Goal: Task Accomplishment & Management: Use online tool/utility

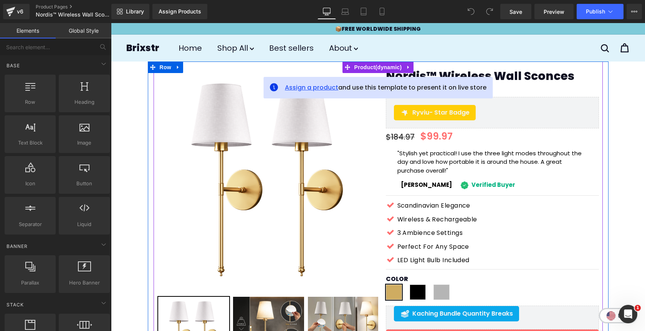
click at [306, 88] on span "Assign a product" at bounding box center [311, 87] width 53 height 9
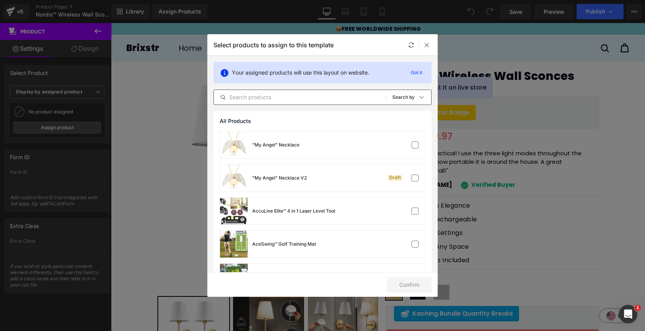
click at [299, 101] on input "text" at bounding box center [300, 97] width 172 height 9
paste input "Nordis™ Wireless Wall Sconces (Set Of 2 )"
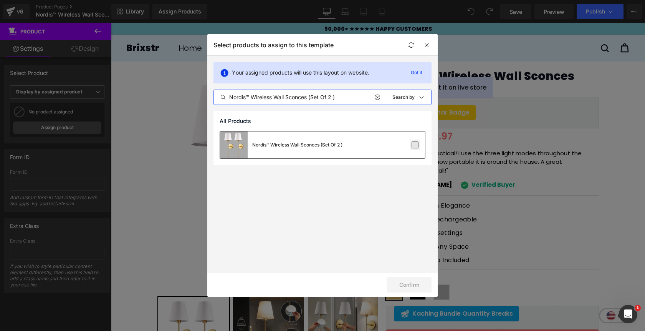
type input "Nordis™ Wireless Wall Sconces (Set Of 2 )"
click at [415, 147] on label at bounding box center [415, 144] width 7 height 7
click at [415, 145] on input "checkbox" at bounding box center [415, 145] width 0 height 0
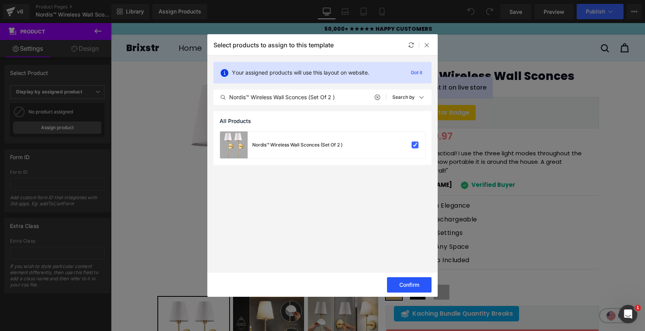
click at [399, 280] on button "Confirm" at bounding box center [409, 284] width 45 height 15
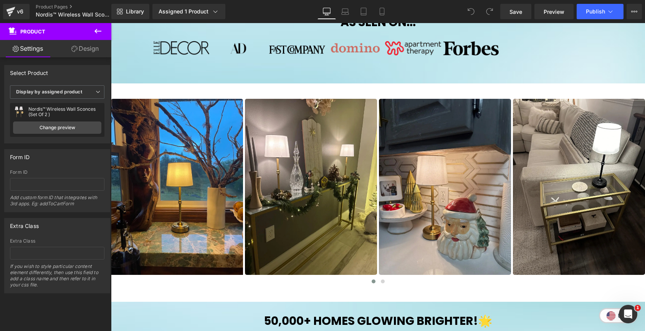
scroll to position [448, 0]
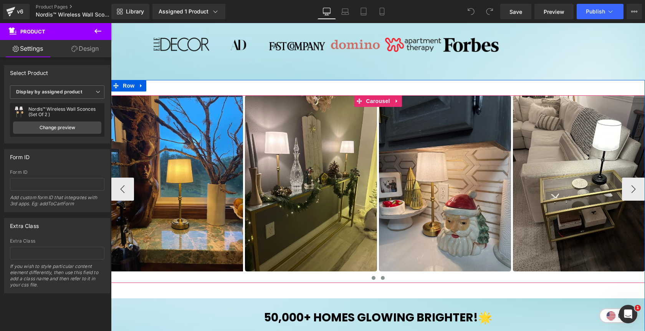
click at [384, 280] on button at bounding box center [382, 278] width 9 height 8
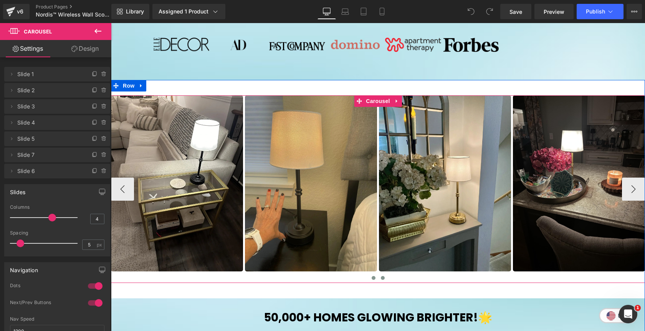
click at [373, 278] on span at bounding box center [374, 278] width 4 height 4
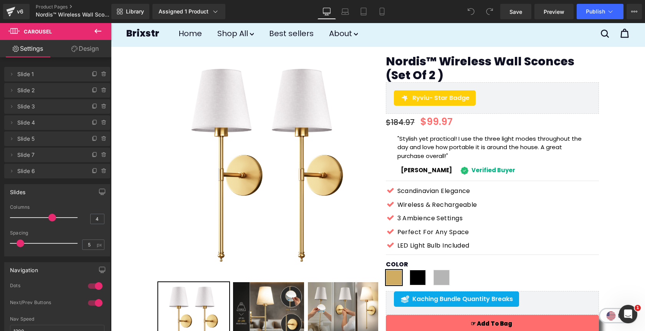
scroll to position [0, 0]
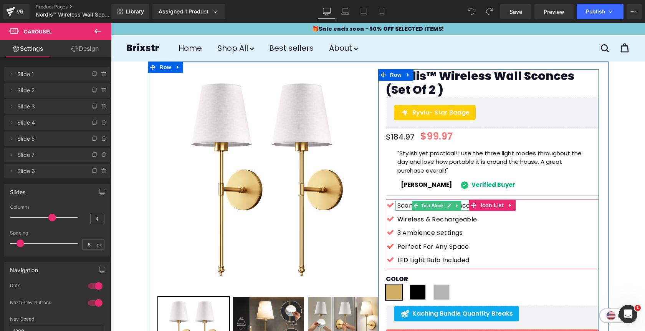
click at [406, 206] on p "Scandinavian Elegance" at bounding box center [437, 205] width 80 height 10
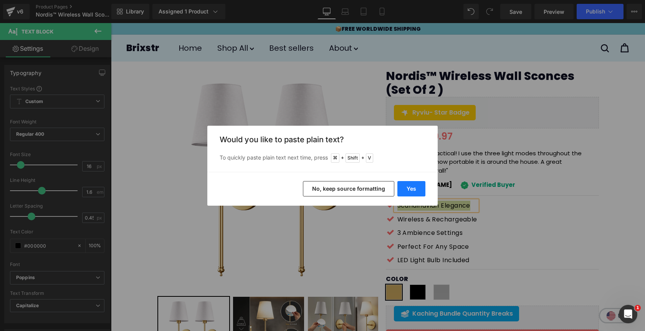
click at [414, 185] on button "Yes" at bounding box center [411, 188] width 28 height 15
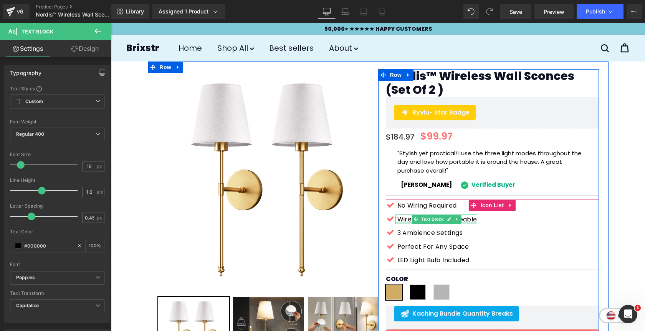
click at [403, 222] on div at bounding box center [437, 223] width 82 height 2
click at [403, 222] on p "Wireless & Rechargeable" at bounding box center [437, 219] width 80 height 10
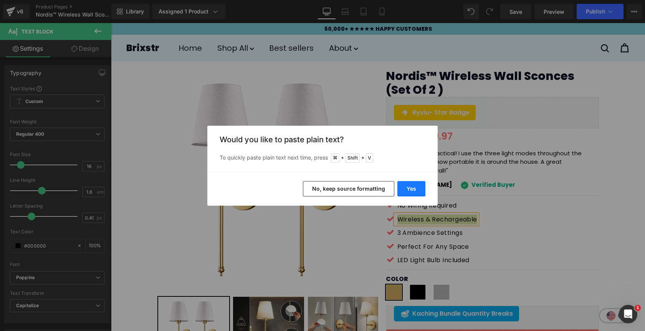
click at [413, 189] on button "Yes" at bounding box center [411, 188] width 28 height 15
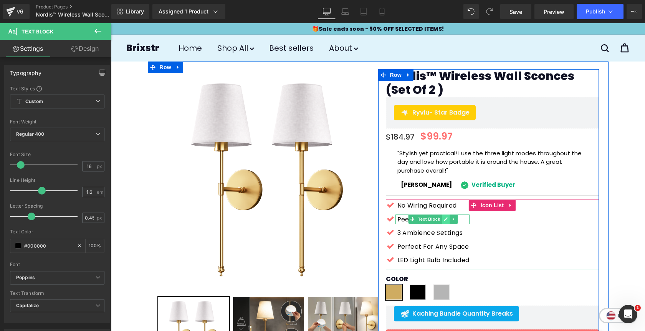
click at [445, 223] on link at bounding box center [446, 218] width 8 height 9
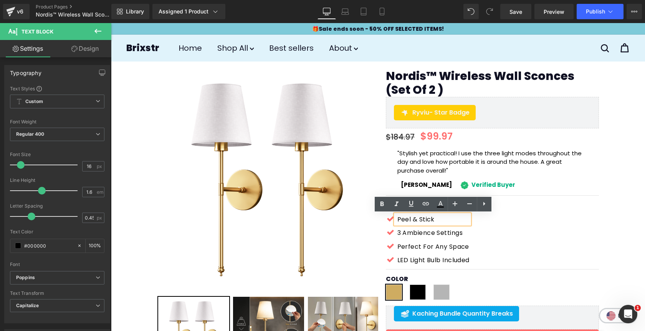
click at [443, 217] on p "Peel & Stick" at bounding box center [433, 219] width 72 height 10
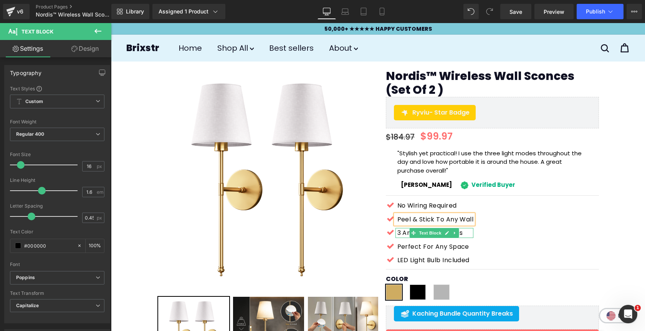
click at [404, 234] on p "3 Ambience Settings" at bounding box center [435, 233] width 76 height 10
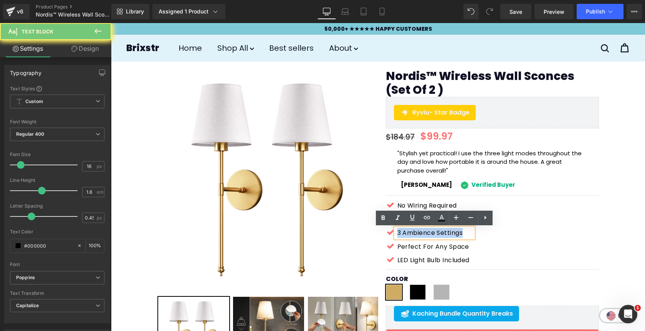
click at [404, 234] on p "3 Ambience Settings" at bounding box center [435, 233] width 76 height 10
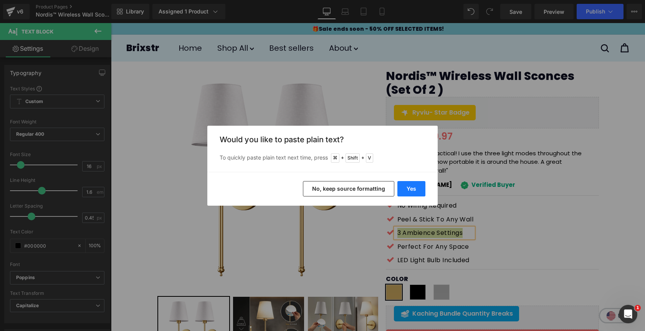
click at [409, 187] on button "Yes" at bounding box center [411, 188] width 28 height 15
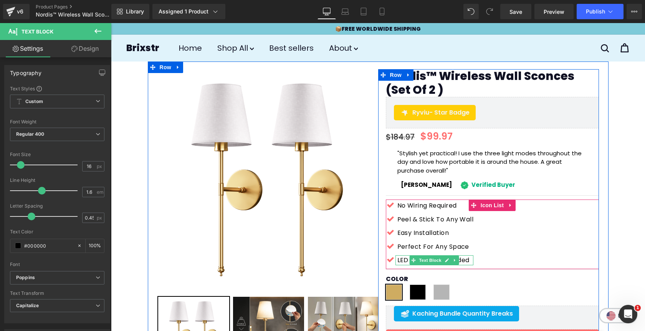
click at [404, 260] on p "LED Light Bulb Included" at bounding box center [435, 260] width 76 height 10
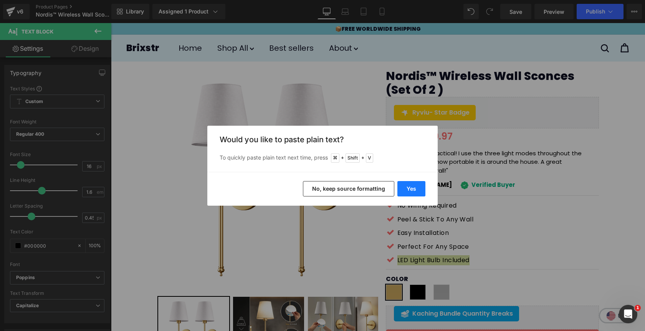
click at [409, 185] on button "Yes" at bounding box center [411, 188] width 28 height 15
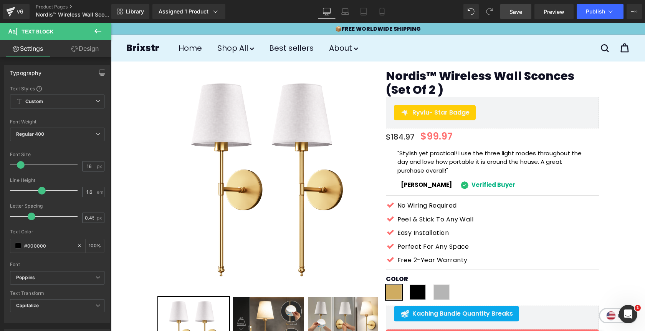
drag, startPoint x: 521, startPoint y: 10, endPoint x: 456, endPoint y: 111, distance: 119.9
click at [521, 10] on span "Save" at bounding box center [516, 12] width 13 height 8
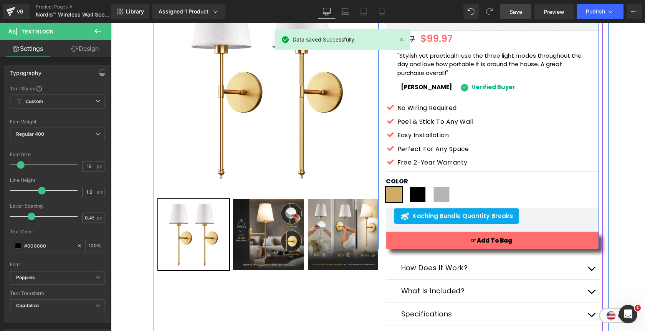
scroll to position [97, 0]
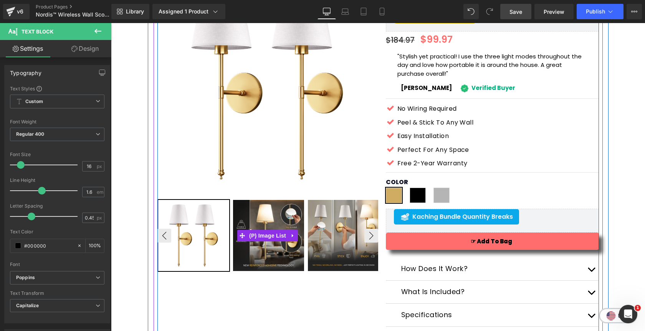
click at [353, 247] on img at bounding box center [343, 235] width 71 height 71
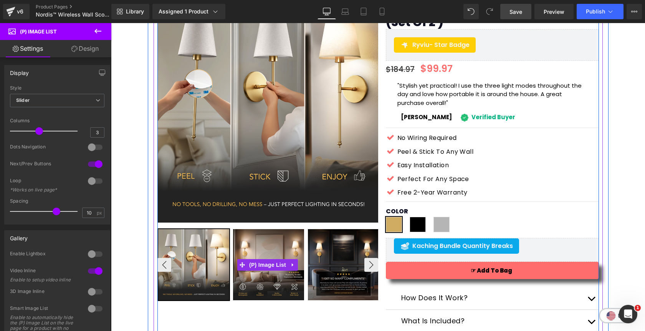
scroll to position [67, 0]
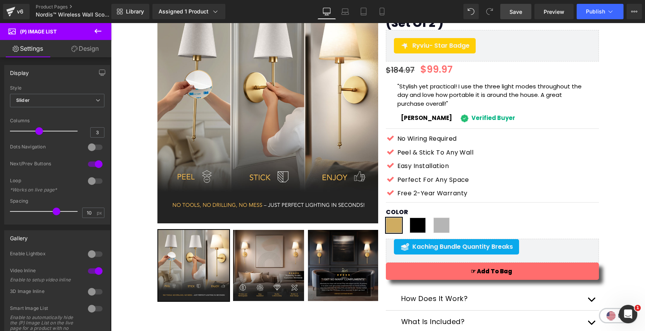
drag, startPoint x: 518, startPoint y: 9, endPoint x: 381, endPoint y: 107, distance: 168.7
click at [518, 9] on span "Save" at bounding box center [516, 12] width 13 height 8
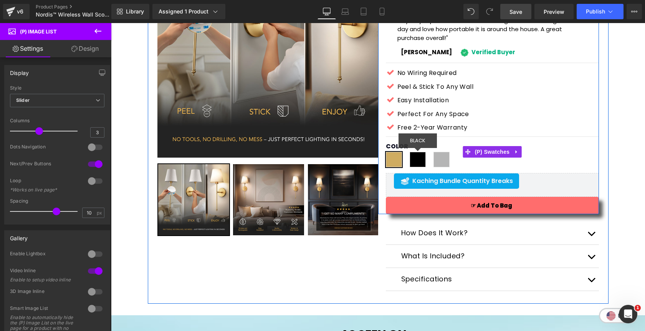
scroll to position [159, 0]
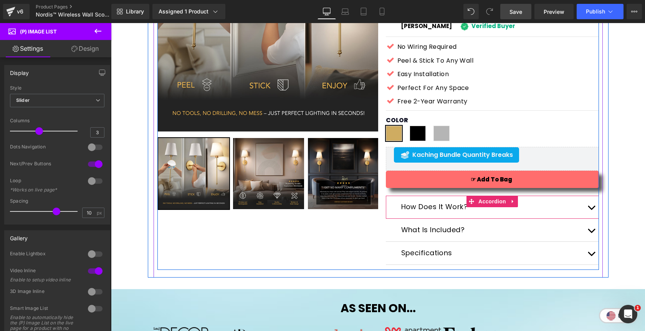
click at [591, 209] on span "button" at bounding box center [591, 209] width 0 height 0
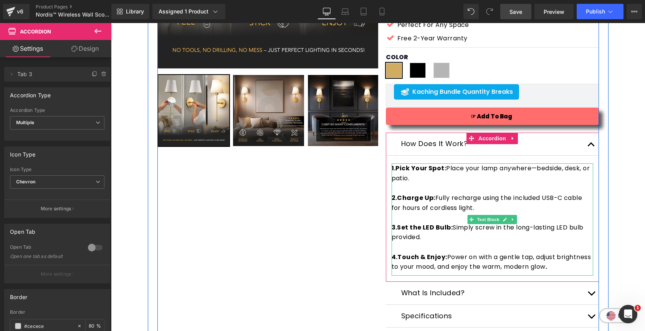
scroll to position [223, 0]
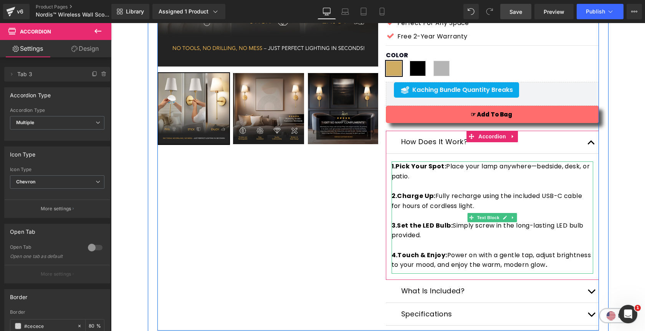
click at [556, 264] on p "4.Touch & Enjoy: Power on with a gentle tap, adjust brightness to your mood, an…" at bounding box center [493, 260] width 202 height 20
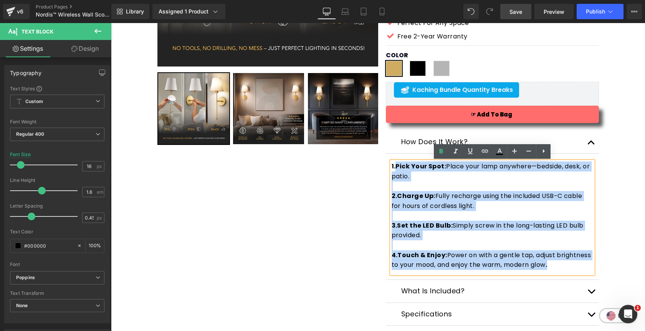
drag, startPoint x: 554, startPoint y: 265, endPoint x: 396, endPoint y: 166, distance: 186.9
click at [396, 166] on div "1.Pick Your Spot: Place your lamp anywhere—bedside, desk, or patio. 2.Charge Up…" at bounding box center [493, 217] width 202 height 112
click at [427, 189] on p at bounding box center [493, 186] width 202 height 10
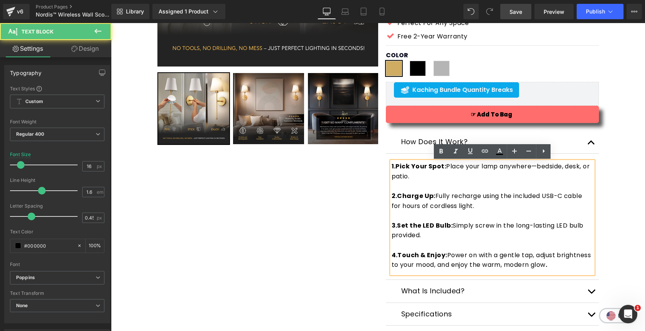
drag, startPoint x: 398, startPoint y: 166, endPoint x: 404, endPoint y: 174, distance: 9.9
click at [404, 174] on p "1.Pick Your Spot: Place your lamp anywhere—bedside, desk, or patio." at bounding box center [493, 171] width 202 height 20
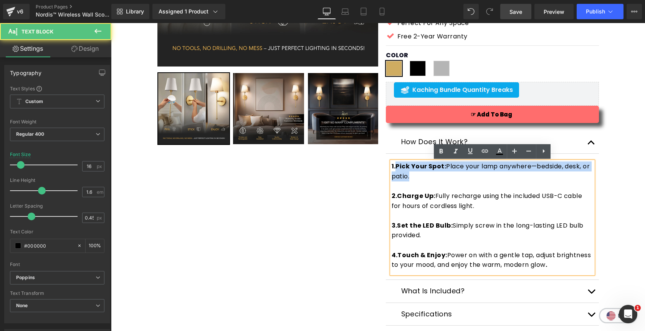
drag, startPoint x: 396, startPoint y: 167, endPoint x: 412, endPoint y: 181, distance: 21.8
click at [412, 181] on div "1.Pick Your Spot: Place your lamp anywhere—bedside, desk, or patio. 2.Charge Up…" at bounding box center [493, 217] width 202 height 112
click at [447, 172] on p "1.Pick Your Spot: Place your lamp anywhere—bedside, desk, or patio." at bounding box center [493, 171] width 202 height 20
drag, startPoint x: 396, startPoint y: 167, endPoint x: 414, endPoint y: 179, distance: 21.4
click at [414, 179] on p "1.Pick Your Spot: Place your lamp anywhere—bedside, desk, or patio." at bounding box center [493, 171] width 202 height 20
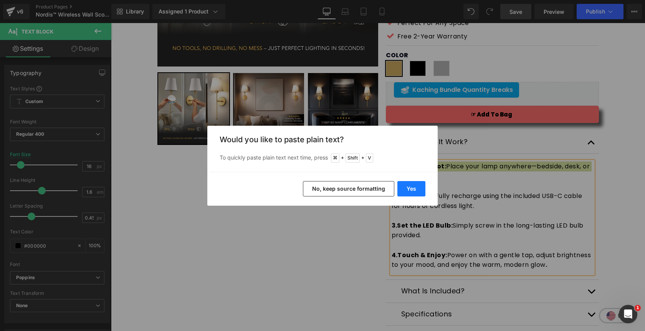
click at [417, 187] on button "Yes" at bounding box center [411, 188] width 28 height 15
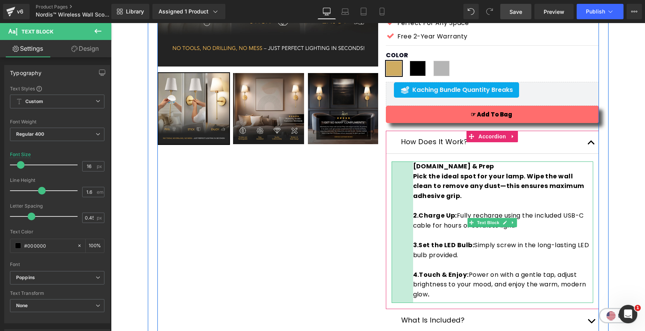
drag, startPoint x: 393, startPoint y: 177, endPoint x: 414, endPoint y: 178, distance: 21.5
click at [414, 178] on div "1.Select & Prep Pick the ideal spot for your lamp. Wipe the wall clean to remov…" at bounding box center [493, 231] width 202 height 141
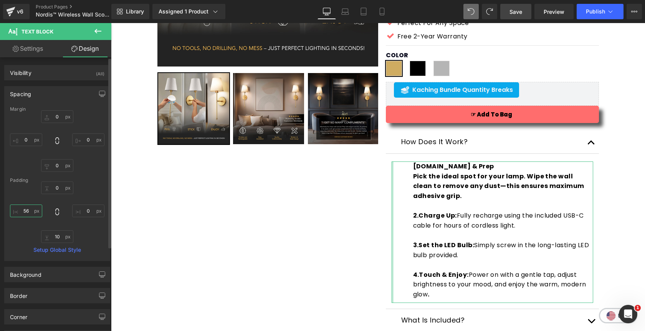
click at [26, 213] on input "56" at bounding box center [26, 210] width 32 height 13
type input "0"
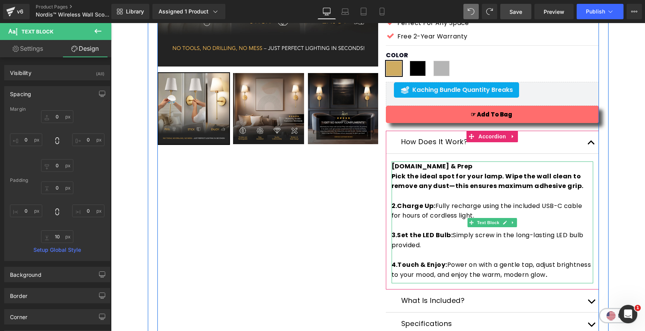
click at [396, 178] on strong "Pick the ideal spot for your lamp. Wipe the wall clean to remove any dust—this …" at bounding box center [488, 181] width 192 height 19
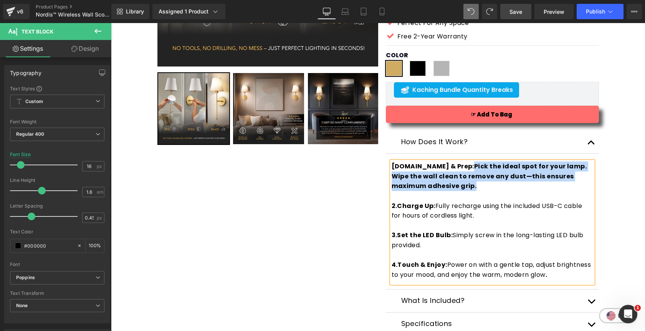
drag, startPoint x: 443, startPoint y: 165, endPoint x: 452, endPoint y: 187, distance: 23.8
click at [452, 187] on p "1.Select & Prep: Pick the ideal spot for your lamp. Wipe the wall clean to remo…" at bounding box center [493, 176] width 202 height 30
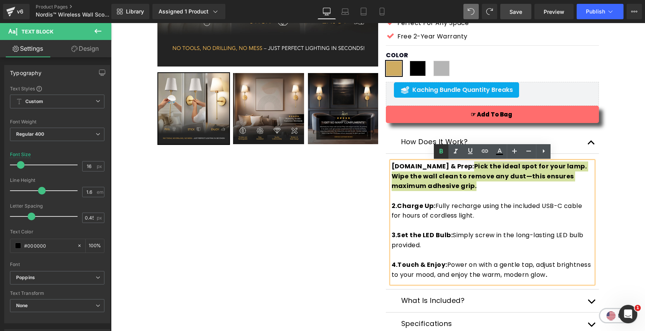
click at [443, 151] on icon at bounding box center [441, 151] width 9 height 9
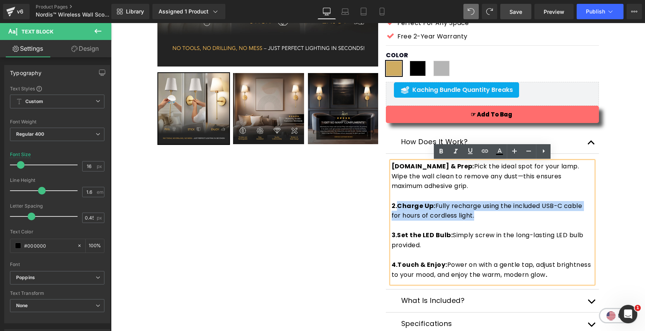
drag, startPoint x: 397, startPoint y: 208, endPoint x: 475, endPoint y: 219, distance: 78.3
click at [475, 219] on p "2.Charge Up: Fully recharge using the included USB-C cable for hours of cordles…" at bounding box center [493, 211] width 202 height 20
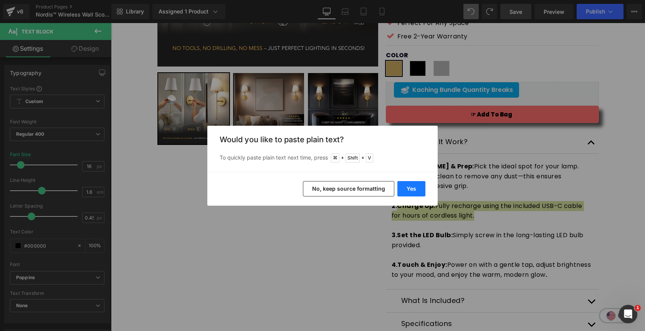
click at [416, 188] on button "Yes" at bounding box center [411, 188] width 28 height 15
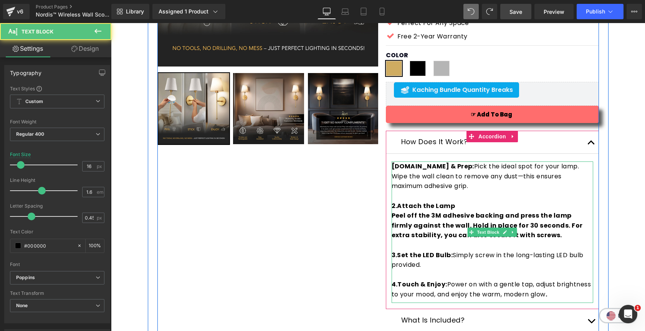
click at [394, 218] on strong "Peel off the 3M adhesive backing and press the lamp firmly against the wall. Ho…" at bounding box center [487, 225] width 191 height 28
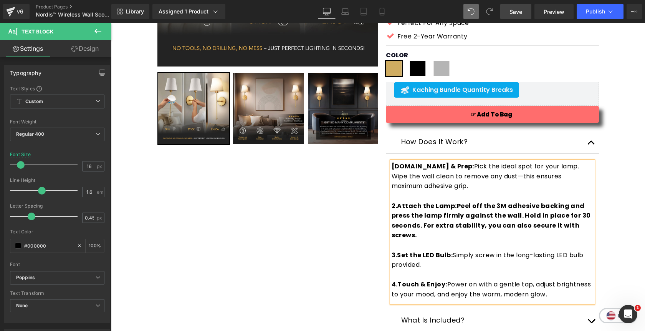
click at [444, 167] on span "Pick the ideal spot for your lamp. Wipe the wall clean to remove any dust—this …" at bounding box center [486, 176] width 188 height 28
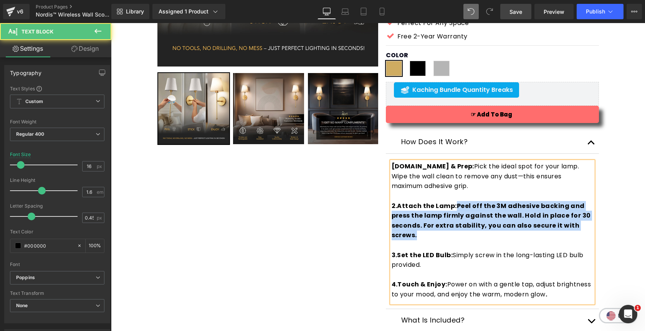
drag, startPoint x: 456, startPoint y: 207, endPoint x: 462, endPoint y: 234, distance: 28.3
click at [462, 234] on p "2.Attach the Lamp: Peel off the 3M adhesive backing and press the lamp firmly a…" at bounding box center [493, 220] width 202 height 39
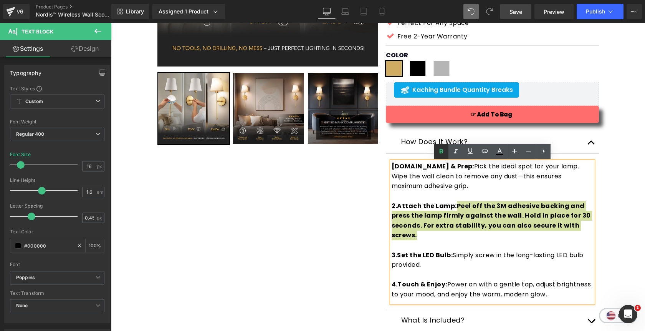
click at [442, 151] on icon at bounding box center [441, 151] width 9 height 9
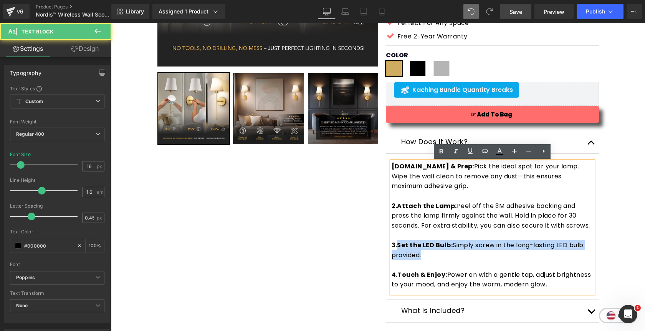
drag, startPoint x: 397, startPoint y: 245, endPoint x: 434, endPoint y: 262, distance: 40.2
click at [434, 262] on div "1.Select & Prep: Pick the ideal spot for your lamp. Wipe the wall clean to remo…" at bounding box center [493, 227] width 202 height 132
click at [492, 246] on p "3.Set the LED Bulb: Simply screw in the long-lasting LED bulb provided." at bounding box center [493, 250] width 202 height 20
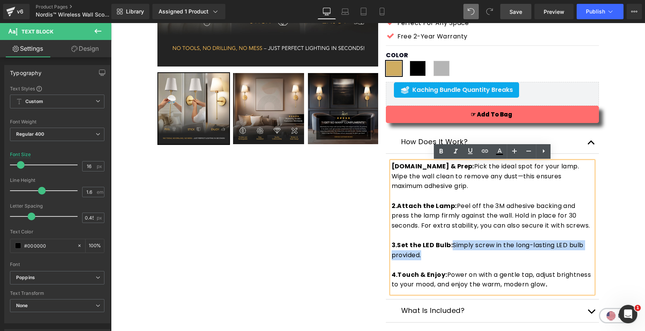
drag, startPoint x: 453, startPoint y: 245, endPoint x: 455, endPoint y: 251, distance: 6.6
click at [455, 251] on p "3.Set the LED Bulb: Simply screw in the long-lasting LED bulb provided." at bounding box center [493, 250] width 202 height 20
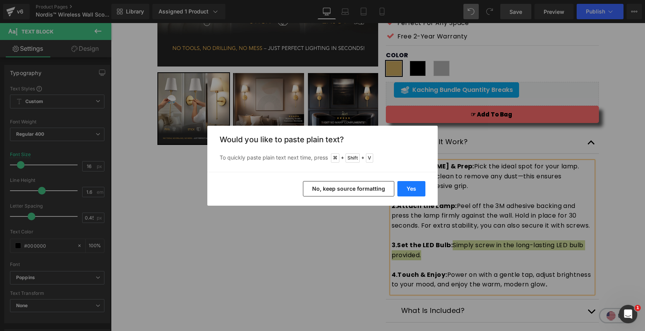
click at [414, 189] on button "Yes" at bounding box center [411, 188] width 28 height 15
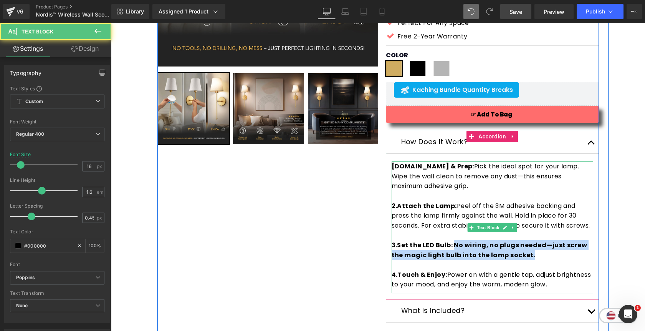
drag, startPoint x: 452, startPoint y: 245, endPoint x: 550, endPoint y: 264, distance: 99.7
click at [550, 264] on div "1.Select & Prep: Pick the ideal spot for your lamp. Wipe the wall clean to remo…" at bounding box center [493, 227] width 202 height 132
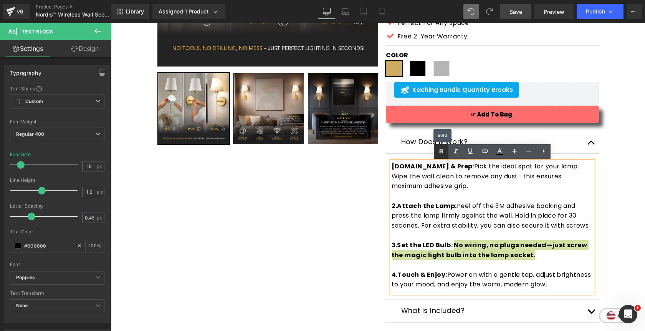
click at [443, 153] on icon at bounding box center [441, 151] width 9 height 9
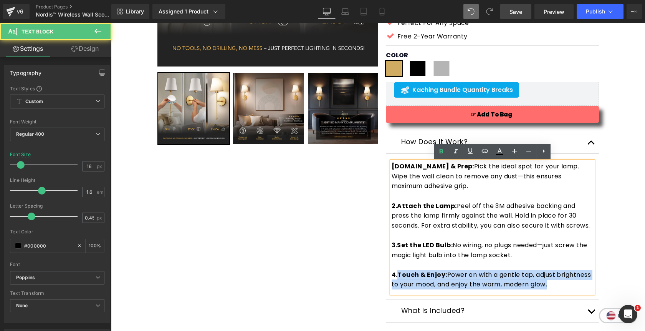
drag, startPoint x: 398, startPoint y: 275, endPoint x: 564, endPoint y: 289, distance: 166.8
click at [564, 289] on p "4.Touch & Enjoy: Power on with a gentle tap, adjust brightness to your mood, an…" at bounding box center [493, 280] width 202 height 20
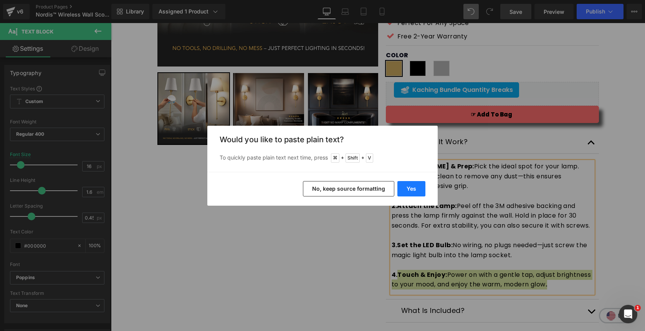
click at [407, 187] on button "Yes" at bounding box center [411, 188] width 28 height 15
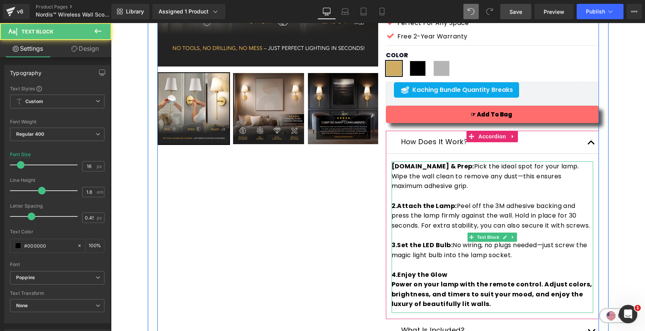
click at [450, 276] on p "4.Enjoy the Glow" at bounding box center [493, 275] width 202 height 10
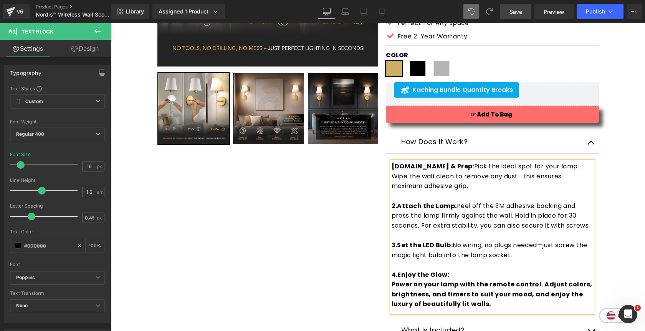
click at [392, 285] on strong "Power on your lamp with the remote control. Adjust colors, brightness, and time…" at bounding box center [492, 294] width 201 height 28
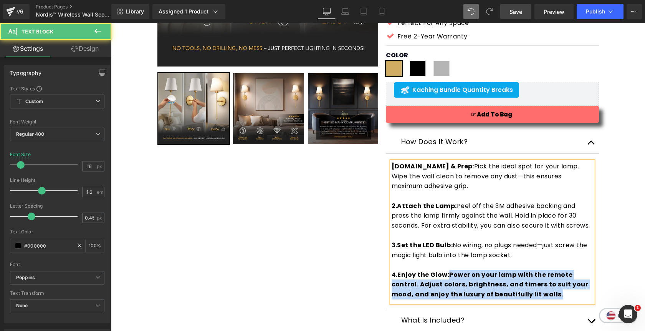
drag, startPoint x: 449, startPoint y: 275, endPoint x: 559, endPoint y: 295, distance: 111.8
click at [559, 295] on p "4.Enjoy the Glow: Power on your lamp with the remote control. Adjust colors, br…" at bounding box center [493, 285] width 202 height 30
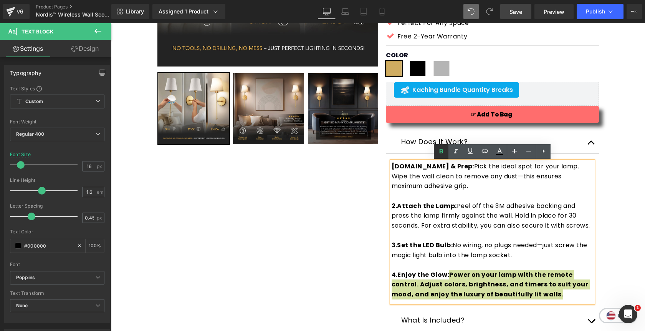
click at [443, 153] on icon at bounding box center [441, 151] width 9 height 9
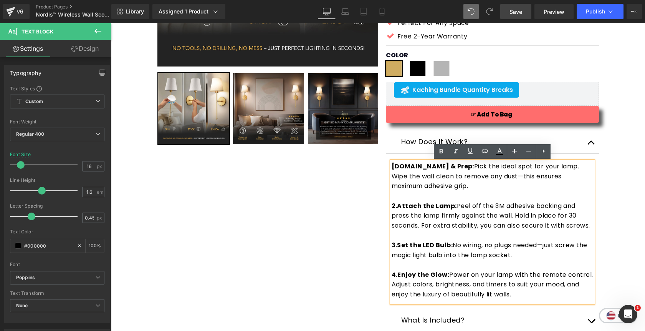
click at [594, 143] on button "button" at bounding box center [591, 142] width 15 height 23
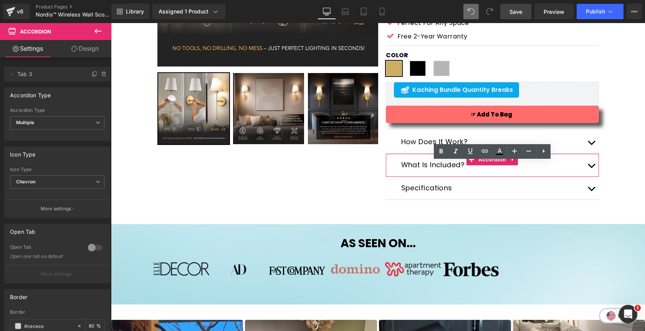
click at [591, 167] on span "button" at bounding box center [591, 167] width 0 height 0
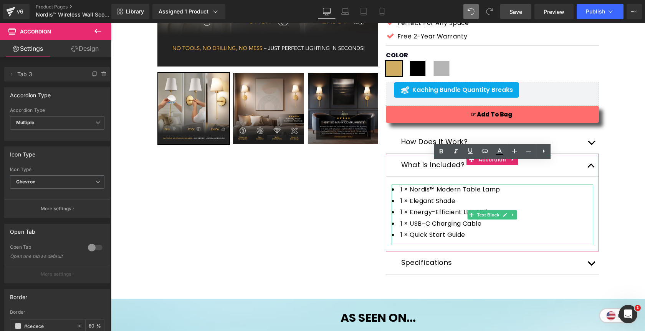
click at [482, 235] on li "1 × Quick Start Guide" at bounding box center [493, 235] width 202 height 10
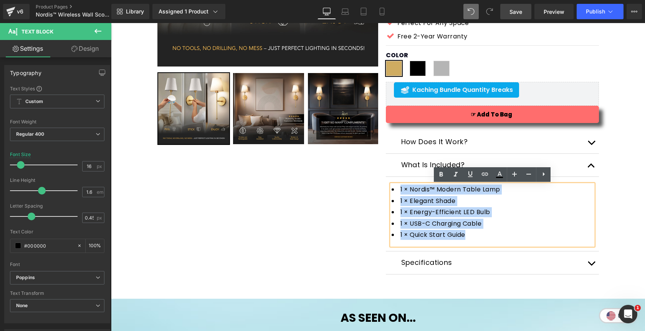
drag, startPoint x: 473, startPoint y: 236, endPoint x: 396, endPoint y: 189, distance: 90.5
click at [396, 189] on ul "1 × Nordis™ Modern Table Lamp 1 × Elegant Shade 1 × Energy-Efficient LED Bulb 1…" at bounding box center [493, 211] width 202 height 55
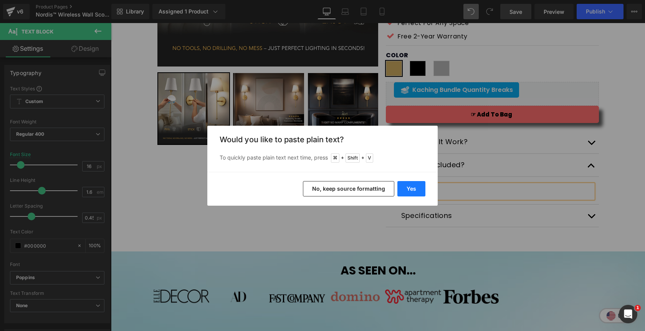
click at [417, 186] on button "Yes" at bounding box center [411, 188] width 28 height 15
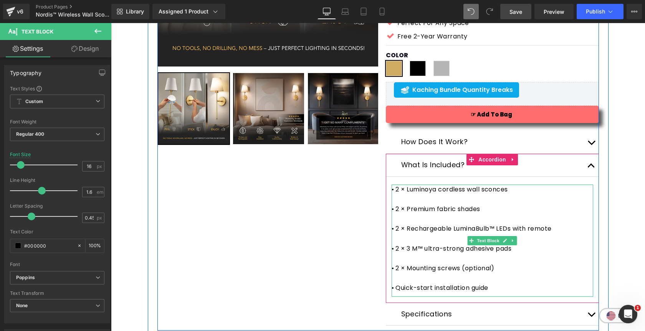
click at [419, 197] on div at bounding box center [493, 199] width 202 height 10
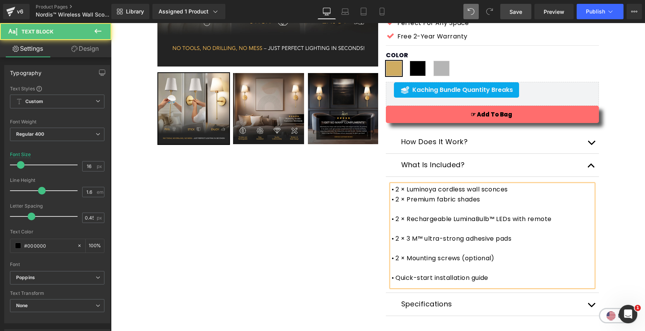
click at [407, 211] on div at bounding box center [493, 209] width 202 height 10
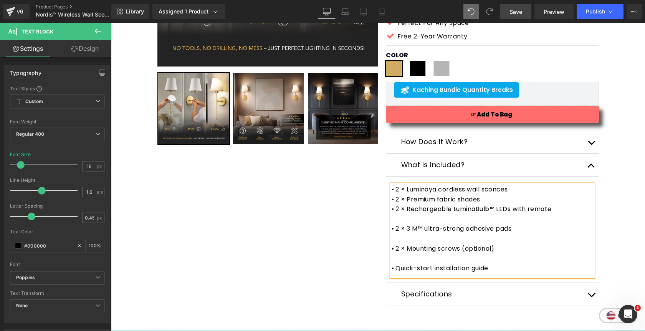
click at [399, 219] on div at bounding box center [493, 219] width 202 height 10
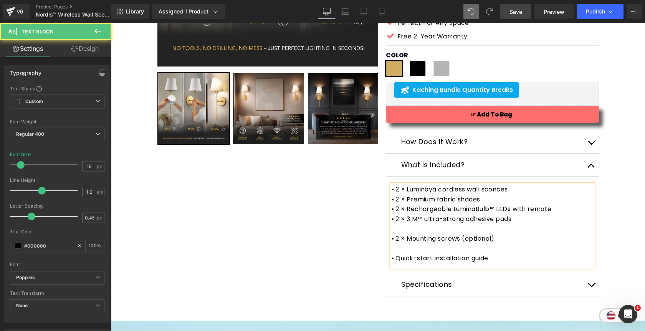
click at [403, 229] on div at bounding box center [493, 228] width 202 height 10
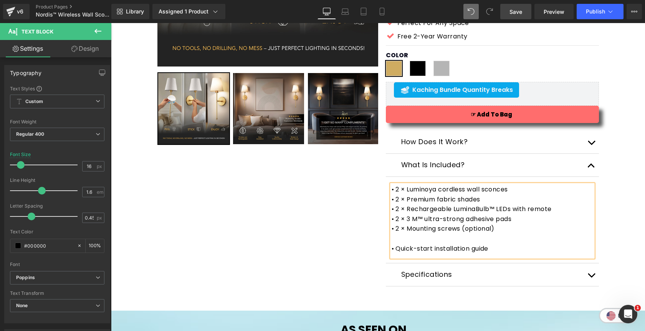
click at [402, 242] on div at bounding box center [493, 238] width 202 height 10
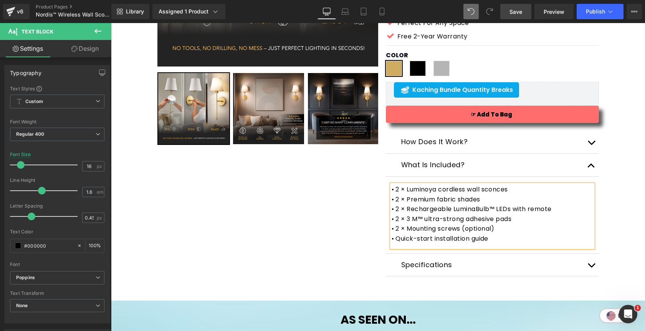
click at [414, 221] on div "• 2 × 3 M™ ultra-strong adhesive pads" at bounding box center [493, 219] width 202 height 10
drag, startPoint x: 497, startPoint y: 210, endPoint x: 455, endPoint y: 208, distance: 42.3
click at [455, 208] on div "• 2 × Rechargeable LuminaBulb™ LEDs with remote" at bounding box center [493, 209] width 202 height 10
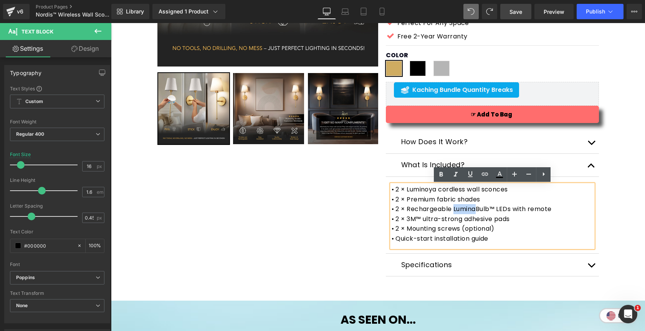
drag, startPoint x: 478, startPoint y: 210, endPoint x: 454, endPoint y: 210, distance: 23.8
click at [454, 210] on div "• 2 × Rechargeable LuminaBulb™ LEDs with remote" at bounding box center [493, 209] width 202 height 10
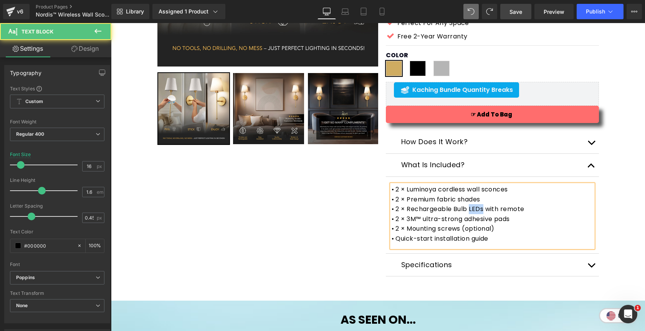
drag, startPoint x: 483, startPoint y: 210, endPoint x: 471, endPoint y: 210, distance: 12.7
click at [471, 210] on div "• 2 × Rechargeable Bulb LEDs with remote" at bounding box center [493, 209] width 202 height 10
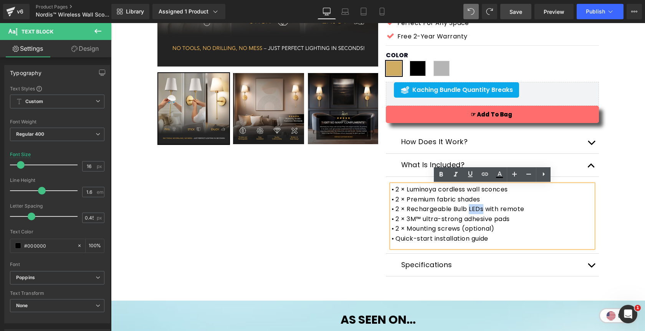
copy div "LEDs"
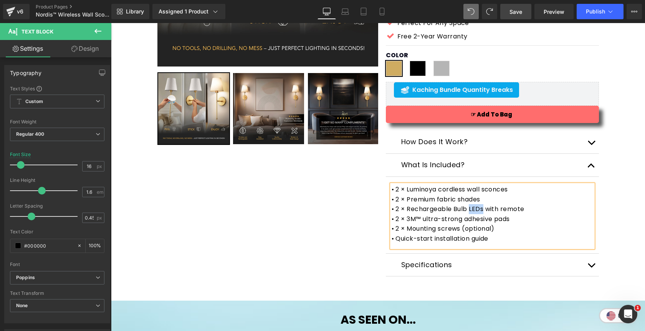
click at [470, 210] on div "• 2 × Rechargeable Bulb LEDs with remote" at bounding box center [493, 209] width 202 height 10
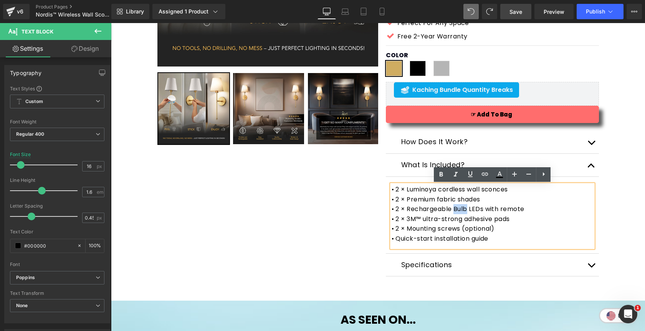
drag, startPoint x: 468, startPoint y: 210, endPoint x: 455, endPoint y: 210, distance: 13.1
click at [455, 210] on div "• 2 × Rechargeable Bulb LEDs with remote" at bounding box center [493, 209] width 202 height 10
copy div "Bulb"
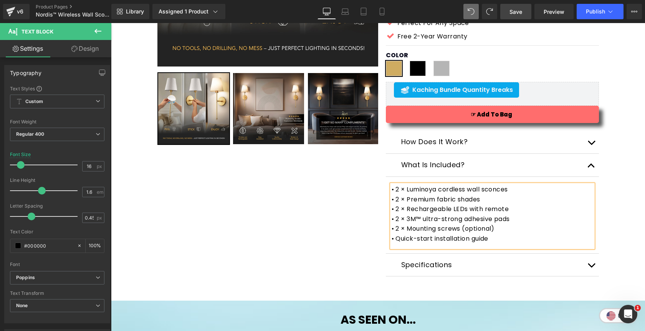
click at [467, 211] on div "• 2 × Rechargeable LEDs with remote" at bounding box center [493, 209] width 202 height 10
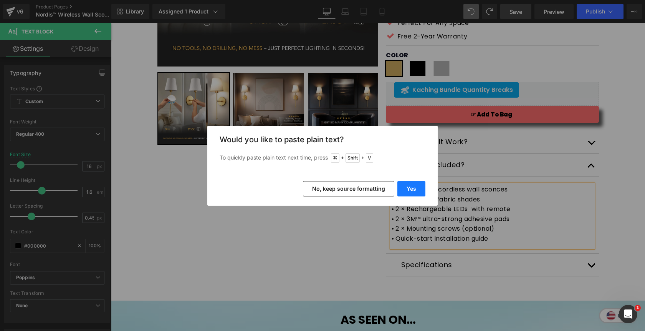
click at [408, 189] on button "Yes" at bounding box center [411, 188] width 28 height 15
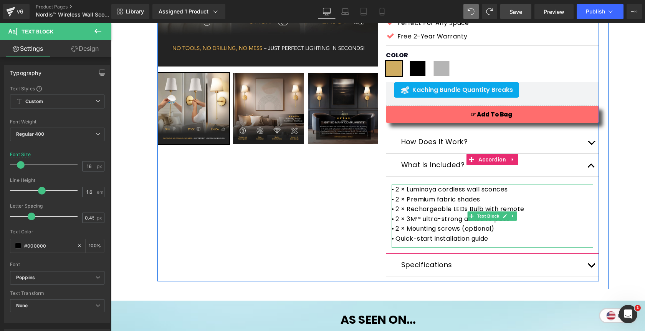
click at [437, 191] on div "• 2 × Luminoya cordless wall sconces" at bounding box center [493, 189] width 202 height 10
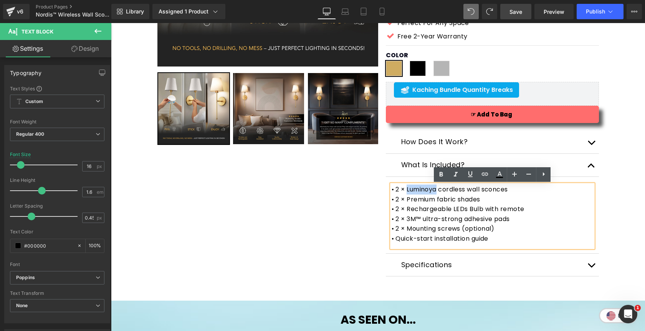
drag, startPoint x: 437, startPoint y: 191, endPoint x: 407, endPoint y: 190, distance: 30.0
click at [407, 190] on div "• 2 × Luminoya cordless wall sconces" at bounding box center [493, 189] width 202 height 10
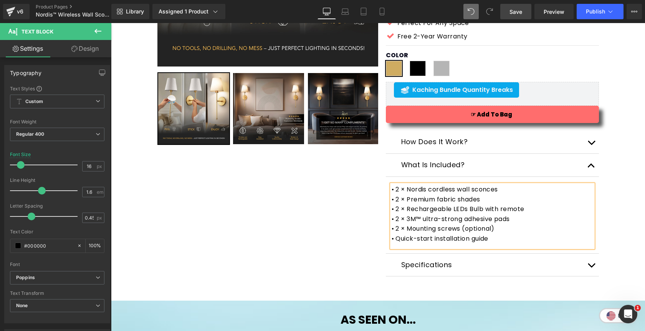
click at [588, 161] on button "button" at bounding box center [591, 165] width 15 height 23
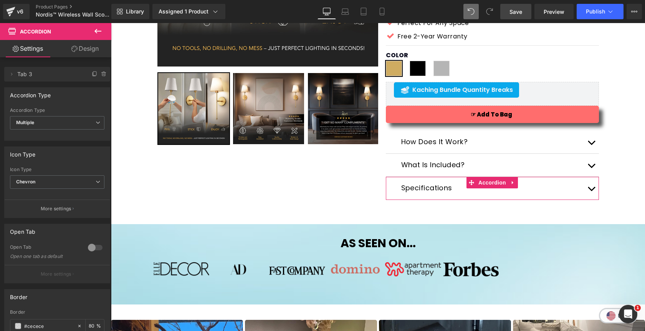
click at [591, 188] on button "button" at bounding box center [591, 188] width 15 height 23
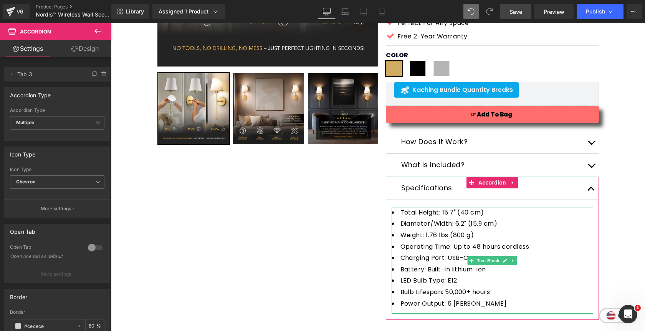
click at [482, 305] on li "Power Output: 6 watts" at bounding box center [493, 303] width 202 height 10
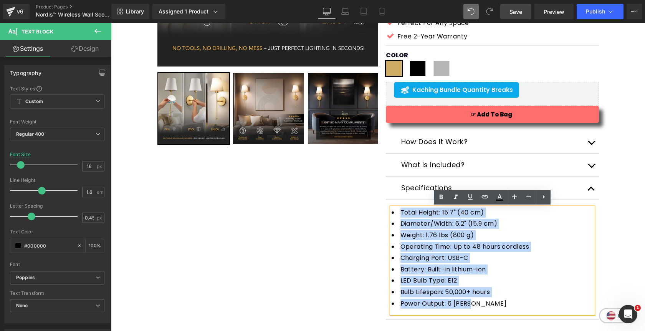
drag, startPoint x: 482, startPoint y: 305, endPoint x: 386, endPoint y: 208, distance: 136.6
click at [386, 208] on article "Text Block Total Height: 15.7" (40 cm) Diameter/Width: 6.2" (15.9 cm) Weight: 1…" at bounding box center [492, 260] width 213 height 120
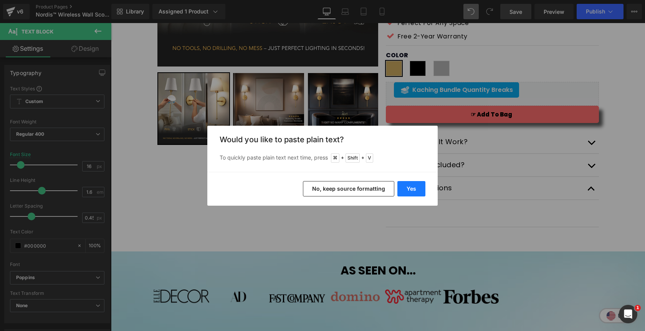
click at [407, 185] on button "Yes" at bounding box center [411, 188] width 28 height 15
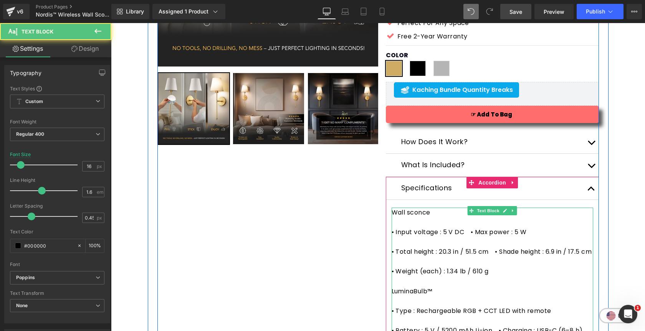
click at [420, 223] on div at bounding box center [493, 222] width 202 height 10
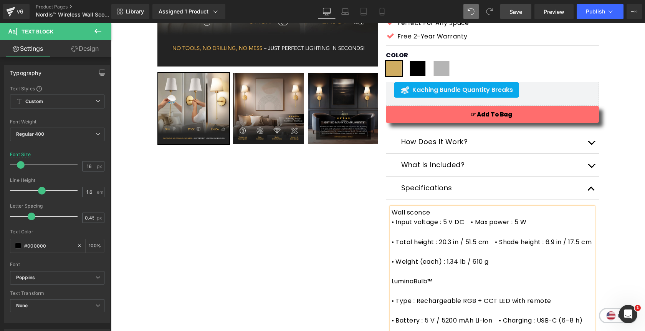
click at [434, 215] on div "Wall sconce" at bounding box center [493, 212] width 202 height 10
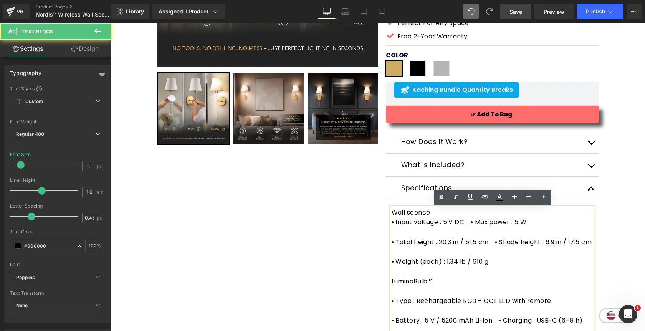
click at [434, 215] on div "Wall sconce" at bounding box center [493, 212] width 202 height 10
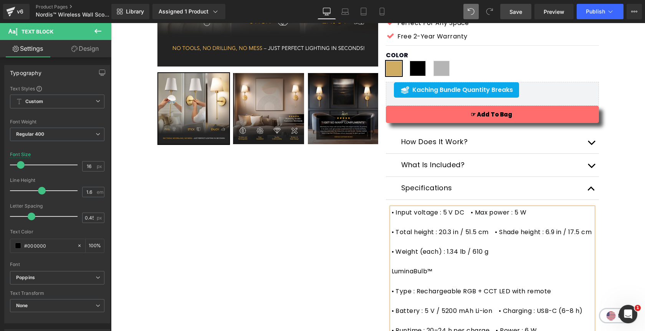
click at [428, 221] on div at bounding box center [493, 222] width 202 height 10
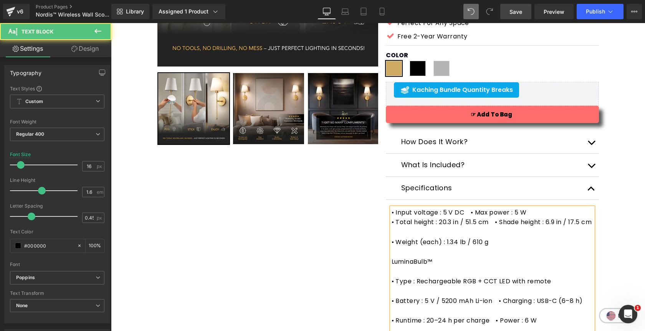
click at [415, 237] on div at bounding box center [493, 232] width 202 height 10
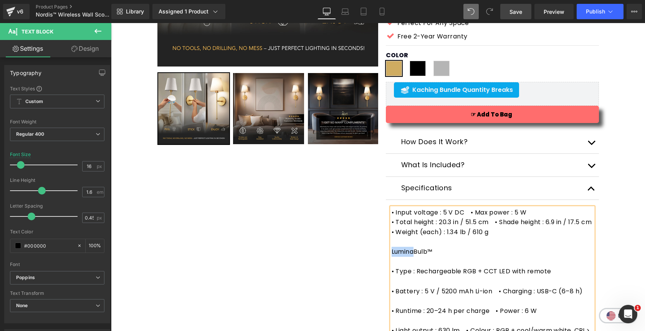
drag, startPoint x: 415, startPoint y: 263, endPoint x: 392, endPoint y: 262, distance: 22.7
click at [392, 257] on div "LuminaBulb™" at bounding box center [493, 252] width 202 height 10
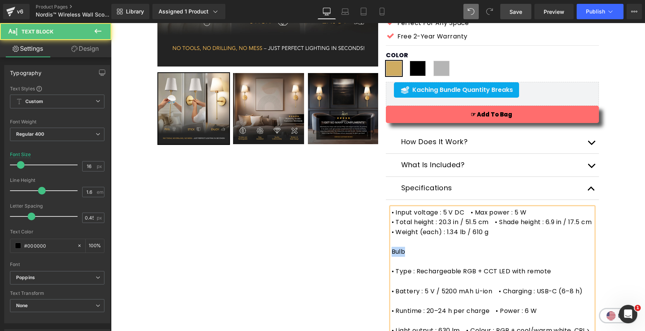
drag, startPoint x: 405, startPoint y: 262, endPoint x: 393, endPoint y: 262, distance: 11.9
click at [393, 257] on div "Bulb" at bounding box center [493, 252] width 202 height 10
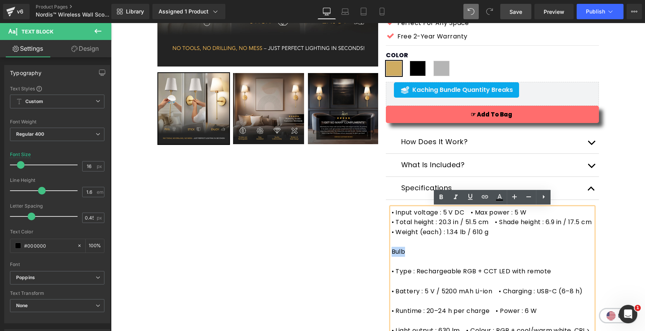
copy div "Bulb"
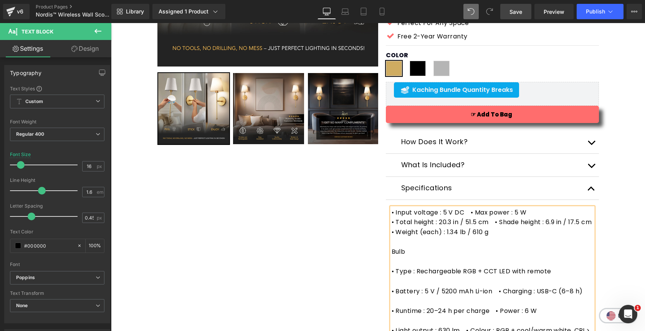
click at [411, 276] on div "• Type : Rechargeable RGB + CCT LED with remote" at bounding box center [493, 271] width 202 height 10
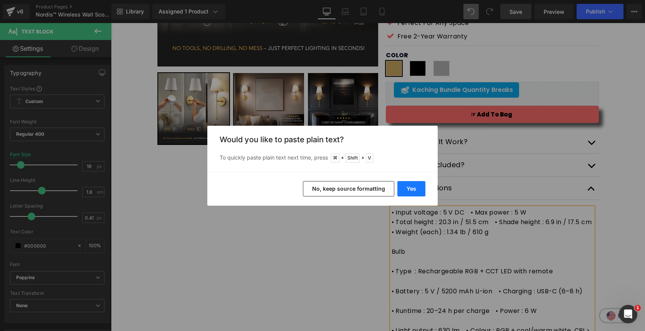
click at [421, 190] on button "Yes" at bounding box center [411, 188] width 28 height 15
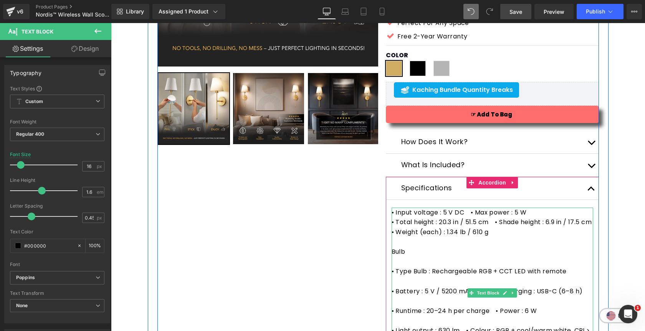
click at [399, 267] on div at bounding box center [493, 262] width 202 height 10
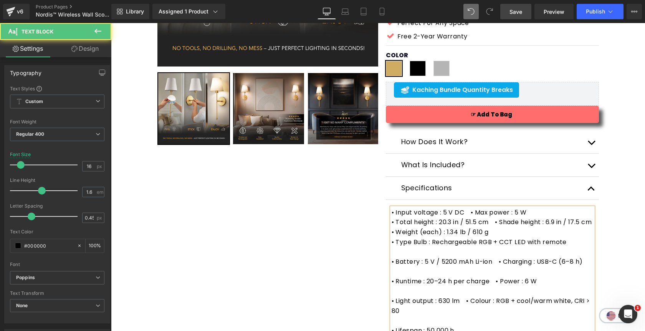
click at [410, 257] on div at bounding box center [493, 252] width 202 height 10
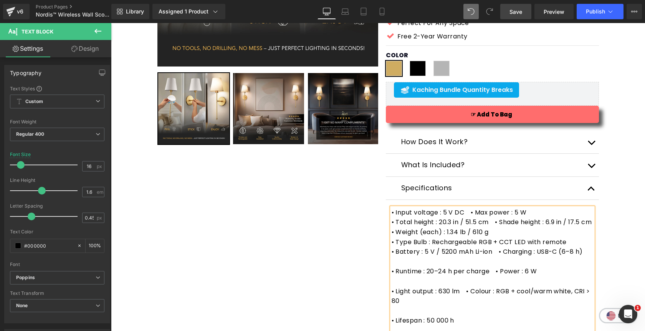
click at [402, 267] on div at bounding box center [493, 262] width 202 height 10
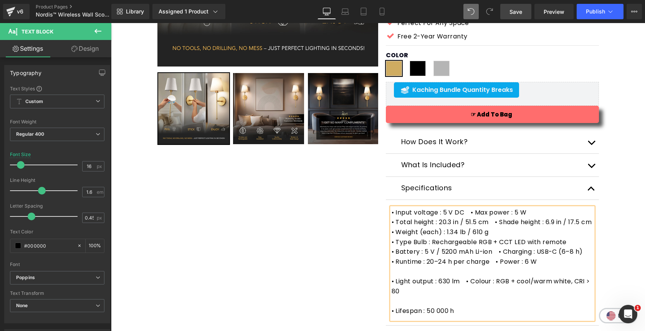
click at [419, 276] on div at bounding box center [493, 271] width 202 height 10
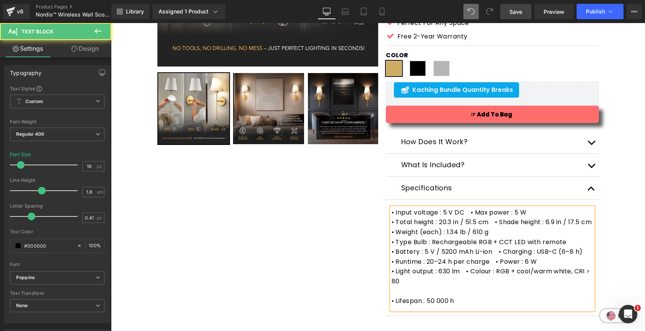
click at [421, 296] on div at bounding box center [493, 291] width 202 height 10
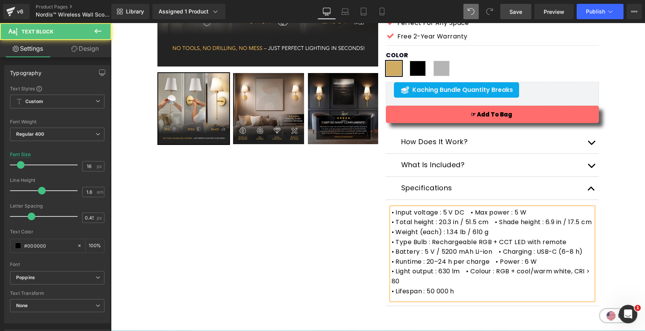
click at [440, 296] on div "• Lifespan : 50 000 h" at bounding box center [493, 291] width 202 height 10
click at [469, 283] on div "• Light output : 630 lm • Colour : RGB + cool/warm white, CRI > 80" at bounding box center [493, 276] width 202 height 20
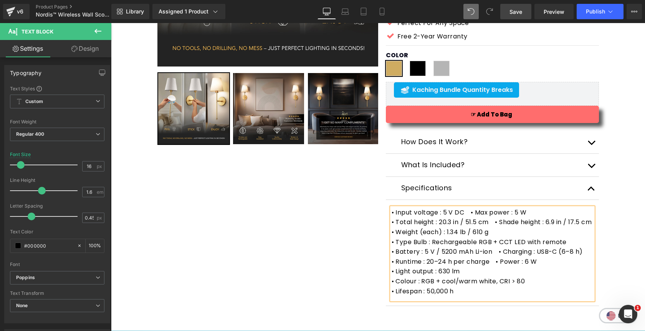
click at [416, 286] on div "• Colour : RGB + cool/warm white, CRI > 80" at bounding box center [493, 281] width 202 height 10
click at [591, 188] on button "button" at bounding box center [591, 188] width 15 height 23
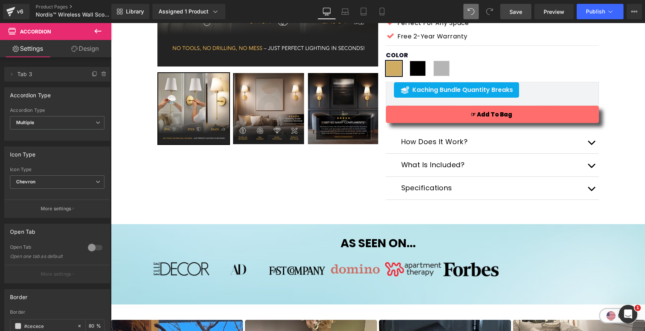
click at [516, 14] on span "Save" at bounding box center [516, 12] width 13 height 8
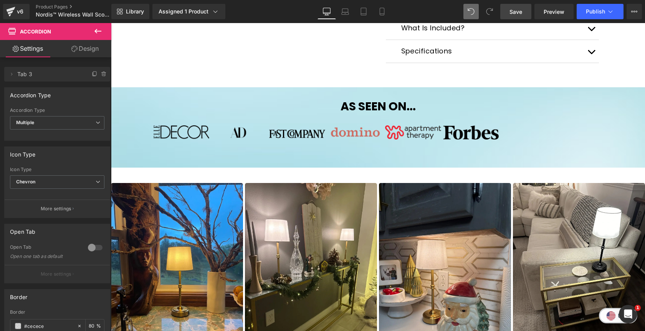
scroll to position [359, 0]
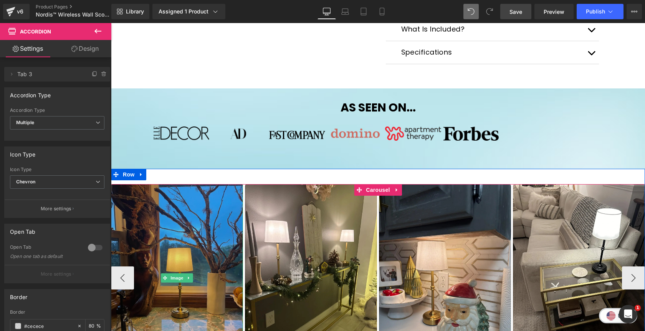
click at [200, 232] on img at bounding box center [177, 278] width 132 height 188
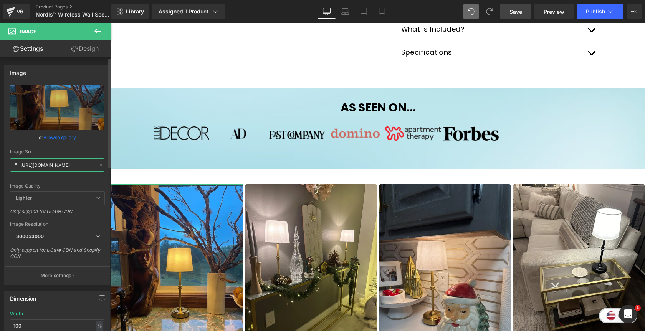
click at [71, 163] on input "https://cdn.shopify.com/s/files/1/0811/0410/9849/files/rv18_d8b8bac3-c58b-47d5-…" at bounding box center [57, 164] width 94 height 13
paste input "sc57_f.jpg?v=1756503610"
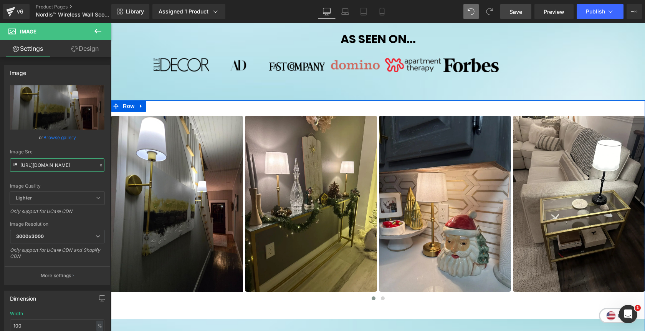
scroll to position [434, 0]
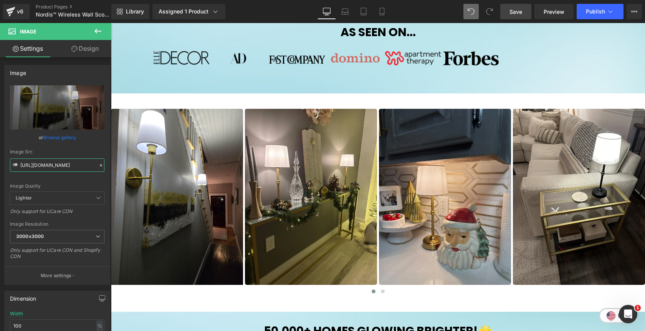
type input "https://cdn.shopify.com/s/files/1/0811/0410/9849/files/sc57_f_3000x3000.jpg?v=1…"
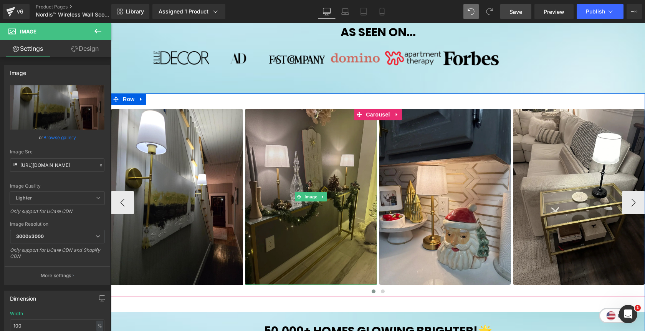
click at [302, 166] on img at bounding box center [311, 197] width 132 height 176
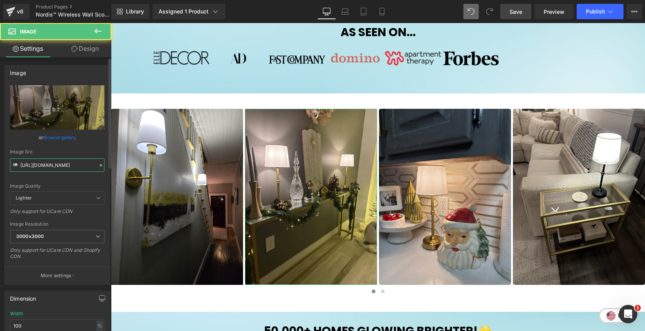
click at [66, 165] on input "https://cdn.shopify.com/s/files/1/0811/0410/9849/files/rv6_4462f569-1eda-458b-b…" at bounding box center [57, 164] width 94 height 13
paste input "sc60_f.jpg?v=1756503610"
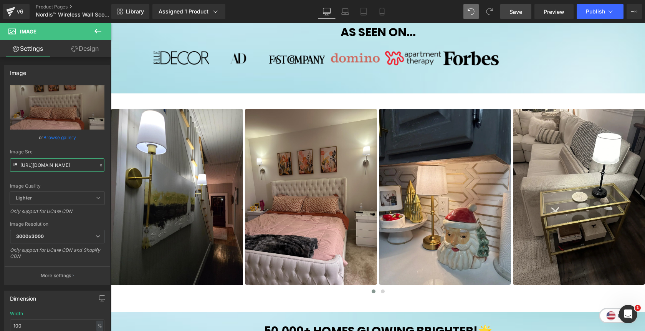
type input "https://cdn.shopify.com/s/files/1/0811/0410/9849/files/sc60_f_3000x3000.jpg?v=1…"
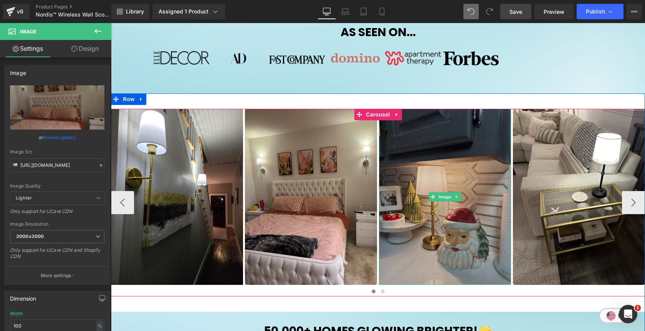
click at [439, 178] on img at bounding box center [445, 197] width 132 height 176
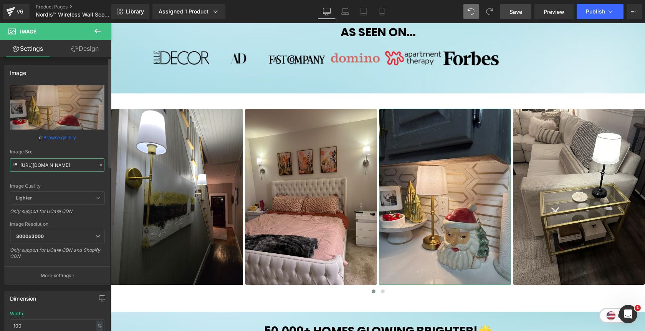
click at [41, 167] on input "https://cdn.shopify.com/s/files/1/0811/0410/9849/files/rv32_3000x3000.webp?v=17…" at bounding box center [57, 164] width 94 height 13
paste input "sc54_f.jpg?v=1756503610"
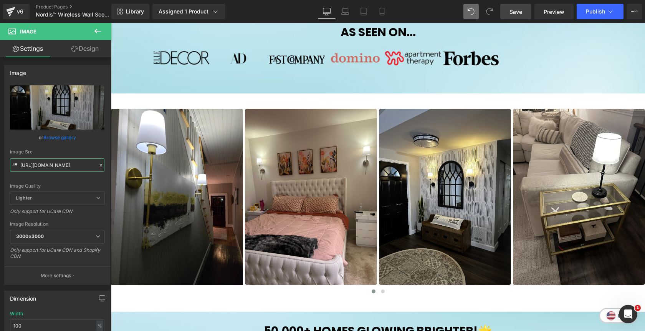
type input "https://cdn.shopify.com/s/files/1/0811/0410/9849/files/sc54_f_3000x3000.jpg?v=1…"
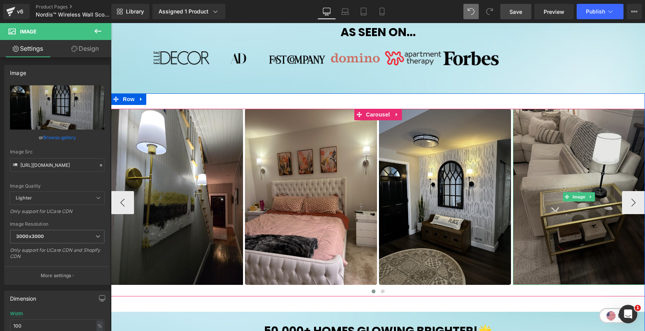
click at [564, 163] on img at bounding box center [579, 197] width 132 height 176
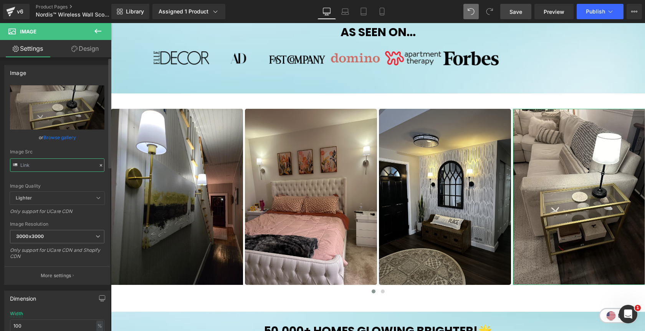
click at [74, 164] on input "text" at bounding box center [57, 164] width 94 height 13
paste input "sc49_f.jpg?v=175650365"
type input "https://cdn.shopify.com/s/files/1/0811/0410/9849/files/sc49_f.jpg?v=1756503655"
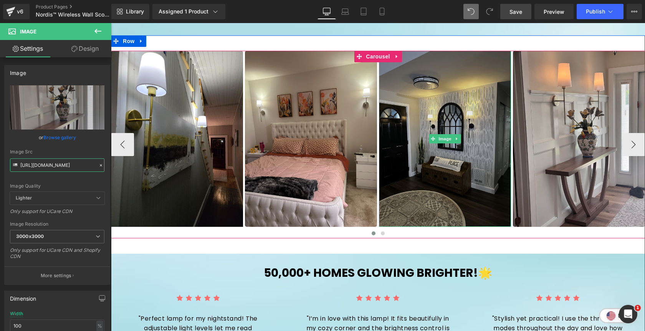
scroll to position [497, 0]
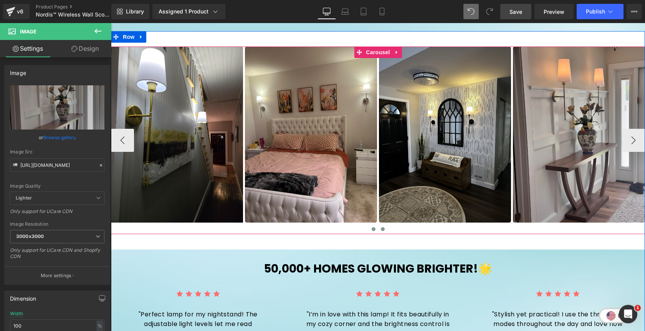
click at [381, 230] on span at bounding box center [383, 229] width 4 height 4
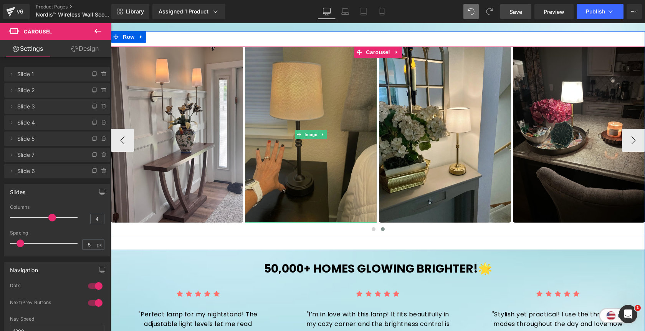
click at [325, 147] on img at bounding box center [311, 134] width 132 height 176
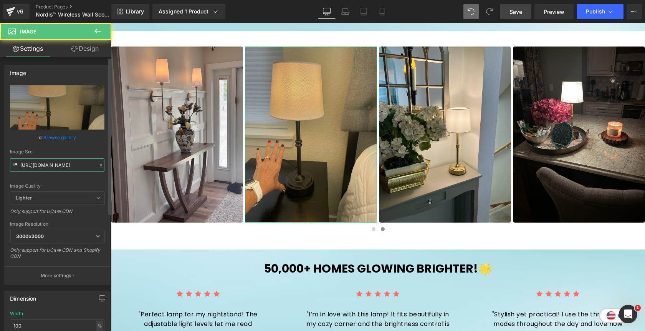
click at [63, 165] on input "https://cdn.shopify.com/s/files/1/0811/0410/9849/files/rv1_d49080ce-b5fc-44d1-b…" at bounding box center [57, 164] width 94 height 13
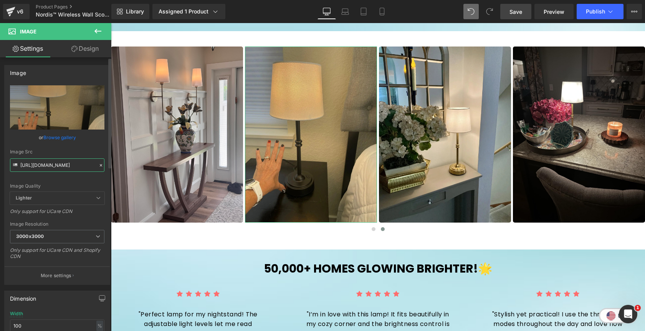
click at [63, 165] on input "https://cdn.shopify.com/s/files/1/0811/0410/9849/files/rv1_d49080ce-b5fc-44d1-b…" at bounding box center [57, 164] width 94 height 13
paste input "sc45_f.jpg?v=1756503741"
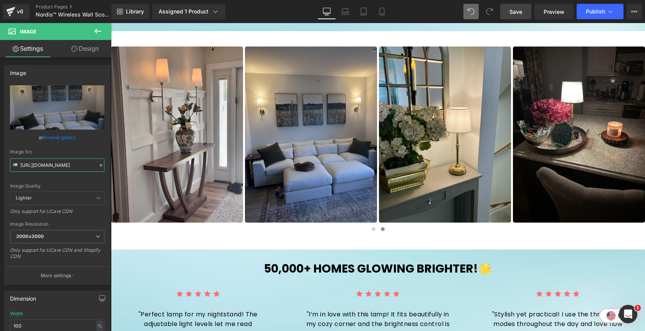
type input "https://cdn.shopify.com/s/files/1/0811/0410/9849/files/sc45_f_3000x3000.jpg?v=1…"
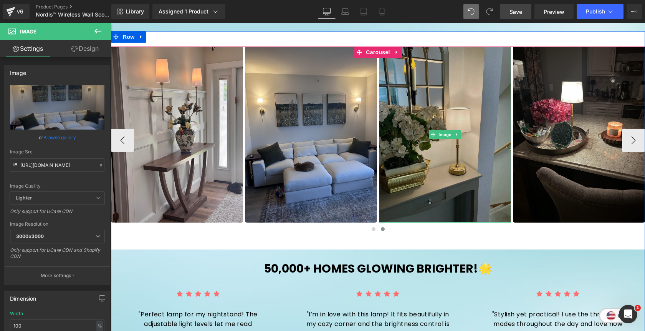
click at [426, 111] on img at bounding box center [445, 134] width 132 height 176
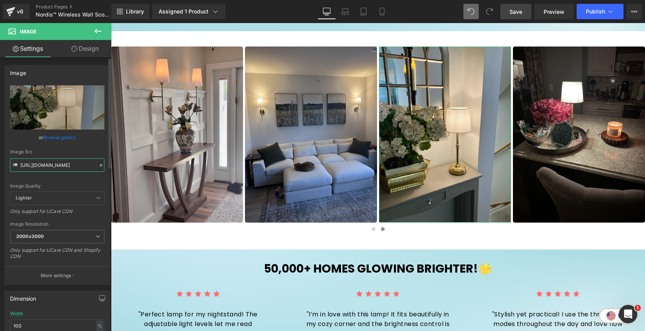
click at [74, 162] on input "https://cdn.shopify.com/s/files/1/0811/0410/9849/files/rv8_69b59d35-e764-4e37-a…" at bounding box center [57, 164] width 94 height 13
paste input "sc47_f.jpg?v=1756503741"
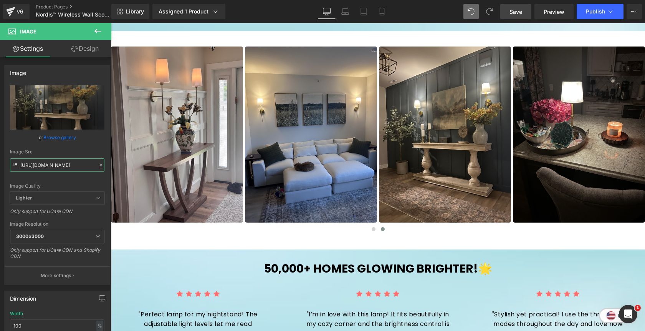
type input "https://cdn.shopify.com/s/files/1/0811/0410/9849/files/sc47_f_3000x3000.jpg?v=1…"
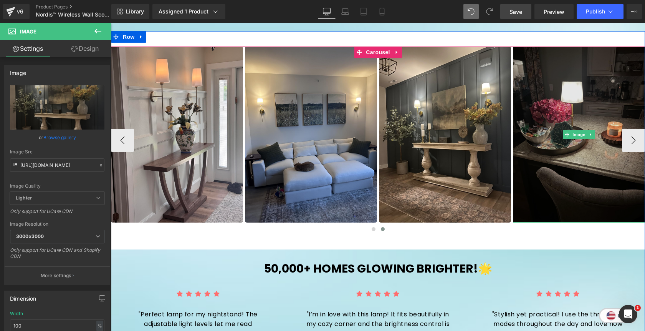
click at [568, 97] on img at bounding box center [579, 134] width 132 height 176
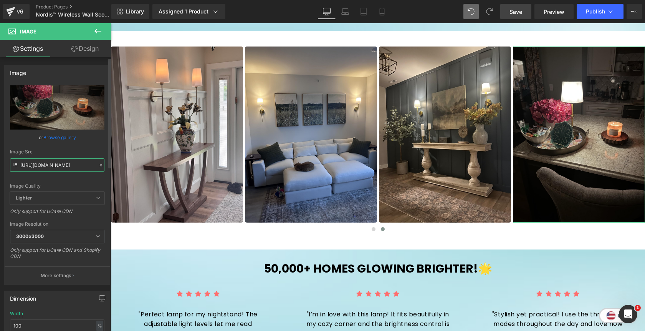
click at [69, 163] on input "https://cdn.shopify.com/s/files/1/0811/0410/9849/files/rv53_3000x3000.jpg?v=175…" at bounding box center [57, 164] width 94 height 13
paste input "sc44_f.jpg?v=1756503774"
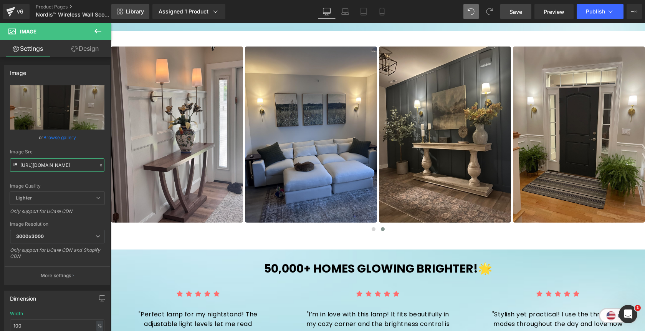
type input "https://cdn.shopify.com/s/files/1/0811/0410/9849/files/sc44_f_3000x3000.jpg?v=1…"
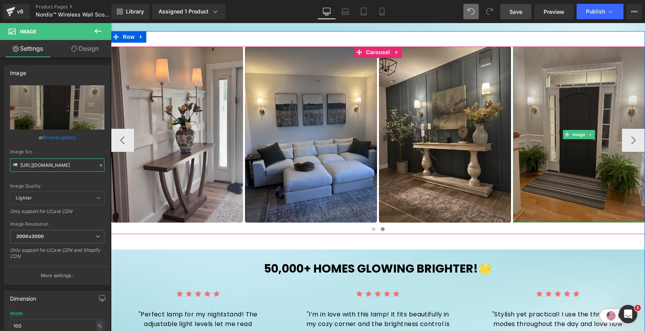
scroll to position [477, 0]
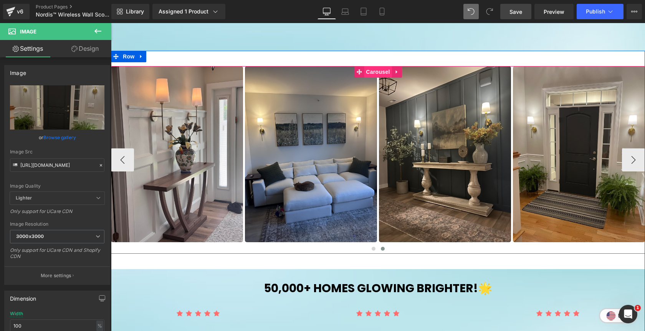
click at [381, 73] on span "Carousel" at bounding box center [378, 72] width 28 height 12
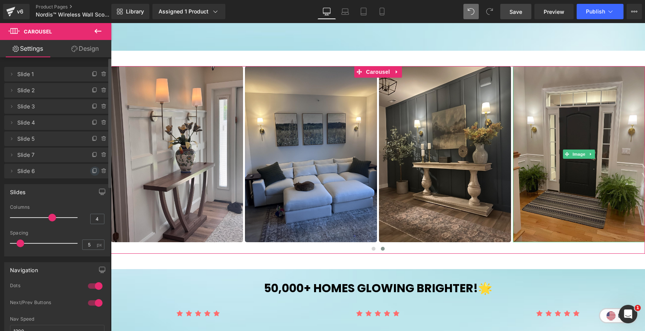
click at [92, 171] on icon at bounding box center [95, 171] width 6 height 6
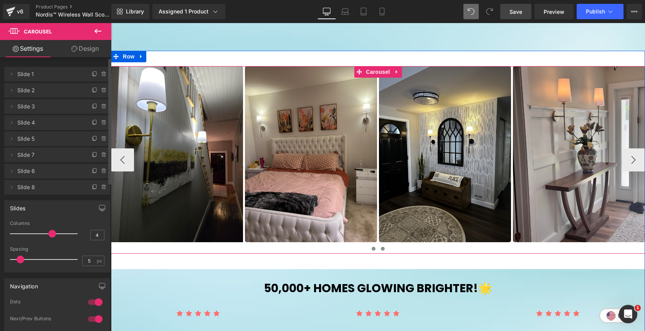
click at [383, 250] on span at bounding box center [383, 249] width 4 height 4
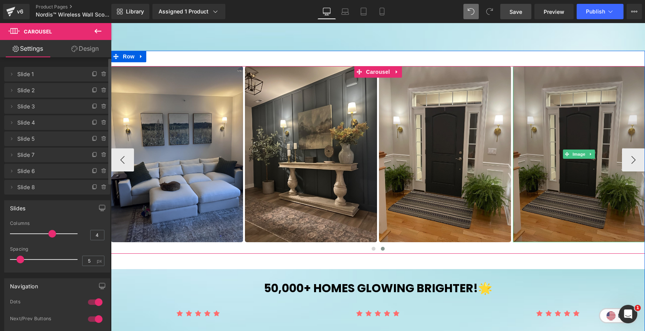
click at [575, 126] on img at bounding box center [579, 154] width 132 height 176
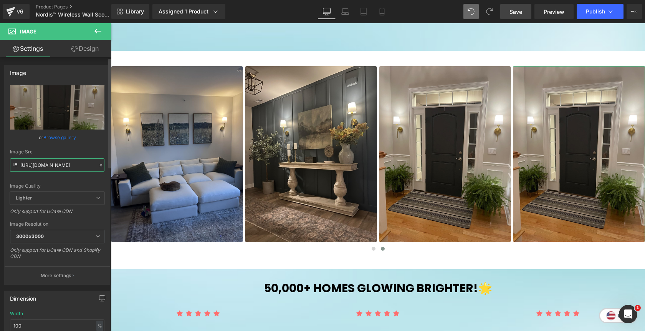
click at [51, 166] on input "https://cdn.shopify.com/s/files/1/0811/0410/9849/files/sc44_f_3000x3000.jpg?v=1…" at bounding box center [57, 164] width 94 height 13
paste input "0_f.jpg?v=1756503811"
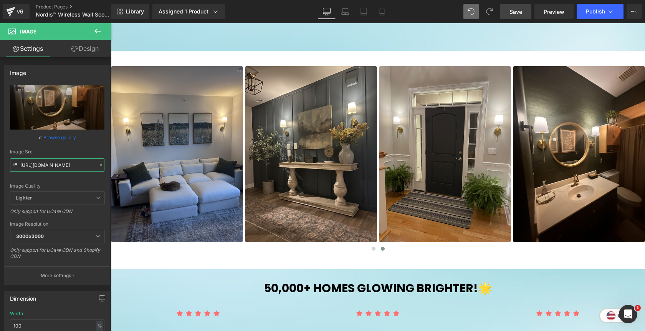
type input "https://cdn.shopify.com/s/files/1/0811/0410/9849/files/sc40_f_3000x3000.jpg?v=1…"
click at [521, 11] on span "Save" at bounding box center [516, 12] width 13 height 8
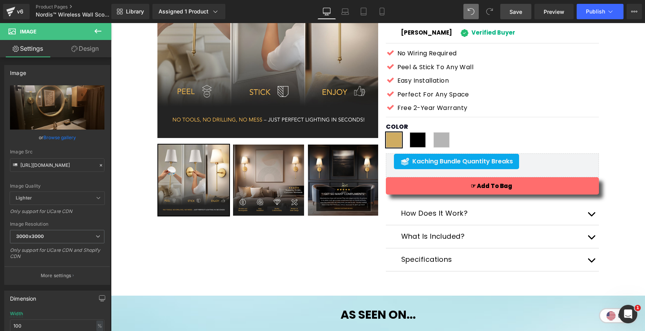
scroll to position [151, 0]
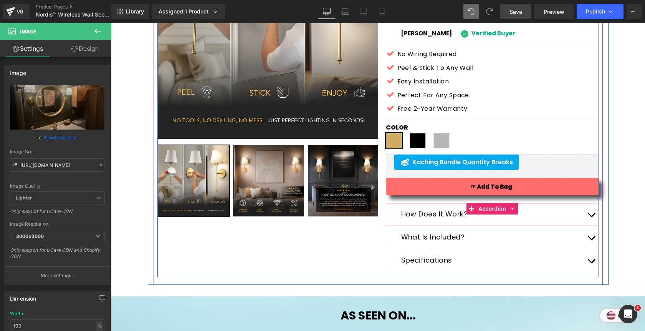
click at [591, 217] on span "button" at bounding box center [591, 217] width 0 height 0
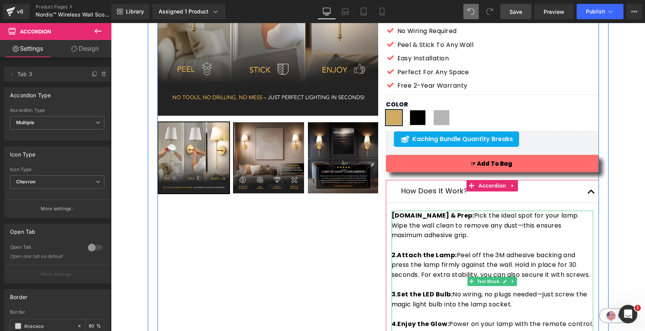
scroll to position [177, 0]
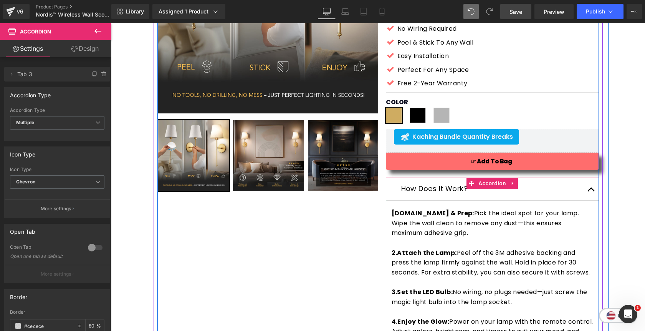
click at [590, 187] on button "button" at bounding box center [591, 188] width 15 height 23
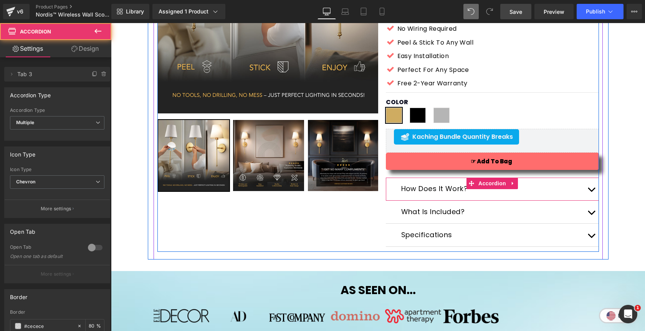
click at [594, 187] on button "button" at bounding box center [591, 188] width 15 height 23
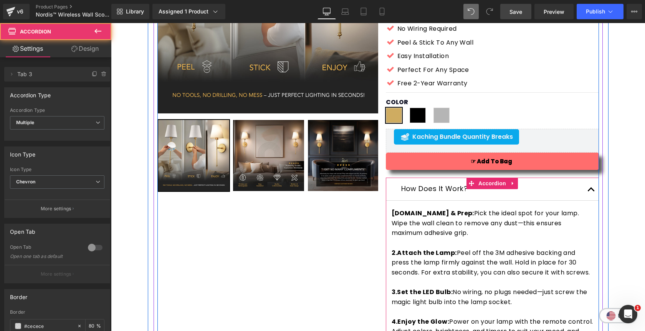
click at [589, 192] on button "button" at bounding box center [591, 188] width 15 height 23
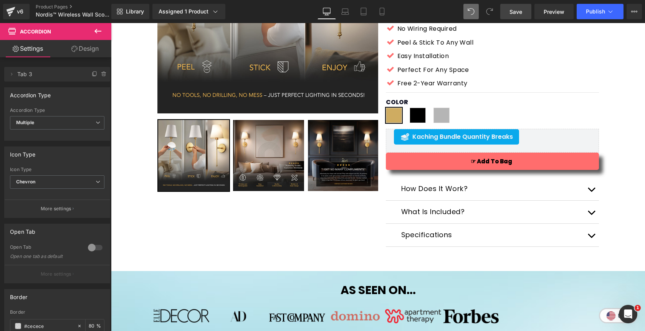
click at [514, 12] on span "Save" at bounding box center [516, 12] width 13 height 8
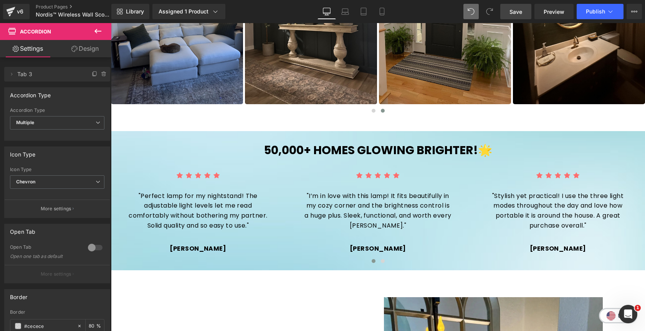
scroll to position [599, 0]
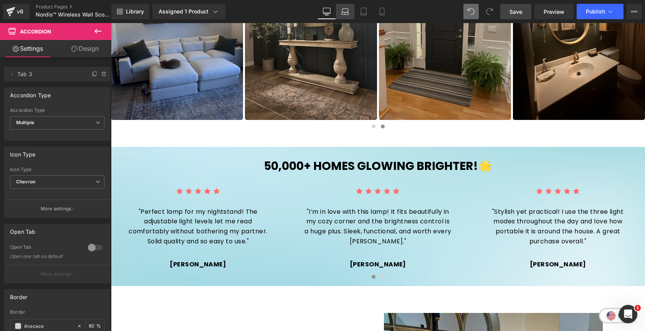
click at [346, 11] on icon at bounding box center [345, 12] width 8 height 8
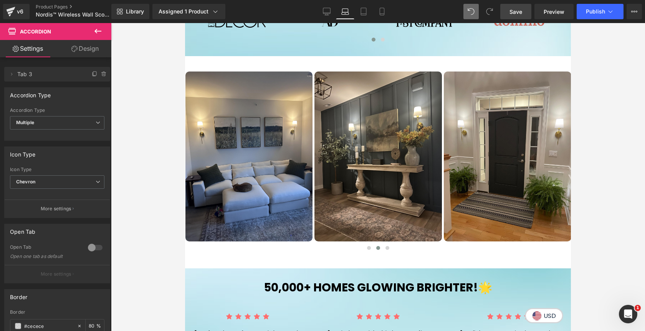
scroll to position [482, 0]
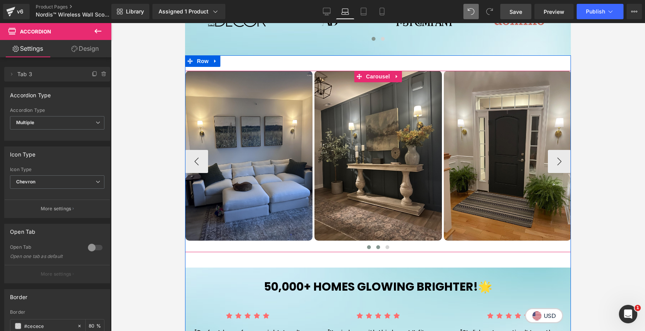
click at [370, 248] on button at bounding box center [368, 247] width 9 height 8
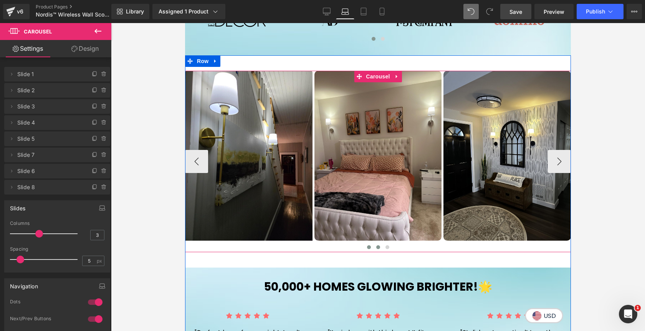
click at [379, 250] on button at bounding box center [378, 247] width 9 height 8
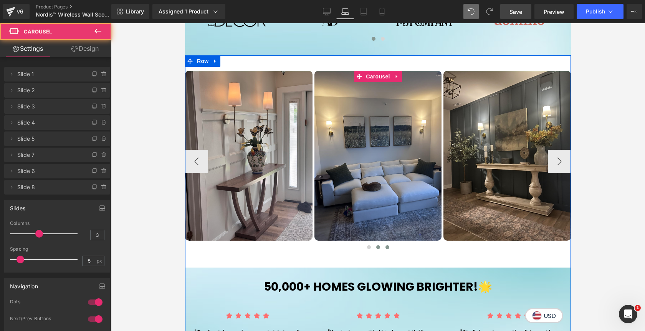
click at [387, 247] on span at bounding box center [388, 247] width 4 height 4
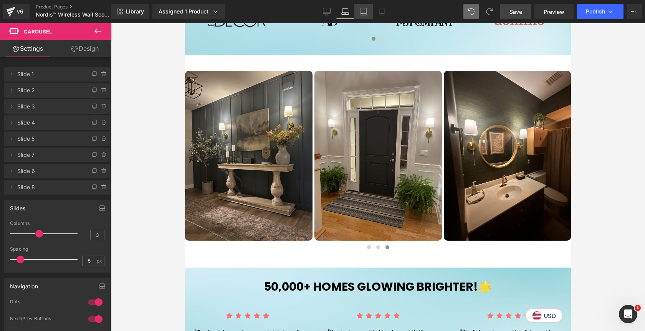
click at [364, 13] on icon at bounding box center [364, 12] width 8 height 8
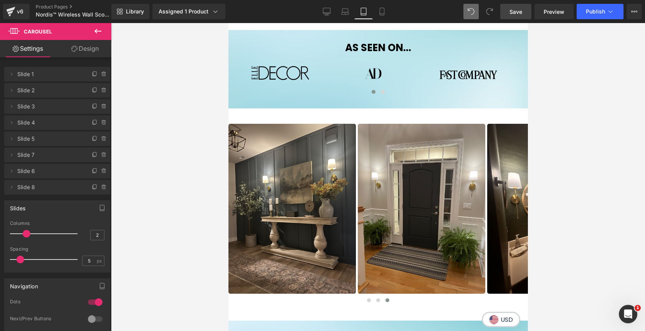
scroll to position [535, 0]
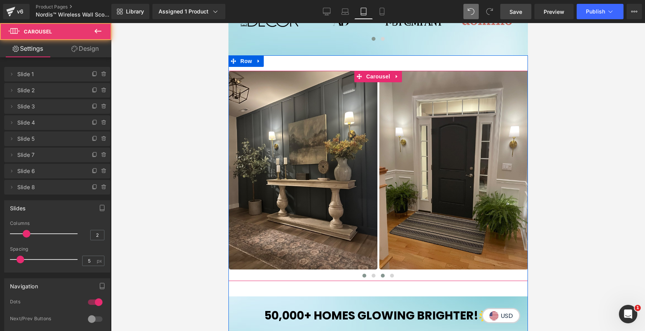
click at [364, 276] on span at bounding box center [364, 275] width 4 height 4
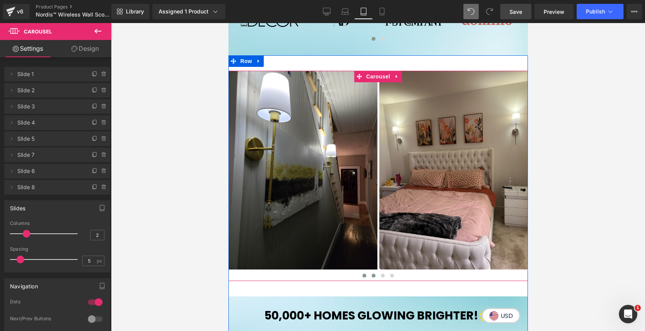
click at [374, 277] on span at bounding box center [373, 275] width 4 height 4
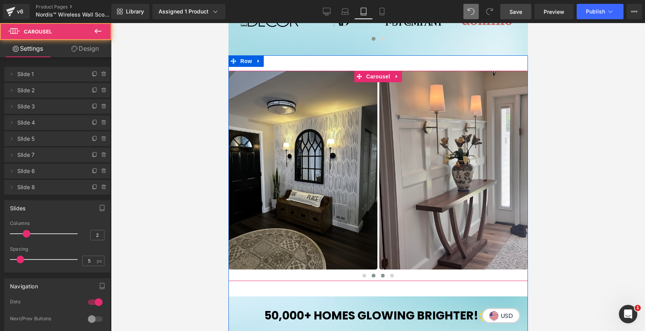
click at [380, 278] on button at bounding box center [382, 275] width 9 height 8
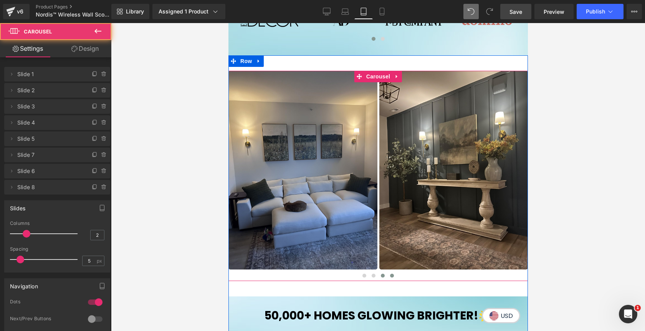
click at [389, 278] on button at bounding box center [391, 275] width 9 height 8
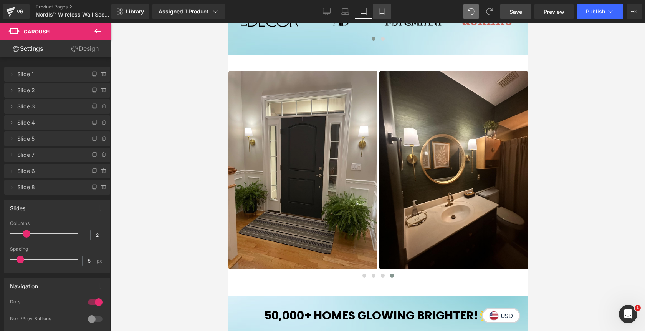
click at [383, 10] on icon at bounding box center [382, 12] width 8 height 8
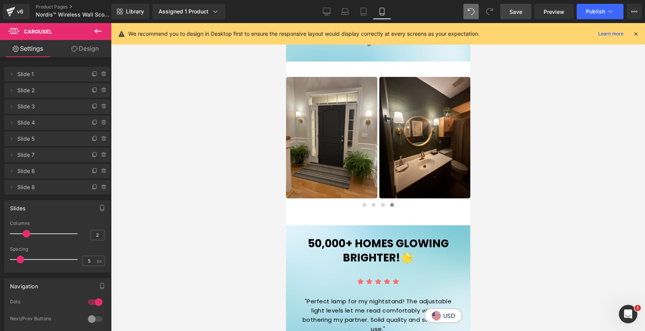
scroll to position [693, 0]
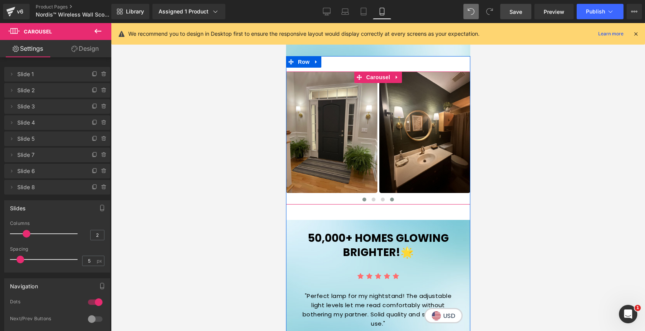
click at [362, 200] on button at bounding box center [363, 199] width 9 height 8
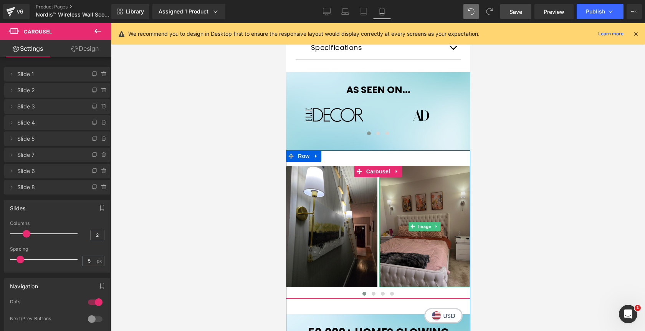
scroll to position [589, 0]
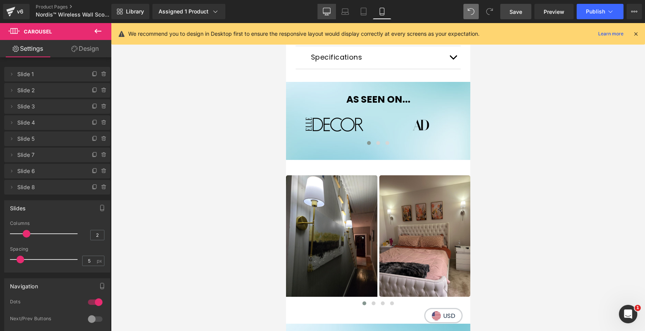
click at [330, 13] on icon at bounding box center [326, 11] width 7 height 6
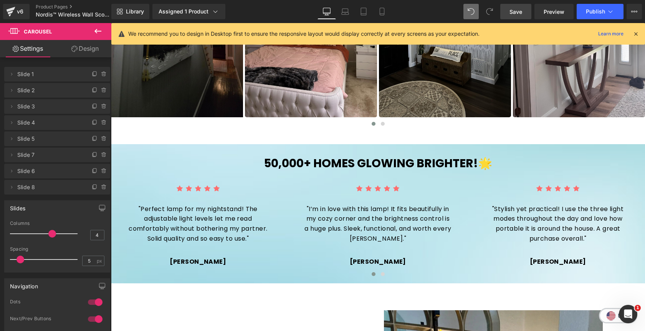
scroll to position [618, 0]
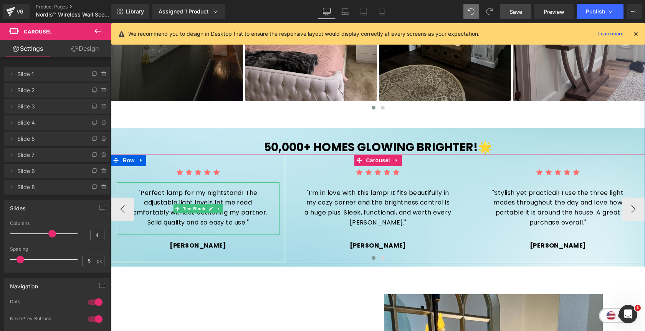
click at [238, 200] on p ""Perfect lamp for my nightstand! The adjustable light levels let me read comfor…" at bounding box center [197, 207] width 147 height 39
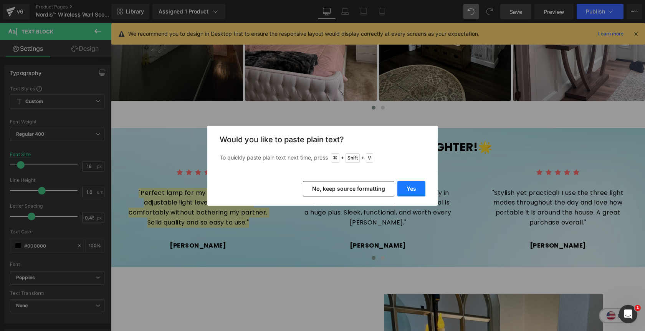
click at [411, 191] on button "Yes" at bounding box center [411, 188] width 28 height 15
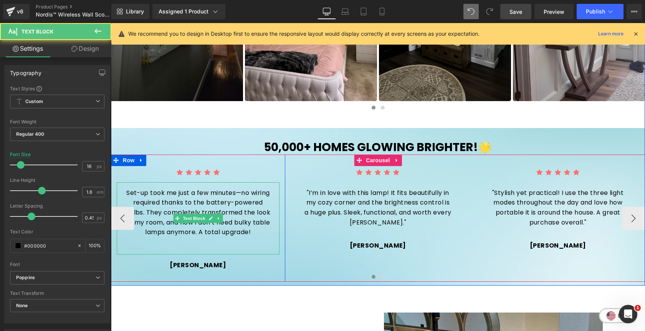
click at [260, 232] on p "Set-up took me just a few minutes—no wiring required thanks to the battery-powe…" at bounding box center [197, 212] width 147 height 49
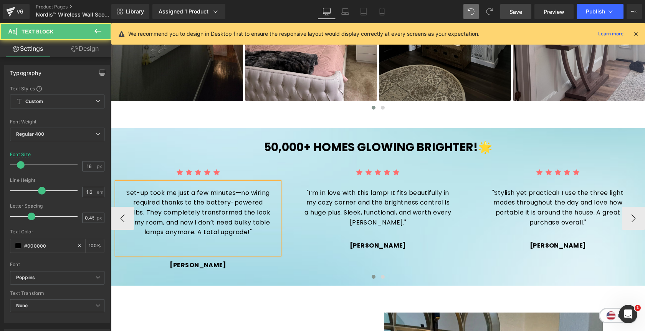
click at [126, 194] on p "Set-up took me just a few minutes—no wiring required thanks to the battery-powe…" at bounding box center [197, 212] width 147 height 49
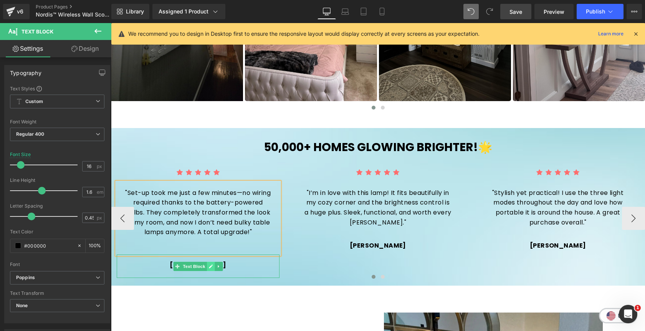
click at [212, 267] on icon at bounding box center [211, 266] width 4 height 5
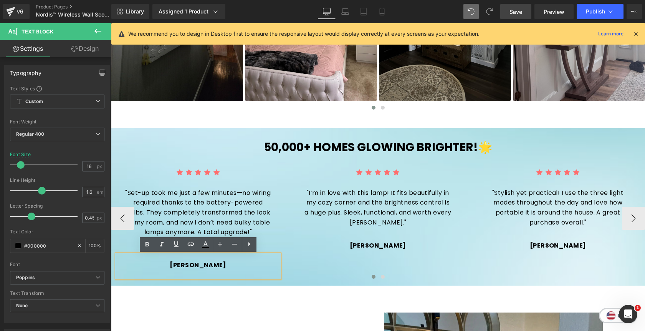
click at [212, 267] on p "Ethan C." at bounding box center [197, 265] width 147 height 10
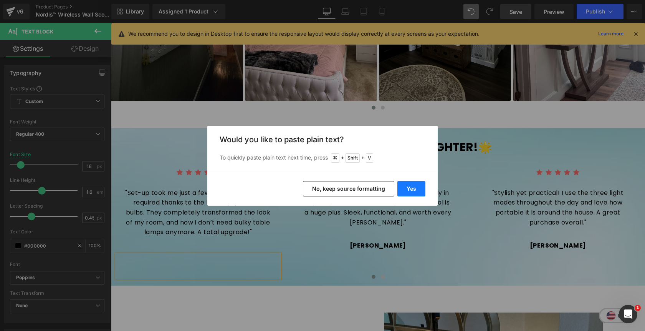
drag, startPoint x: 411, startPoint y: 188, endPoint x: 298, endPoint y: 165, distance: 114.8
click at [411, 188] on button "Yes" at bounding box center [411, 188] width 28 height 15
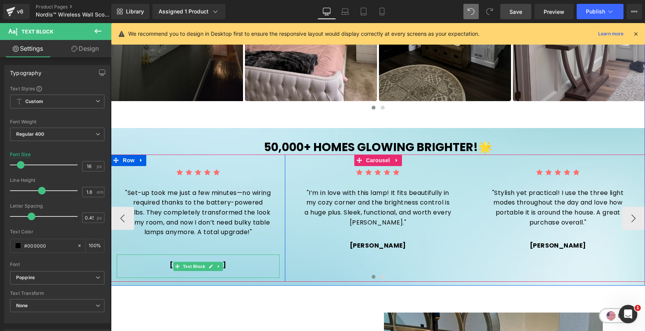
click at [165, 264] on p "[PERSON_NAME]" at bounding box center [197, 265] width 147 height 10
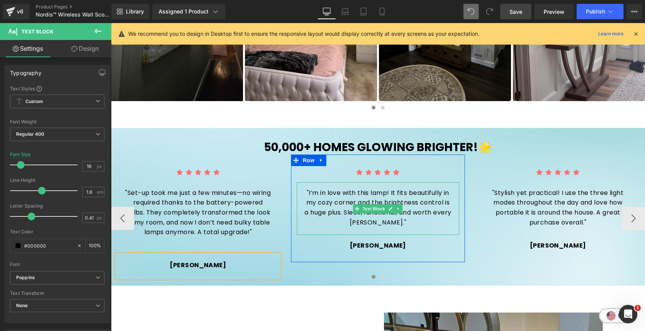
click at [428, 205] on p ""I’m in love with this lamp! It fits beautifully in my cozy corner and the brig…" at bounding box center [378, 207] width 147 height 39
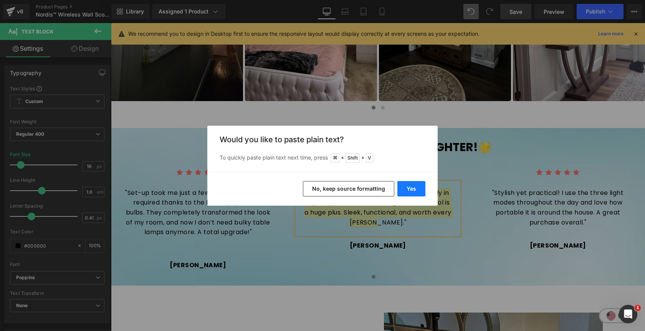
click at [415, 190] on button "Yes" at bounding box center [411, 188] width 28 height 15
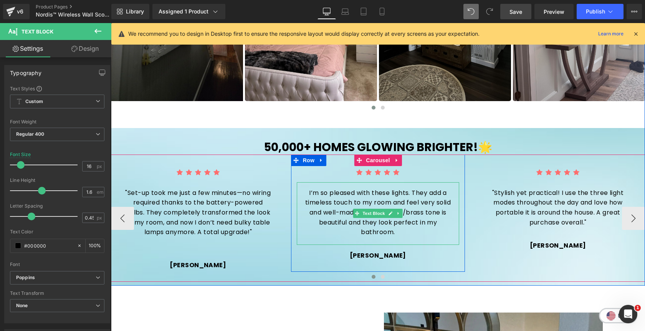
click at [405, 230] on p "I’m so pleased with these lights. They add a timeless touch to my room and feel…" at bounding box center [378, 212] width 147 height 49
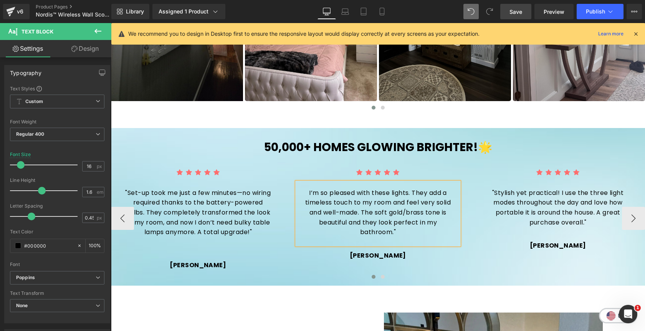
click at [306, 195] on p "I’m so pleased with these lights. They add a timeless touch to my room and feel…" at bounding box center [378, 212] width 147 height 49
click at [414, 256] on p "Mia Anderson" at bounding box center [378, 255] width 147 height 10
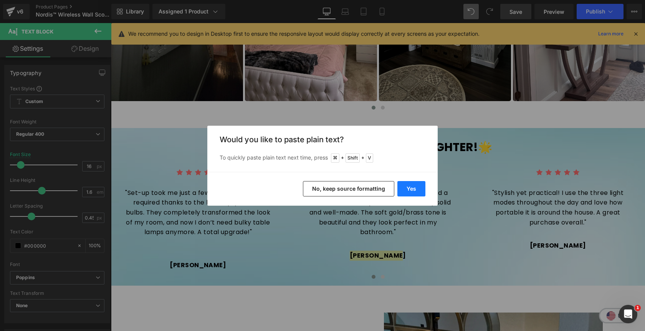
click at [414, 187] on button "Yes" at bounding box center [411, 188] width 28 height 15
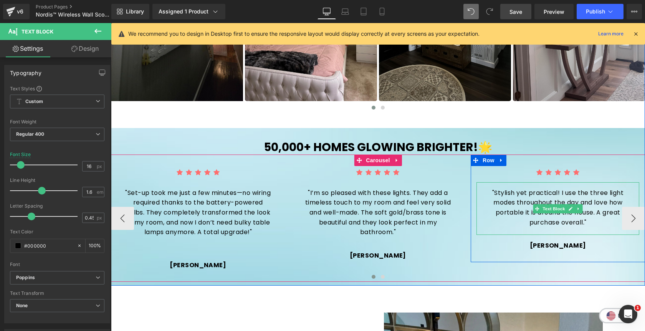
click at [563, 195] on p ""Stylish yet practical! I use the three light modes throughout the day and love…" at bounding box center [557, 207] width 147 height 39
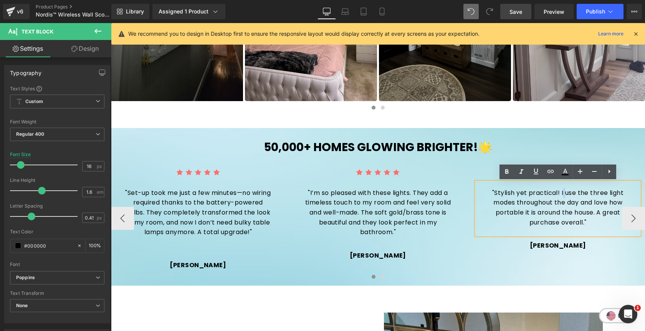
click at [560, 208] on p ""Stylish yet practical! I use the three light modes throughout the day and love…" at bounding box center [557, 207] width 147 height 39
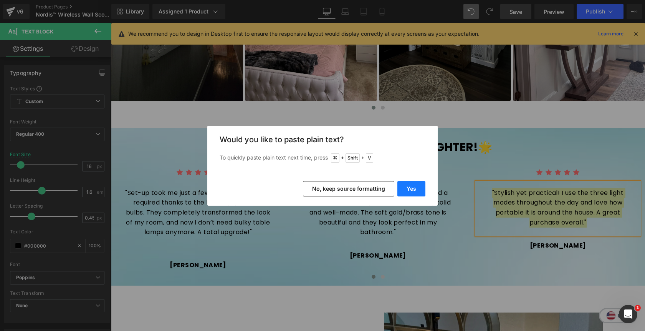
click at [418, 187] on button "Yes" at bounding box center [411, 188] width 28 height 15
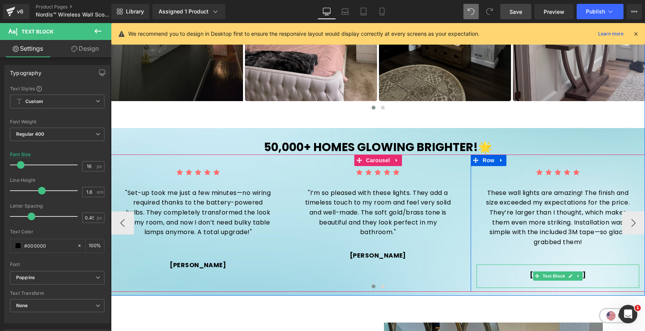
click at [588, 274] on p "[PERSON_NAME]" at bounding box center [557, 275] width 147 height 10
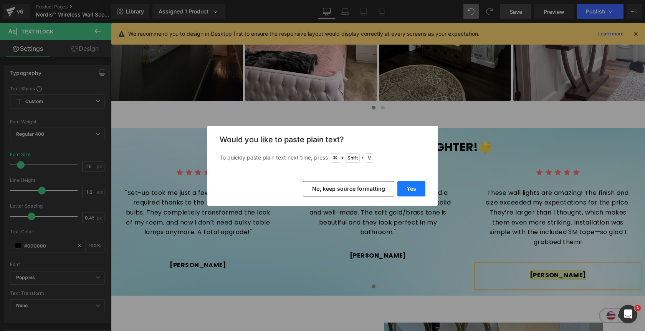
click at [422, 187] on button "Yes" at bounding box center [411, 188] width 28 height 15
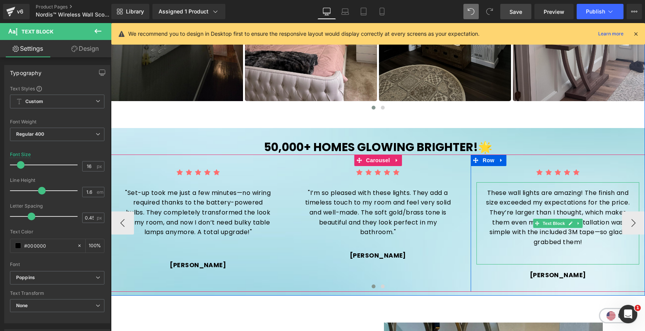
click at [567, 253] on p at bounding box center [557, 252] width 147 height 10
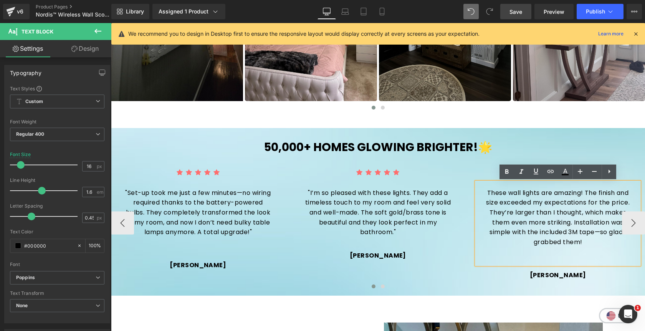
click at [588, 242] on p "These wall lights are amazing! The finish and size exceeded my expectations for…" at bounding box center [557, 217] width 147 height 59
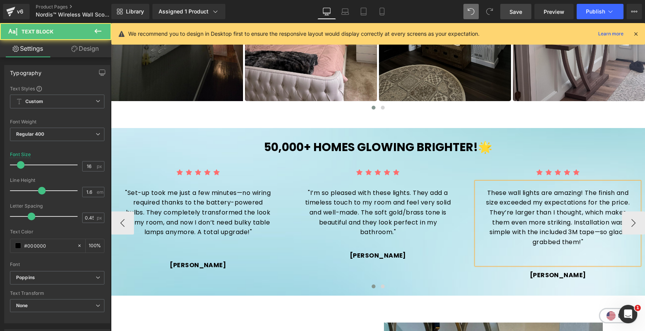
click at [486, 196] on p "These wall lights are amazing! The finish and size exceeded my expectations for…" at bounding box center [557, 217] width 147 height 59
click at [382, 287] on span at bounding box center [383, 286] width 4 height 4
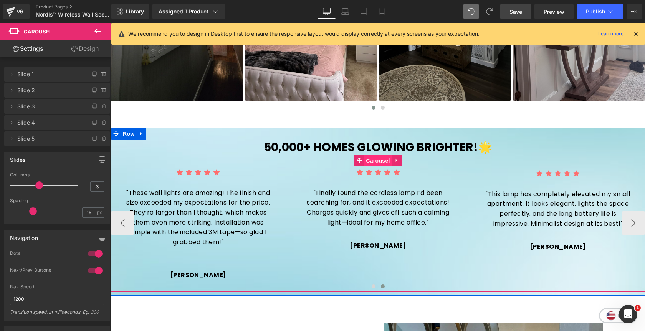
click at [369, 160] on span "Carousel" at bounding box center [378, 161] width 28 height 12
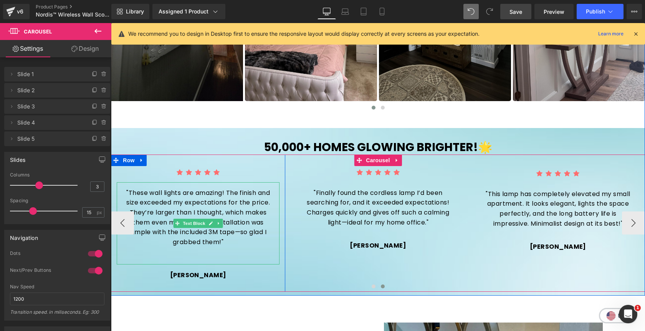
scroll to position [618, 0]
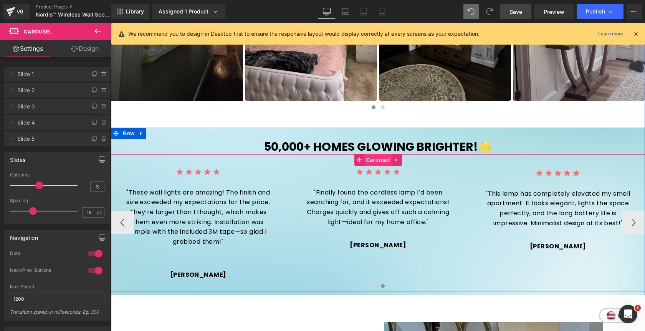
click at [383, 159] on span "Carousel" at bounding box center [378, 160] width 28 height 12
click at [374, 285] on span at bounding box center [374, 286] width 4 height 4
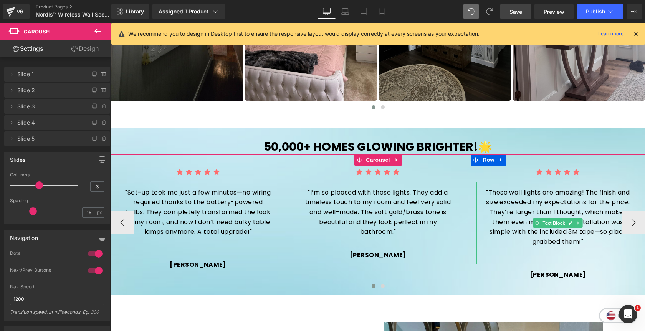
click at [552, 258] on div ""These wall lights are amazing! The finish and size exceeded my expectations fo…" at bounding box center [558, 223] width 163 height 82
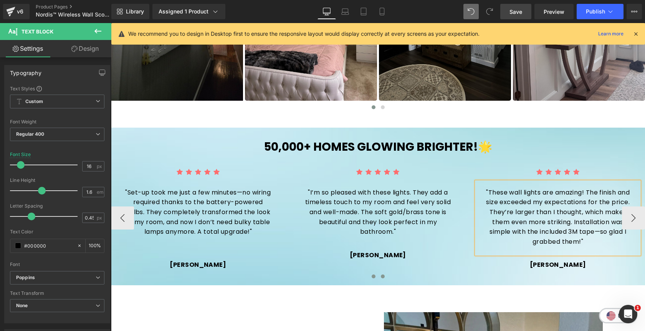
click at [381, 276] on span at bounding box center [383, 276] width 4 height 4
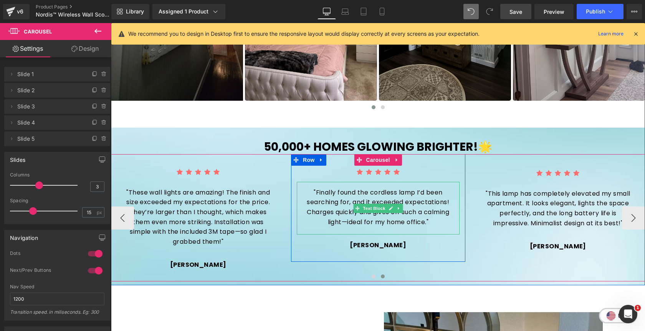
click at [427, 202] on p ""Finally found the cordless lamp I’d been searching for, and it exceeded expect…" at bounding box center [378, 206] width 147 height 39
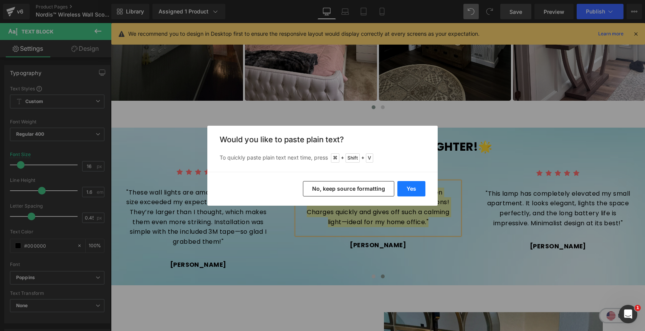
click at [418, 190] on button "Yes" at bounding box center [411, 188] width 28 height 15
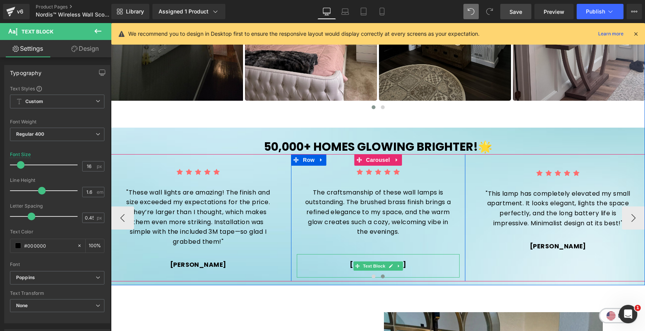
click at [413, 267] on p "Grace Bennett" at bounding box center [378, 265] width 147 height 10
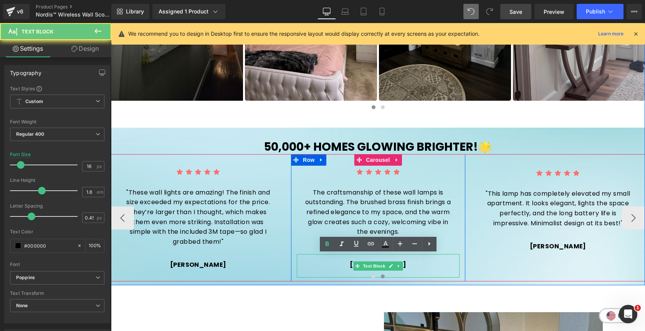
click at [413, 267] on p "Grace Bennett" at bounding box center [378, 265] width 147 height 10
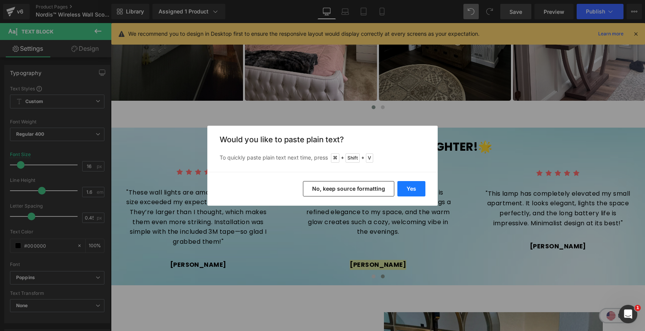
drag, startPoint x: 411, startPoint y: 191, endPoint x: 300, endPoint y: 168, distance: 113.3
click at [411, 191] on button "Yes" at bounding box center [411, 188] width 28 height 15
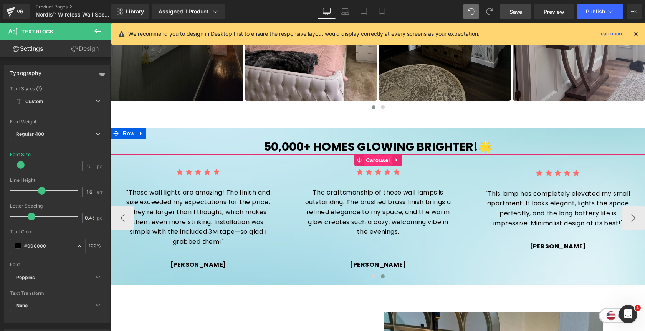
click at [381, 159] on span "Carousel" at bounding box center [378, 160] width 28 height 12
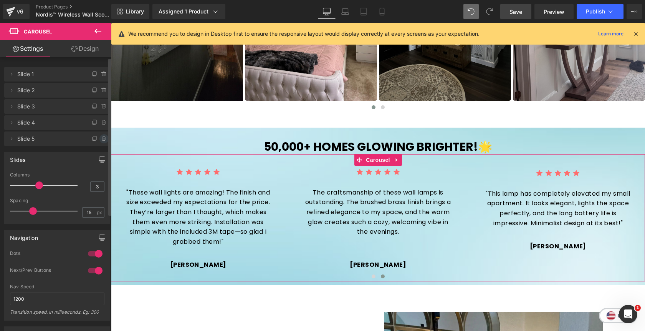
click at [104, 139] on icon at bounding box center [104, 139] width 0 height 2
click at [101, 139] on button "Delete" at bounding box center [96, 139] width 24 height 10
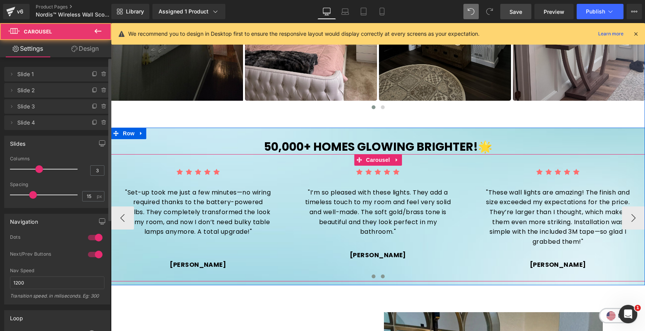
click at [383, 277] on span at bounding box center [383, 276] width 4 height 4
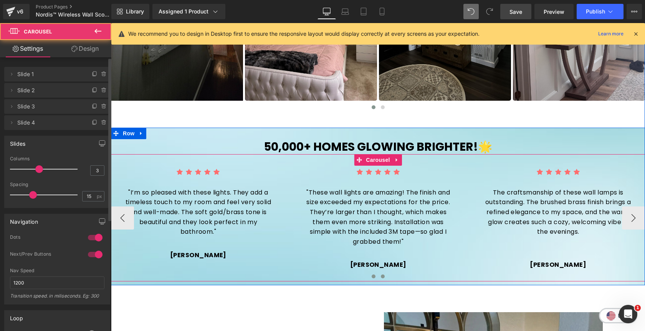
click at [374, 276] on span at bounding box center [374, 276] width 4 height 4
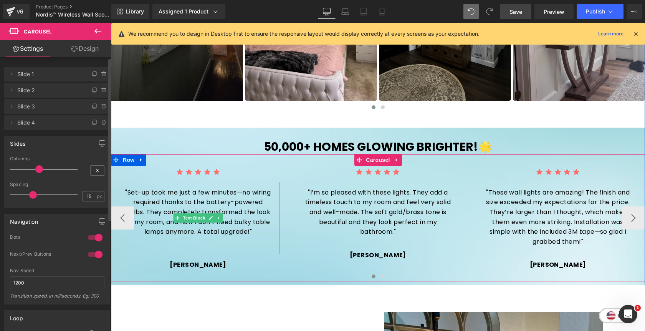
click at [214, 245] on p at bounding box center [197, 242] width 147 height 10
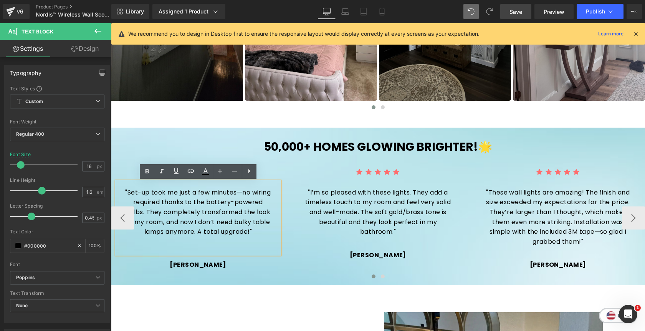
click at [199, 245] on p at bounding box center [197, 242] width 147 height 10
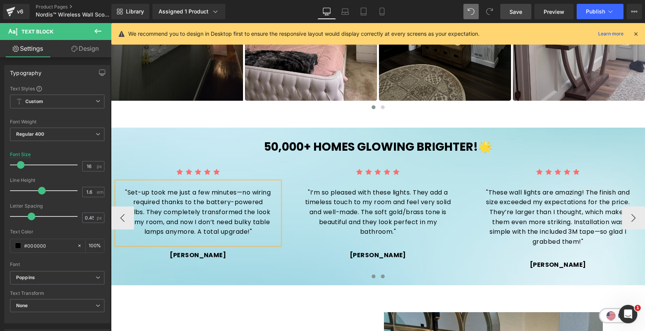
click at [384, 275] on span at bounding box center [383, 276] width 4 height 4
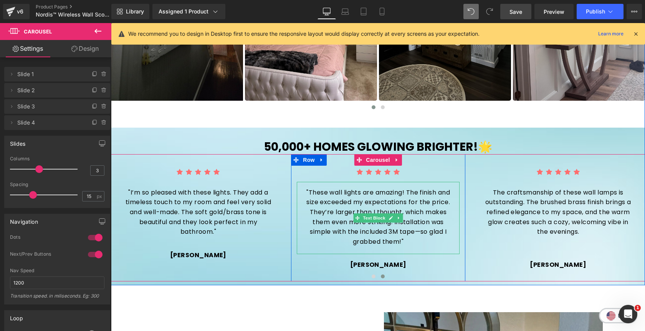
click at [398, 247] on div ""These wall lights are amazing! The finish and size exceeded my expectations fo…" at bounding box center [378, 218] width 163 height 73
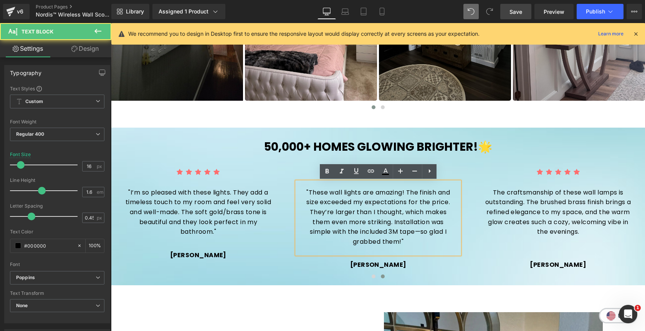
click at [398, 247] on div ""These wall lights are amazing! The finish and size exceeded my expectations fo…" at bounding box center [378, 218] width 163 height 73
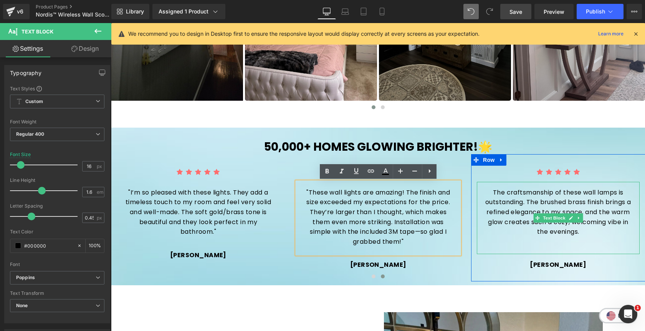
click at [540, 248] on div "The craftsmanship of these wall lamps is outstanding. The brushed brass finish …" at bounding box center [558, 218] width 163 height 73
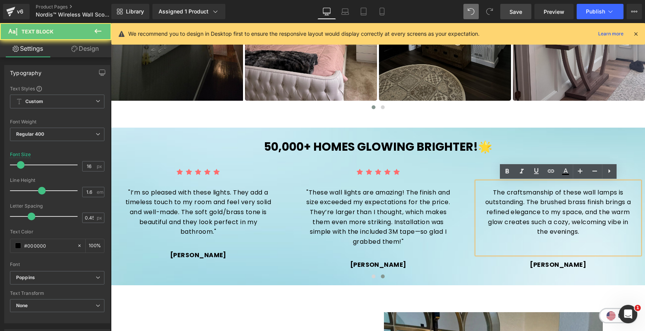
click at [540, 248] on div "The craftsmanship of these wall lamps is outstanding. The brushed brass finish …" at bounding box center [558, 218] width 163 height 73
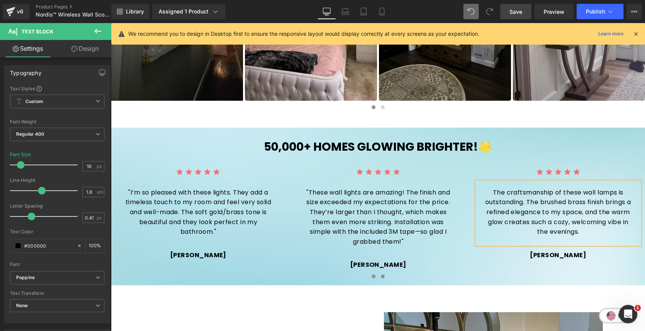
click at [374, 276] on span at bounding box center [374, 276] width 4 height 4
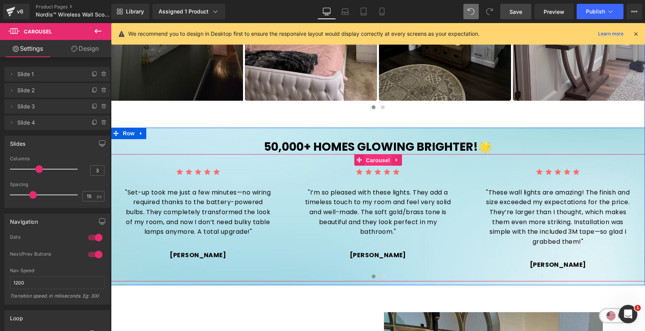
click at [373, 162] on span "Carousel" at bounding box center [378, 160] width 28 height 12
click at [645, 225] on button "›" at bounding box center [656, 217] width 23 height 23
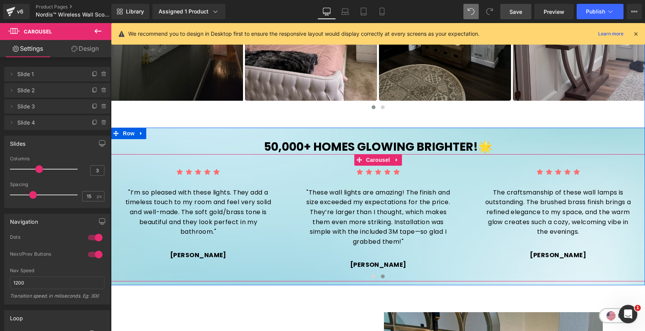
click at [645, 225] on button "›" at bounding box center [656, 217] width 23 height 23
click at [111, 217] on button "‹" at bounding box center [99, 217] width 23 height 23
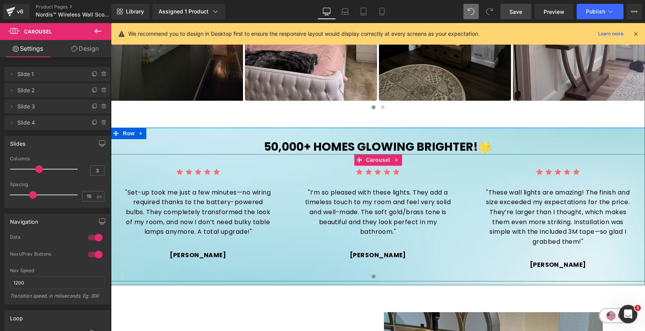
click at [111, 217] on button "‹" at bounding box center [99, 217] width 23 height 23
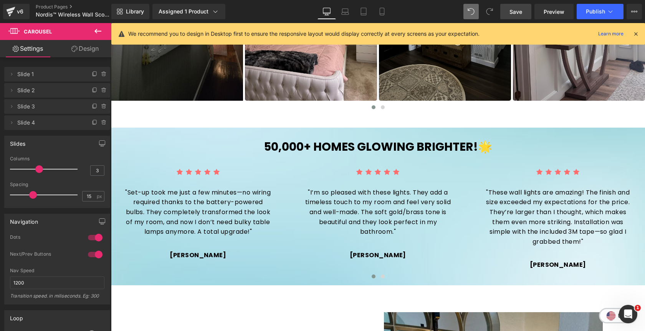
click at [512, 15] on link "Save" at bounding box center [515, 11] width 31 height 15
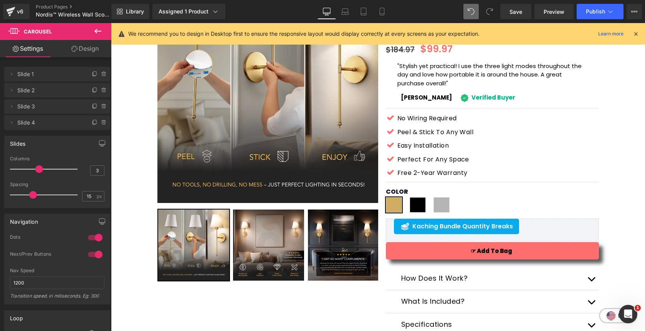
scroll to position [80, 0]
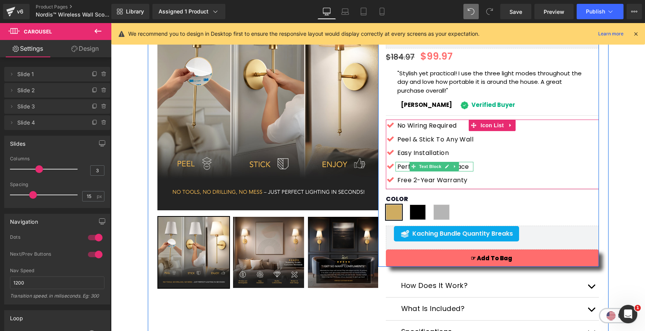
click at [467, 165] on p "Perfect for any space" at bounding box center [435, 167] width 76 height 10
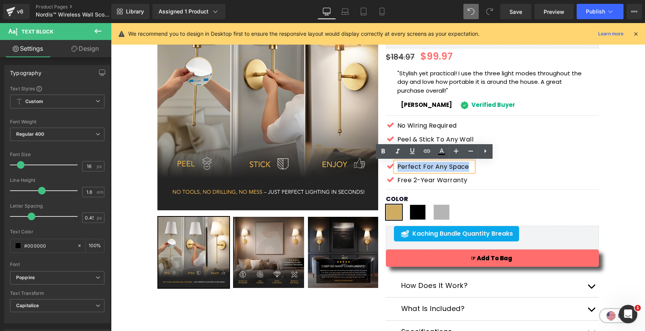
copy p "Perfect for any space"
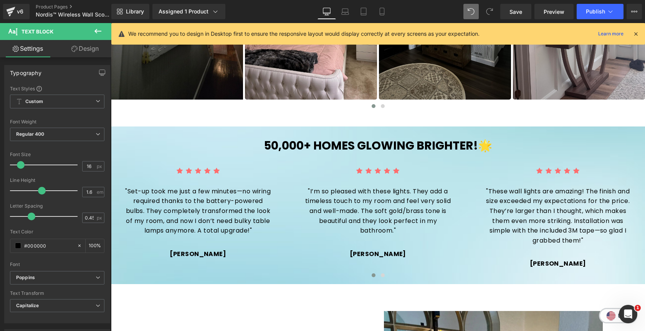
scroll to position [641, 0]
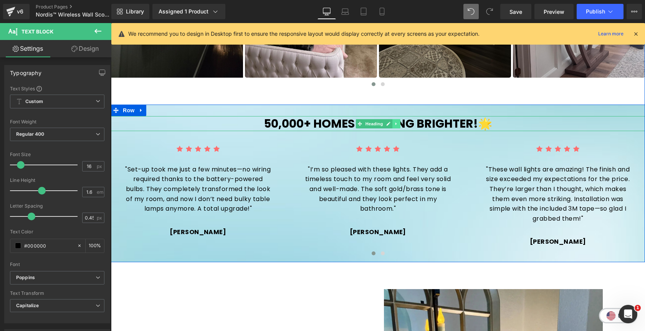
click at [399, 124] on link at bounding box center [396, 123] width 8 height 9
click at [394, 124] on icon at bounding box center [392, 123] width 4 height 4
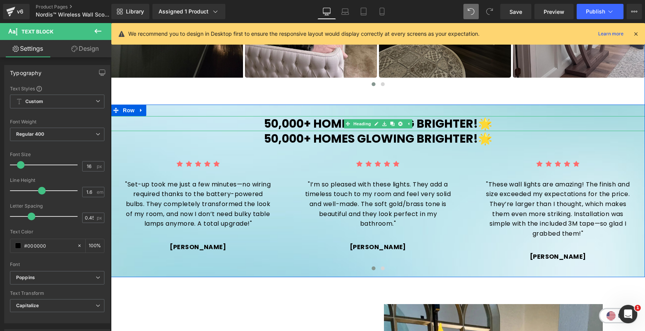
click at [429, 122] on b "50,000+ Homes Glowing Brighter!🌟" at bounding box center [378, 123] width 228 height 17
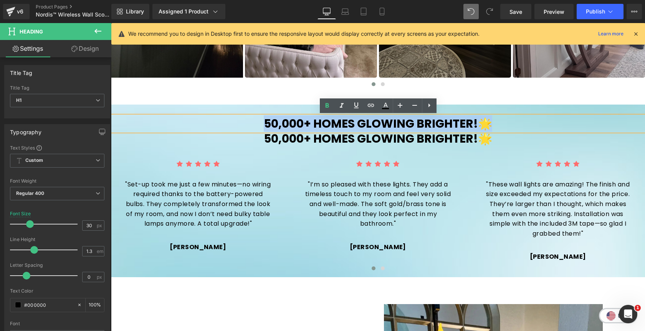
paste div
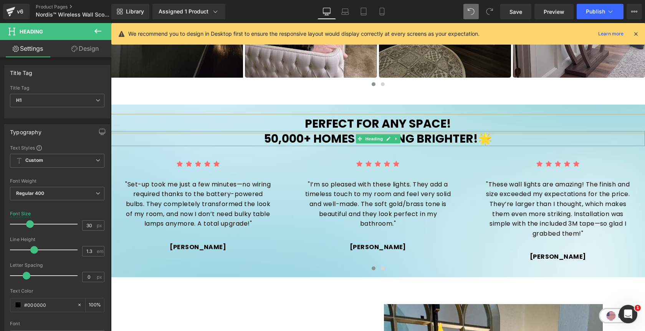
click at [448, 138] on b "50,000+ Homes Glowing Brighter!🌟" at bounding box center [378, 138] width 228 height 17
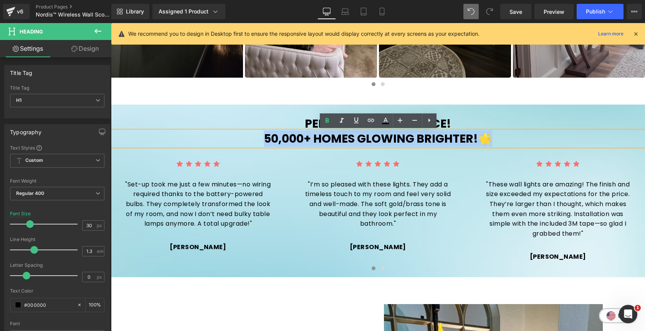
copy b "50,000+ Homes Glowing Brighter!🌟"
click at [461, 121] on h1 "Perfect for any space!" at bounding box center [378, 123] width 534 height 15
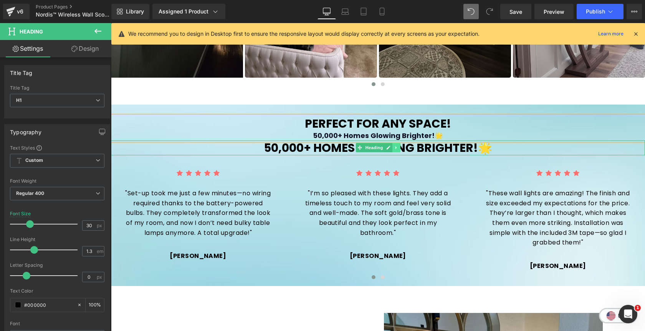
click at [397, 149] on icon at bounding box center [396, 147] width 4 height 5
click at [401, 149] on icon at bounding box center [400, 148] width 4 height 4
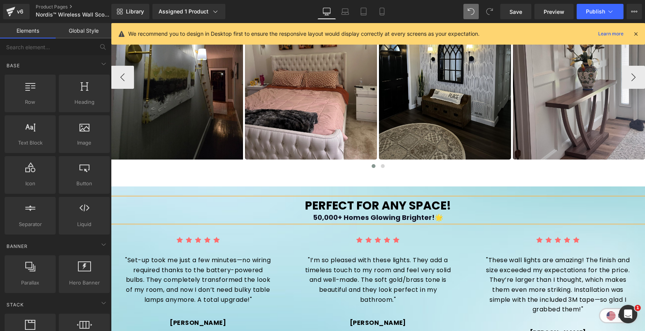
scroll to position [562, 0]
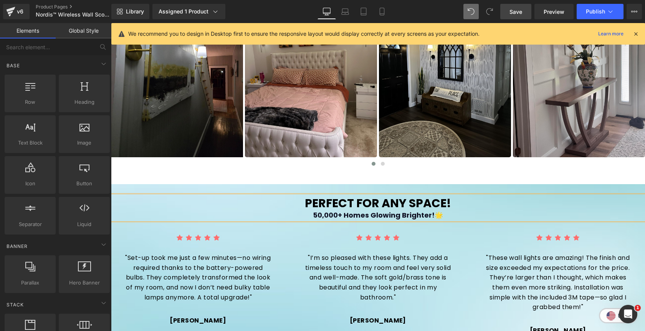
click at [522, 10] on span "Save" at bounding box center [516, 12] width 13 height 8
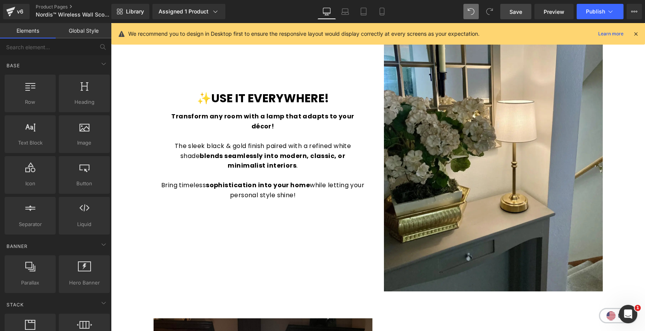
scroll to position [953, 0]
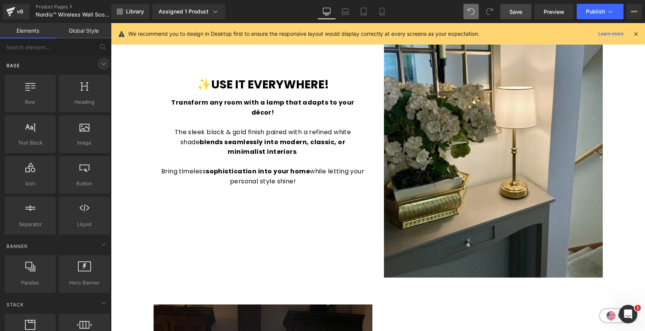
click at [100, 66] on icon at bounding box center [103, 63] width 9 height 9
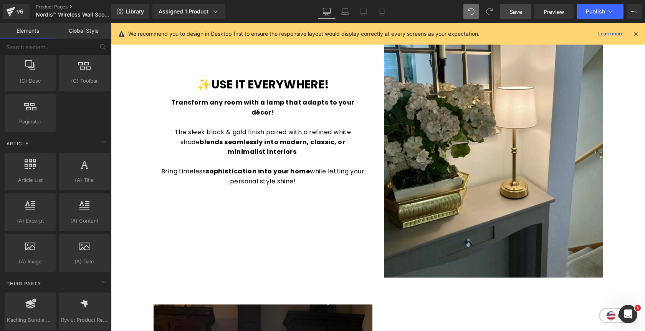
scroll to position [1218, 0]
click at [101, 49] on icon at bounding box center [102, 46] width 7 height 7
click at [103, 46] on icon at bounding box center [102, 46] width 7 height 7
click at [64, 47] on input "text" at bounding box center [47, 46] width 94 height 17
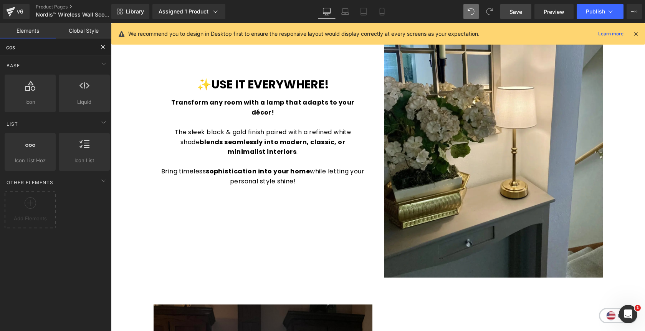
scroll to position [0, 0]
type input "cos"
click at [100, 63] on icon at bounding box center [103, 63] width 9 height 9
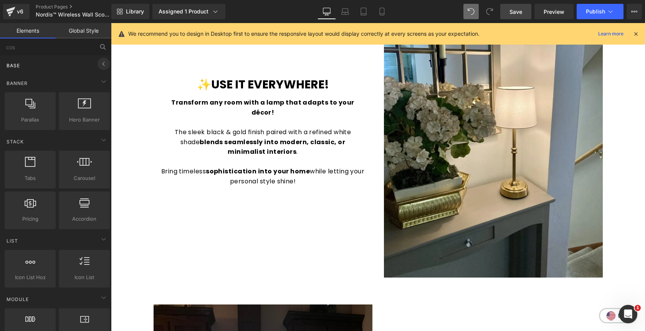
click at [103, 65] on icon at bounding box center [104, 64] width 2 height 4
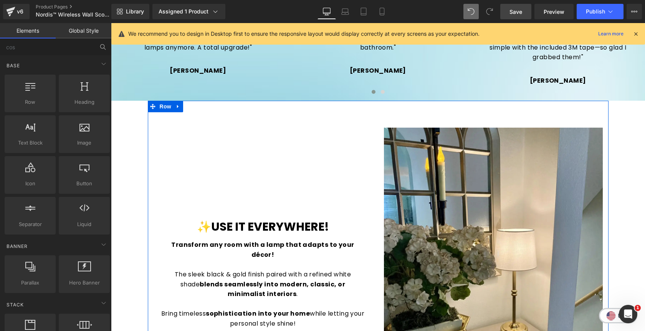
scroll to position [810, 0]
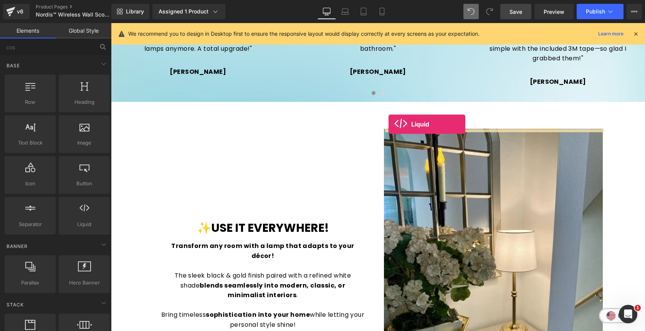
drag, startPoint x: 195, startPoint y: 251, endPoint x: 388, endPoint y: 123, distance: 231.8
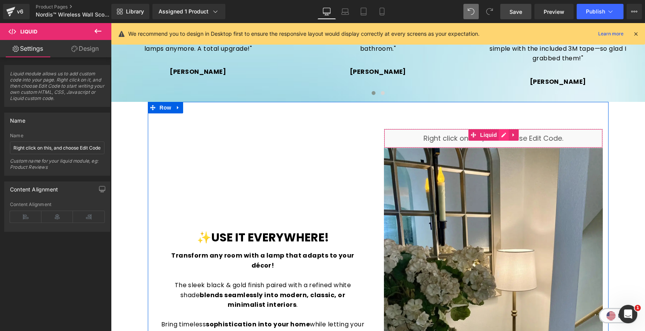
click at [503, 135] on div "Liquid" at bounding box center [493, 138] width 219 height 19
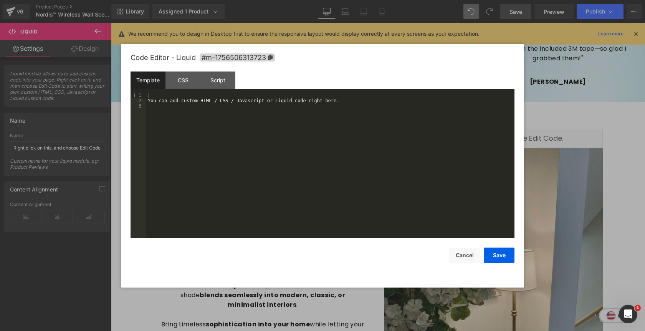
click at [156, 100] on div "You can add custom HTML / CSS / Javascript or Liquid code right here." at bounding box center [330, 171] width 368 height 156
drag, startPoint x: 348, startPoint y: 96, endPoint x: 332, endPoint y: 96, distance: 16.5
click at [332, 96] on div "< video poster = "" loop = "" muted = "" playsinline = "" autoplay = "" src = "…" at bounding box center [330, 171] width 368 height 156
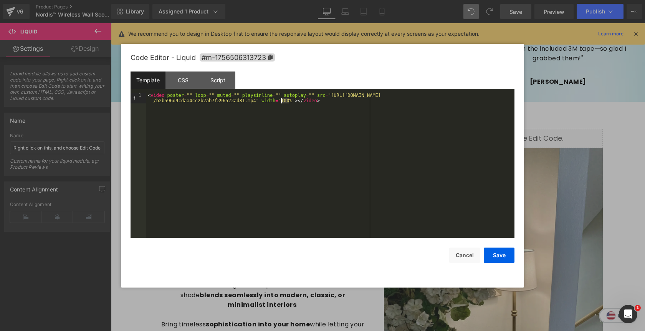
drag, startPoint x: 289, startPoint y: 103, endPoint x: 282, endPoint y: 101, distance: 7.0
click at [282, 101] on div "< video poster = "" loop = "" muted = "" playsinline = "" autoplay = "" src = "…" at bounding box center [330, 176] width 368 height 167
click at [495, 256] on button "Save" at bounding box center [499, 254] width 31 height 15
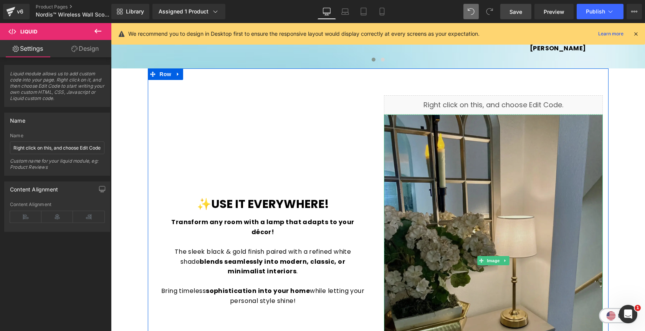
scroll to position [862, 0]
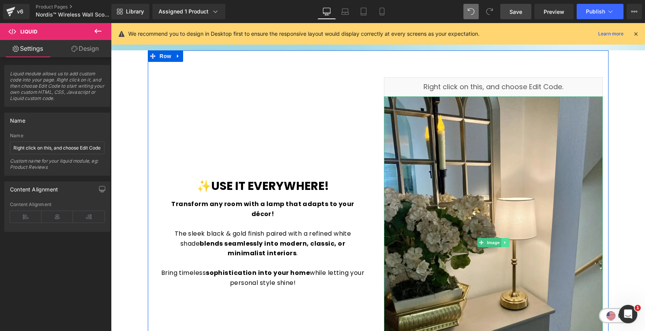
click at [509, 244] on link at bounding box center [505, 242] width 8 height 9
click at [509, 244] on icon at bounding box center [509, 242] width 4 height 4
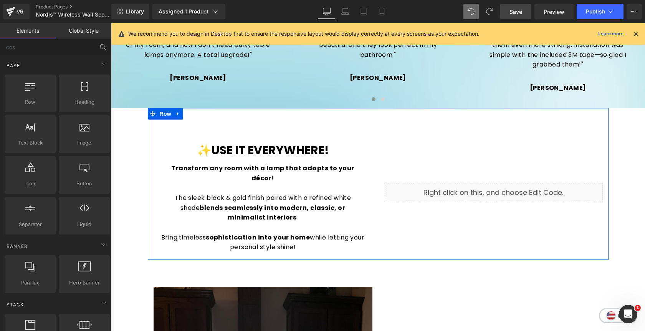
scroll to position [793, 0]
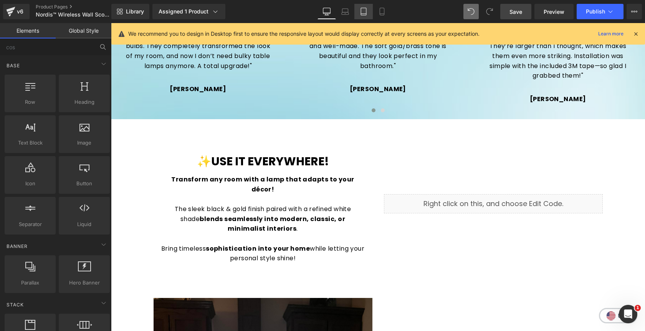
click at [366, 9] on icon at bounding box center [364, 12] width 8 height 8
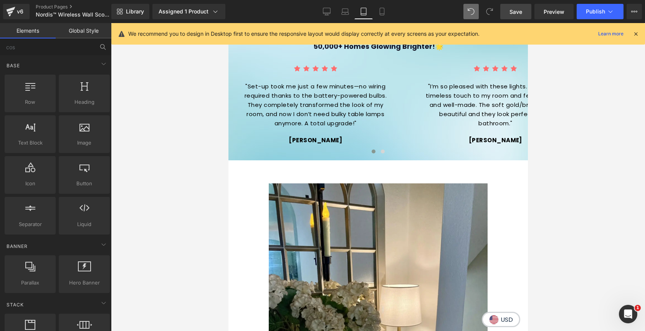
scroll to position [930, 0]
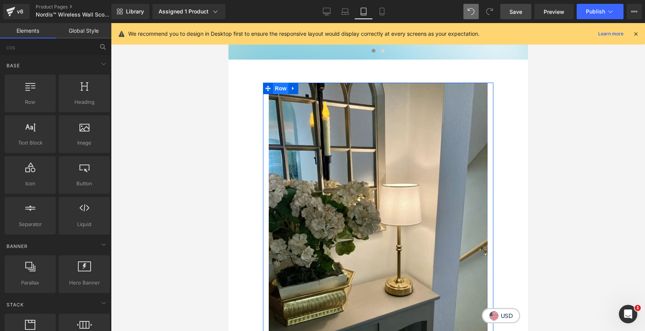
click at [281, 88] on span "Row" at bounding box center [280, 89] width 15 height 12
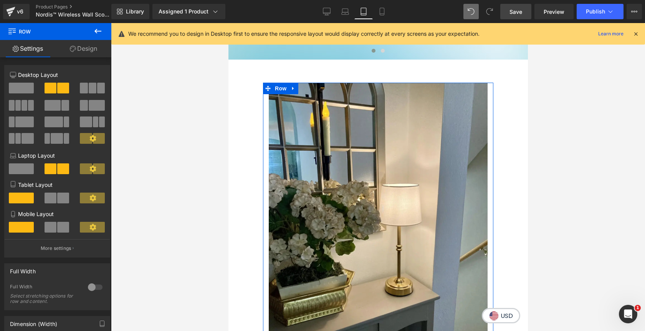
click at [93, 48] on link "Design" at bounding box center [84, 48] width 56 height 17
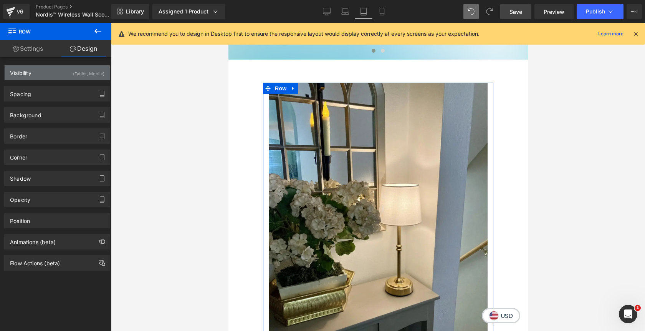
click at [88, 71] on div "(Tablet, Mobile)" at bounding box center [88, 71] width 31 height 13
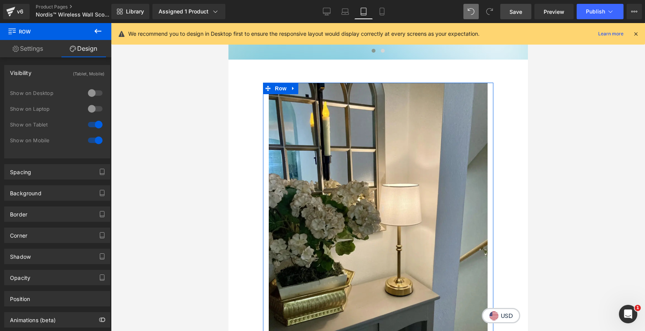
click at [88, 90] on div at bounding box center [95, 93] width 18 height 12
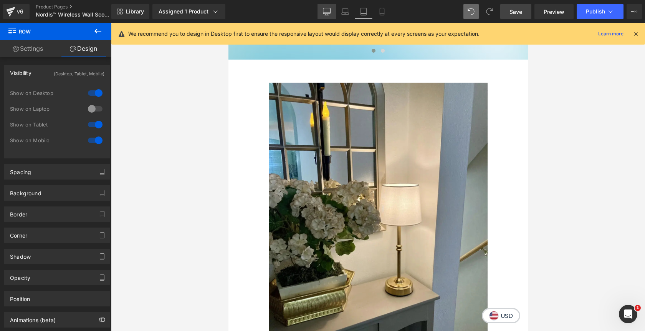
click at [328, 10] on icon at bounding box center [327, 12] width 8 height 8
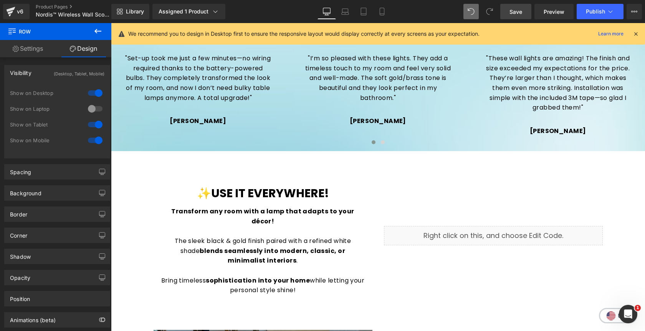
scroll to position [759, 0]
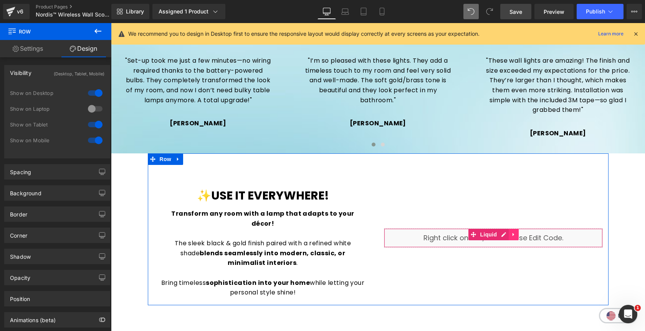
click at [518, 235] on link at bounding box center [514, 234] width 10 height 12
click at [509, 233] on icon at bounding box center [508, 234] width 5 height 5
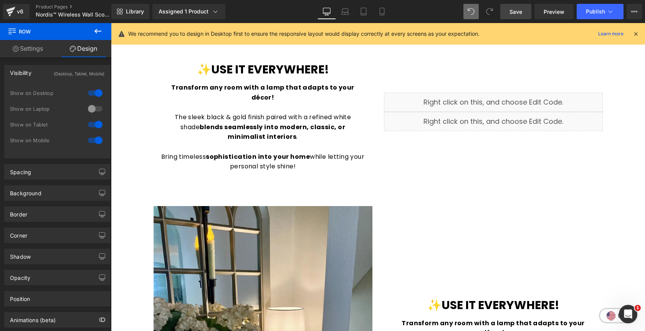
scroll to position [884, 0]
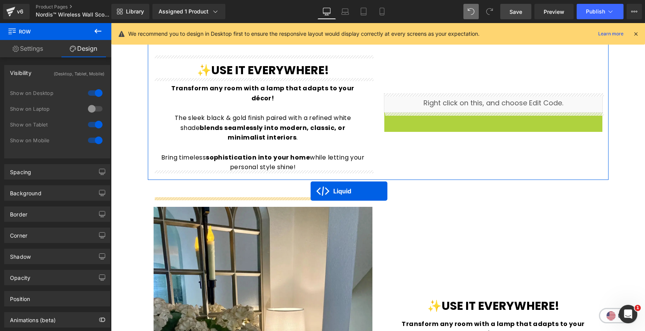
drag, startPoint x: 472, startPoint y: 118, endPoint x: 311, endPoint y: 191, distance: 177.2
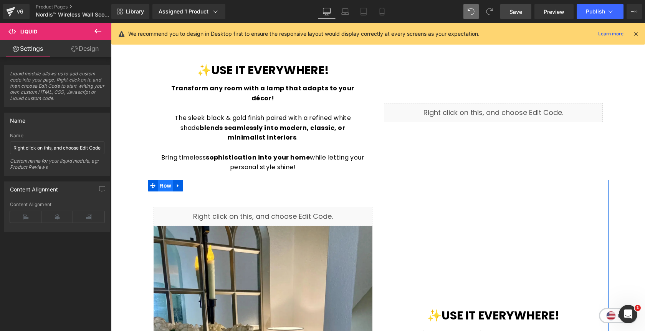
click at [170, 180] on span "Row" at bounding box center [165, 186] width 15 height 12
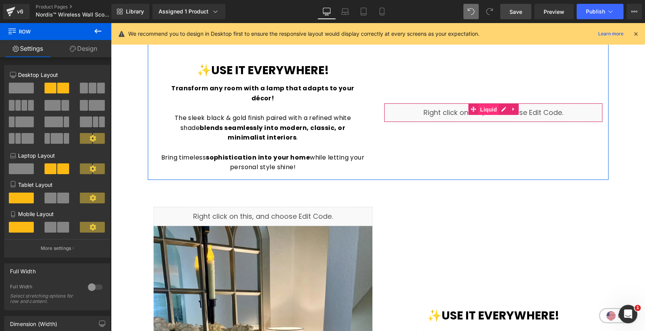
click at [475, 107] on link "Liquid" at bounding box center [483, 109] width 31 height 12
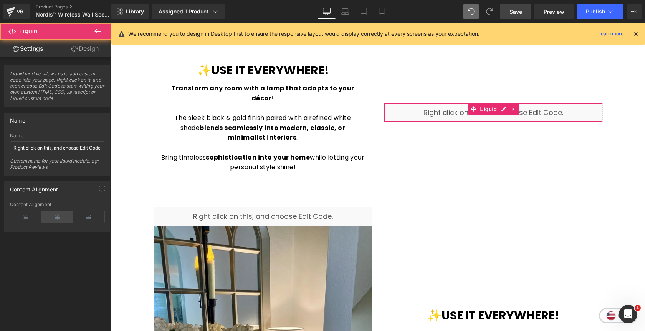
click at [55, 216] on icon at bounding box center [56, 217] width 31 height 12
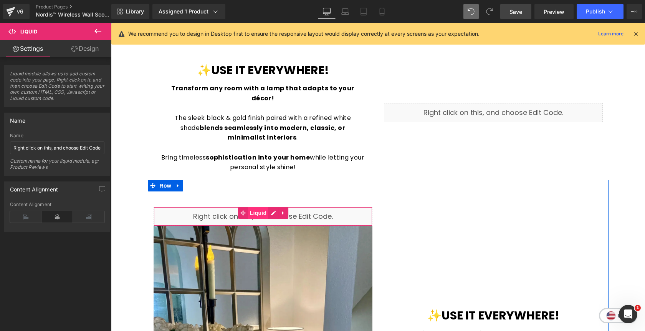
click at [258, 207] on span "Liquid" at bounding box center [258, 213] width 21 height 12
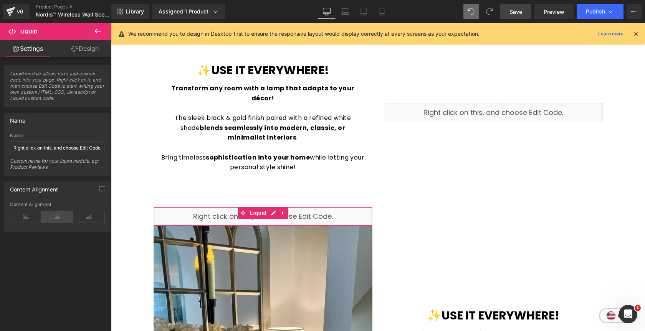
click at [55, 214] on icon at bounding box center [56, 217] width 31 height 12
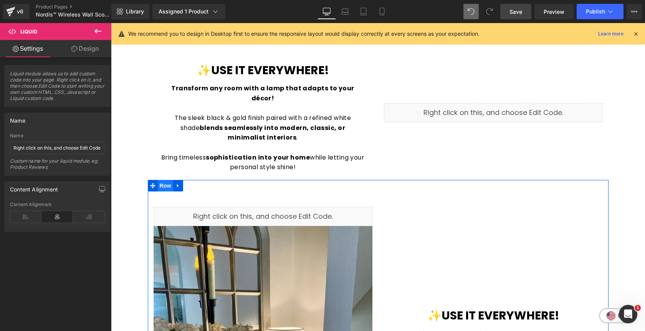
click at [163, 180] on span "Row" at bounding box center [165, 186] width 15 height 12
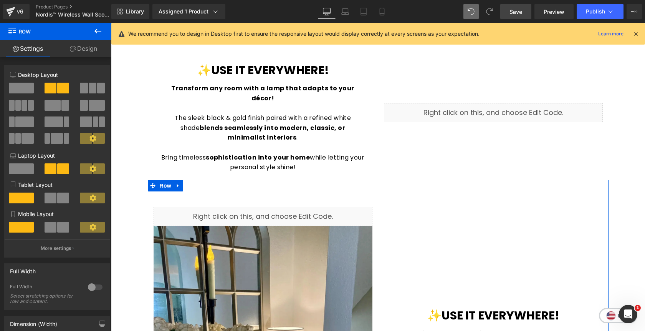
click at [92, 50] on link "Design" at bounding box center [84, 48] width 56 height 17
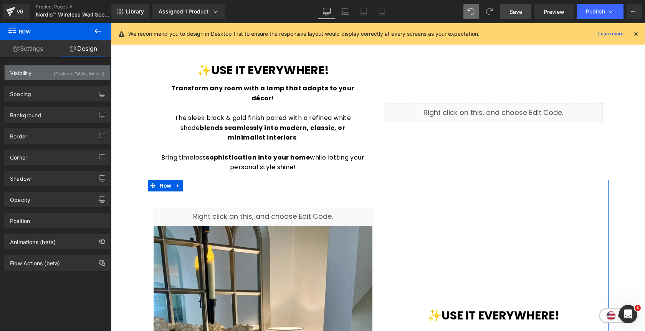
click at [88, 79] on div "Visibility (Desktop, Tablet, Mobile)" at bounding box center [57, 72] width 105 height 15
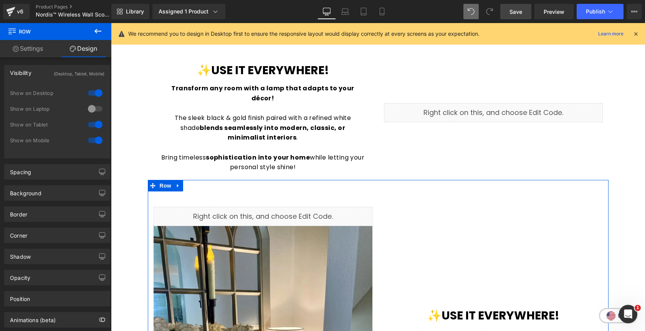
click at [94, 90] on div at bounding box center [95, 93] width 18 height 12
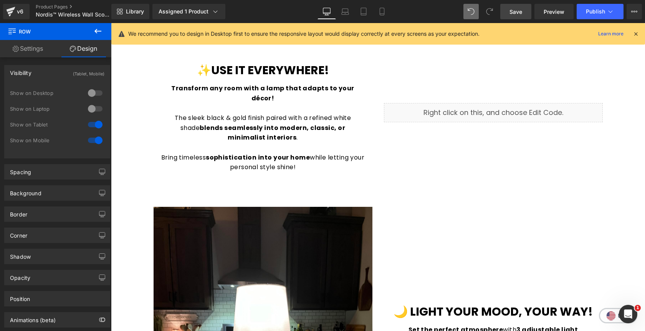
click at [518, 12] on span "Save" at bounding box center [516, 12] width 13 height 8
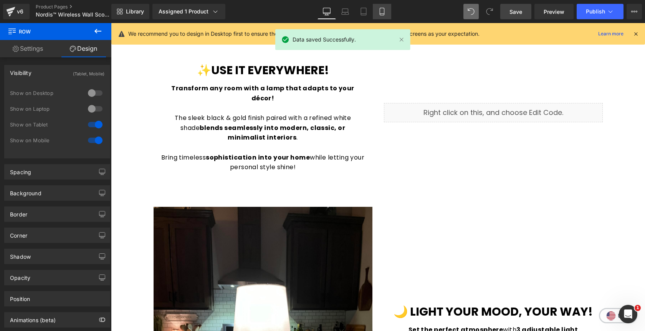
click at [381, 14] on icon at bounding box center [382, 12] width 8 height 8
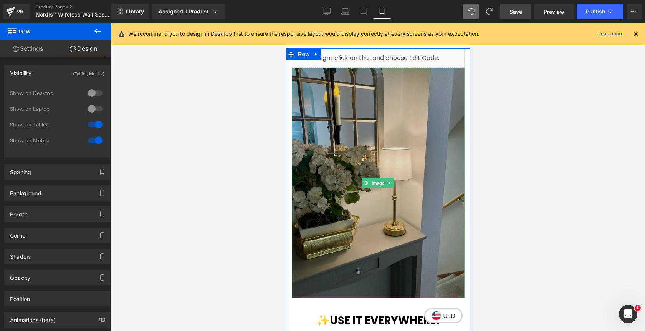
scroll to position [1028, 0]
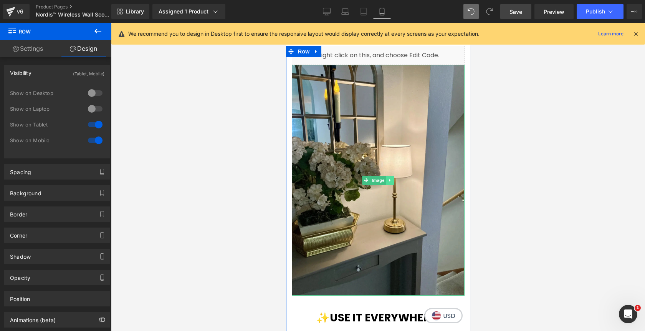
click at [391, 181] on icon at bounding box center [390, 180] width 4 height 5
click at [394, 182] on link at bounding box center [394, 179] width 8 height 9
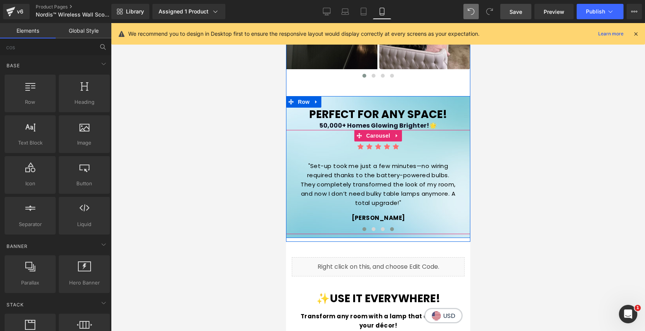
scroll to position [813, 0]
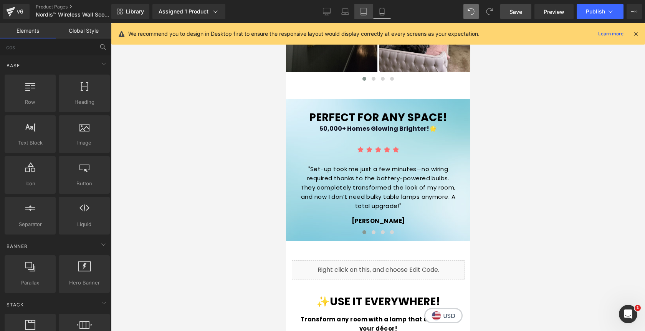
click at [361, 14] on icon at bounding box center [364, 12] width 8 height 8
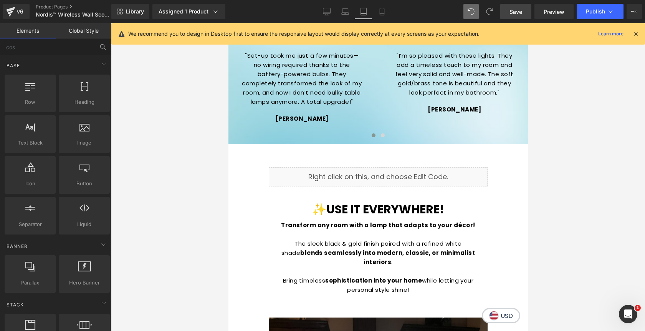
scroll to position [841, 0]
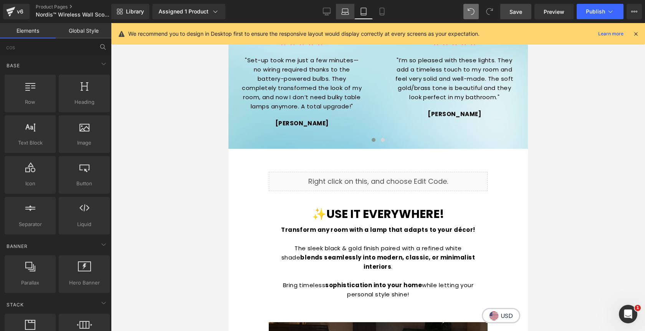
click at [339, 16] on link "Laptop" at bounding box center [345, 11] width 18 height 15
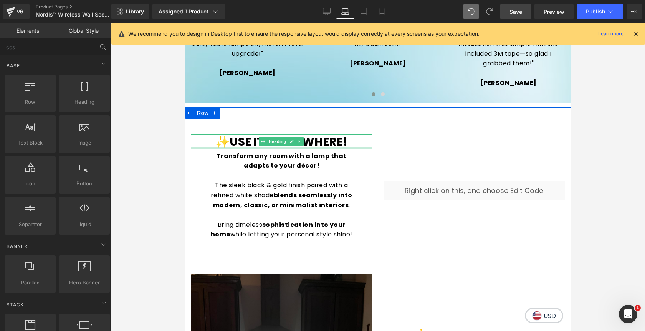
scroll to position [822, 0]
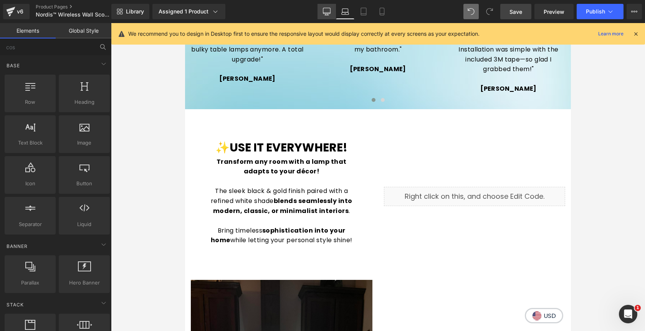
click at [328, 8] on icon at bounding box center [327, 12] width 8 height 8
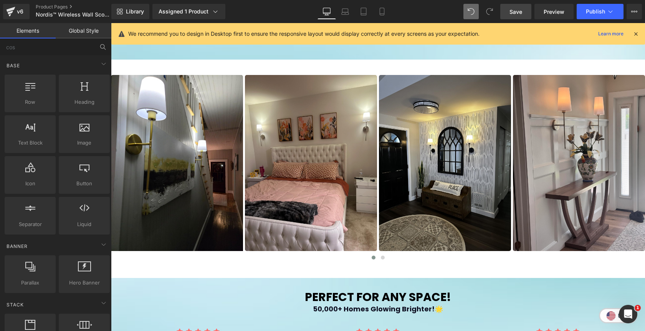
scroll to position [468, 0]
click at [520, 14] on span "Save" at bounding box center [516, 12] width 13 height 8
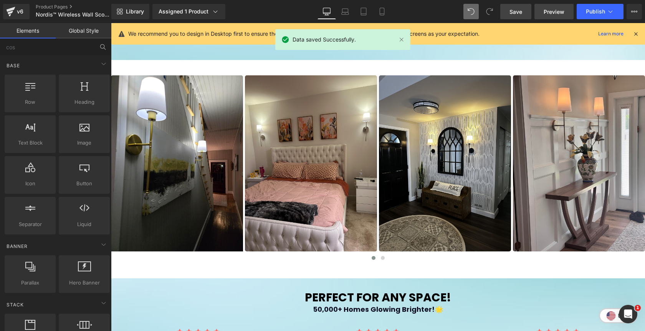
click at [554, 17] on link "Preview" at bounding box center [554, 11] width 39 height 15
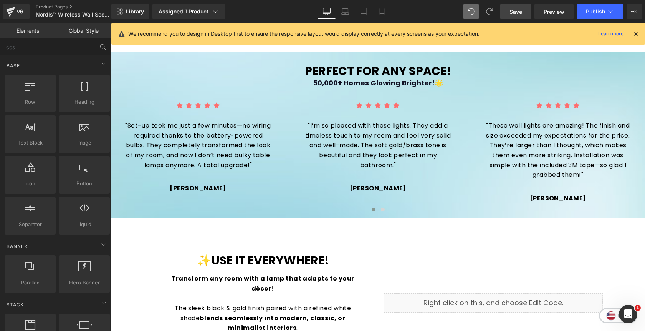
scroll to position [694, 0]
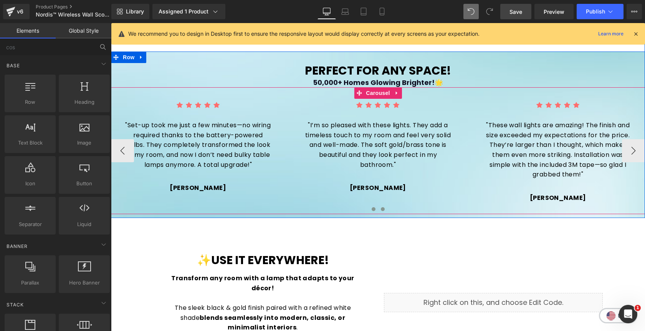
click at [384, 209] on button at bounding box center [382, 209] width 9 height 8
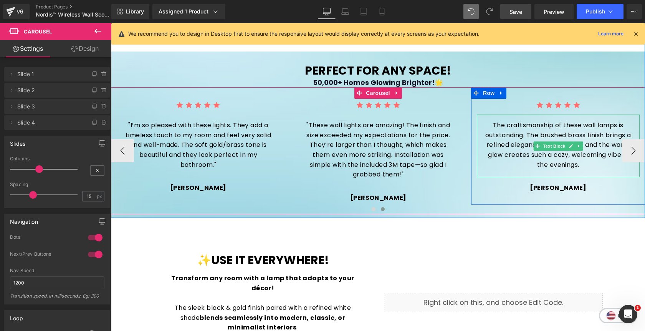
click at [494, 125] on p "The craftsmanship of these wall lamps is outstanding. The brushed brass finish …" at bounding box center [558, 144] width 147 height 49
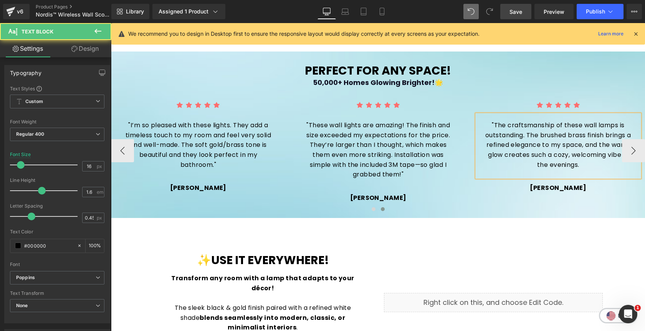
click at [599, 164] on p ""The craftsmanship of these wall lamps is outstanding. The brushed brass finish…" at bounding box center [558, 144] width 147 height 49
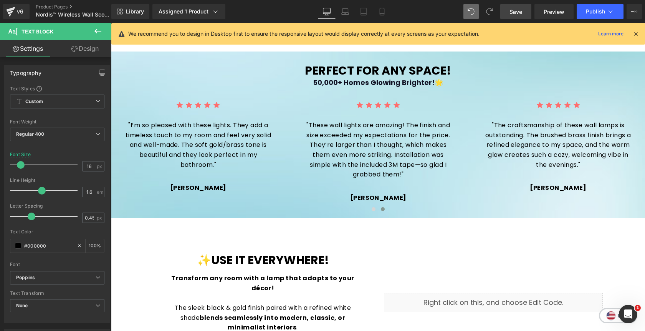
click at [524, 7] on link "Save" at bounding box center [515, 11] width 31 height 15
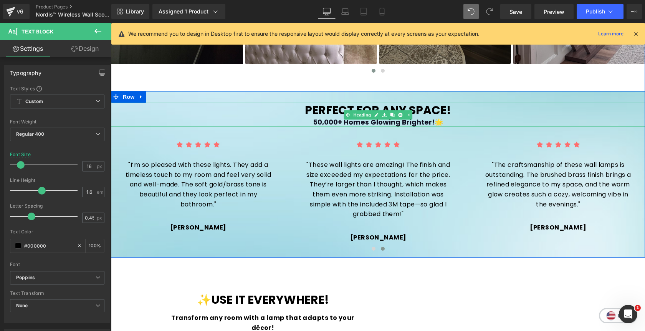
scroll to position [650, 0]
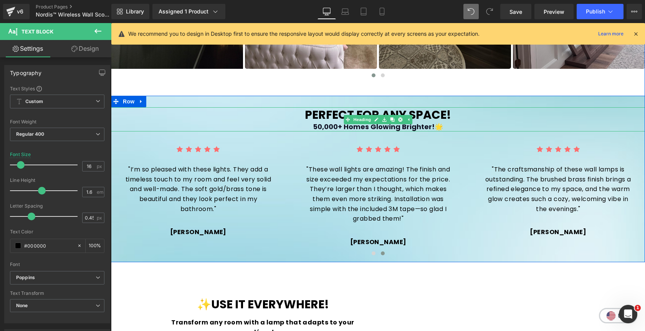
click at [462, 113] on h1 "Perfect for any space!" at bounding box center [378, 114] width 534 height 15
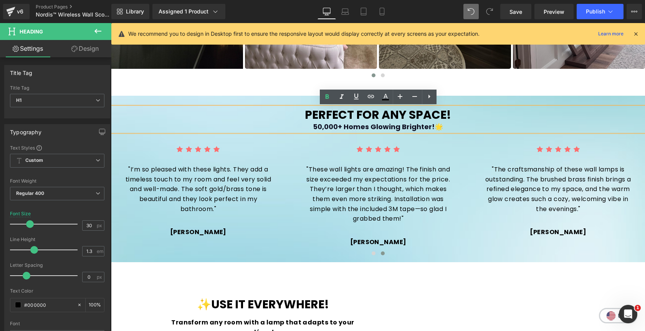
click at [462, 113] on h1 "Perfect for any space!" at bounding box center [378, 114] width 534 height 15
click at [580, 84] on div "Image Image Image Image Image Image Image" at bounding box center [378, 77] width 534 height 369
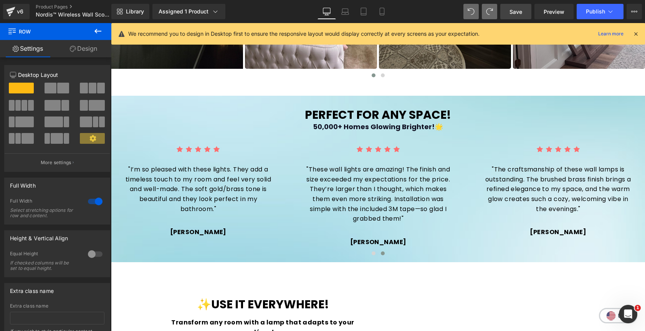
click at [521, 17] on link "Save" at bounding box center [515, 11] width 31 height 15
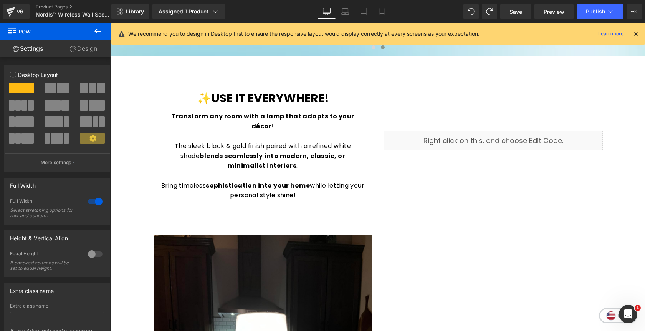
scroll to position [857, 0]
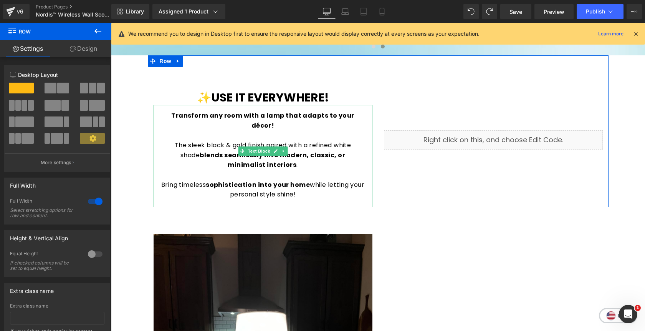
click at [303, 180] on strong "sophistication into your home" at bounding box center [258, 184] width 104 height 9
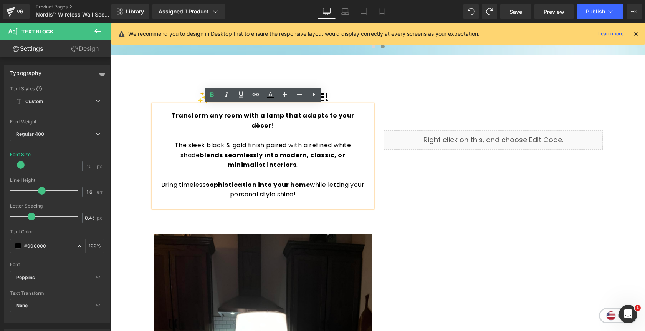
drag, startPoint x: 303, startPoint y: 187, endPoint x: 163, endPoint y: 111, distance: 159.4
click at [163, 111] on div "Transform any room with a lamp that adapts to your décor! The sleek black & gol…" at bounding box center [263, 156] width 219 height 102
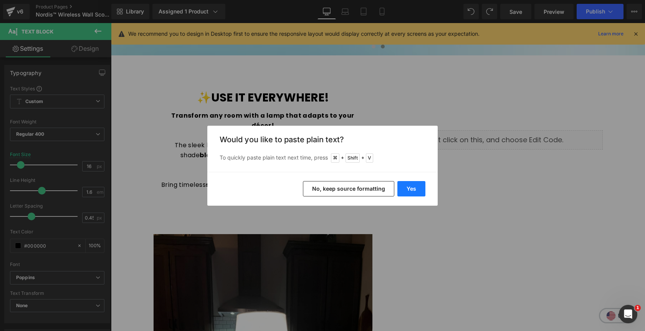
click at [408, 193] on button "Yes" at bounding box center [411, 188] width 28 height 15
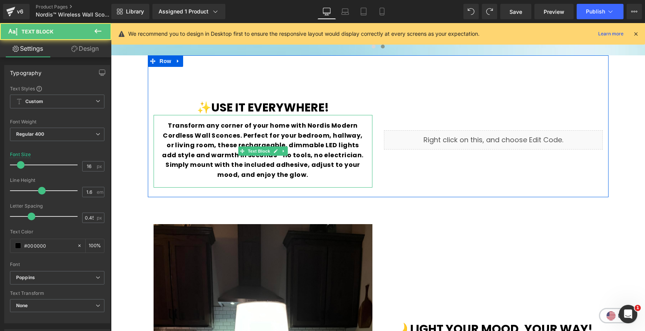
click at [237, 136] on b "Transform any corner of your home with Nordis Modern Cordless Wall Sconces. Per…" at bounding box center [263, 150] width 202 height 58
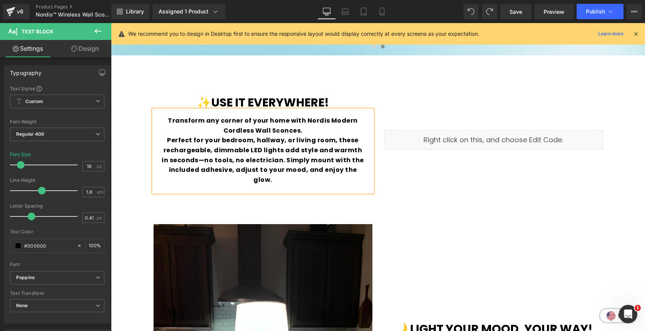
scroll to position [852, 0]
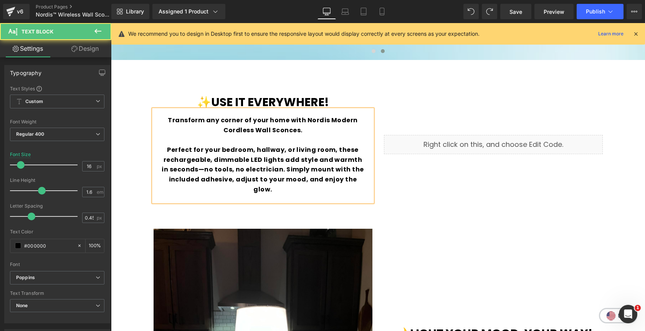
click at [280, 176] on b "Perfect for your bedroom, hallway, or living room, these rechargeable, dimmable…" at bounding box center [263, 169] width 202 height 48
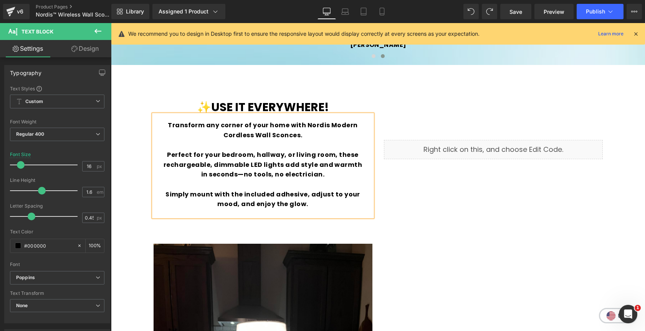
click at [316, 206] on p "Simply mount with the included adhesive, adjust to your mood, and enjoy the glo…" at bounding box center [263, 199] width 204 height 20
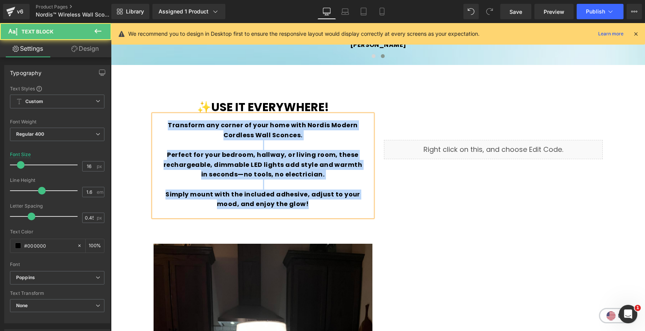
drag, startPoint x: 319, startPoint y: 208, endPoint x: 165, endPoint y: 124, distance: 175.3
click at [165, 124] on div "Transform any corner of your home with Nordis Modern Cordless Wall Sconces. Per…" at bounding box center [263, 165] width 219 height 102
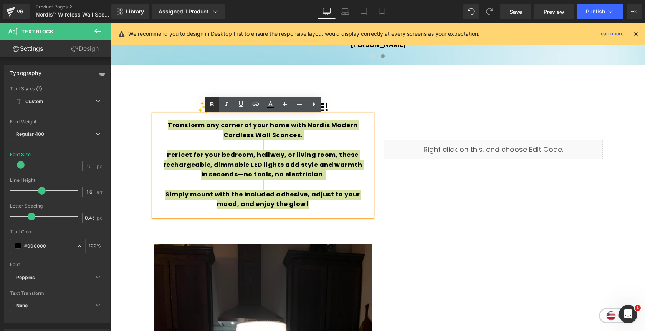
click at [210, 106] on icon at bounding box center [211, 104] width 9 height 9
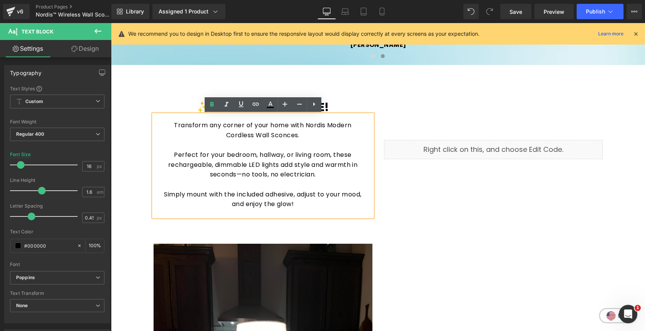
click at [235, 129] on p "Transform any corner of your home with Nordis Modern Cordless Wall Sconces." at bounding box center [263, 130] width 204 height 20
drag, startPoint x: 288, startPoint y: 127, endPoint x: 174, endPoint y: 124, distance: 114.5
click at [174, 124] on p "Transform any corner of your home with Nordis Modern Cordless Wall Sconces." at bounding box center [263, 130] width 204 height 20
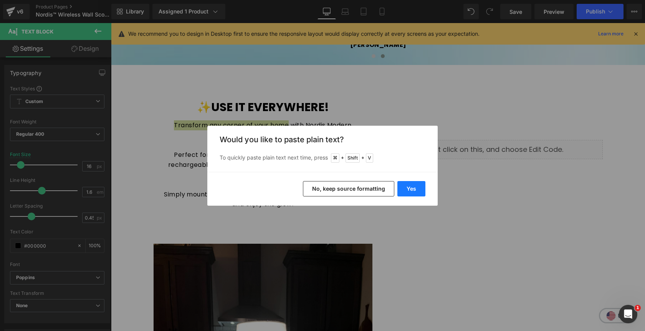
drag, startPoint x: 408, startPoint y: 188, endPoint x: 297, endPoint y: 165, distance: 113.3
click at [408, 188] on button "Yes" at bounding box center [411, 188] width 28 height 15
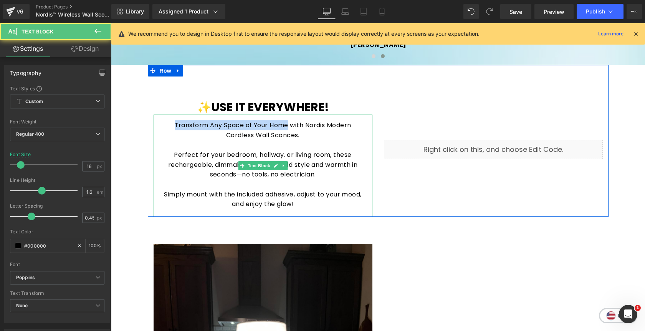
drag, startPoint x: 287, startPoint y: 126, endPoint x: 170, endPoint y: 126, distance: 117.1
click at [170, 126] on p "Transform Any Space of Your Home with Nordis Modern Cordless Wall Sconces." at bounding box center [263, 130] width 204 height 20
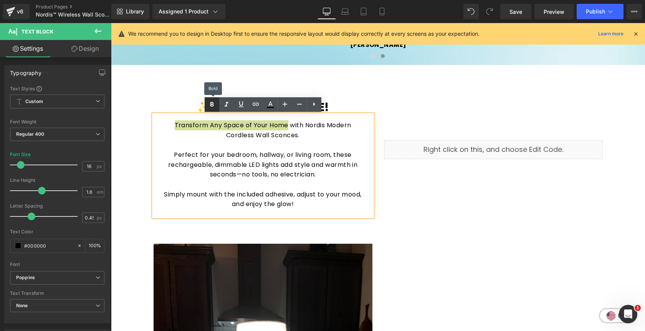
click at [209, 106] on icon at bounding box center [211, 104] width 9 height 9
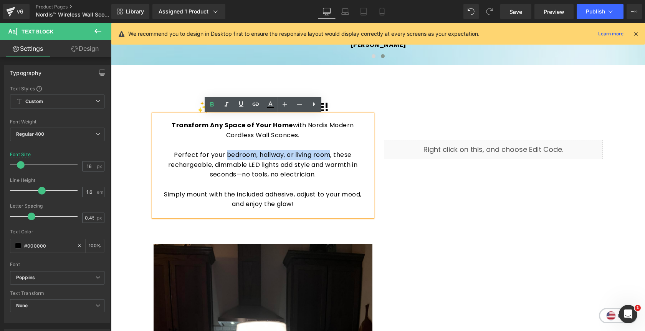
drag, startPoint x: 225, startPoint y: 156, endPoint x: 330, endPoint y: 157, distance: 104.8
click at [330, 157] on p "Perfect for your bedroom, hallway, or living room, these rechargeable, dimmable…" at bounding box center [263, 165] width 204 height 30
click at [210, 104] on icon at bounding box center [211, 104] width 9 height 9
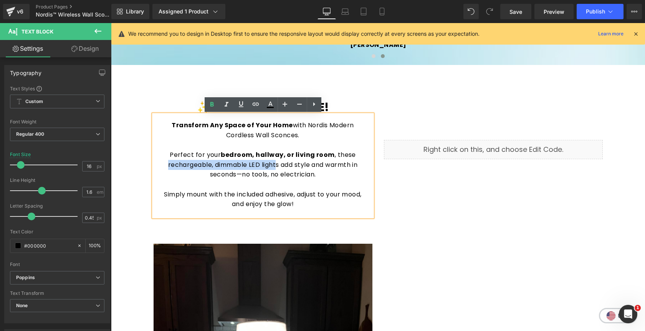
drag, startPoint x: 166, startPoint y: 165, endPoint x: 276, endPoint y: 166, distance: 110.2
click at [276, 166] on p "Perfect for your bedroom, hallway, or living room , these rechargeable, dimmabl…" at bounding box center [263, 165] width 204 height 30
click at [212, 105] on icon at bounding box center [211, 104] width 9 height 9
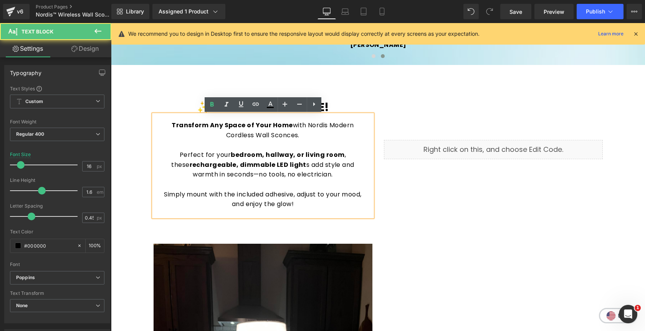
click at [278, 167] on p "Perfect for your bedroom, hallway, or living room , these rechargeable, dimmabl…" at bounding box center [263, 165] width 204 height 30
click at [260, 167] on strong "rechargeable, dimmable LED light" at bounding box center [248, 164] width 117 height 9
drag, startPoint x: 246, startPoint y: 167, endPoint x: 180, endPoint y: 166, distance: 65.3
click at [190, 166] on strong "rechargeable, dimmable LED light" at bounding box center [248, 164] width 117 height 9
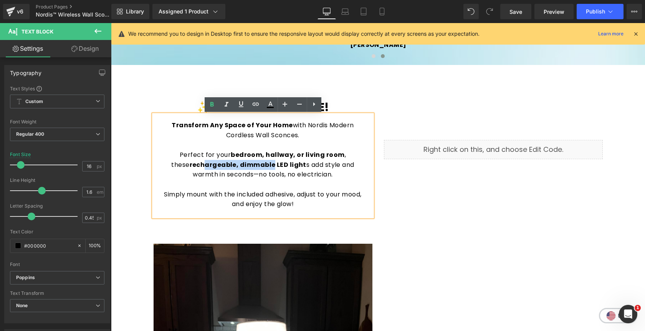
click at [247, 164] on strong "rechargeable, dimmable LED light" at bounding box center [248, 164] width 117 height 9
drag, startPoint x: 248, startPoint y: 165, endPoint x: 280, endPoint y: 165, distance: 31.5
click at [280, 165] on p "Perfect for your bedroom, hallway, or living room , these rechargeable, dimmabl…" at bounding box center [263, 165] width 204 height 30
click at [215, 106] on icon at bounding box center [211, 104] width 9 height 9
drag, startPoint x: 282, startPoint y: 166, endPoint x: 352, endPoint y: 168, distance: 69.9
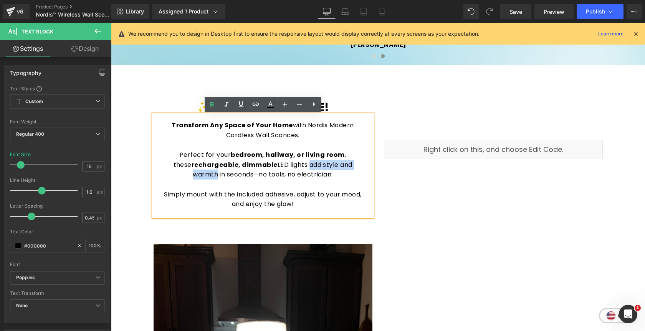
click at [352, 168] on p "Perfect for your bedroom, hallway, or living room , these rechargeable, dimmabl…" at bounding box center [263, 165] width 204 height 30
click at [210, 106] on icon at bounding box center [211, 104] width 3 height 5
drag, startPoint x: 243, startPoint y: 175, endPoint x: 314, endPoint y: 177, distance: 71.1
click at [314, 177] on p "Perfect for your bedroom, hallway, or living room , these rechargeable, dimmabl…" at bounding box center [263, 165] width 204 height 30
click at [212, 108] on icon at bounding box center [211, 104] width 9 height 9
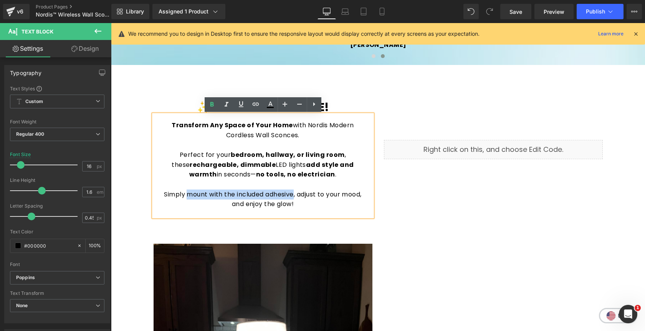
drag, startPoint x: 184, startPoint y: 194, endPoint x: 293, endPoint y: 195, distance: 109.1
click at [293, 195] on p "Simply mount with the included adhesive, adjust to your mood, and enjoy the glo…" at bounding box center [263, 199] width 204 height 20
click at [208, 107] on icon at bounding box center [211, 104] width 9 height 9
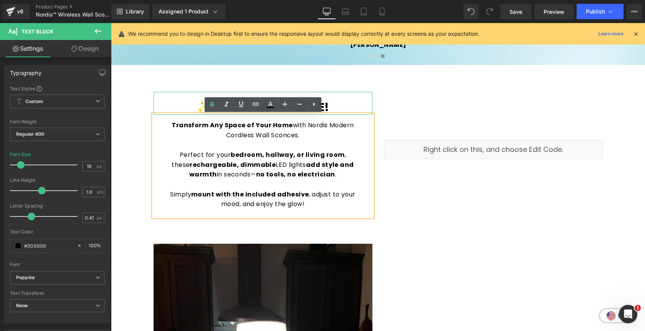
click at [339, 110] on h1 "✨Use it Everywhere!" at bounding box center [263, 106] width 219 height 15
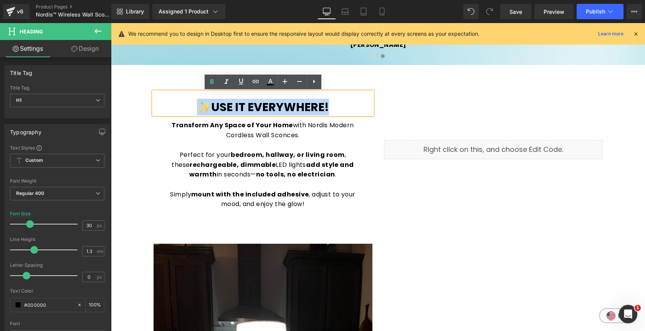
paste div
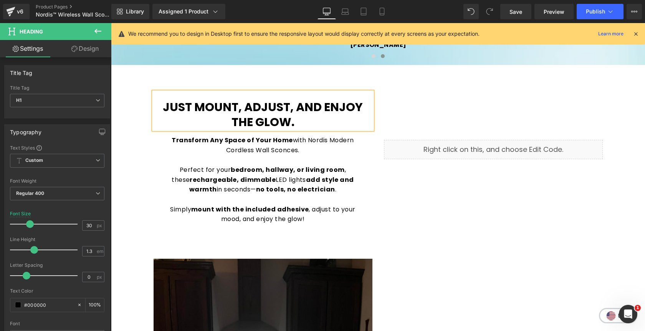
click at [321, 121] on h1 "Just mount, adjust, and enjoy the glow." at bounding box center [263, 114] width 219 height 30
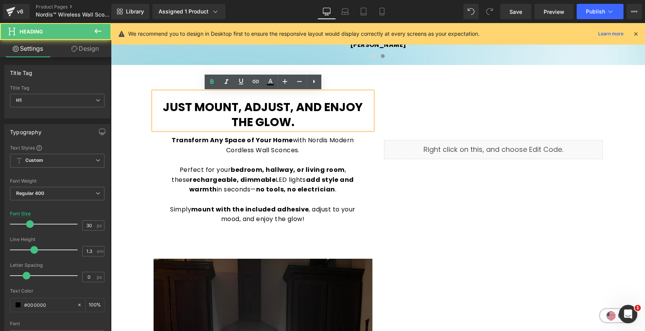
click at [321, 121] on h1 "Just mount, adjust, and enjoy the glow." at bounding box center [263, 114] width 219 height 30
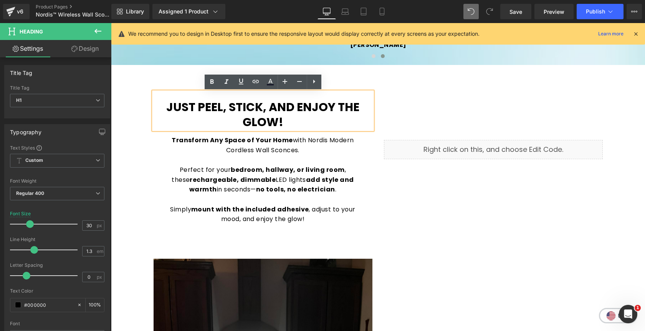
click at [489, 14] on icon at bounding box center [489, 11] width 7 height 7
click at [289, 121] on h1 "Just peel, stick, and enjoy the glow!" at bounding box center [263, 114] width 219 height 30
click at [523, 12] on link "Save" at bounding box center [515, 11] width 31 height 15
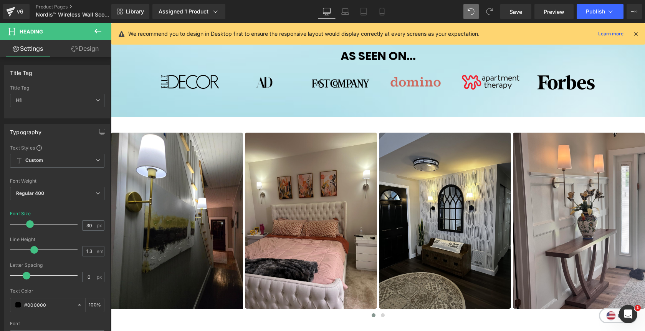
scroll to position [410, 0]
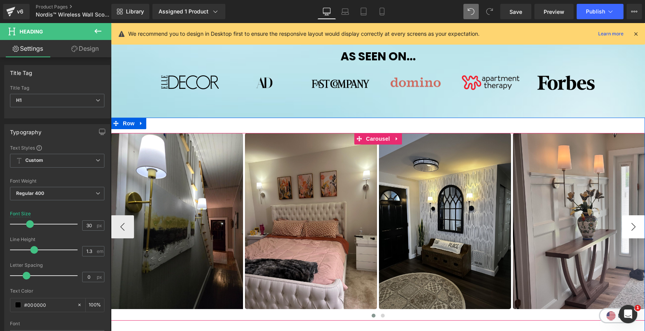
click at [633, 225] on button "›" at bounding box center [633, 226] width 23 height 23
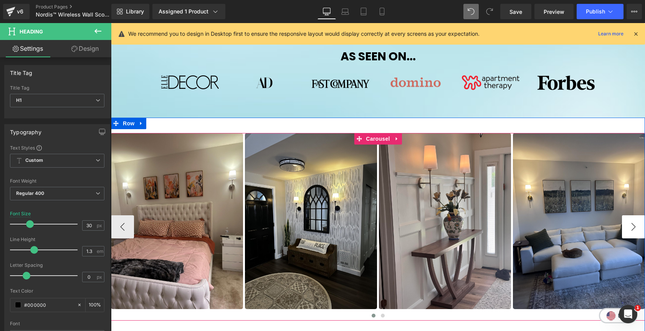
click at [633, 225] on button "›" at bounding box center [633, 226] width 23 height 23
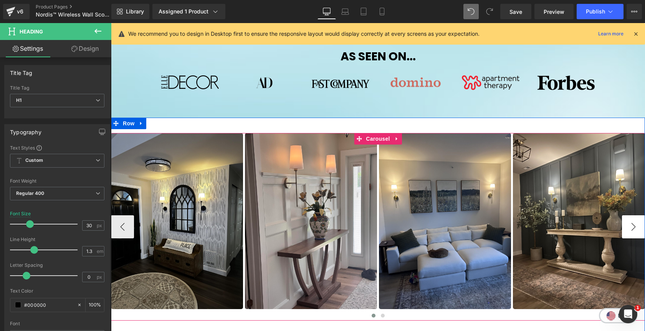
click at [633, 225] on button "›" at bounding box center [633, 226] width 23 height 23
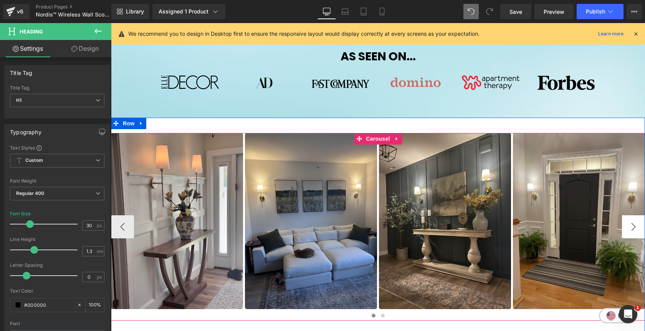
click at [633, 225] on button "›" at bounding box center [633, 226] width 23 height 23
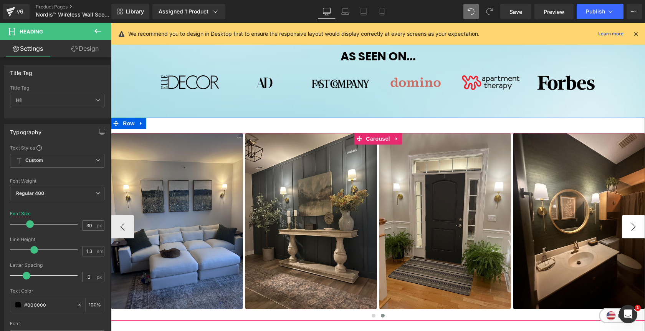
click at [633, 225] on button "›" at bounding box center [633, 226] width 23 height 23
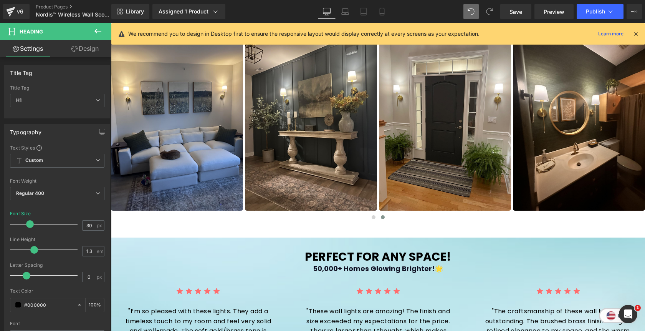
scroll to position [507, 0]
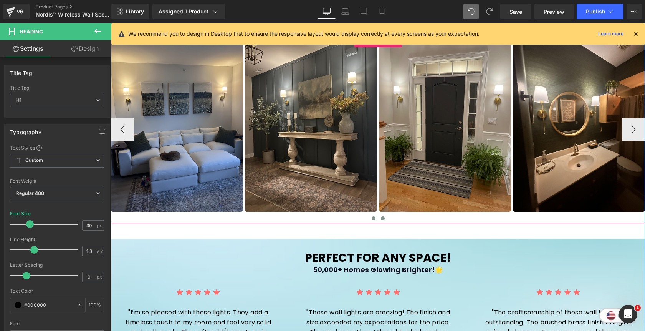
click at [375, 220] on button at bounding box center [373, 218] width 9 height 8
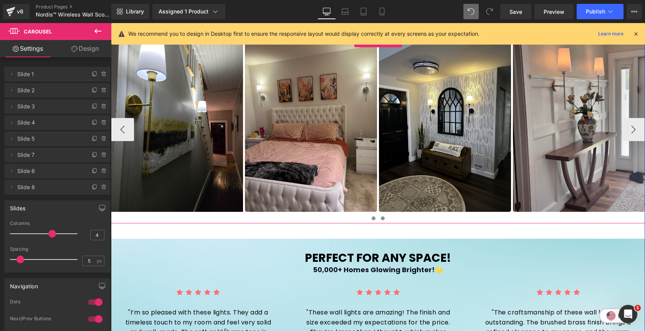
click at [386, 220] on button at bounding box center [382, 218] width 9 height 8
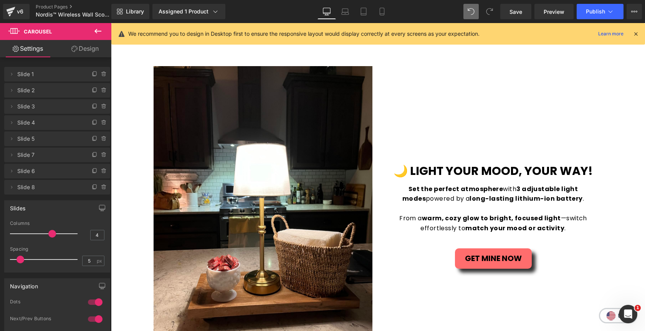
scroll to position [1042, 0]
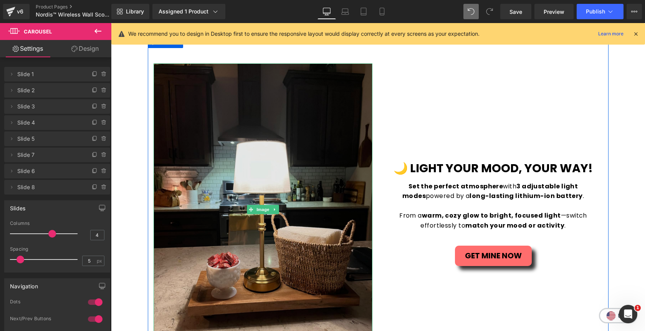
click at [234, 175] on img at bounding box center [263, 209] width 219 height 292
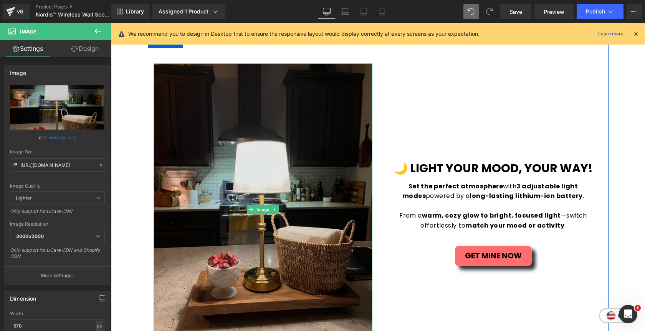
click at [290, 160] on img at bounding box center [263, 209] width 219 height 292
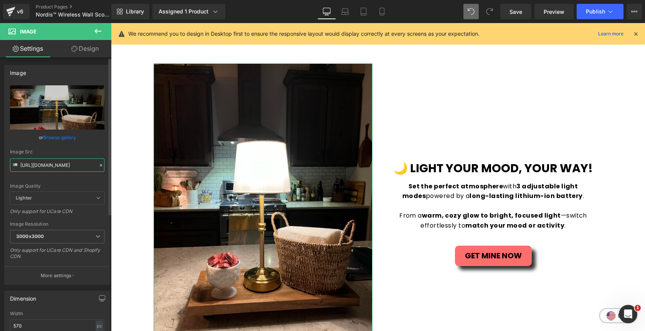
click at [70, 164] on input "[URL][DOMAIN_NAME]" at bounding box center [57, 164] width 94 height 13
paste input "sc32_f.jpg?v=1756507457"
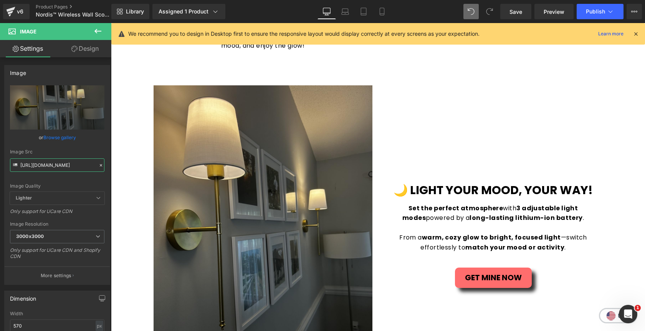
scroll to position [1015, 0]
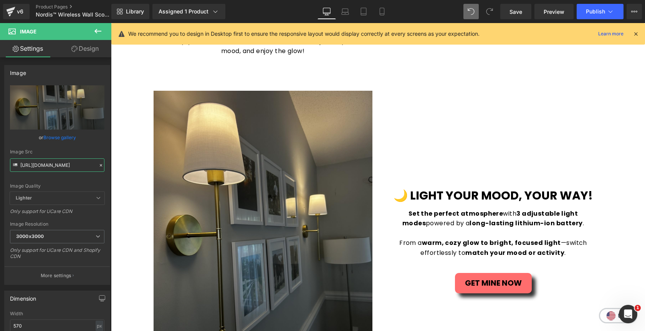
type input "[URL][DOMAIN_NAME]"
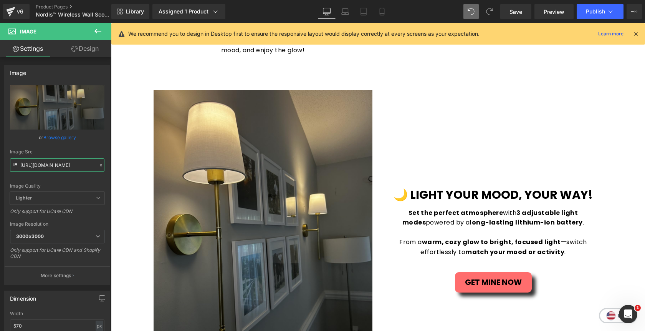
scroll to position [1014, 0]
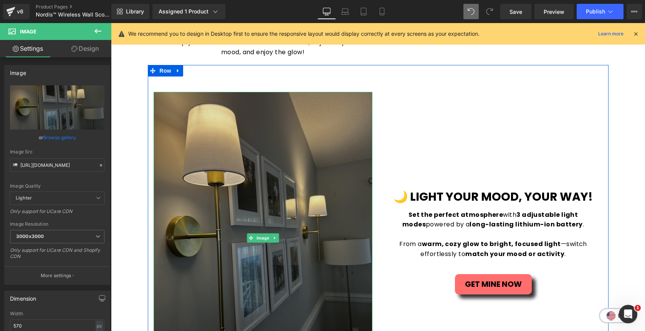
click at [284, 176] on img at bounding box center [263, 238] width 219 height 292
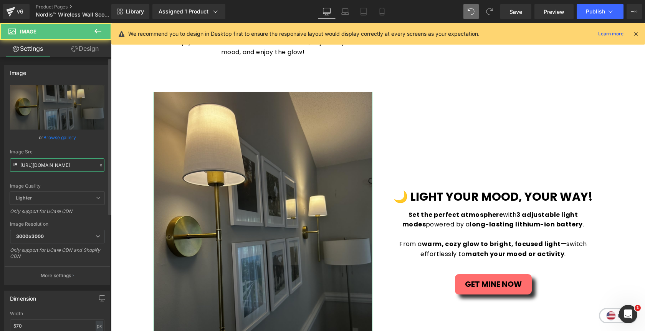
click at [76, 163] on input "[URL][DOMAIN_NAME]" at bounding box center [57, 164] width 94 height 13
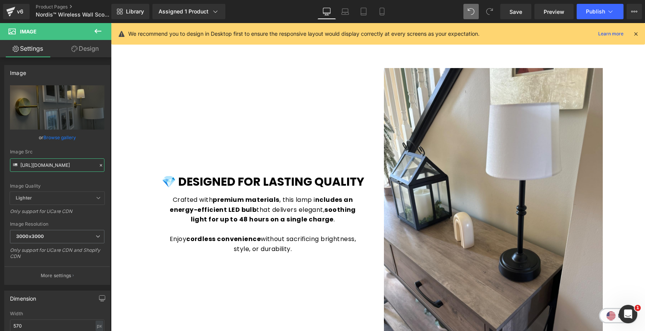
scroll to position [1357, 0]
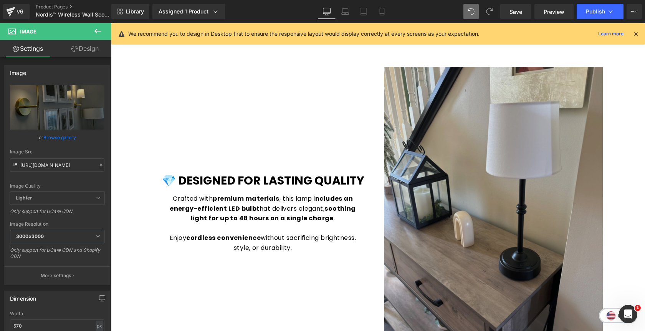
click at [472, 157] on img at bounding box center [493, 213] width 219 height 292
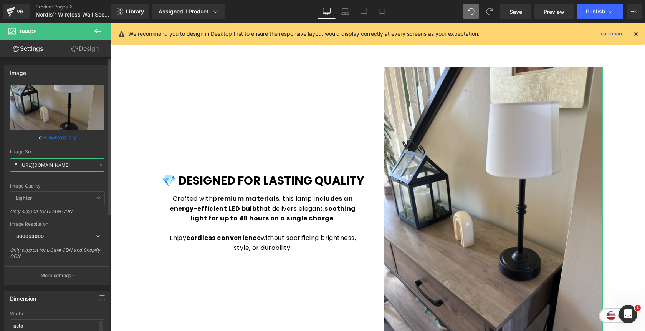
click at [53, 171] on input "[URL][DOMAIN_NAME]" at bounding box center [57, 164] width 94 height 13
paste input "sc32_f_3000x3000.jpg?v=1756507457"
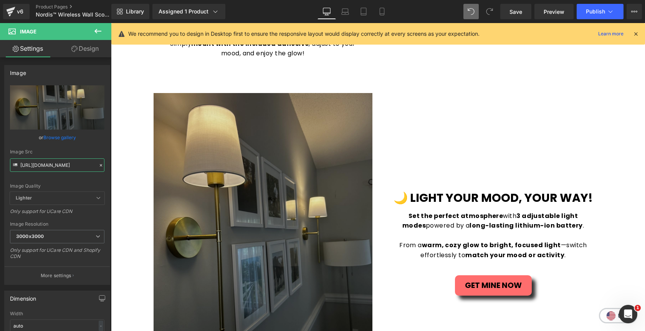
scroll to position [1011, 0]
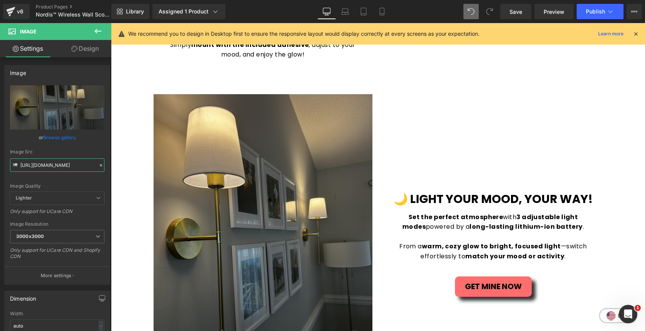
type input "[URL][DOMAIN_NAME]"
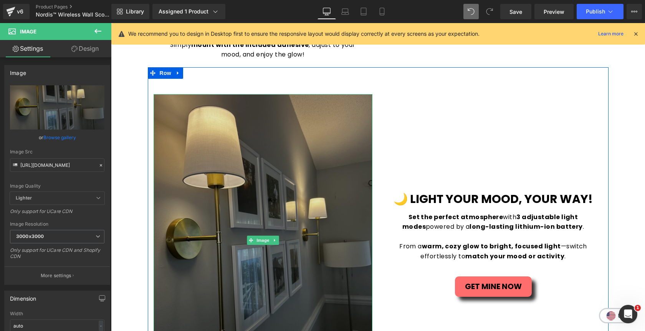
click at [248, 154] on img at bounding box center [263, 240] width 219 height 292
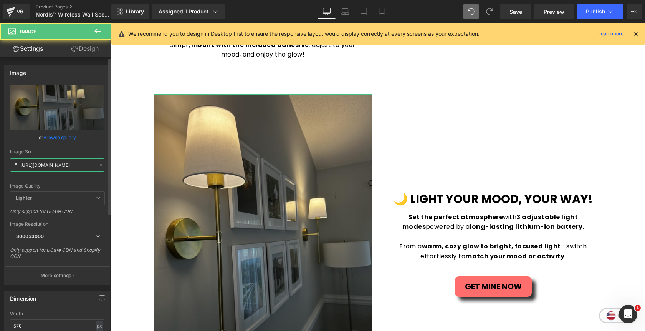
click at [55, 166] on input "[URL][DOMAIN_NAME]" at bounding box center [57, 164] width 94 height 13
paste input "58_f.jpg?v=1756507823"
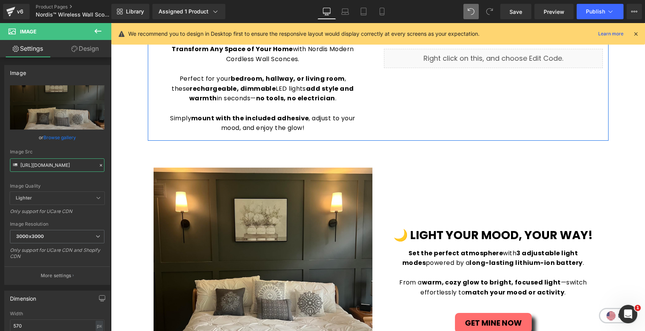
scroll to position [931, 0]
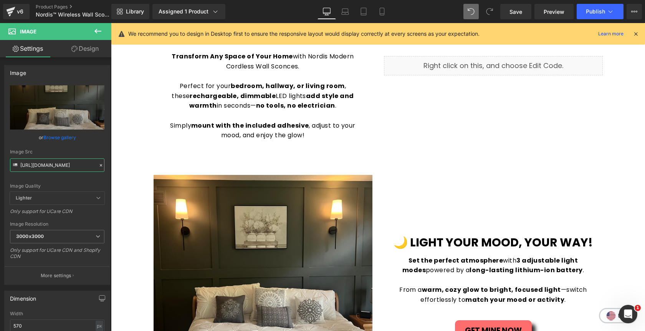
type input "[URL][DOMAIN_NAME]"
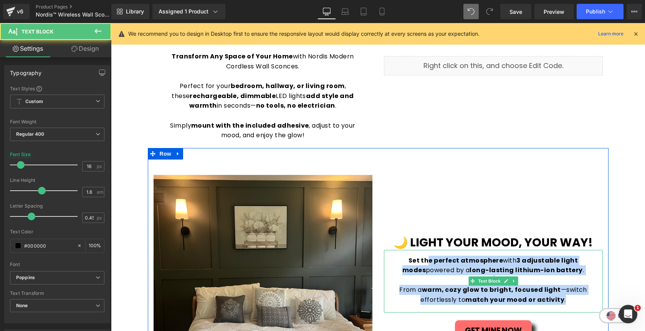
drag, startPoint x: 564, startPoint y: 300, endPoint x: 418, endPoint y: 263, distance: 150.1
click at [418, 263] on div "Set the perfect atmosphere with 3 adjustable light modes powered by a long-last…" at bounding box center [493, 281] width 219 height 63
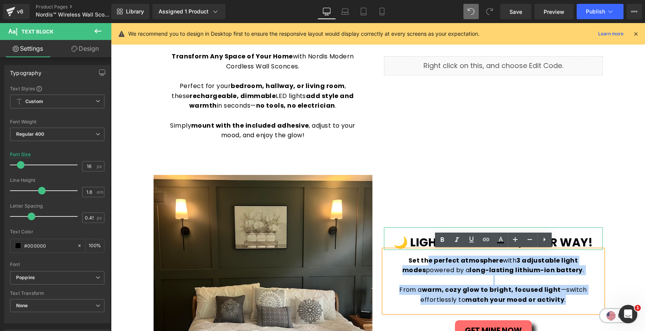
click at [586, 239] on b "🌙 LIGHT YOUR MOOD, YOUR WAY!" at bounding box center [493, 242] width 199 height 17
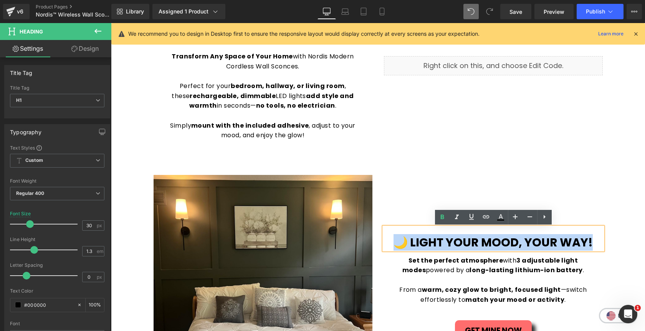
paste div
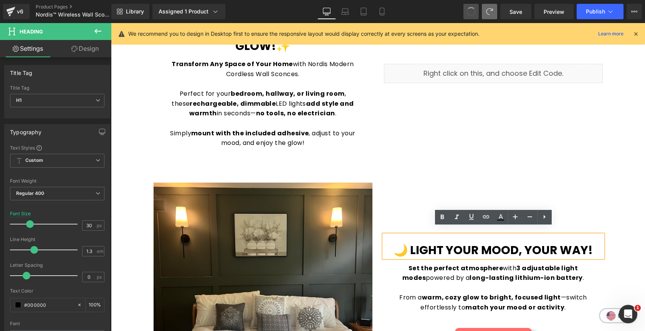
scroll to position [931, 0]
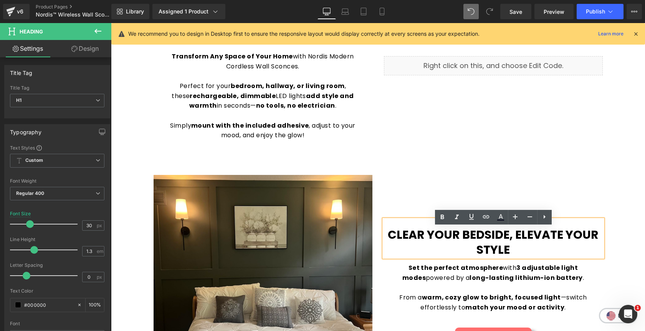
click at [389, 236] on b "Clear Your Bedside, Elevate Your Style" at bounding box center [493, 241] width 211 height 31
click at [548, 251] on h1 "🌙Clear Your Bedside, Elevate Your Style" at bounding box center [493, 242] width 219 height 30
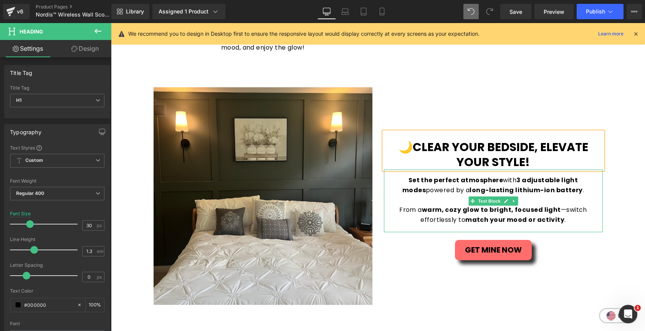
scroll to position [1019, 0]
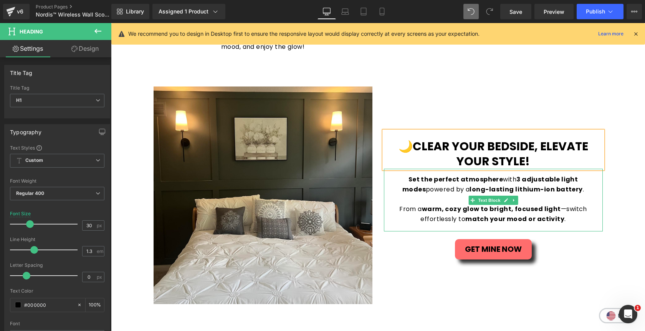
click at [568, 220] on p "From a warm, cozy glow to bright, focused light —switch effortlessly to match y…" at bounding box center [494, 214] width 204 height 20
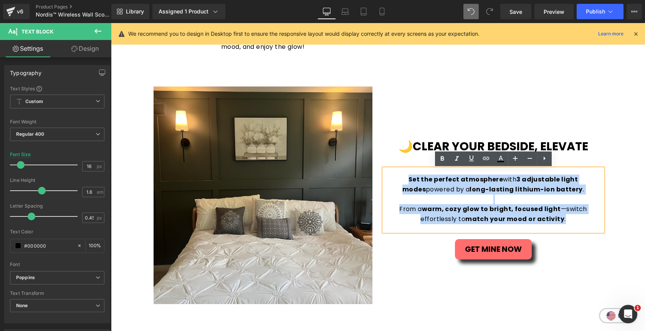
drag, startPoint x: 568, startPoint y: 220, endPoint x: 393, endPoint y: 175, distance: 181.0
click at [393, 175] on div "Set the perfect atmosphere with 3 adjustable light modes powered by a long-last…" at bounding box center [493, 200] width 219 height 63
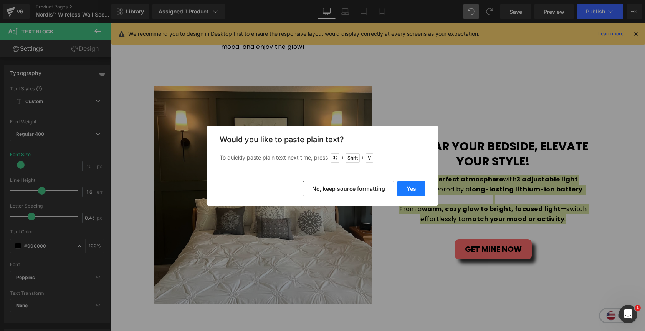
click at [406, 191] on button "Yes" at bounding box center [411, 188] width 28 height 15
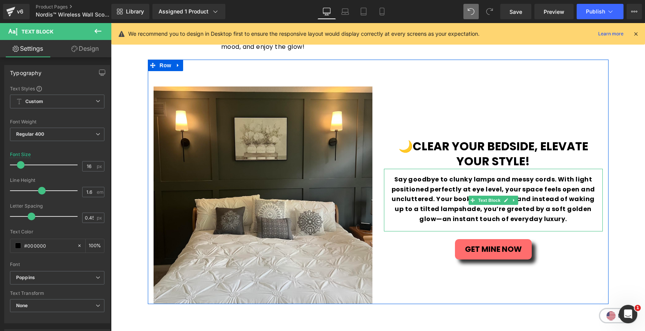
click at [447, 194] on p "Say goodbye to clunky lamps and messy cords. With light positioned perfectly at…" at bounding box center [494, 198] width 204 height 49
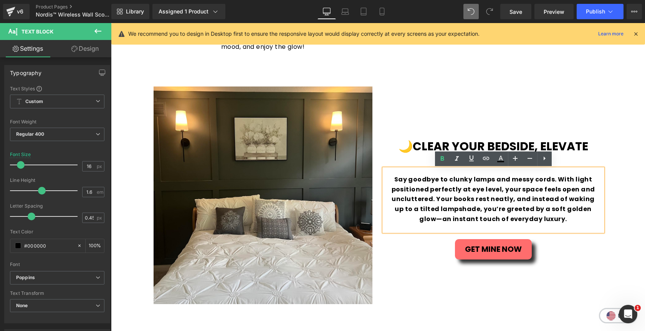
click at [556, 181] on b "Say goodbye to clunky lamps and messy cords. With light positioned perfectly at…" at bounding box center [494, 199] width 204 height 48
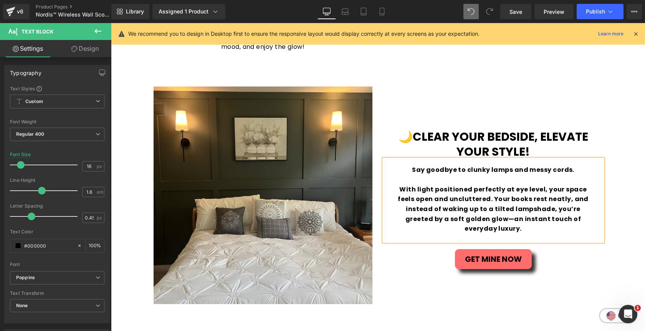
scroll to position [1014, 0]
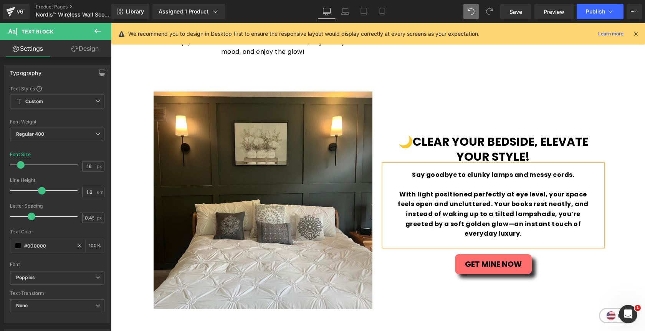
click at [466, 209] on b "With light positioned perfectly at eye level, your space feels open and unclutt…" at bounding box center [493, 214] width 191 height 48
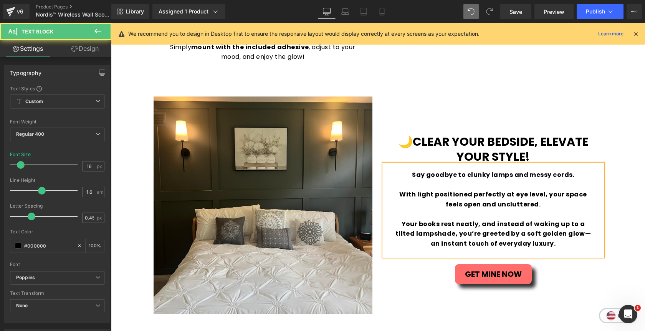
scroll to position [1004, 0]
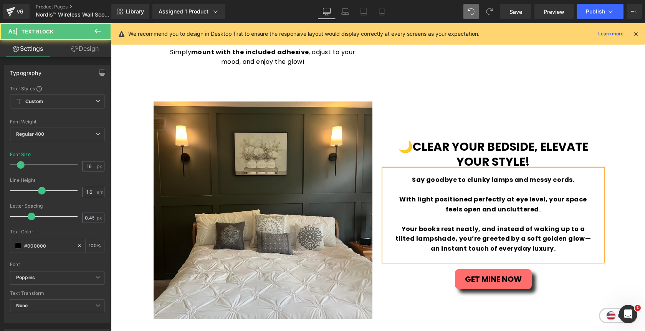
click at [541, 250] on p "Your books rest neatly, and instead of waking up to a tilted lampshade, you’re …" at bounding box center [494, 239] width 204 height 30
drag, startPoint x: 546, startPoint y: 247, endPoint x: 411, endPoint y: 177, distance: 151.8
click at [411, 177] on div "Say goodbye to clunky lamps and messy cords. With light positioned perfectly at…" at bounding box center [493, 215] width 219 height 92
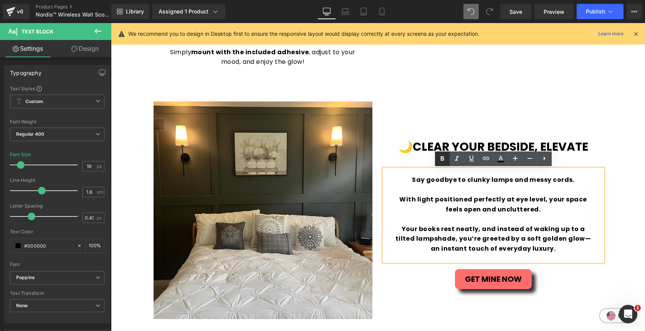
click at [440, 162] on icon at bounding box center [442, 158] width 9 height 9
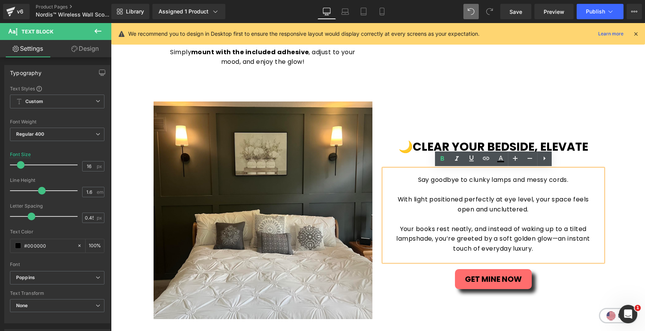
click at [570, 180] on p "Say goodbye to clunky lamps and messy cords." at bounding box center [494, 180] width 204 height 10
click at [554, 181] on p "Say goodbye to clunky lamps and messy cords!" at bounding box center [494, 180] width 204 height 10
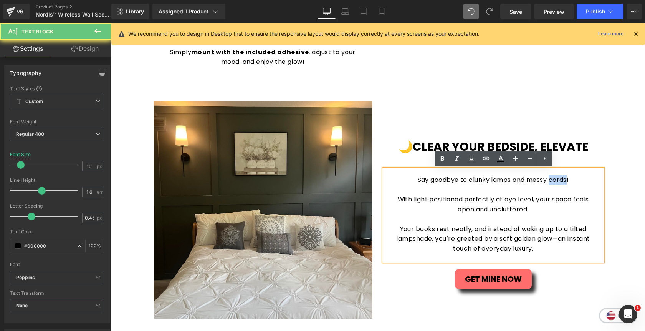
click at [554, 181] on p "Say goodbye to clunky lamps and messy cords!" at bounding box center [494, 180] width 204 height 10
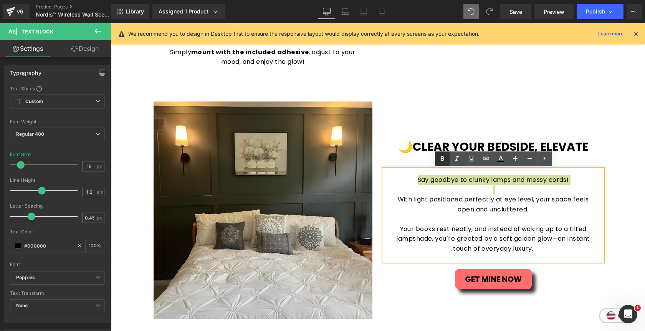
click at [441, 158] on icon at bounding box center [441, 158] width 3 height 5
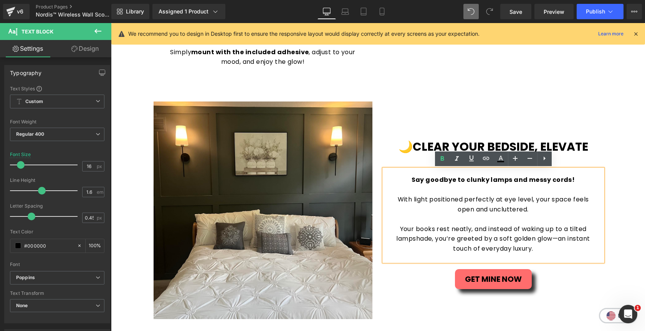
click at [535, 213] on p "With light positioned perfectly at eye level, your space feels open and unclutt…" at bounding box center [494, 204] width 204 height 20
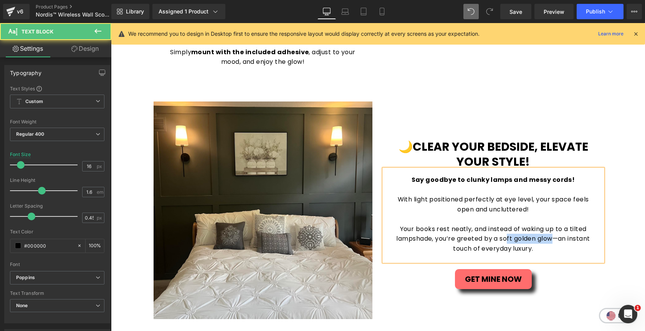
drag, startPoint x: 502, startPoint y: 240, endPoint x: 550, endPoint y: 242, distance: 48.4
click at [550, 242] on p "Your books rest neatly, and instead of waking up to a tilted lampshade, you’re …" at bounding box center [494, 239] width 204 height 30
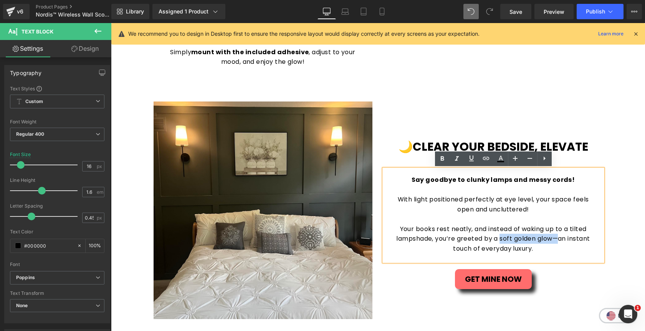
drag, startPoint x: 554, startPoint y: 240, endPoint x: 498, endPoint y: 238, distance: 55.7
click at [498, 238] on p "Your books rest neatly, and instead of waking up to a tilted lampshade, you’re …" at bounding box center [494, 239] width 204 height 30
click at [439, 157] on icon at bounding box center [442, 158] width 9 height 9
click at [538, 249] on p "Your books rest neatly, and instead of waking up to a tilted lampshade, you’re …" at bounding box center [494, 239] width 204 height 30
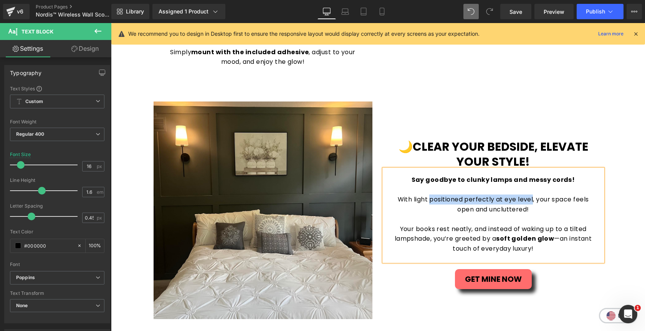
drag, startPoint x: 432, startPoint y: 200, endPoint x: 532, endPoint y: 203, distance: 100.6
click at [532, 203] on p "With light positioned perfectly at eye level, your space feels open and unclutt…" at bounding box center [494, 204] width 204 height 20
click at [538, 217] on p at bounding box center [494, 219] width 204 height 10
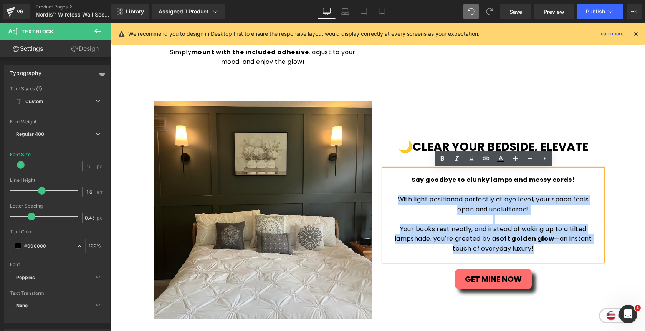
drag, startPoint x: 541, startPoint y: 252, endPoint x: 396, endPoint y: 199, distance: 155.4
click at [396, 199] on div "Say goodbye to clunky lamps and messy cords! With light positioned perfectly at…" at bounding box center [493, 215] width 219 height 92
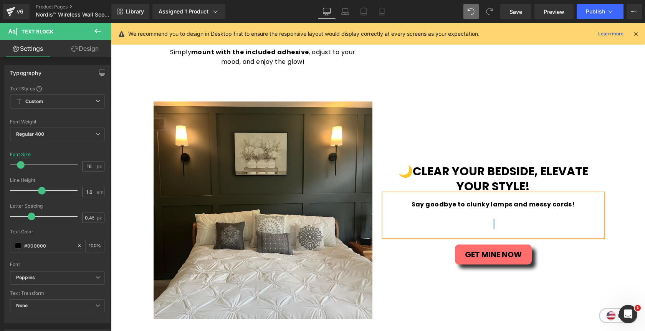
scroll to position [1029, 0]
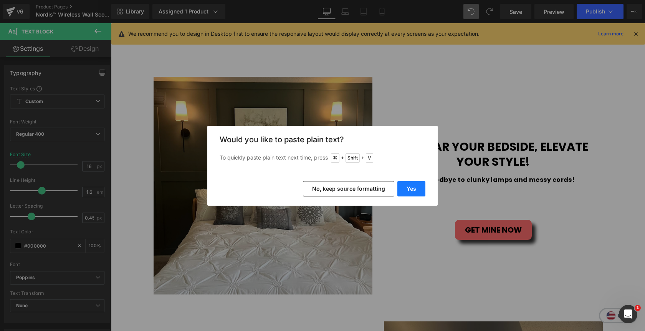
click at [405, 189] on button "Yes" at bounding box center [411, 188] width 28 height 15
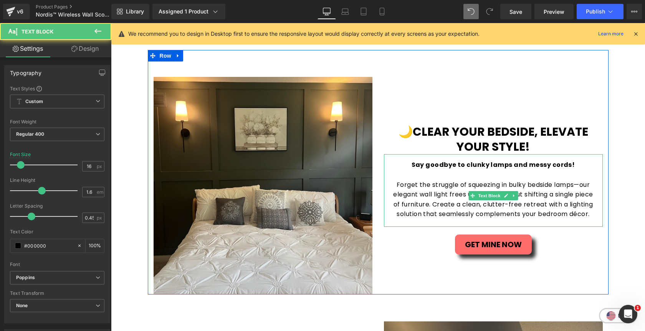
click at [434, 195] on p "Forget the struggle of squeezing in bulky bedside lamps—our elegant wall light …" at bounding box center [494, 199] width 204 height 39
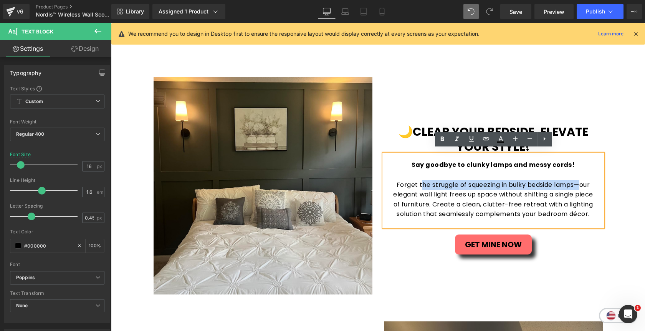
drag, startPoint x: 582, startPoint y: 181, endPoint x: 420, endPoint y: 180, distance: 162.1
click at [420, 180] on p "Forget the struggle of squeezing in bulky bedside lamps—our elegant wall light …" at bounding box center [494, 199] width 204 height 39
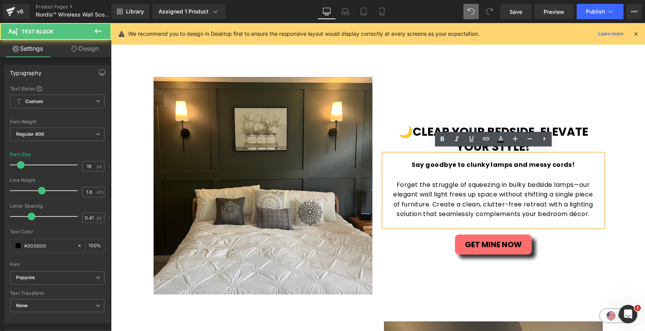
click at [456, 170] on p at bounding box center [494, 175] width 204 height 10
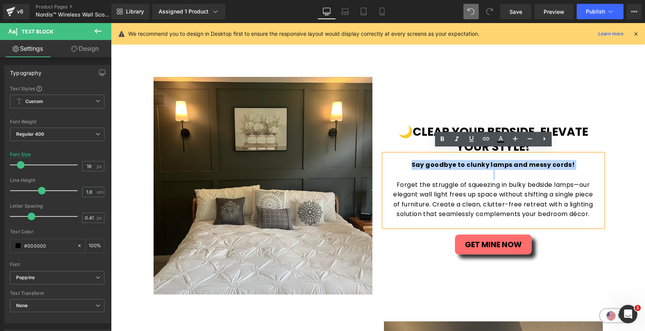
drag, startPoint x: 460, startPoint y: 168, endPoint x: 414, endPoint y: 158, distance: 46.8
click at [414, 158] on div "Say goodbye to clunky lamps and messy cords! Forget the struggle of squeezing i…" at bounding box center [493, 190] width 219 height 73
click at [561, 182] on p "Forget the struggle of squeezing in bulky bedside lamps—our elegant wall light …" at bounding box center [494, 199] width 204 height 39
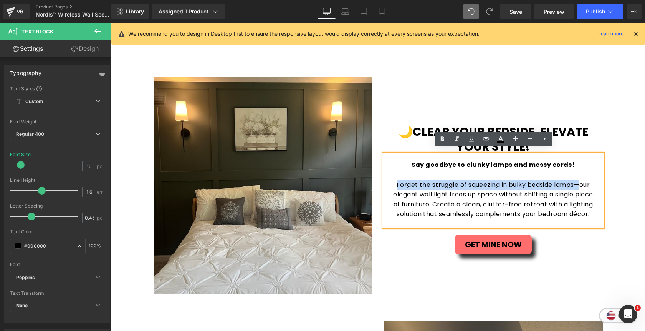
drag, startPoint x: 579, startPoint y: 180, endPoint x: 389, endPoint y: 179, distance: 190.1
click at [389, 179] on div "Say goodbye to clunky lamps and messy cords! Forget the struggle of squeezing i…" at bounding box center [493, 190] width 219 height 73
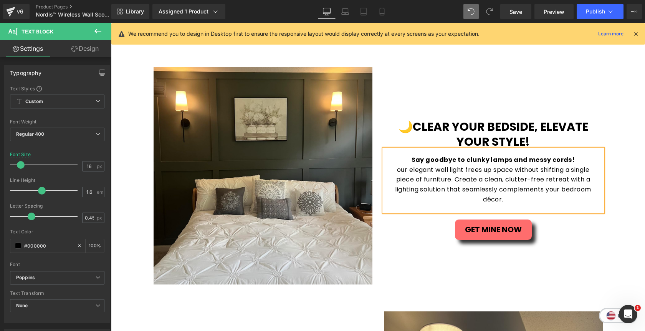
scroll to position [1034, 0]
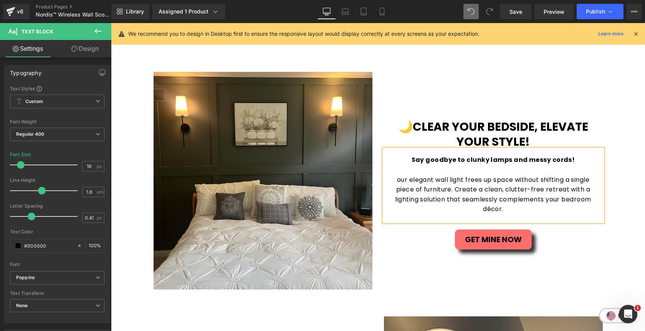
click at [455, 193] on span "our elegant wall light frees up space without shifting a single piece of furnit…" at bounding box center [493, 194] width 196 height 38
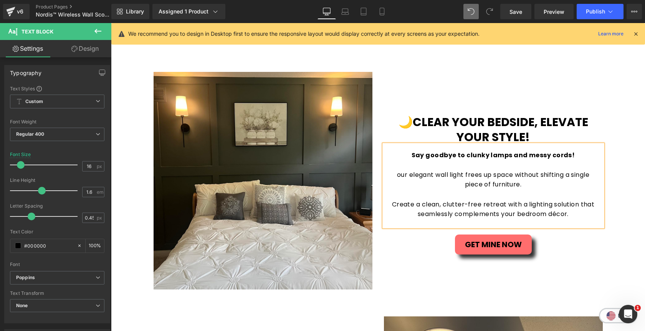
scroll to position [1029, 0]
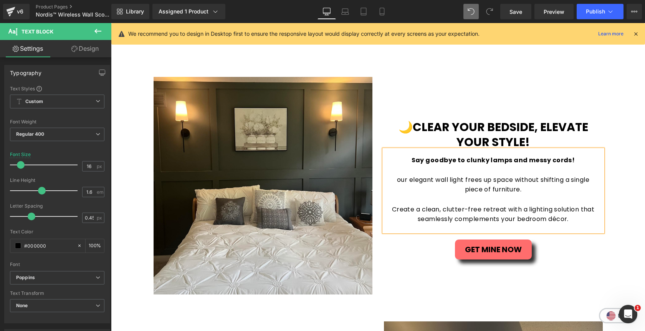
click at [398, 182] on span "our elegant wall light frees up space without shifting a single piece of furnit…" at bounding box center [493, 184] width 192 height 19
drag, startPoint x: 466, startPoint y: 180, endPoint x: 512, endPoint y: 182, distance: 46.5
click at [512, 182] on span "Our elegant wall light frees up space without shifting a single piece of furnit…" at bounding box center [493, 184] width 194 height 19
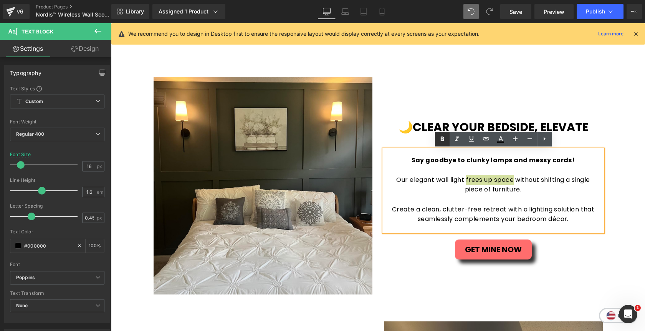
click at [440, 142] on icon at bounding box center [442, 138] width 9 height 9
click at [527, 191] on p "Our elegant wall light frees up space without shifting a single piece of furnit…" at bounding box center [494, 185] width 204 height 20
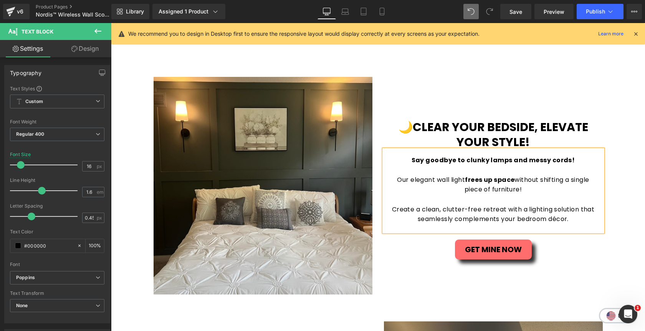
click at [535, 193] on p "Our elegant wall light frees up space without shifting a single piece of furnit…" at bounding box center [494, 185] width 204 height 20
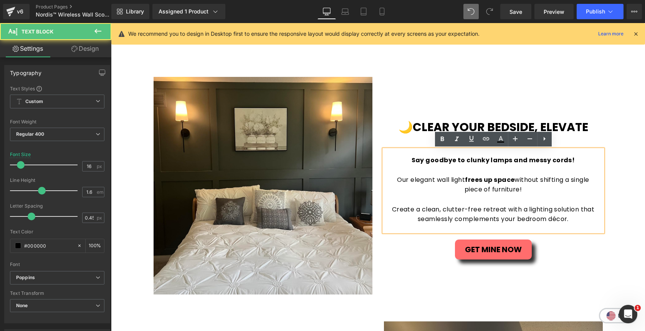
drag, startPoint x: 465, startPoint y: 180, endPoint x: 526, endPoint y: 187, distance: 61.0
click at [526, 187] on p "Our elegant wall light frees up space without shifting a single piece of furnit…" at bounding box center [494, 185] width 204 height 20
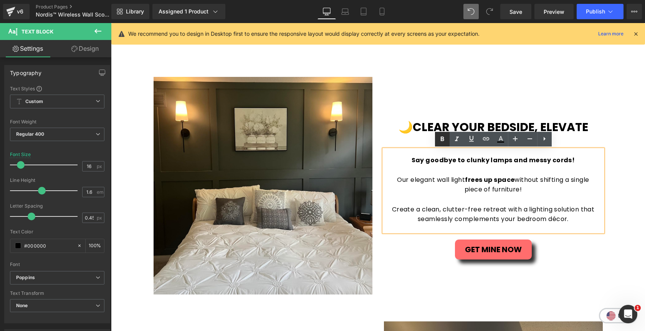
click at [440, 143] on icon at bounding box center [442, 138] width 9 height 9
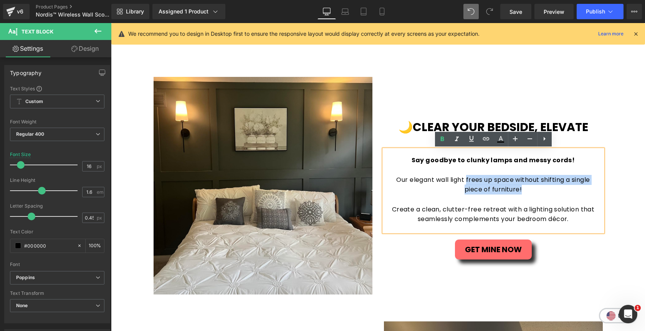
drag, startPoint x: 465, startPoint y: 181, endPoint x: 520, endPoint y: 199, distance: 58.5
click at [520, 199] on div "Say goodbye to clunky lamps and messy cords! Our elegant wall light frees up sp…" at bounding box center [493, 190] width 219 height 82
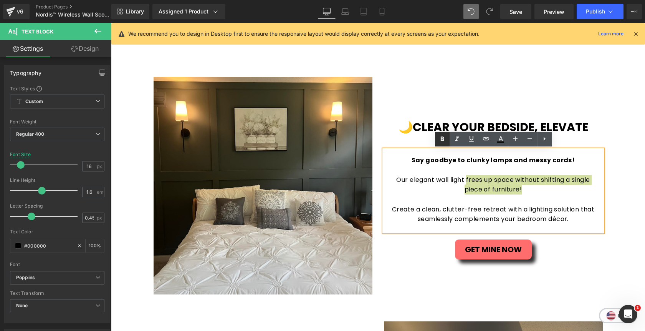
click at [441, 142] on icon at bounding box center [442, 138] width 9 height 9
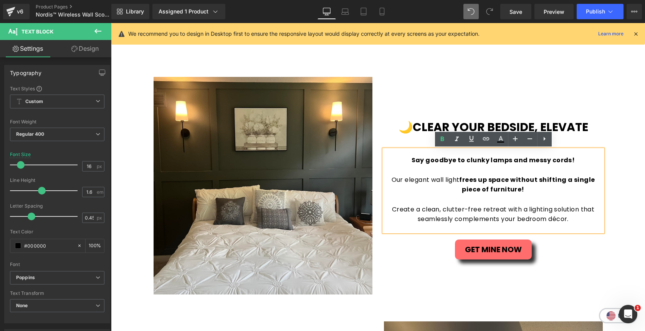
click at [427, 198] on p at bounding box center [494, 199] width 204 height 10
drag, startPoint x: 422, startPoint y: 210, endPoint x: 504, endPoint y: 209, distance: 81.8
click at [504, 209] on span "Create a clean, clutter-free retreat with a lighting solution that seamlessly c…" at bounding box center [493, 214] width 203 height 19
click at [442, 141] on icon at bounding box center [442, 138] width 9 height 9
click at [614, 104] on div "Sale Off (P) Image" at bounding box center [378, 213] width 534 height 2360
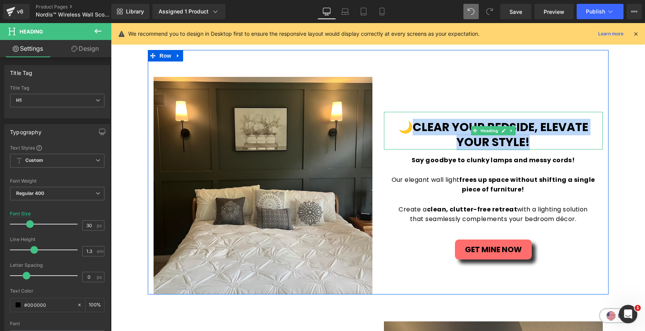
drag, startPoint x: 415, startPoint y: 126, endPoint x: 533, endPoint y: 144, distance: 119.3
click at [533, 144] on h1 "🌙Clear Your Bedside, Elevate Your Style!" at bounding box center [493, 134] width 219 height 30
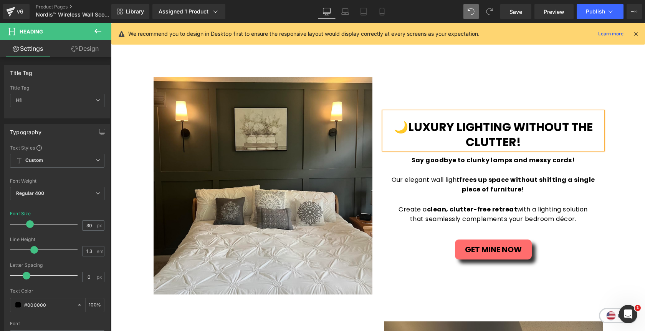
click at [616, 90] on div "Sale Off (P) Image" at bounding box center [378, 213] width 534 height 2360
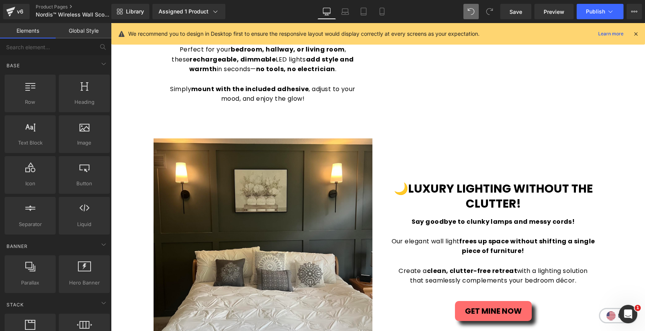
scroll to position [967, 0]
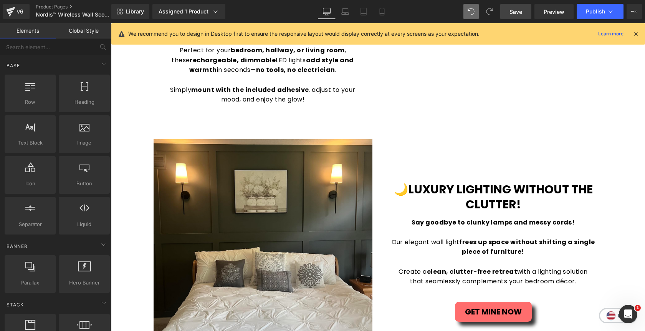
click at [516, 12] on span "Save" at bounding box center [516, 12] width 13 height 8
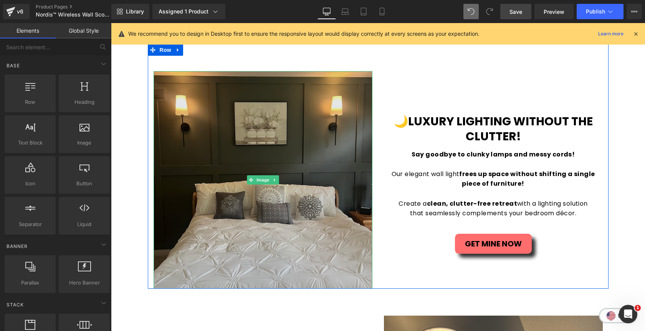
scroll to position [1035, 0]
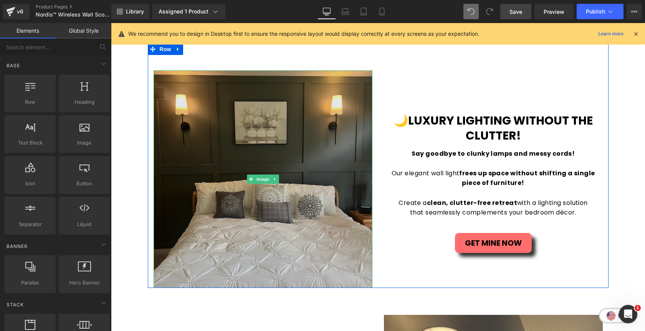
click at [295, 152] on img at bounding box center [263, 178] width 219 height 217
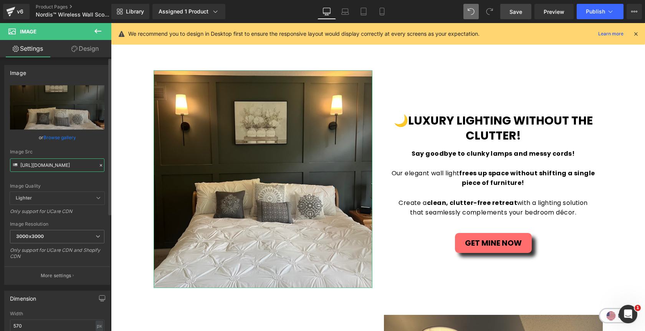
click at [78, 166] on input "[URL][DOMAIN_NAME]" at bounding box center [57, 164] width 94 height 13
paste input "nordis_bed.webp?v=1756509124"
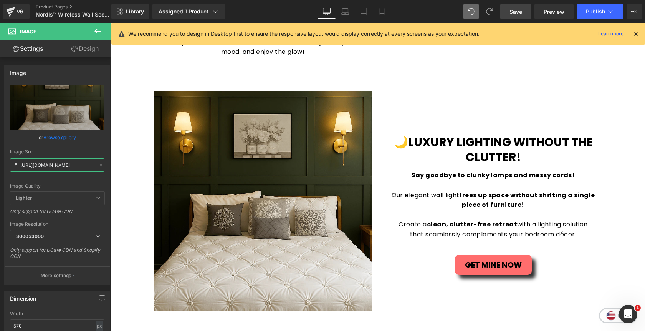
scroll to position [995, 0]
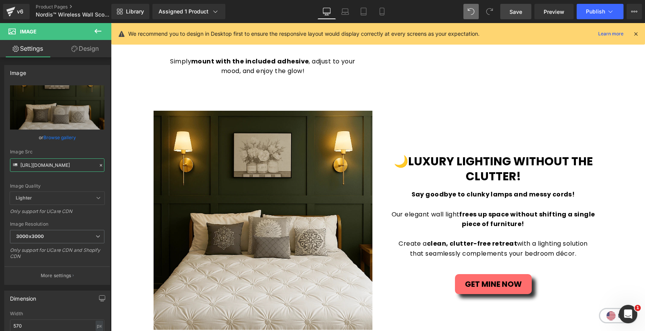
type input "[URL][DOMAIN_NAME]"
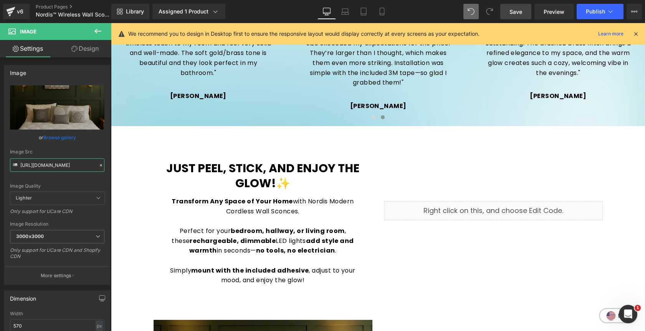
scroll to position [780, 0]
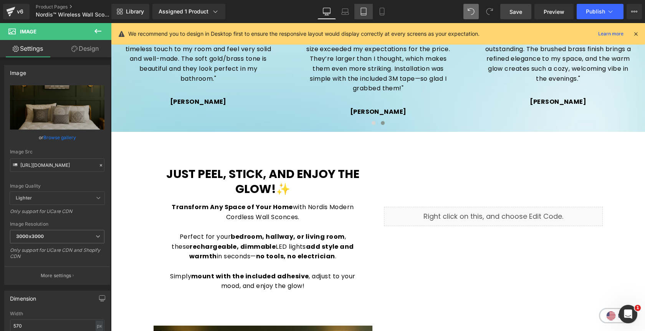
click at [364, 14] on icon at bounding box center [363, 14] width 5 height 0
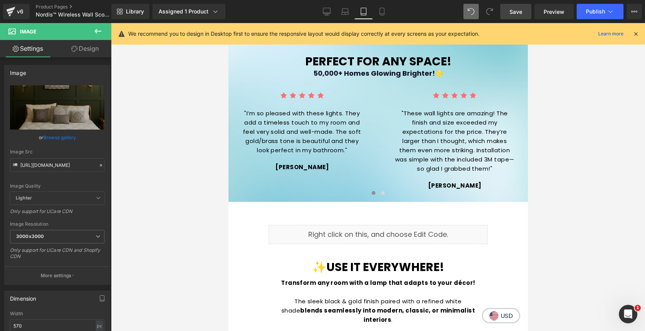
scroll to position [811, 0]
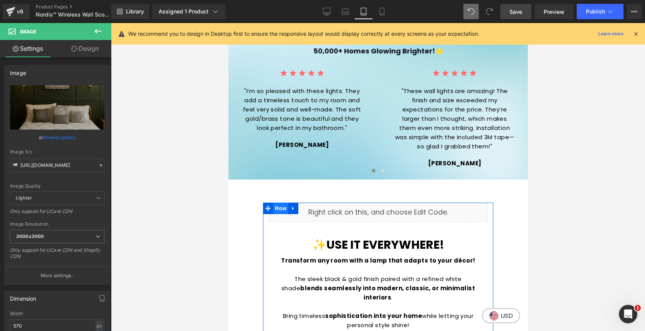
click at [280, 209] on span "Row" at bounding box center [280, 208] width 15 height 12
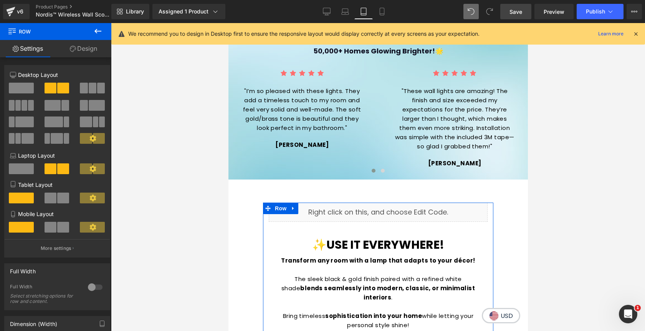
click at [92, 49] on link "Design" at bounding box center [84, 48] width 56 height 17
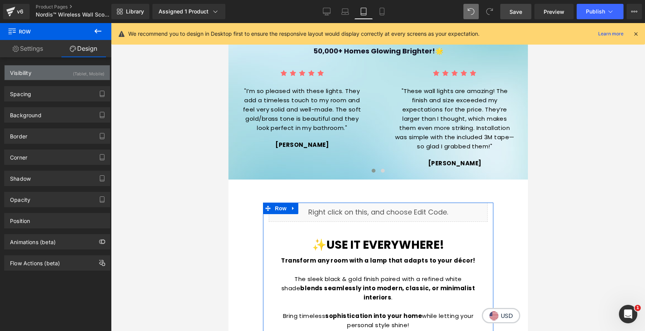
click at [68, 77] on div "Visibility (Tablet, Mobile)" at bounding box center [57, 72] width 105 height 15
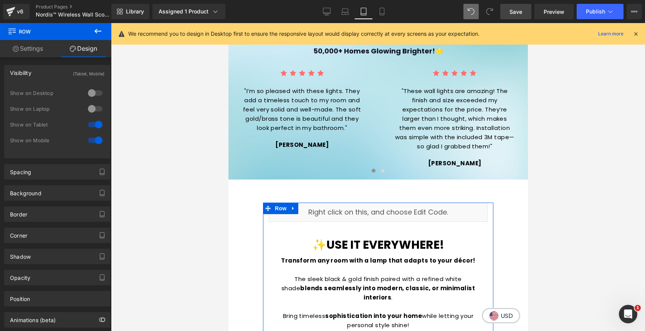
click at [90, 95] on div at bounding box center [95, 93] width 18 height 12
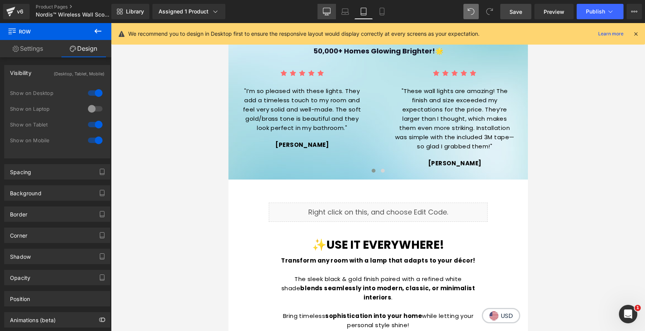
click at [326, 12] on icon at bounding box center [327, 12] width 8 height 8
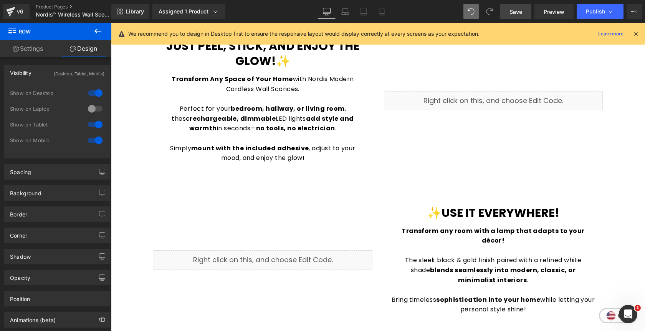
scroll to position [886, 0]
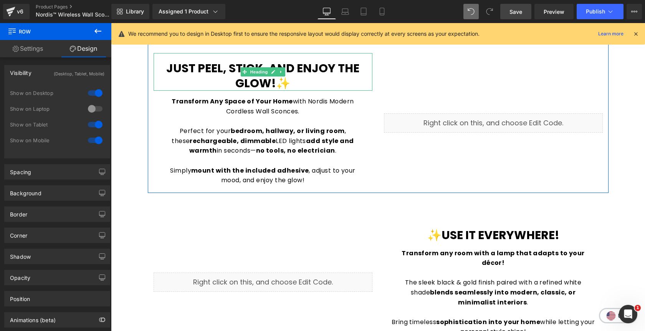
click at [320, 83] on h1 "Just peel, stick, and enjoy the glow!✨" at bounding box center [263, 76] width 219 height 30
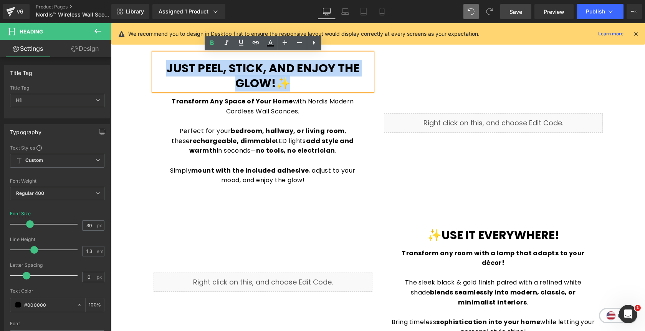
copy b "Just peel, stick, and enjoy the glow!✨"
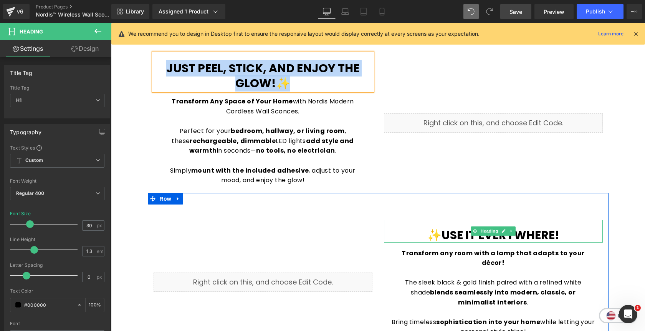
click at [561, 232] on h1 "✨Use it Everywhere!" at bounding box center [493, 234] width 219 height 15
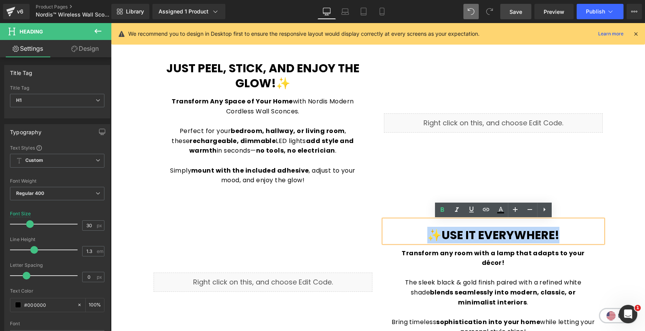
paste div
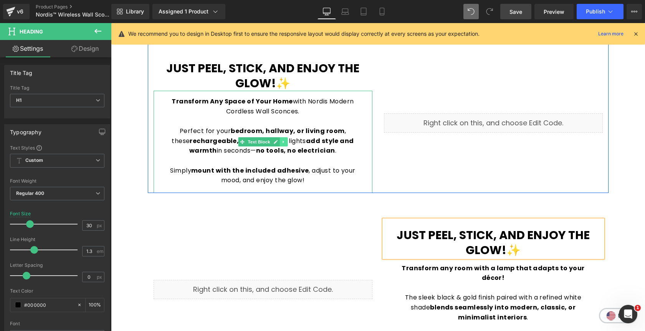
click at [285, 145] on link at bounding box center [284, 141] width 8 height 9
click at [280, 143] on icon at bounding box center [279, 141] width 4 height 5
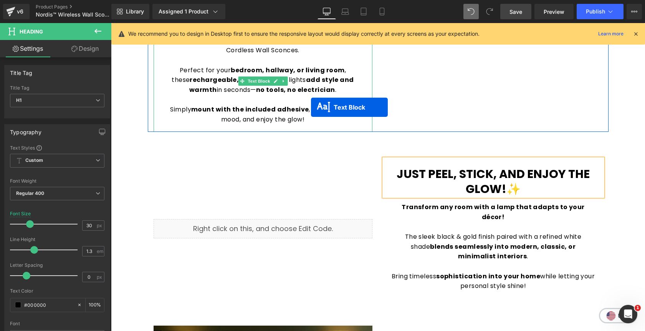
scroll to position [1083, 0]
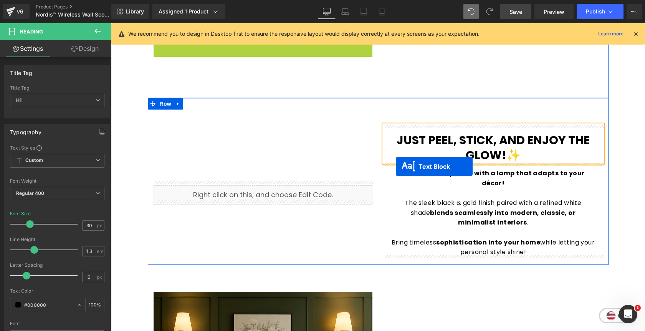
drag, startPoint x: 243, startPoint y: 80, endPoint x: 396, endPoint y: 166, distance: 175.7
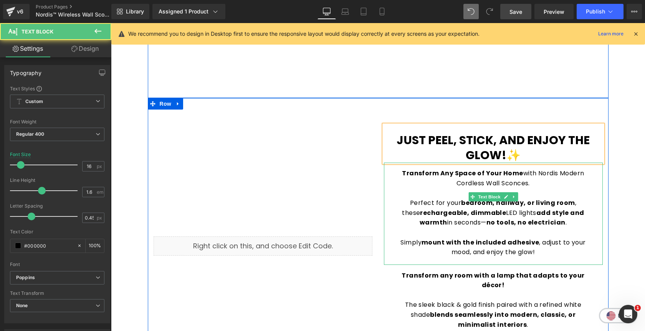
scroll to position [1092, 0]
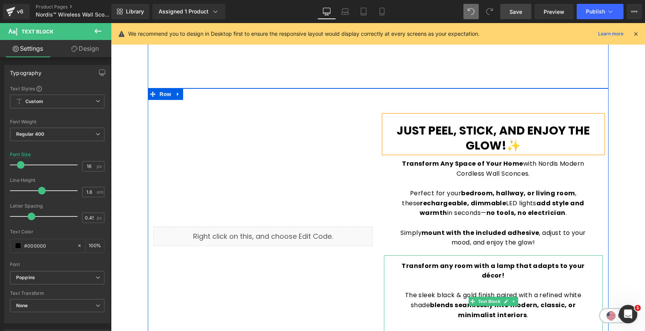
click at [518, 301] on p "The sleek black & gold finish paired with a refined white shade blends seamless…" at bounding box center [494, 305] width 204 height 30
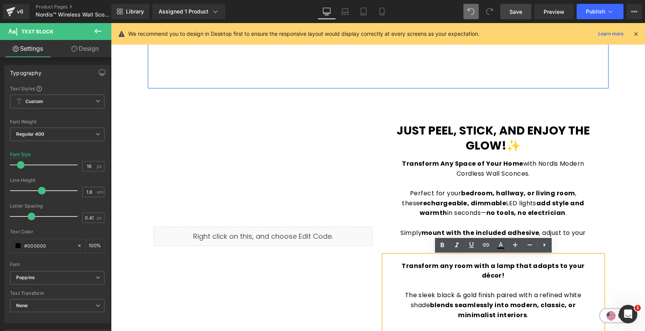
click at [629, 247] on div "Sale Off (P) Image" at bounding box center [378, 334] width 534 height 2731
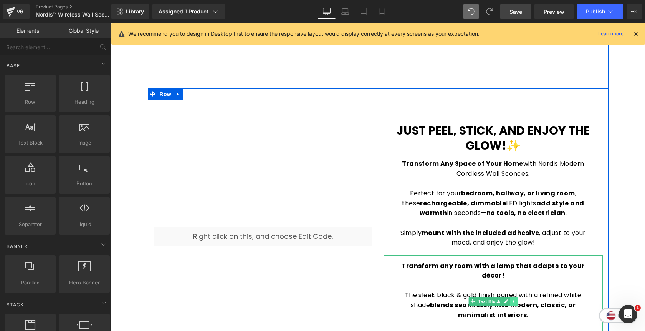
click at [515, 301] on icon at bounding box center [514, 301] width 4 height 5
click at [516, 301] on icon at bounding box center [518, 301] width 4 height 4
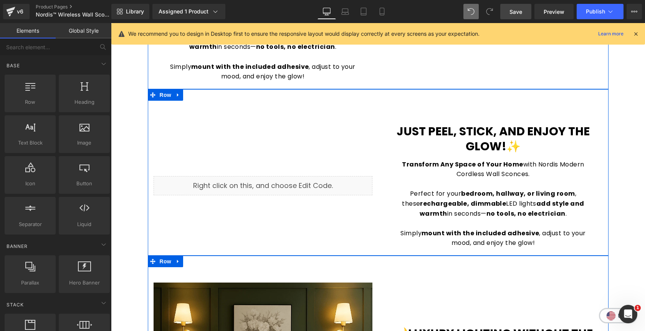
scroll to position [981, 0]
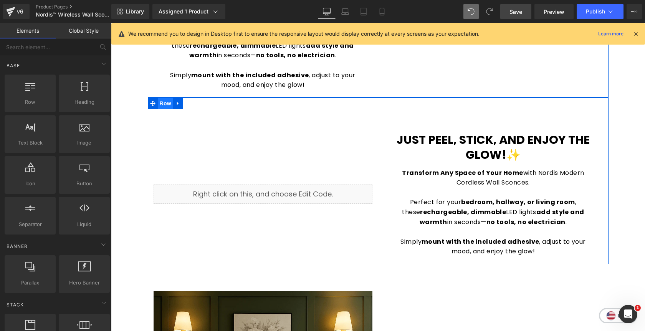
click at [167, 103] on span "Row" at bounding box center [165, 104] width 15 height 12
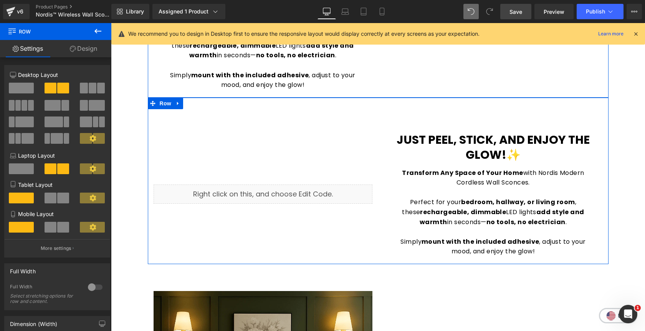
click at [76, 52] on link "Design" at bounding box center [84, 48] width 56 height 17
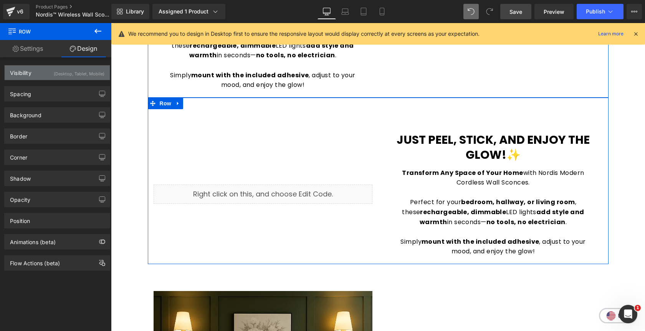
click at [60, 73] on div "(Desktop, Tablet, Mobile)" at bounding box center [79, 71] width 51 height 13
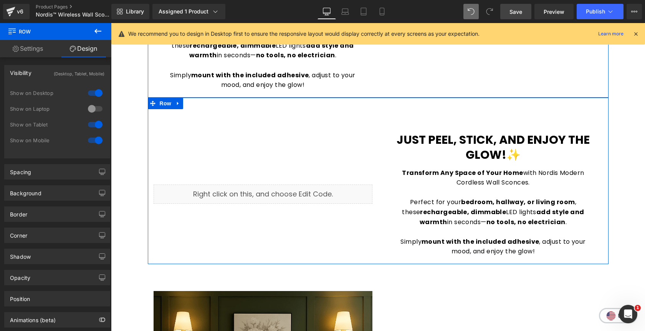
click at [93, 93] on div at bounding box center [95, 93] width 18 height 12
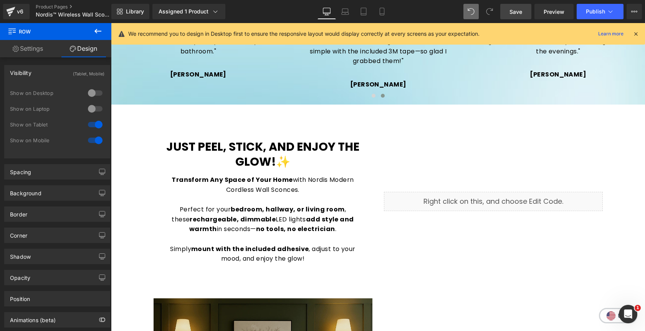
scroll to position [781, 0]
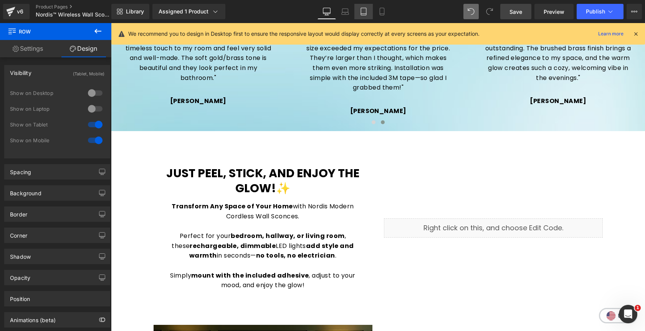
click at [366, 7] on link "Tablet" at bounding box center [363, 11] width 18 height 15
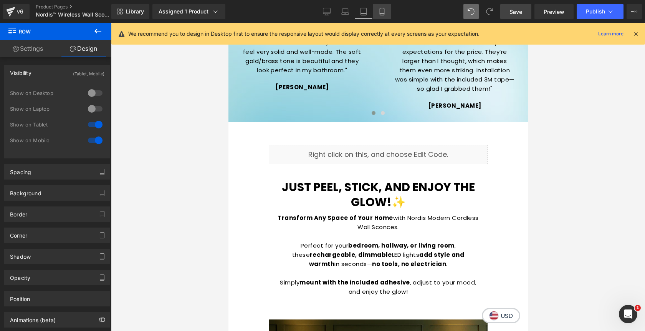
click at [381, 11] on icon at bounding box center [382, 12] width 8 height 8
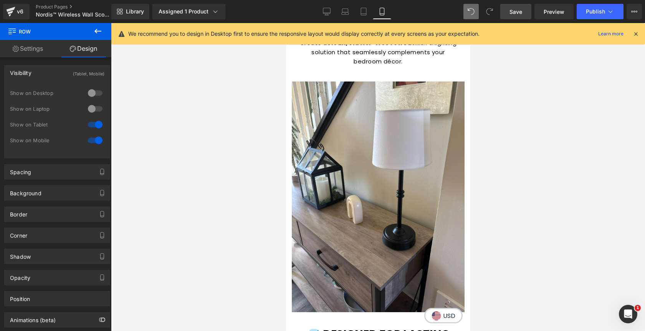
scroll to position [1489, 0]
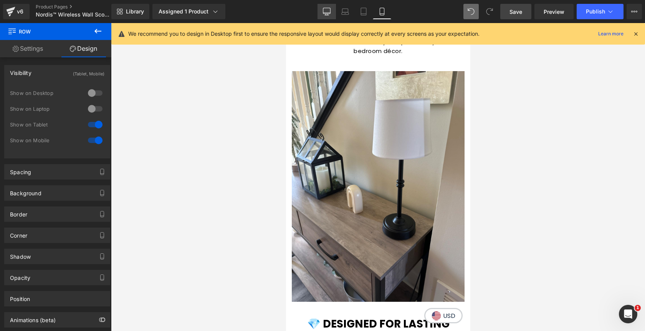
click at [328, 13] on icon at bounding box center [326, 11] width 7 height 6
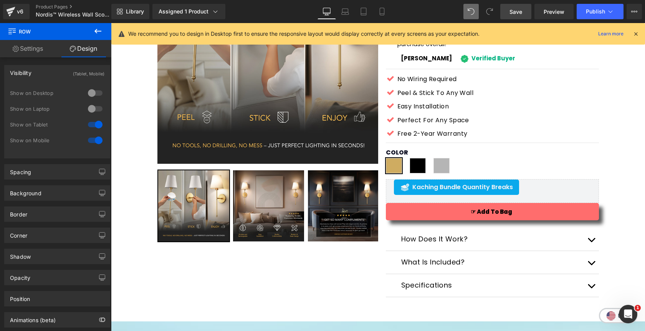
scroll to position [123, 0]
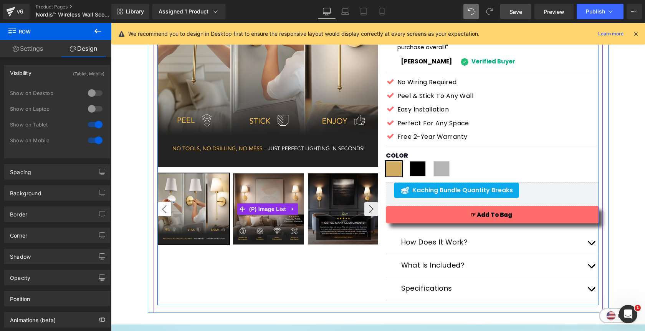
click at [168, 208] on button "‹" at bounding box center [164, 209] width 14 height 14
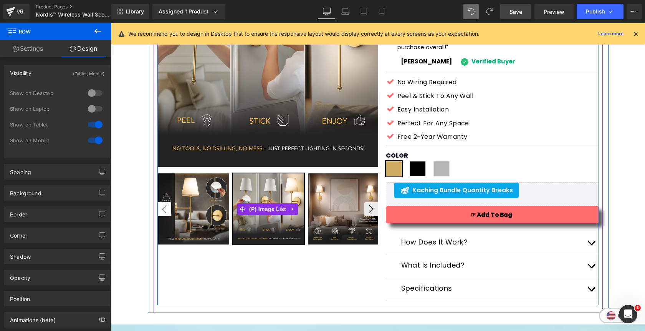
click at [163, 208] on button "‹" at bounding box center [164, 209] width 14 height 14
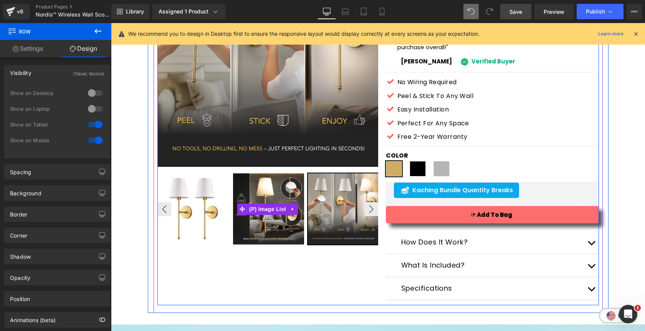
click at [190, 205] on img at bounding box center [193, 208] width 71 height 71
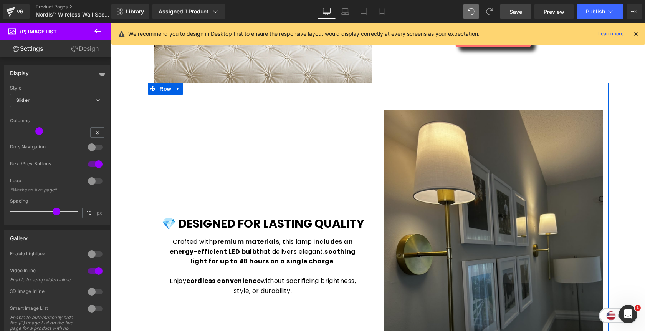
scroll to position [1270, 0]
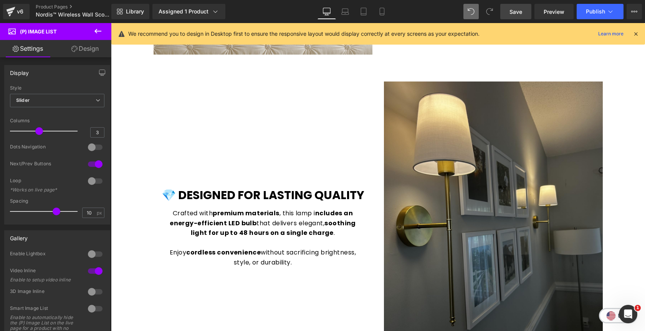
click at [513, 15] on span "Save" at bounding box center [516, 12] width 13 height 8
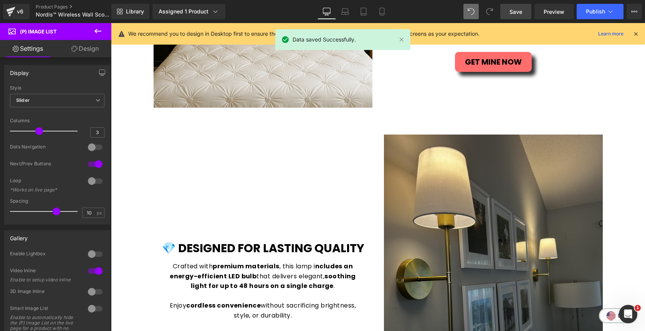
scroll to position [1217, 0]
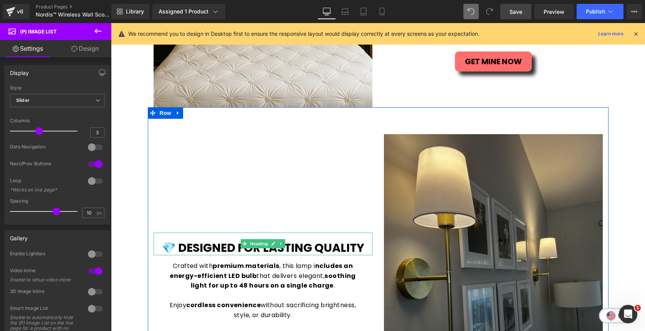
click at [315, 246] on b "💎 DESIGNED FOR LASTING QUALITY" at bounding box center [263, 247] width 203 height 17
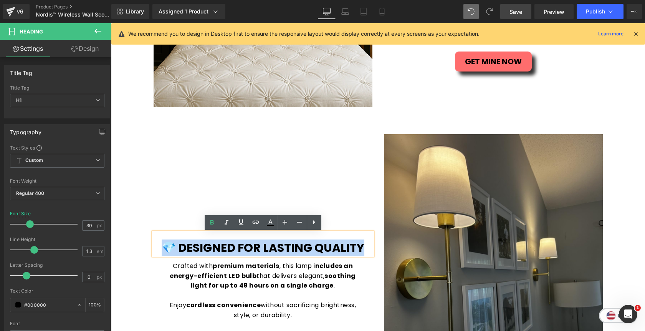
paste div
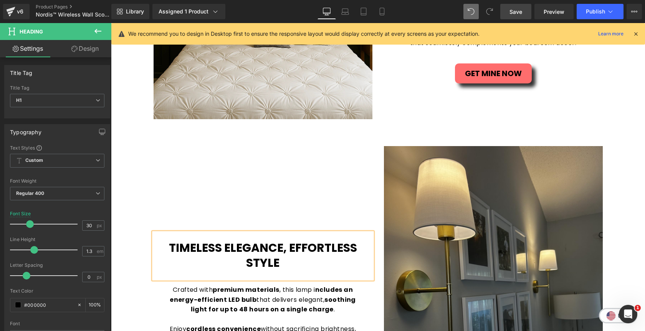
scroll to position [1210, 0]
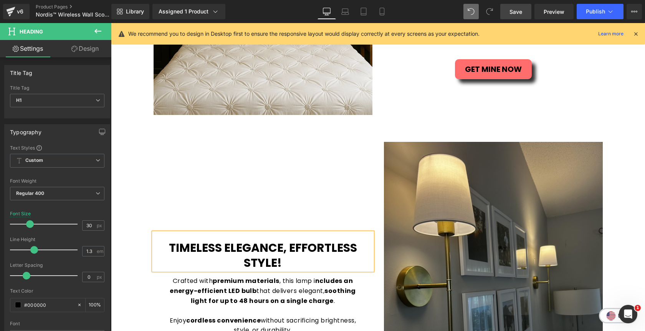
click at [309, 267] on h1 "Timeless Elegance, Effortless Style!" at bounding box center [263, 255] width 219 height 30
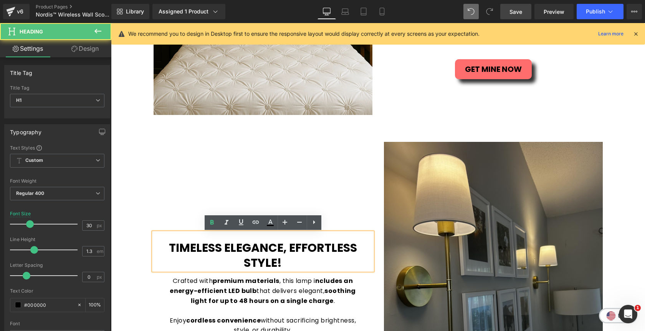
click at [309, 267] on h1 "Timeless Elegance, Effortless Style!" at bounding box center [263, 255] width 219 height 30
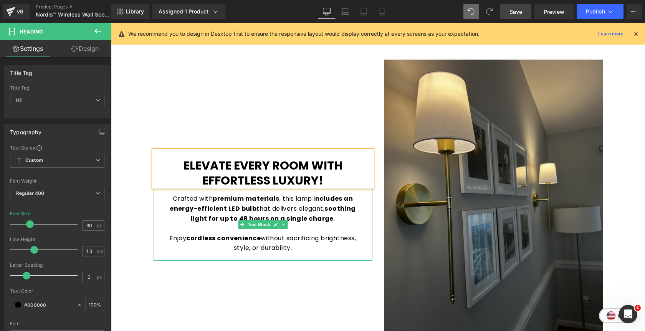
scroll to position [1294, 0]
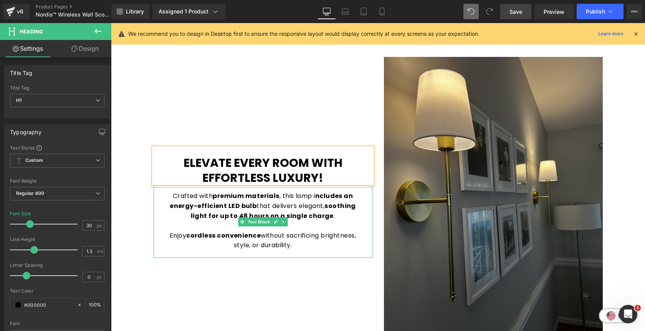
click at [295, 246] on p "Enjoy cordless convenience without sacrificing brightness, style, or durability." at bounding box center [263, 240] width 204 height 20
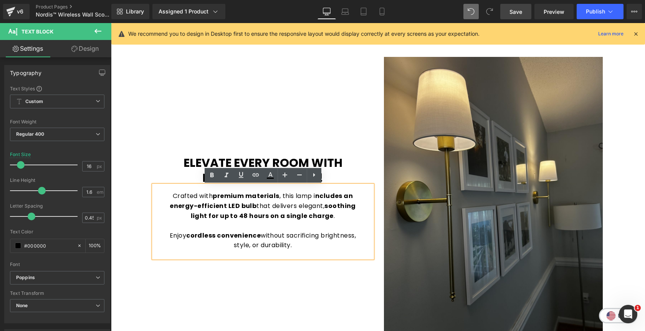
drag, startPoint x: 295, startPoint y: 246, endPoint x: 172, endPoint y: 193, distance: 134.0
click at [172, 193] on div "Crafted with premium materials , this lamp i [GEOGRAPHIC_DATA] an energy-effici…" at bounding box center [263, 221] width 219 height 73
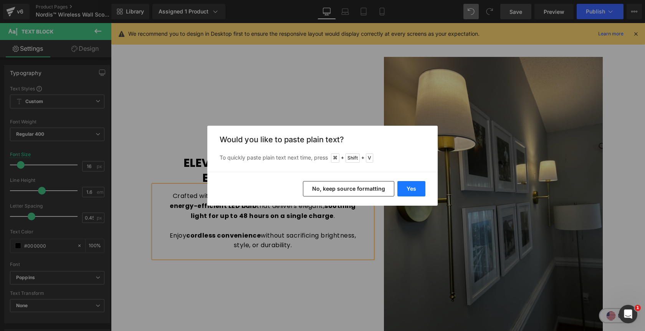
click at [416, 190] on button "Yes" at bounding box center [411, 188] width 28 height 15
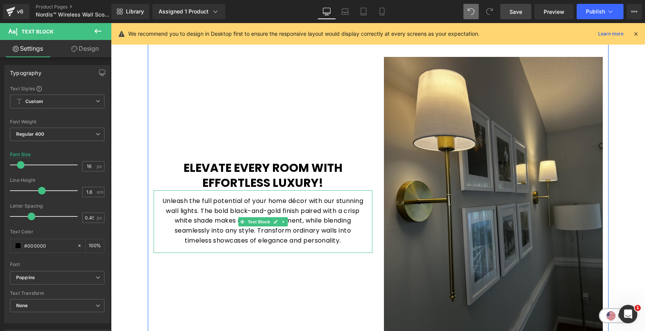
click at [285, 243] on p "Unleash the full potential of your home décor with our stunning wall lights. Th…" at bounding box center [263, 220] width 204 height 49
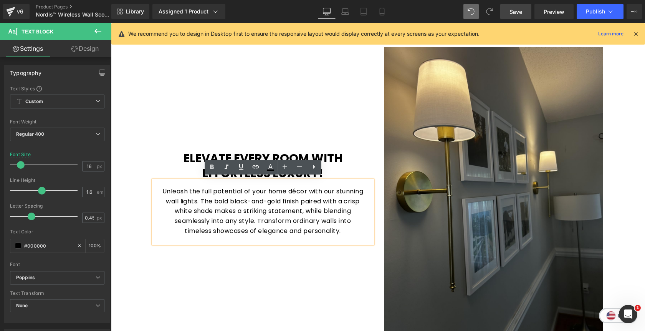
scroll to position [1303, 0]
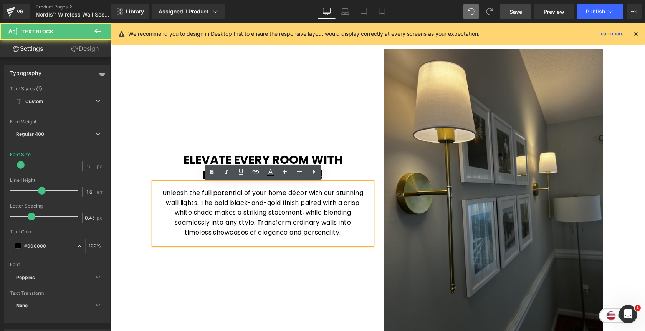
click at [232, 206] on p "Unleash the full potential of your home décor with our stunning wall lights. Th…" at bounding box center [263, 212] width 204 height 49
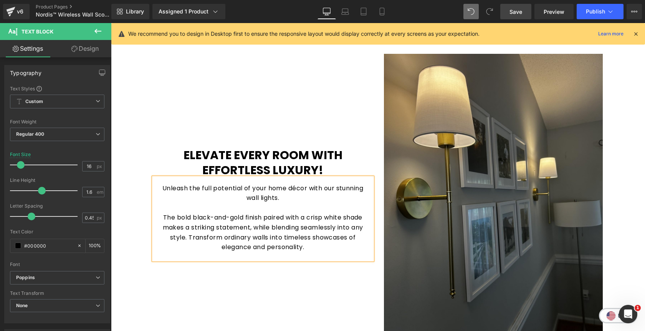
scroll to position [1293, 0]
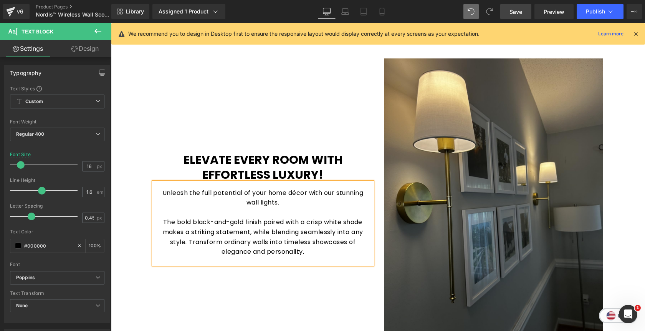
click at [193, 245] on p "The bold black-and-gold finish paired with a crisp white shade makes a striking…" at bounding box center [263, 236] width 204 height 39
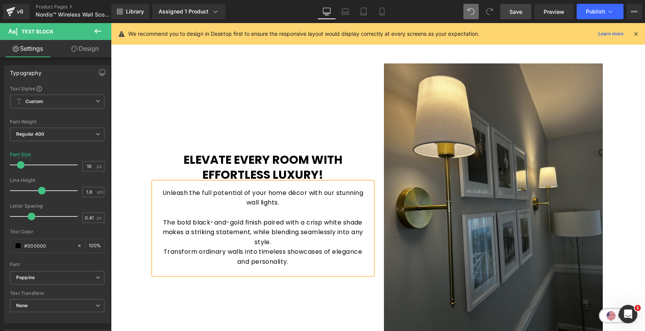
scroll to position [1283, 0]
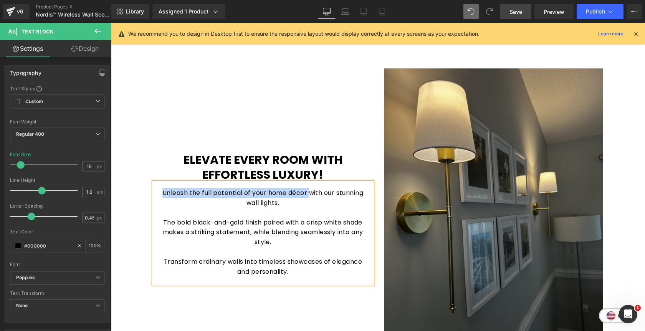
drag, startPoint x: 177, startPoint y: 194, endPoint x: 323, endPoint y: 194, distance: 145.9
click at [323, 194] on p "Unleash the full potential of your home décor with our stunning wall lights." at bounding box center [263, 198] width 204 height 20
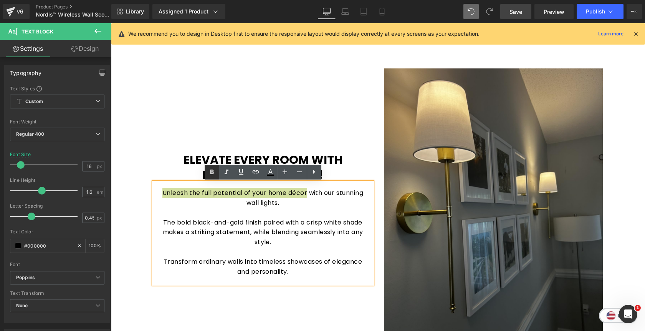
click at [207, 169] on link at bounding box center [212, 172] width 15 height 15
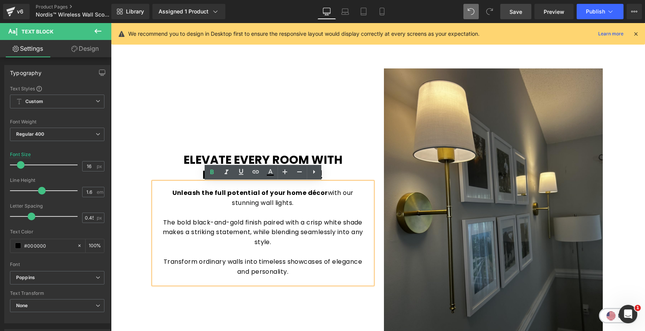
click at [288, 241] on p "The bold black-and-gold finish paired with a crisp white shade makes a striking…" at bounding box center [263, 232] width 204 height 30
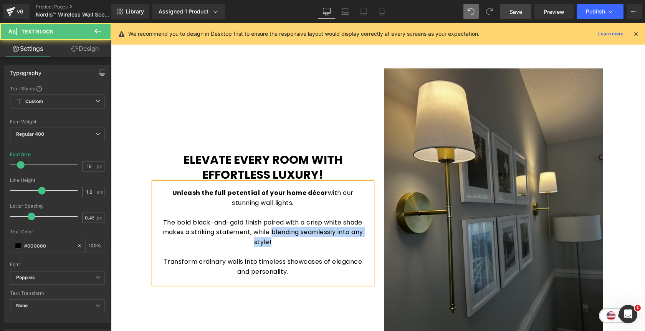
drag, startPoint x: 278, startPoint y: 230, endPoint x: 280, endPoint y: 241, distance: 10.6
click at [280, 241] on p "The bold black-and-gold finish paired with a crisp white shade makes a striking…" at bounding box center [263, 232] width 204 height 30
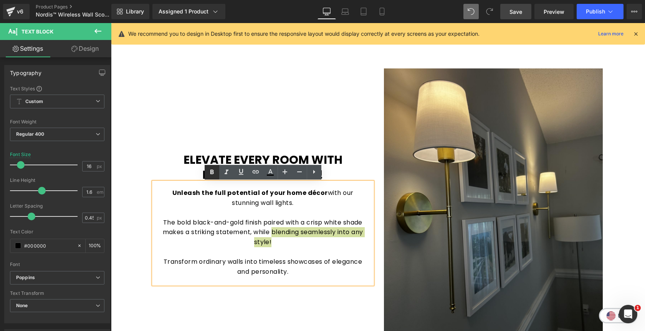
click at [210, 170] on icon at bounding box center [211, 171] width 9 height 9
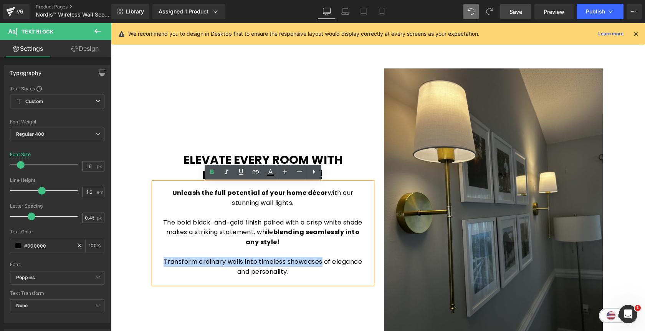
drag, startPoint x: 162, startPoint y: 262, endPoint x: 321, endPoint y: 262, distance: 159.0
click at [321, 262] on p "Transform ordinary walls into timeless showcases of elegance and personality." at bounding box center [263, 267] width 204 height 20
click at [312, 276] on p "Transform ordinary walls into timeless showcases of elegance and personality." at bounding box center [263, 267] width 204 height 20
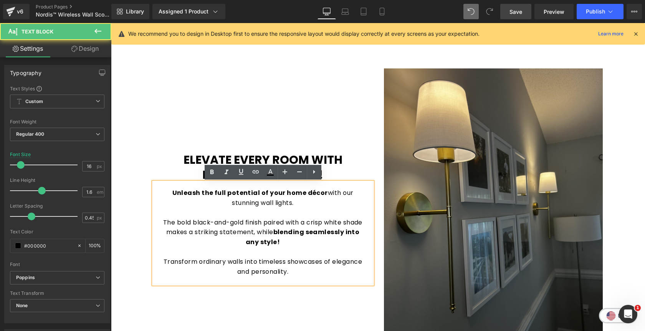
click at [312, 276] on p "Transform ordinary walls into timeless showcases of elegance and personality." at bounding box center [263, 267] width 204 height 20
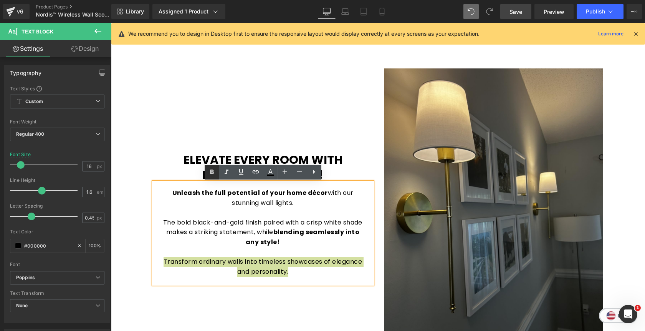
click at [210, 169] on icon at bounding box center [211, 171] width 9 height 9
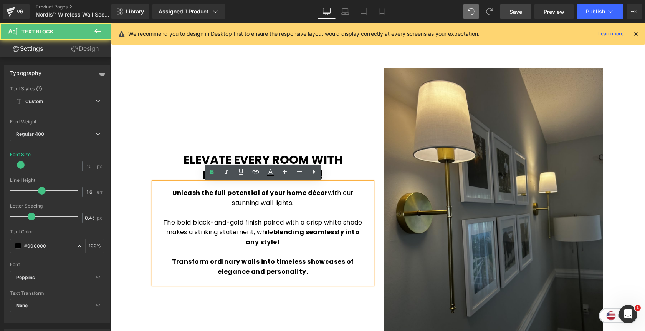
click at [310, 275] on p "Transform ordinary walls into timeless showcases of elegance and personality." at bounding box center [263, 267] width 204 height 20
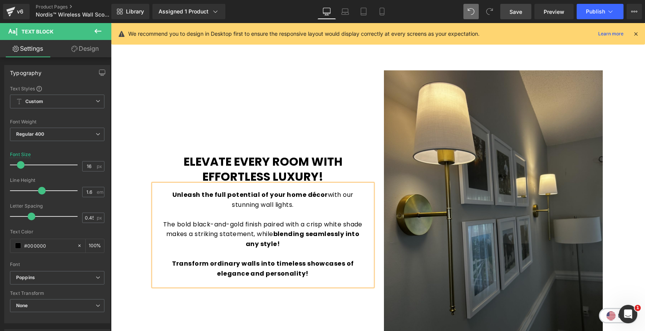
scroll to position [1275, 0]
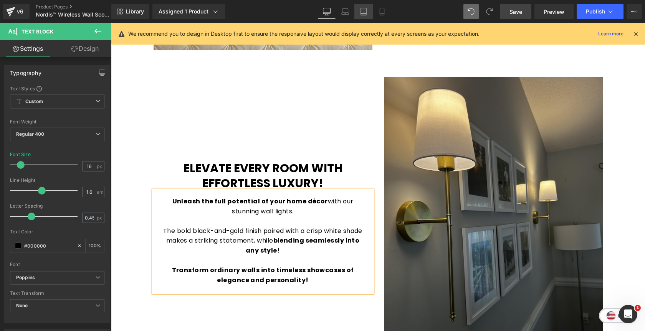
click at [364, 13] on icon at bounding box center [364, 12] width 8 height 8
type input "15"
type input "100"
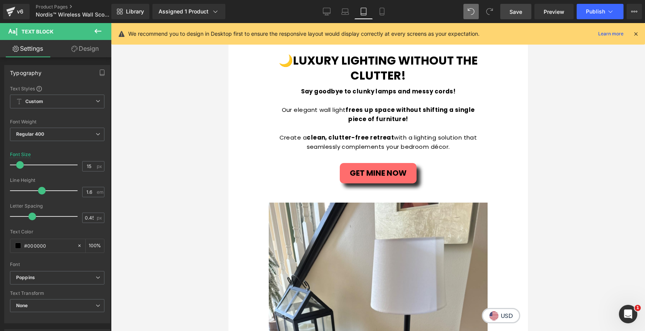
scroll to position [1347, 0]
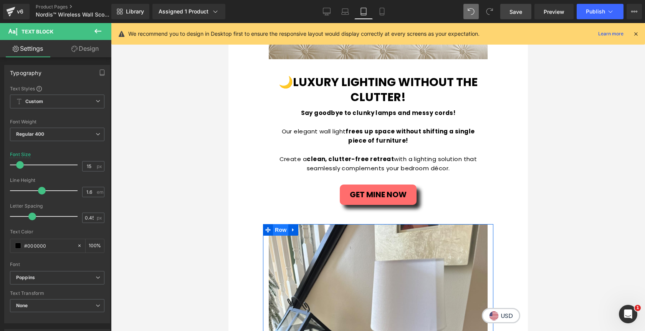
click at [278, 230] on span "Row" at bounding box center [280, 230] width 15 height 12
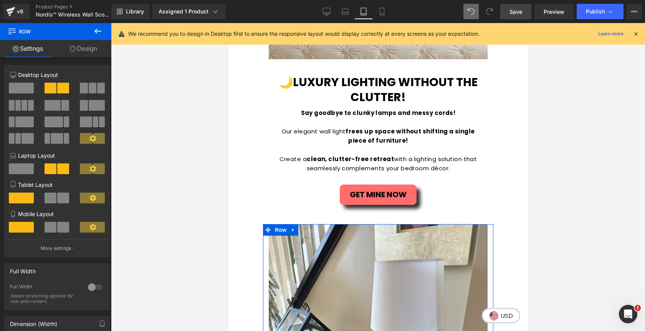
click at [79, 51] on link "Design" at bounding box center [84, 48] width 56 height 17
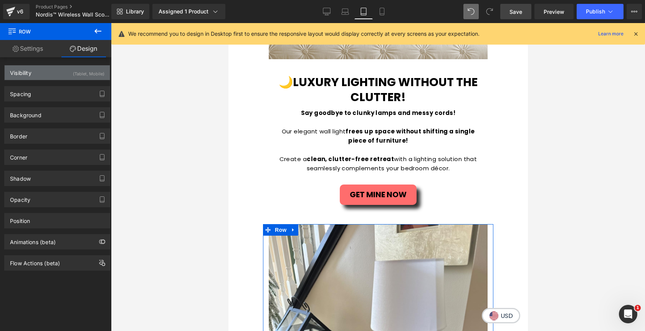
click at [77, 70] on div "(Tablet, Mobile)" at bounding box center [88, 71] width 31 height 13
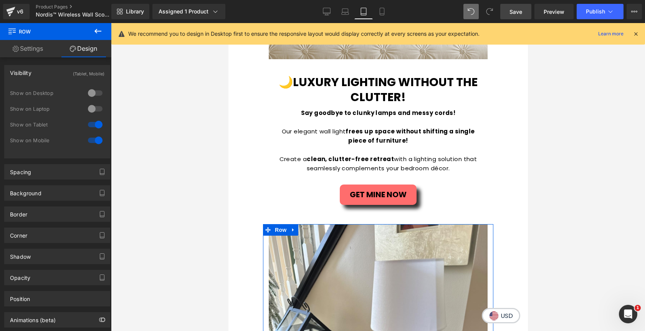
click at [86, 92] on div at bounding box center [95, 93] width 18 height 12
click at [323, 9] on icon at bounding box center [326, 11] width 7 height 6
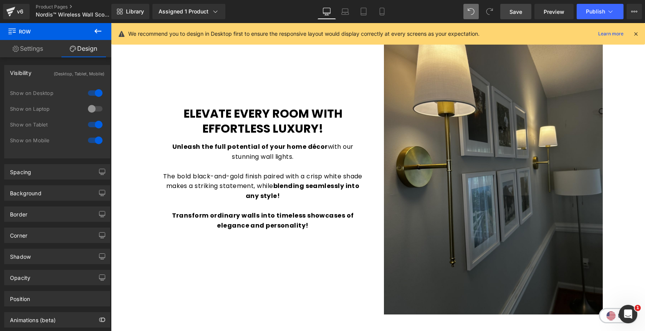
scroll to position [1326, 0]
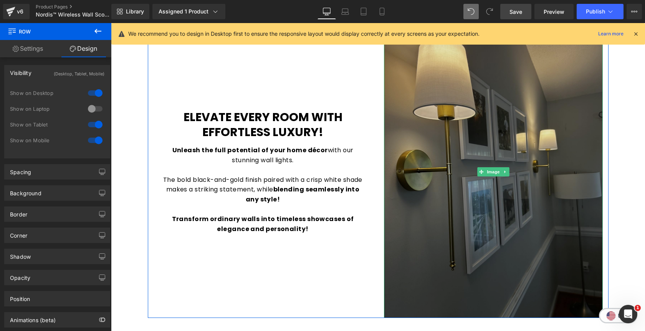
click at [468, 137] on img at bounding box center [493, 172] width 219 height 292
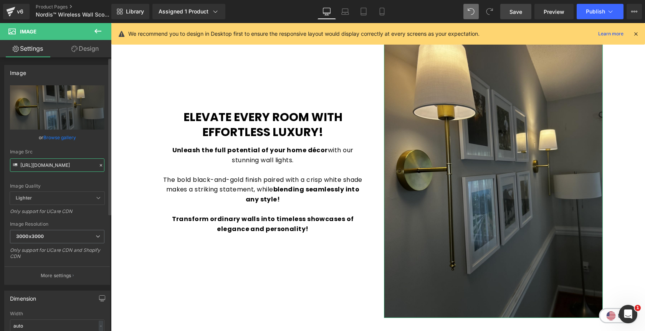
click at [54, 168] on input "[URL][DOMAIN_NAME]" at bounding box center [57, 164] width 94 height 13
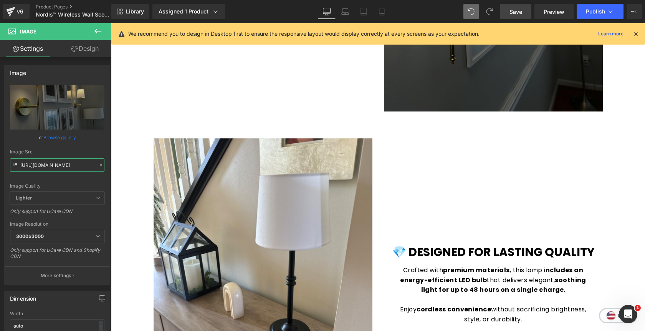
scroll to position [1596, 0]
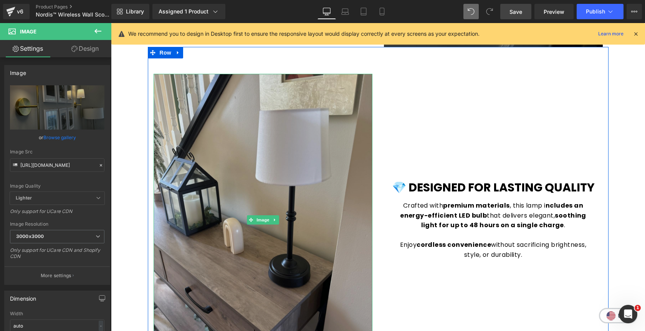
click at [265, 162] on img at bounding box center [263, 220] width 219 height 292
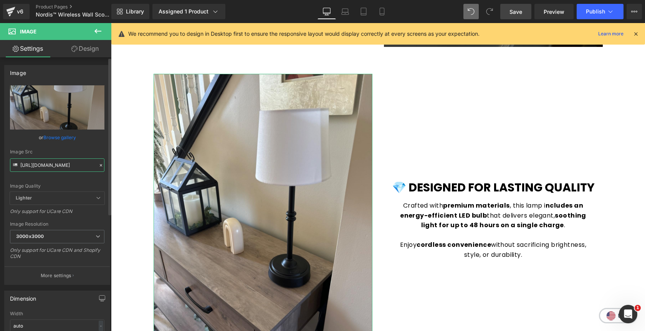
click at [64, 169] on input "[URL][DOMAIN_NAME]" at bounding box center [57, 164] width 94 height 13
paste input "sc32_f_3000x3000.jpg?v=1756507457"
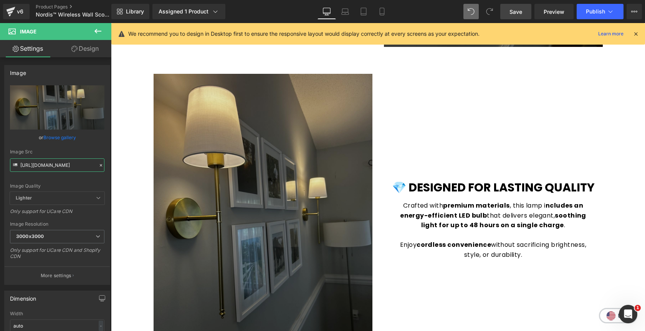
type input "[URL][DOMAIN_NAME]"
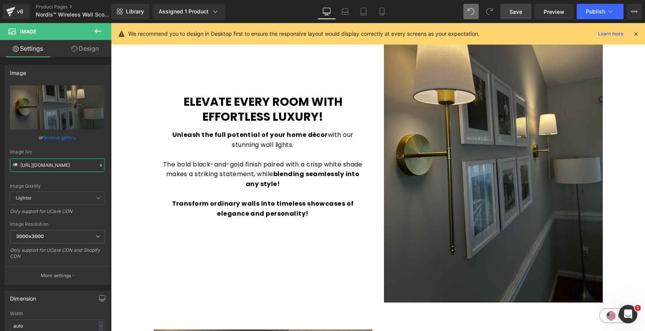
scroll to position [1336, 0]
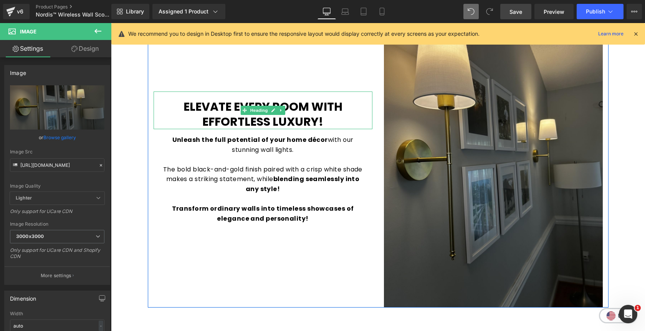
click at [327, 116] on h1 "Elevate Every Room with Effortless Luxury!" at bounding box center [263, 114] width 219 height 30
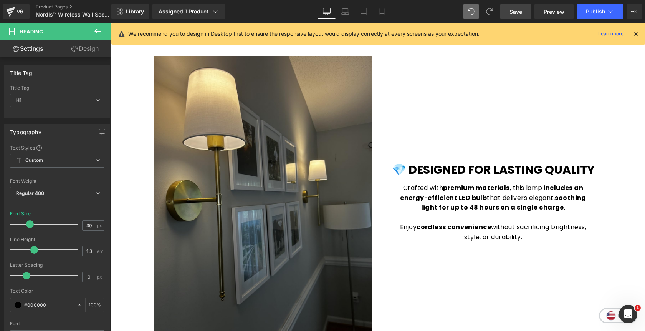
scroll to position [1616, 0]
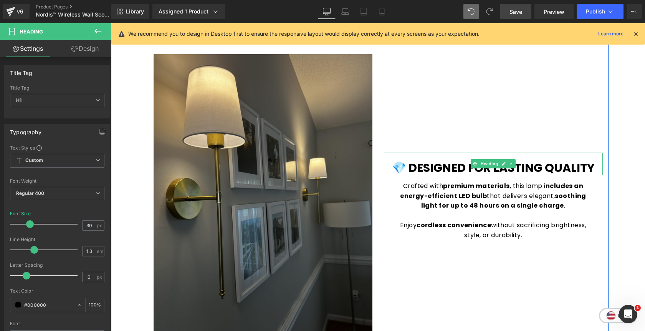
click at [553, 167] on b "💎 DESIGNED FOR LASTING QUALITY" at bounding box center [493, 167] width 203 height 17
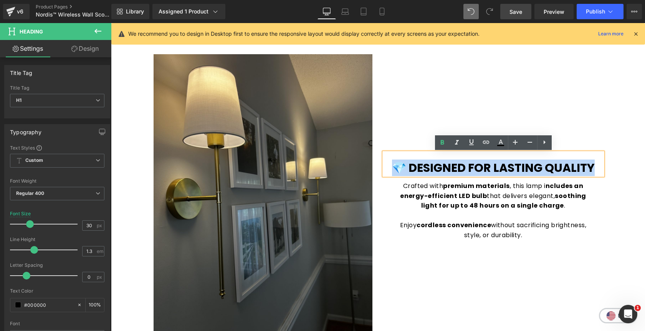
paste div
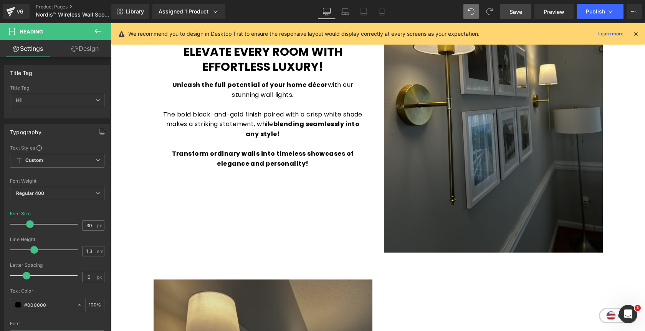
scroll to position [1390, 0]
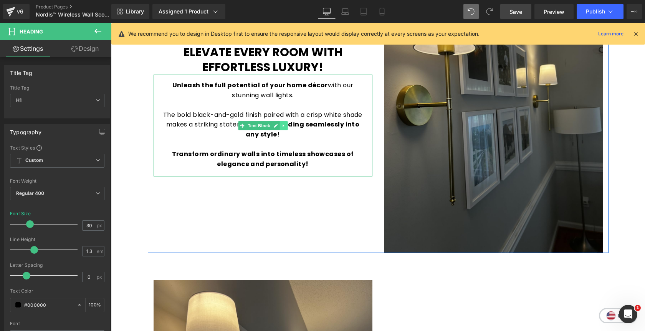
click at [284, 129] on link at bounding box center [284, 125] width 8 height 9
click at [281, 127] on icon at bounding box center [279, 125] width 4 height 4
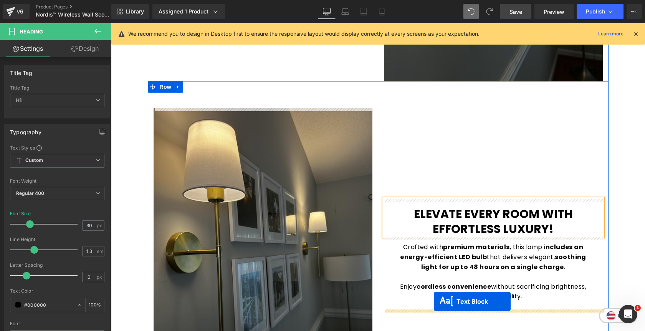
scroll to position [1585, 0]
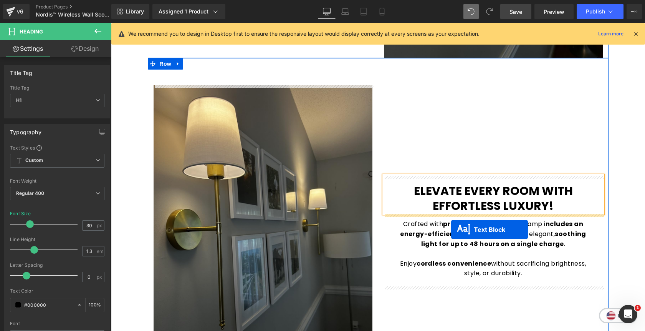
drag, startPoint x: 242, startPoint y: 176, endPoint x: 451, endPoint y: 229, distance: 215.9
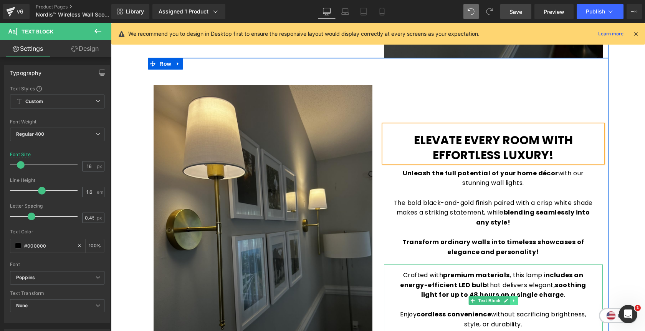
click at [516, 302] on link at bounding box center [514, 300] width 8 height 9
click at [519, 301] on icon at bounding box center [518, 300] width 4 height 4
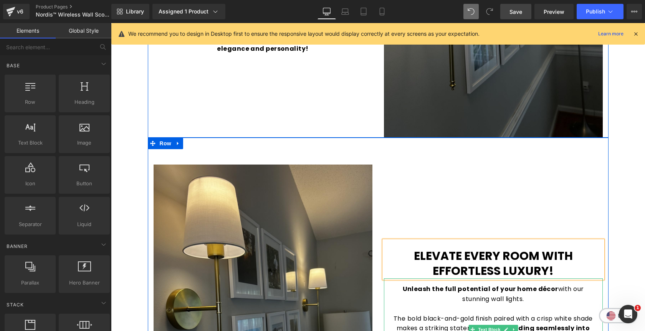
scroll to position [1505, 0]
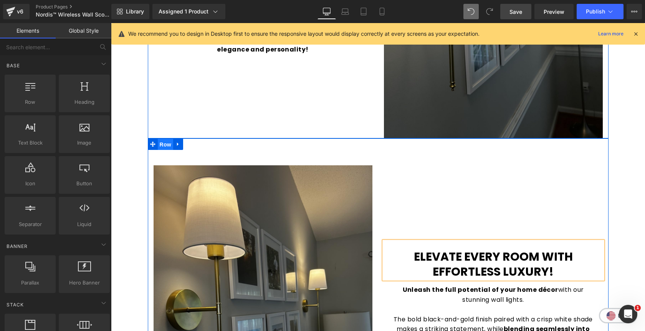
click at [168, 147] on span "Row" at bounding box center [165, 145] width 15 height 12
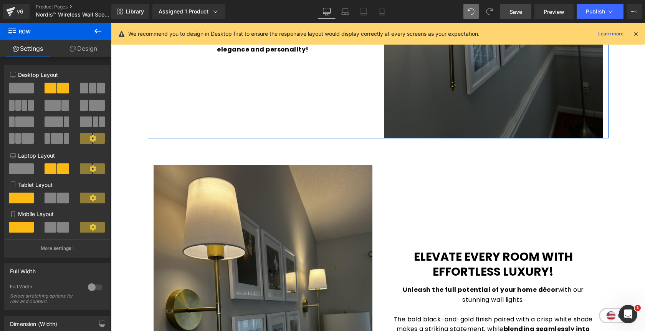
click at [86, 53] on link "Design" at bounding box center [84, 48] width 56 height 17
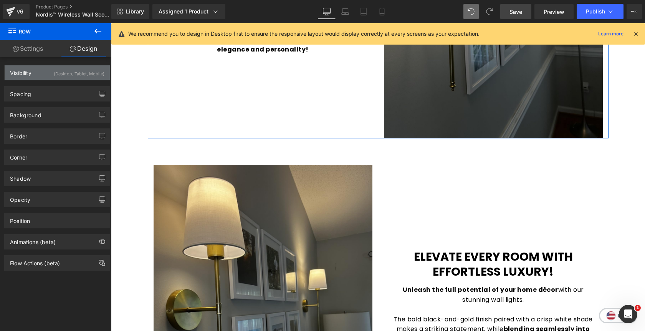
click at [75, 73] on div "(Desktop, Tablet, Mobile)" at bounding box center [79, 71] width 51 height 13
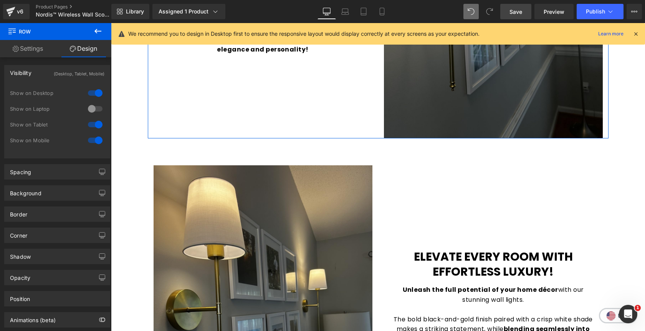
click at [93, 91] on div at bounding box center [95, 93] width 18 height 12
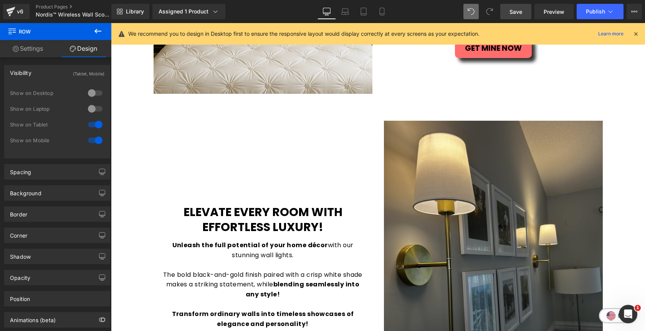
scroll to position [1228, 0]
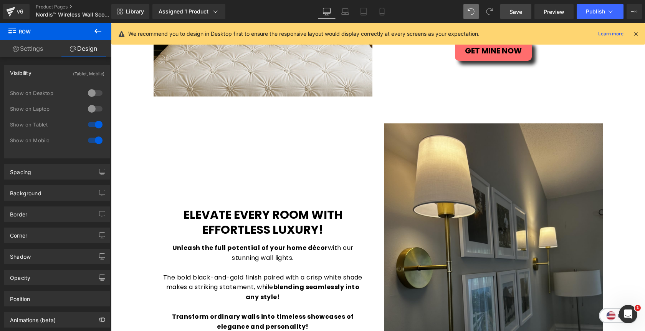
click at [523, 9] on link "Save" at bounding box center [515, 11] width 31 height 15
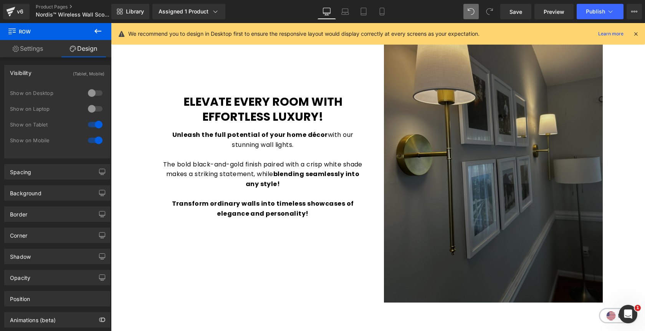
scroll to position [1362, 0]
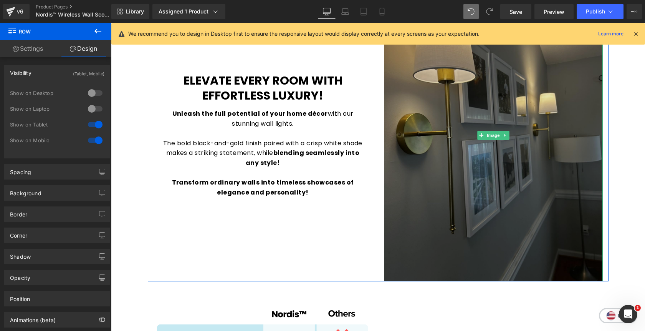
click at [447, 183] on img at bounding box center [493, 135] width 219 height 292
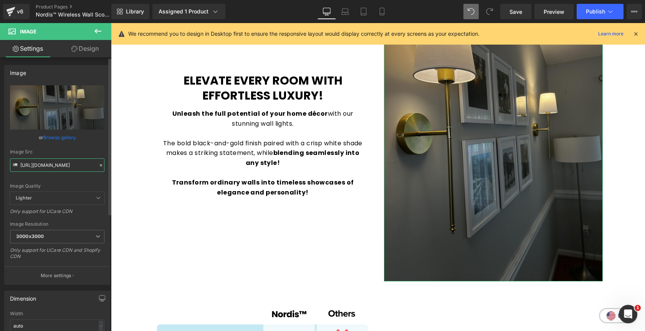
click at [62, 167] on input "[URL][DOMAIN_NAME]" at bounding box center [57, 164] width 94 height 13
paste input "nordis_liv.webp?v=1756510461"
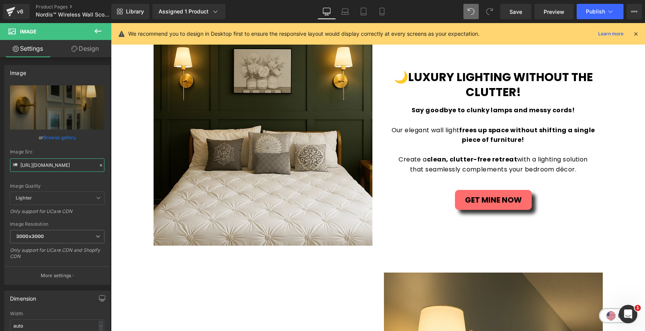
scroll to position [1077, 0]
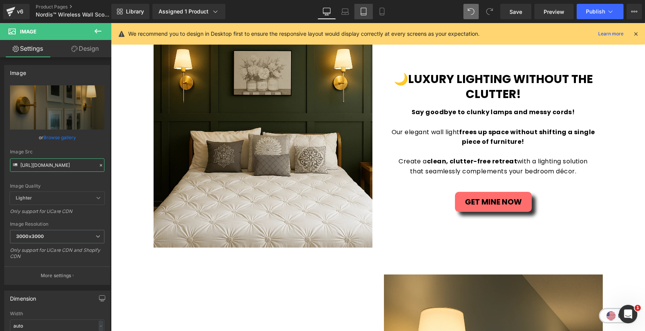
type input "[URL][DOMAIN_NAME]"
click at [368, 13] on link "Tablet" at bounding box center [363, 11] width 18 height 15
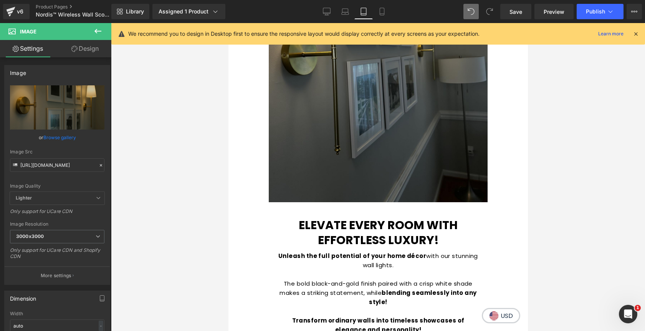
scroll to position [1657, 0]
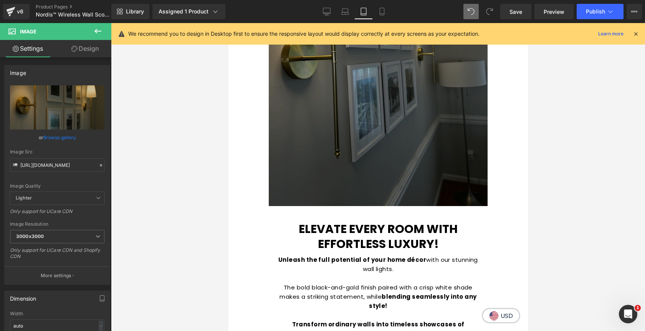
click at [359, 146] on img at bounding box center [377, 60] width 219 height 292
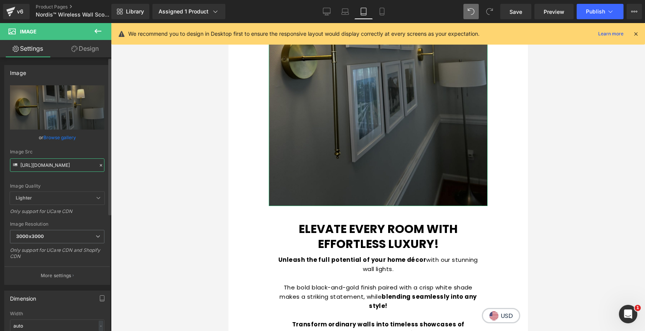
click at [71, 165] on input "[URL][DOMAIN_NAME]" at bounding box center [57, 164] width 94 height 13
paste input "nordis_liv.webp?v=1756510461"
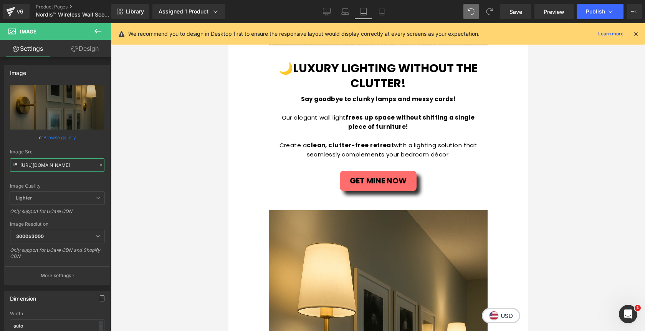
scroll to position [1360, 0]
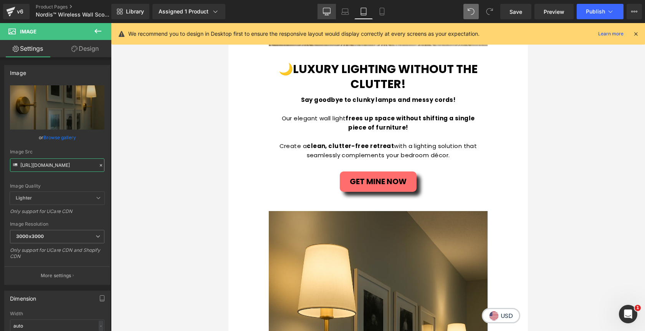
type input "[URL][DOMAIN_NAME]"
click at [325, 13] on icon at bounding box center [326, 13] width 7 height 0
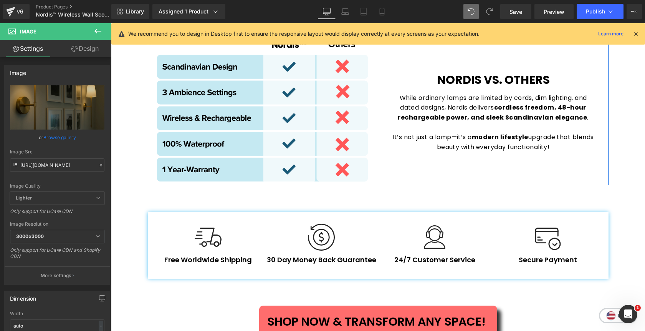
scroll to position [1609, 0]
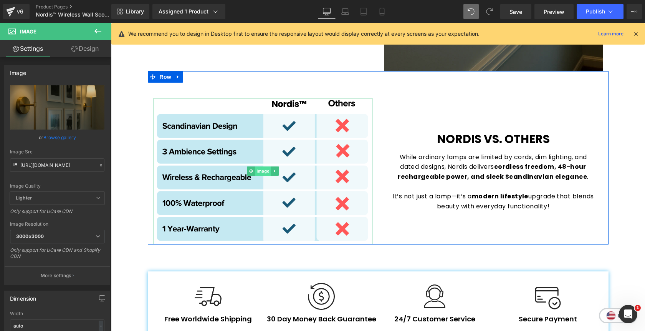
click at [266, 167] on span "Image" at bounding box center [263, 170] width 16 height 9
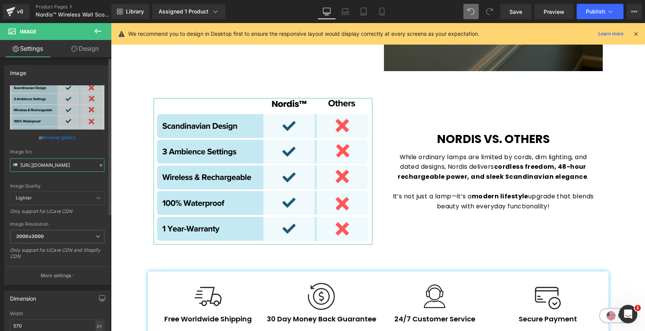
click at [72, 168] on input "[URL][DOMAIN_NAME]" at bounding box center [57, 164] width 94 height 13
paste input "nor_compare.png?v=1756510918"
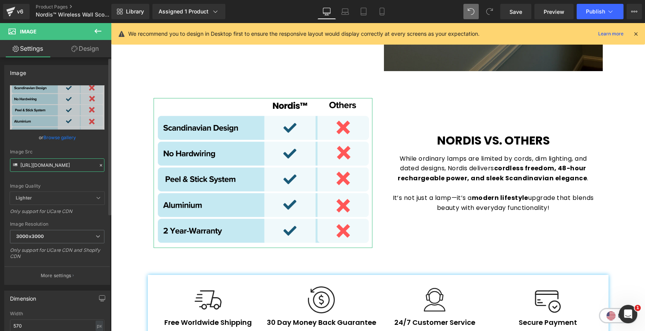
type input "[URL][DOMAIN_NAME]"
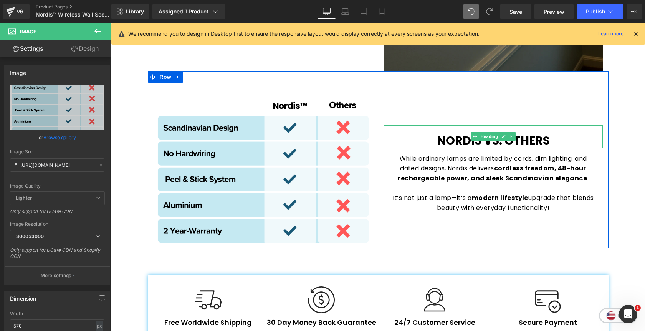
click at [573, 139] on h1 "nordis VS. others" at bounding box center [493, 140] width 219 height 15
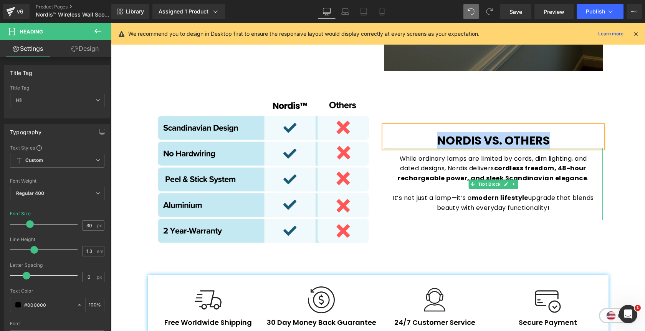
click at [566, 204] on p "It’s not just a lamp—it’s a modern lifestyle upgrade that blends beauty with ev…" at bounding box center [494, 203] width 204 height 20
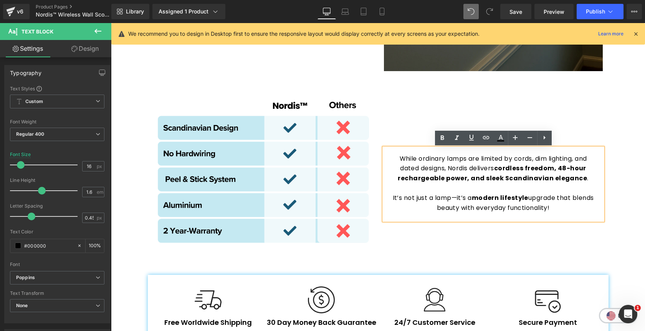
drag, startPoint x: 569, startPoint y: 208, endPoint x: 396, endPoint y: 159, distance: 180.5
click at [396, 159] on div "While ordinary lamps are limited by cords, dim lighting, and dated designs, Nor…" at bounding box center [493, 184] width 219 height 73
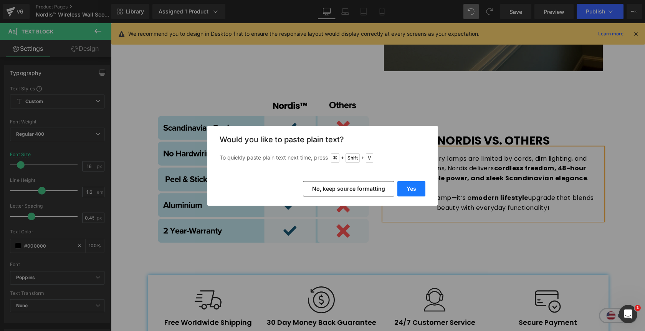
click at [408, 188] on button "Yes" at bounding box center [411, 188] width 28 height 15
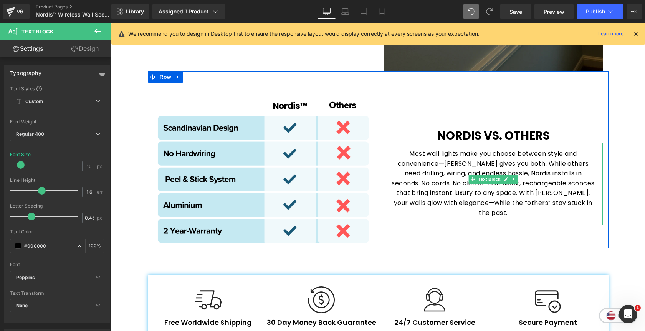
click at [510, 171] on p "Most wall lights make you choose between style and convenience—[PERSON_NAME] gi…" at bounding box center [494, 183] width 204 height 69
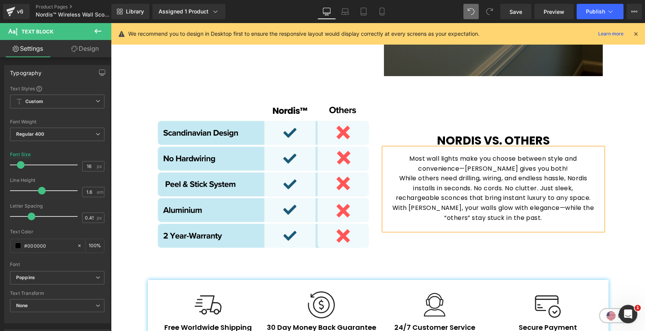
scroll to position [1599, 0]
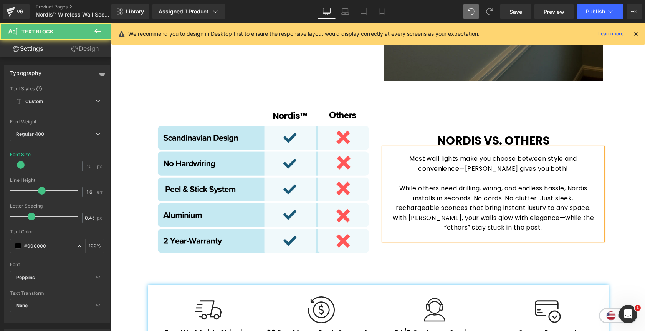
click at [593, 210] on p "While others need drilling, wiring, and endless hassle, Nordis installs in seco…" at bounding box center [494, 207] width 204 height 49
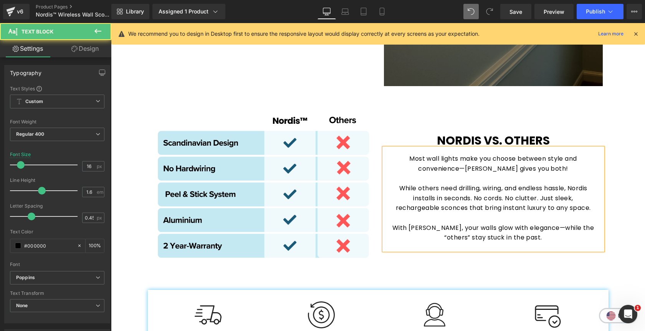
click at [538, 238] on p "With [PERSON_NAME], your walls glow with elegance—while the “others” stay stuck…" at bounding box center [494, 233] width 204 height 20
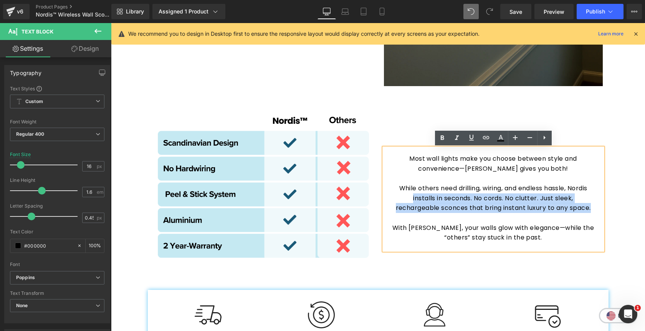
drag, startPoint x: 411, startPoint y: 199, endPoint x: 593, endPoint y: 209, distance: 181.9
click at [593, 209] on p "While others need drilling, wiring, and endless hassle, Nordis installs in seco…" at bounding box center [494, 198] width 204 height 30
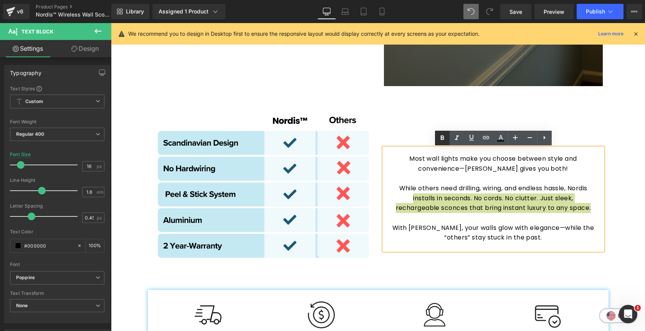
click at [442, 139] on icon at bounding box center [442, 137] width 9 height 9
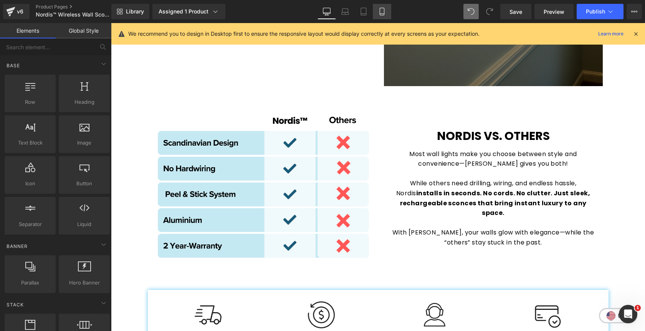
click at [384, 8] on icon at bounding box center [382, 11] width 4 height 7
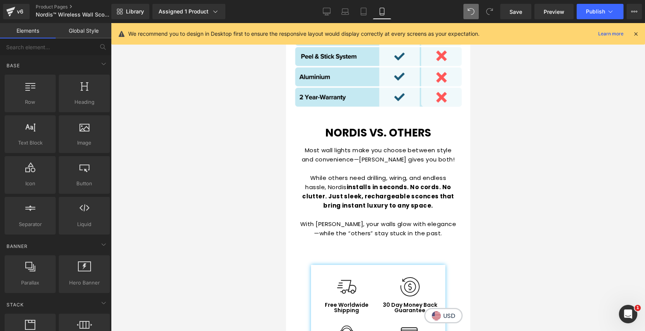
scroll to position [1976, 0]
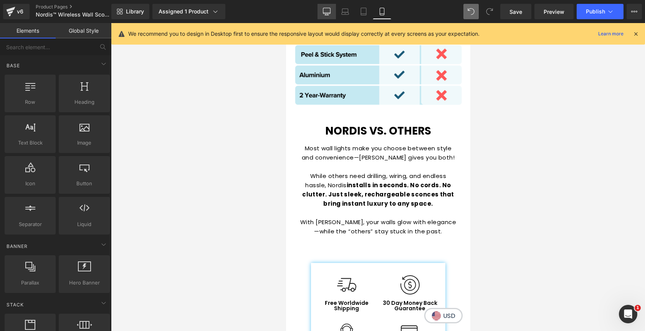
click at [325, 8] on icon at bounding box center [327, 12] width 8 height 8
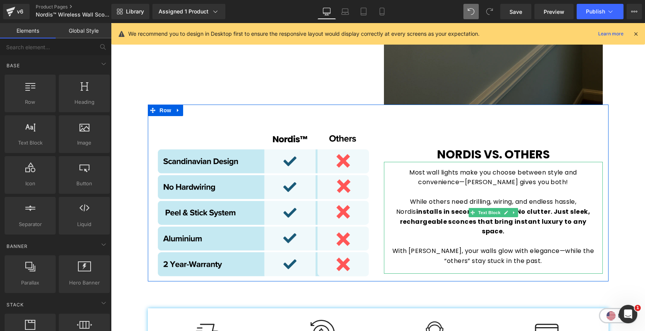
scroll to position [1578, 0]
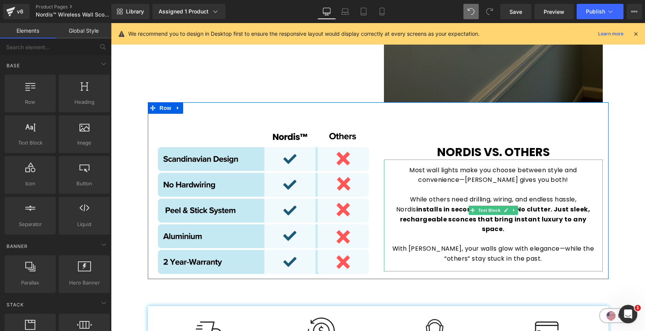
click at [517, 234] on p at bounding box center [494, 239] width 204 height 10
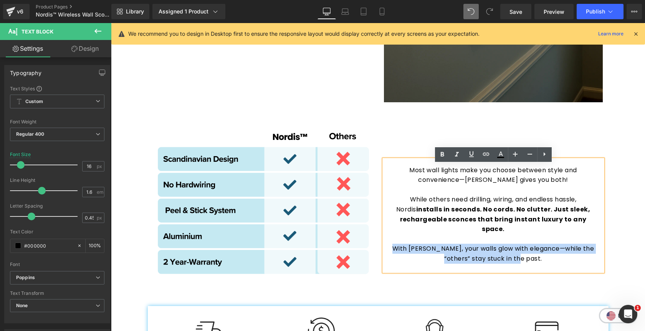
drag, startPoint x: 535, startPoint y: 255, endPoint x: 394, endPoint y: 239, distance: 141.9
click at [394, 243] on p "With [PERSON_NAME], your walls glow with elegance—while the “others” stay stuck…" at bounding box center [494, 253] width 204 height 20
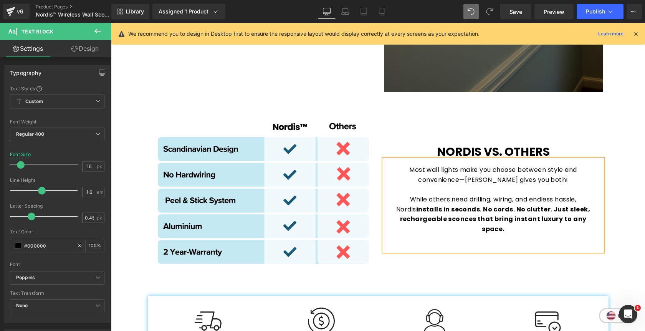
scroll to position [1592, 0]
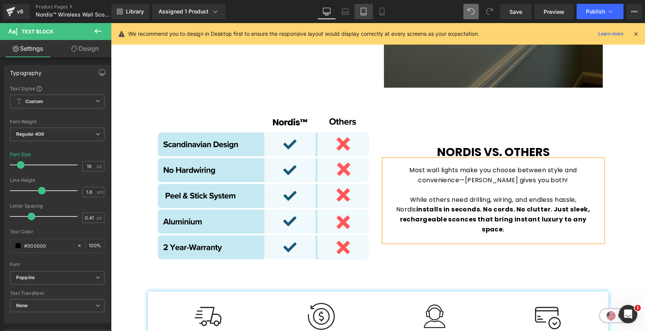
click at [368, 13] on link "Tablet" at bounding box center [363, 11] width 18 height 15
type input "15"
type input "100"
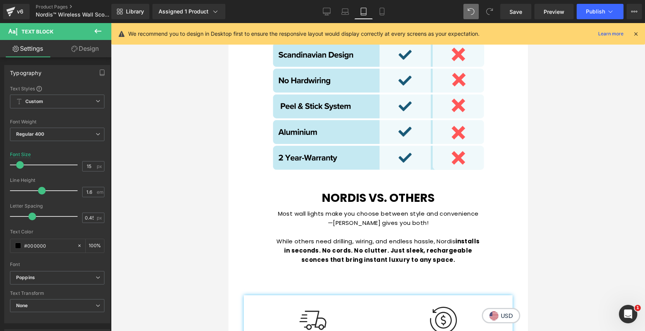
scroll to position [2070, 0]
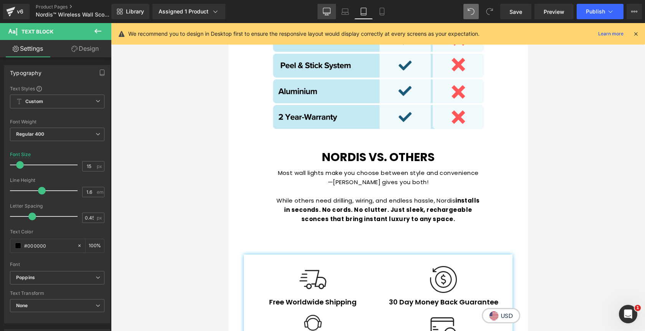
click at [332, 13] on link "Desktop" at bounding box center [327, 11] width 18 height 15
type input "16"
type input "100"
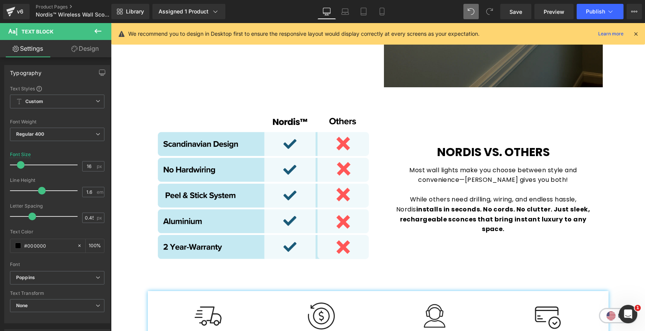
scroll to position [1592, 0]
click at [511, 11] on span "Save" at bounding box center [516, 12] width 13 height 8
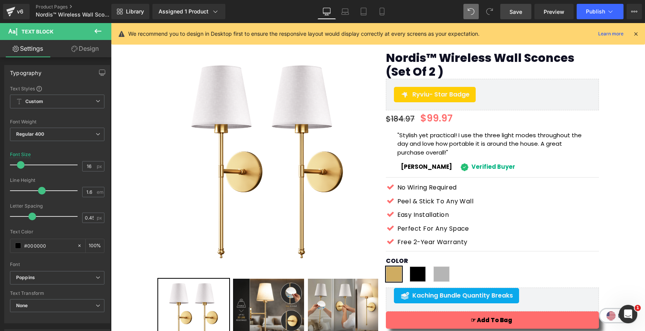
scroll to position [0, 0]
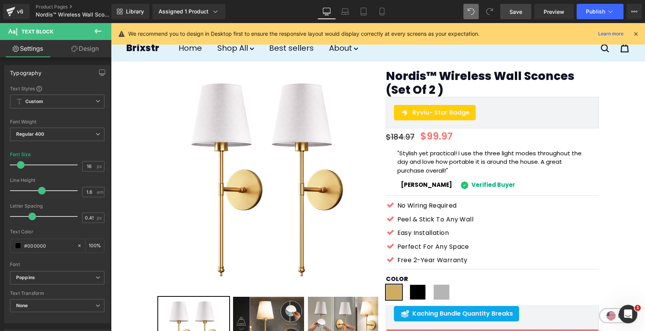
click at [515, 8] on span "Save" at bounding box center [516, 12] width 13 height 8
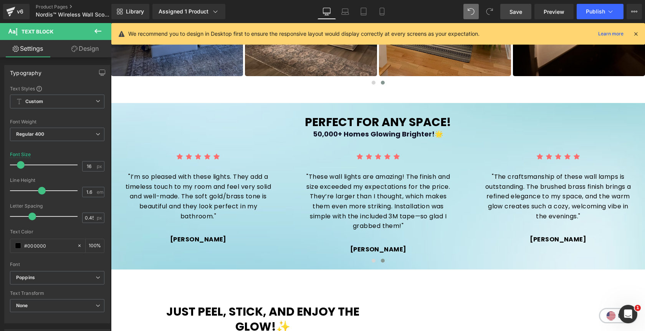
scroll to position [644, 0]
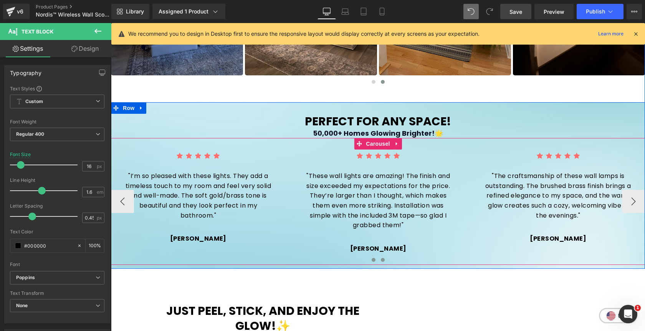
click at [374, 260] on span at bounding box center [374, 260] width 4 height 4
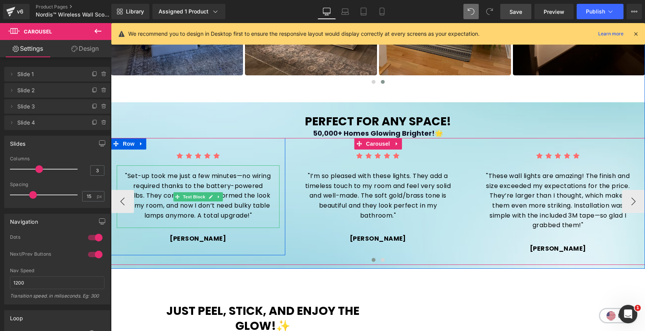
click at [247, 192] on p ""Set-up took me just a few minutes—no wiring required thanks to the battery-pow…" at bounding box center [197, 195] width 147 height 49
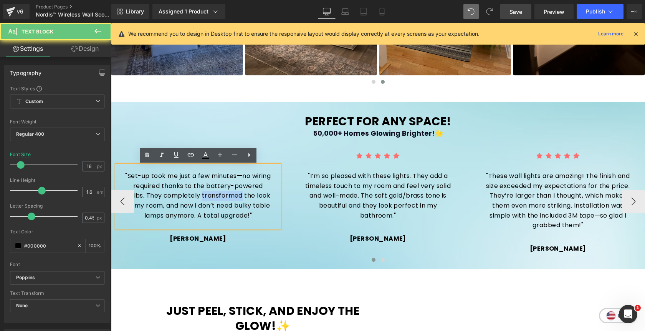
click at [247, 192] on p ""Set-up took me just a few minutes—no wiring required thanks to the battery-pow…" at bounding box center [197, 195] width 147 height 49
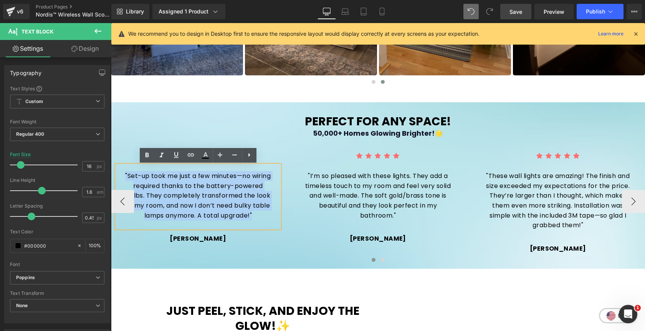
copy p ""Set-up took me just a few minutes—no wiring required thanks to the battery-pow…"
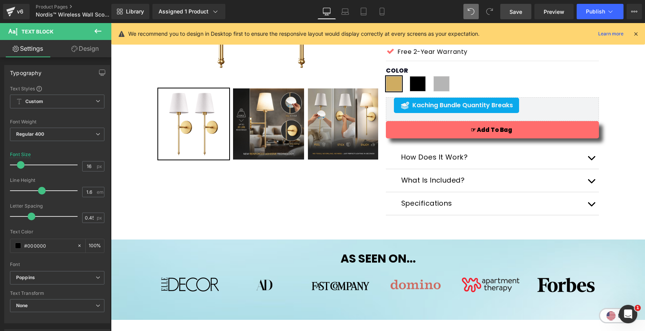
scroll to position [0, 0]
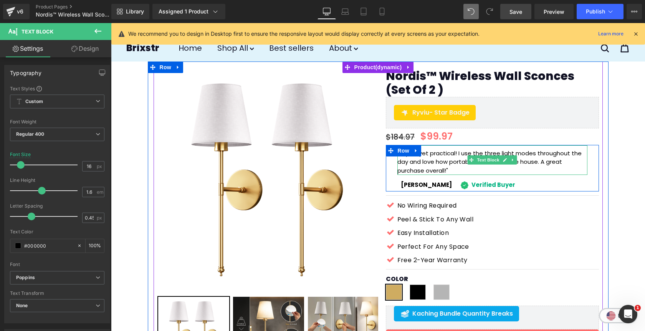
click at [534, 157] on p ""Stylish yet practical! I use the three light modes throughout the day and love…" at bounding box center [492, 162] width 190 height 26
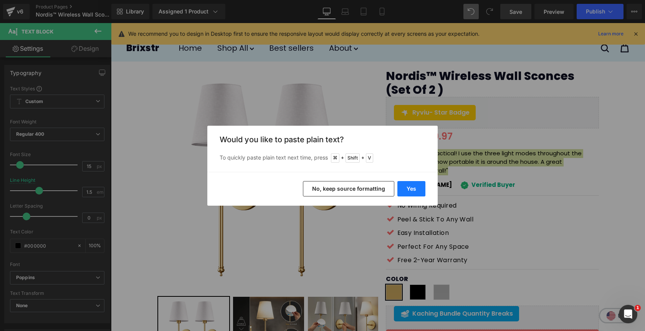
click at [410, 181] on button "Yes" at bounding box center [411, 188] width 28 height 15
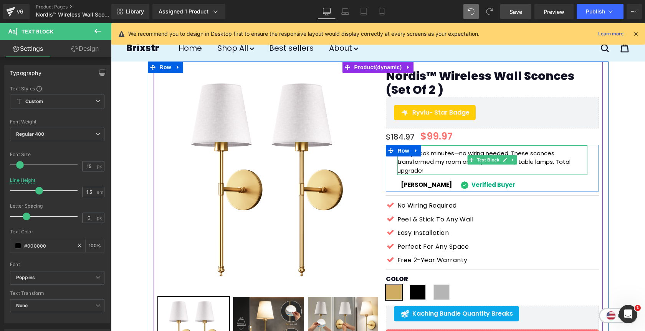
click at [439, 167] on p "Setup took minutes—no wiring needed. These sconces transformed my room and repl…" at bounding box center [492, 162] width 190 height 26
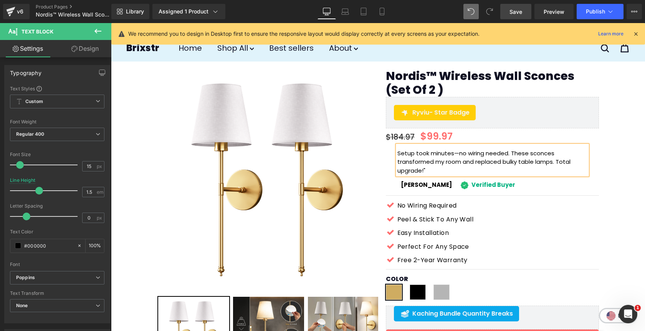
click at [398, 152] on p "Setup took minutes—no wiring needed. These sconces transformed my room and repl…" at bounding box center [492, 162] width 190 height 26
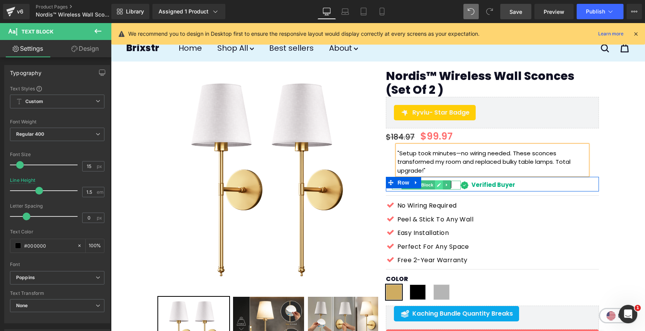
click at [441, 185] on icon at bounding box center [439, 184] width 4 height 5
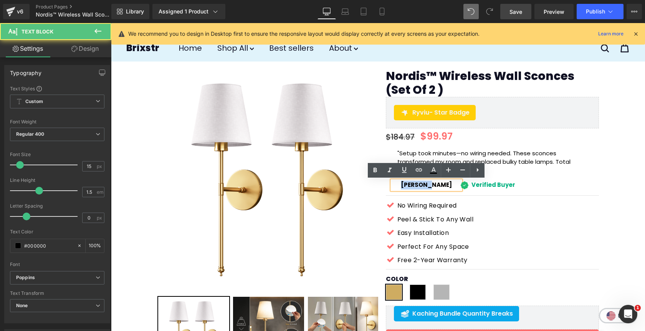
drag, startPoint x: 439, startPoint y: 185, endPoint x: 408, endPoint y: 185, distance: 30.3
click at [408, 185] on div "[PERSON_NAME]" at bounding box center [426, 184] width 69 height 9
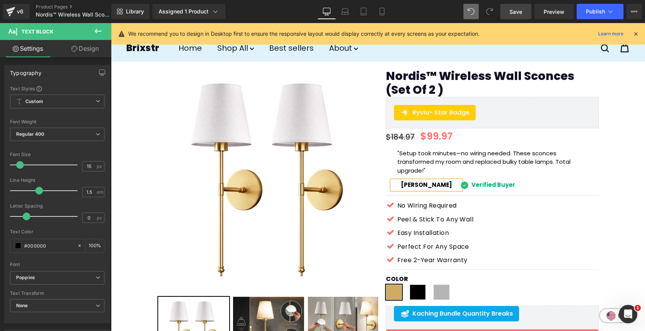
click at [509, 11] on link "Save" at bounding box center [515, 11] width 31 height 15
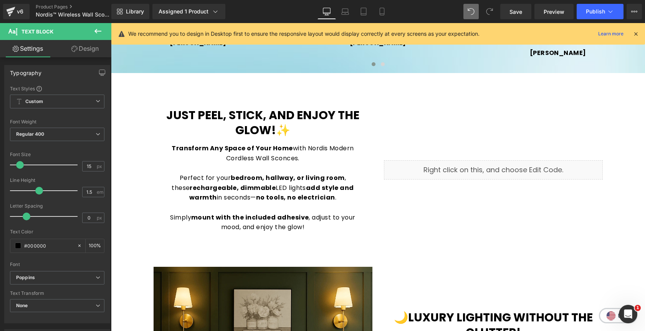
scroll to position [867, 0]
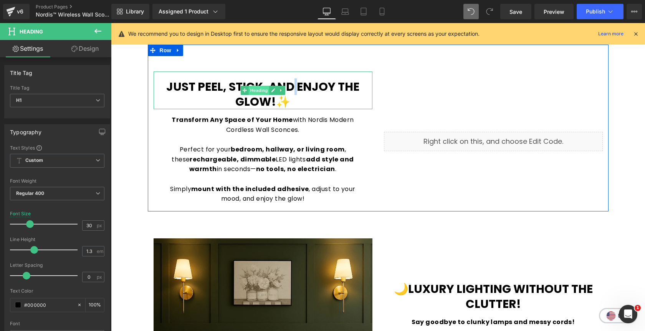
drag, startPoint x: 295, startPoint y: 87, endPoint x: 269, endPoint y: 87, distance: 26.1
click at [269, 87] on div "Just peel, stick, and enjoy the glow!✨ Heading" at bounding box center [263, 90] width 219 height 38
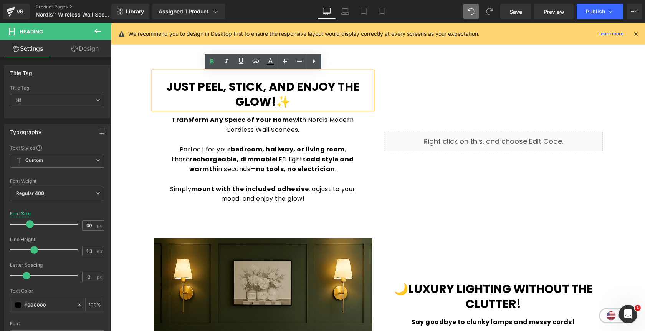
click at [286, 90] on b "Just peel, stick, and enjoy the glow!✨" at bounding box center [262, 93] width 193 height 31
drag, startPoint x: 292, startPoint y: 88, endPoint x: 264, endPoint y: 88, distance: 28.4
click at [264, 88] on b "Just peel, stick, and enjoy the glow!✨" at bounding box center [262, 93] width 193 height 31
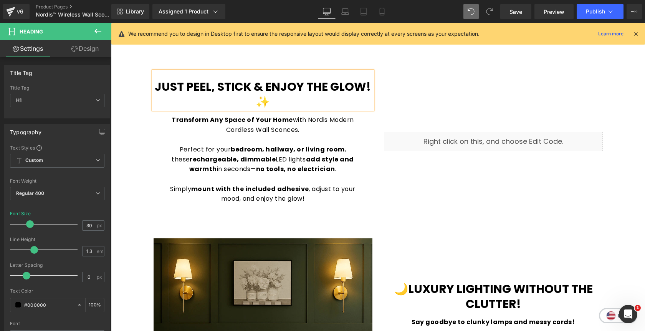
click at [258, 106] on b "Just peel, stick & enjoy the glow!✨" at bounding box center [263, 93] width 216 height 31
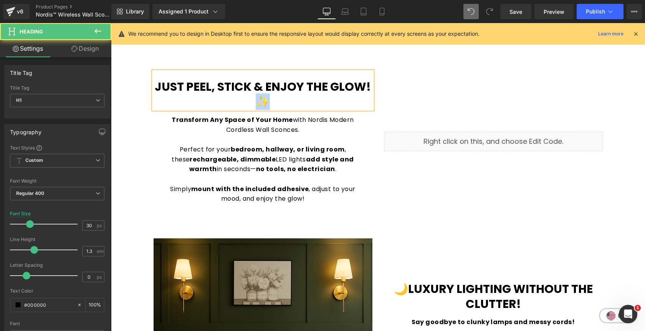
drag, startPoint x: 267, startPoint y: 104, endPoint x: 256, endPoint y: 101, distance: 11.1
click at [256, 101] on h1 "Just peel, stick & enjoy the glow!✨" at bounding box center [263, 94] width 219 height 30
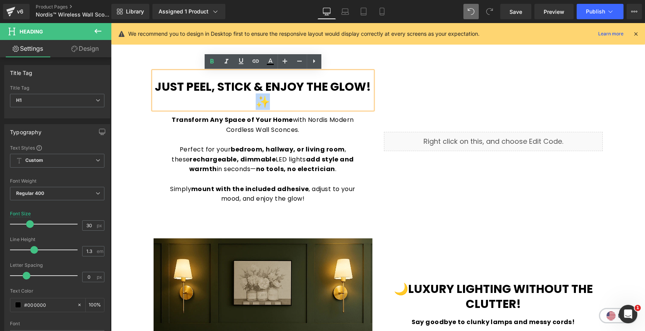
copy b "✨"
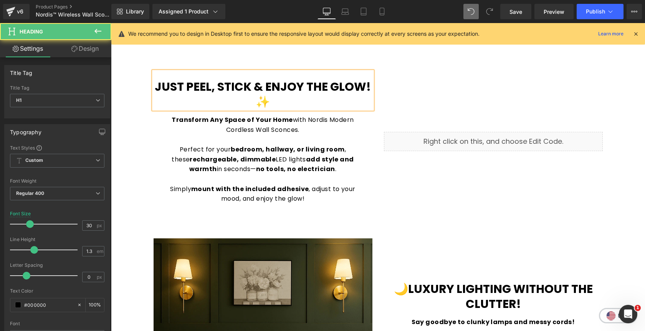
click at [158, 88] on b "Just peel, stick & enjoy the glow!✨" at bounding box center [263, 93] width 216 height 31
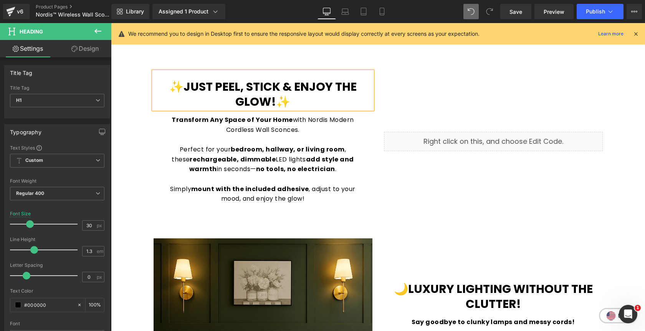
click at [421, 84] on div "Liquid" at bounding box center [493, 140] width 230 height 139
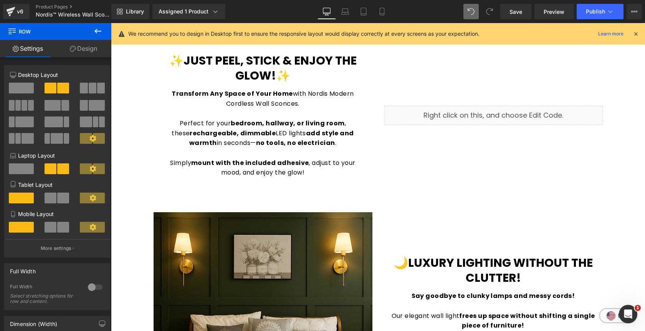
scroll to position [880, 0]
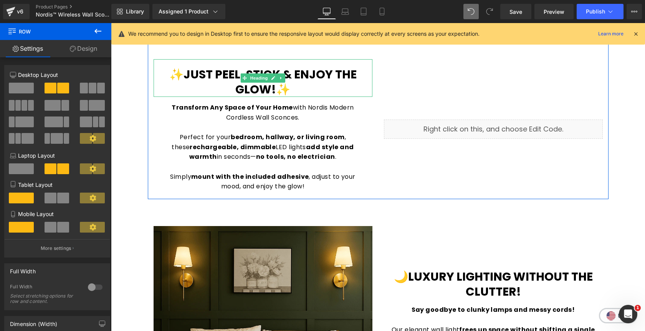
click at [313, 85] on h1 "✨Just peel, stick & enjoy the glow!✨" at bounding box center [263, 82] width 219 height 30
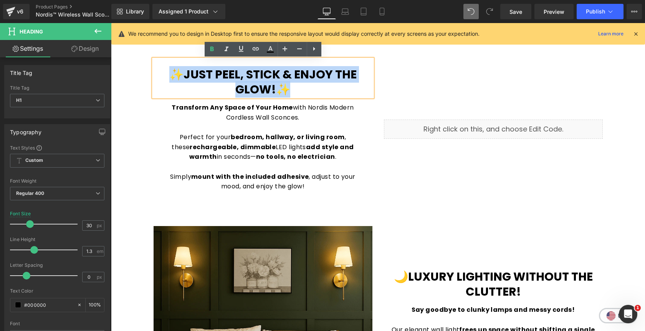
copy b "✨Just peel, stick & enjoy the glow!✨"
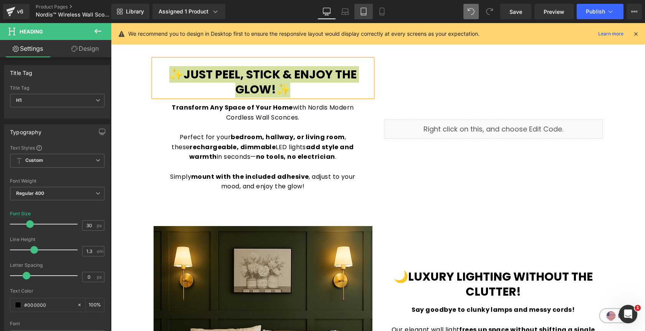
click at [366, 13] on icon at bounding box center [363, 11] width 5 height 7
type input "100"
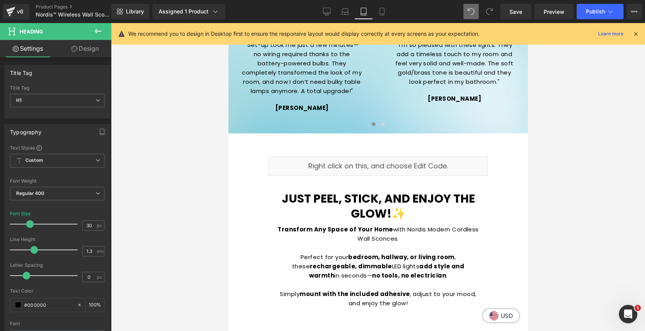
scroll to position [882, 0]
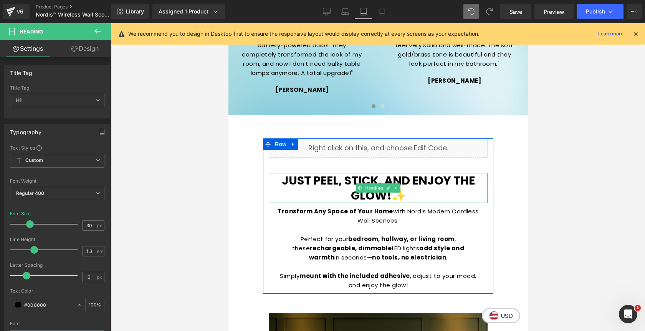
click at [413, 184] on h1 "Just peel, stick, and enjoy the glow!✨" at bounding box center [377, 188] width 219 height 30
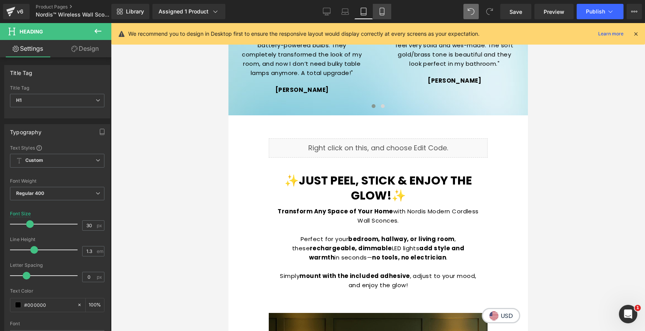
click at [384, 12] on icon at bounding box center [382, 12] width 8 height 8
type input "28"
type input "100"
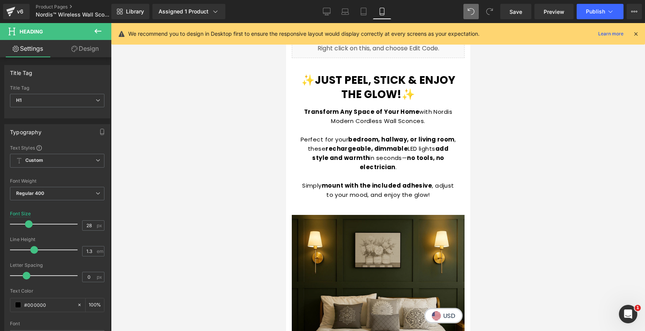
scroll to position [952, 0]
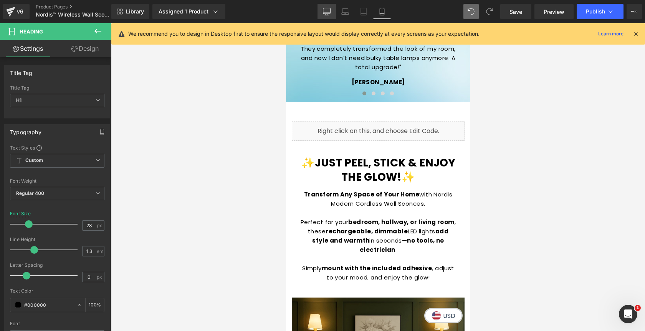
click at [320, 14] on link "Desktop" at bounding box center [327, 11] width 18 height 15
type input "30"
type input "100"
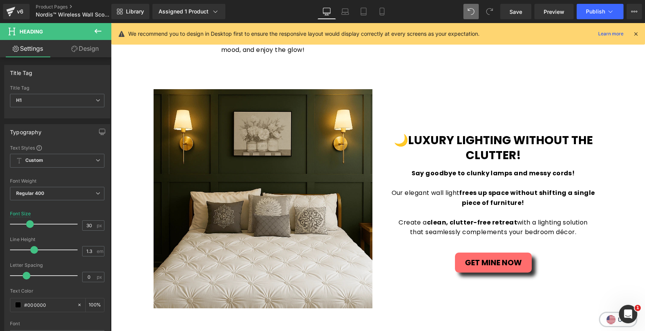
scroll to position [0, 0]
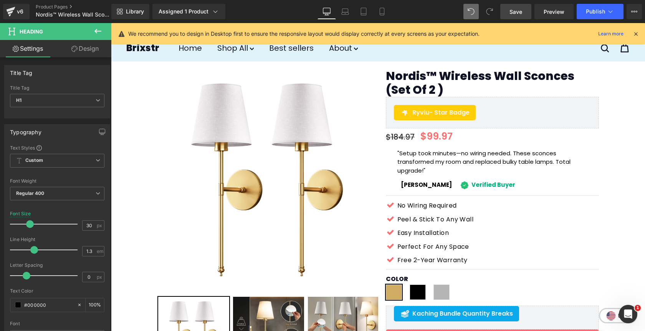
click at [519, 16] on link "Save" at bounding box center [515, 11] width 31 height 15
click at [519, 13] on span "Save" at bounding box center [516, 12] width 13 height 8
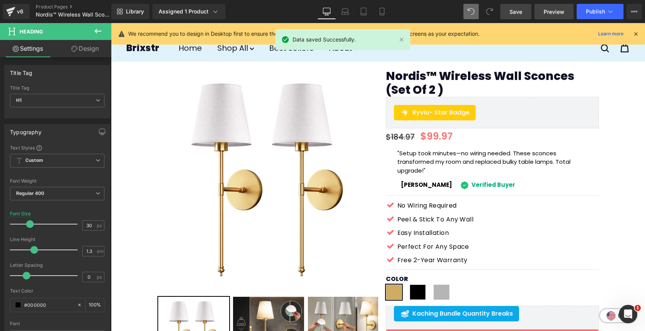
click at [554, 9] on span "Preview" at bounding box center [554, 12] width 21 height 8
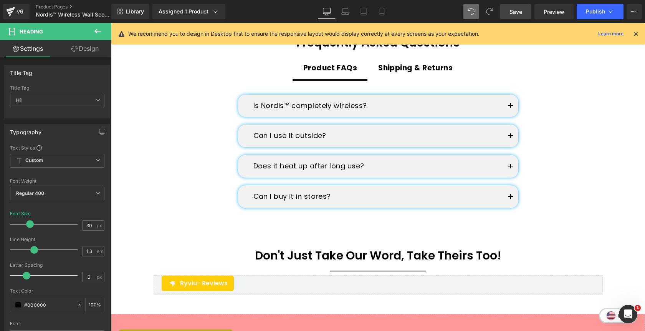
scroll to position [2001, 0]
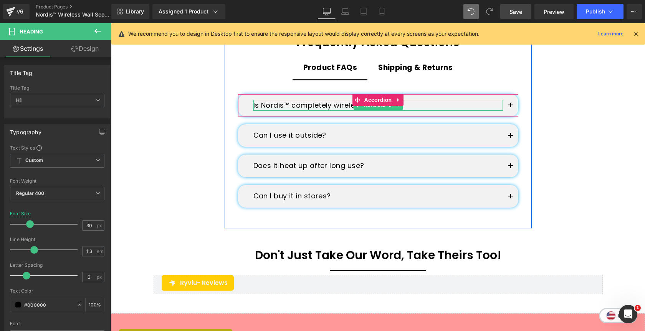
click at [287, 106] on p "Is Nordis™ completely wireless?" at bounding box center [378, 105] width 250 height 11
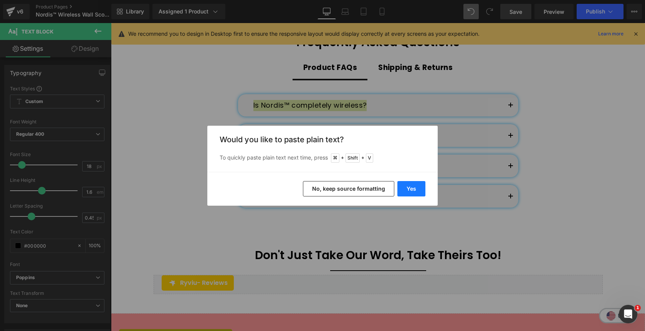
drag, startPoint x: 412, startPoint y: 188, endPoint x: 300, endPoint y: 165, distance: 114.5
click at [412, 188] on button "Yes" at bounding box center [411, 188] width 28 height 15
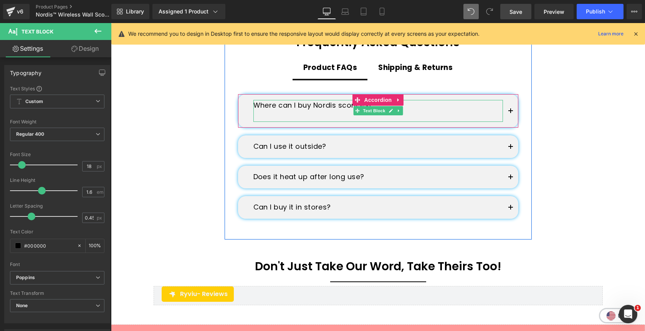
click at [327, 119] on p at bounding box center [378, 116] width 250 height 11
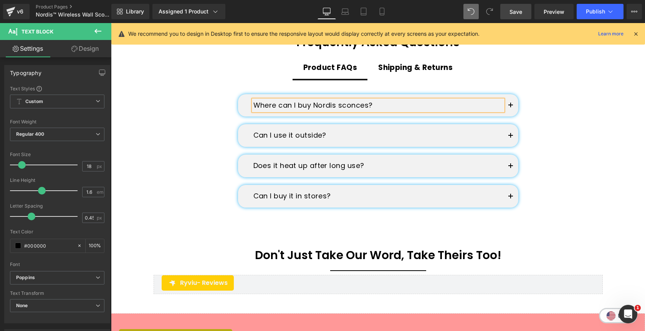
click at [513, 106] on button "button" at bounding box center [510, 105] width 15 height 23
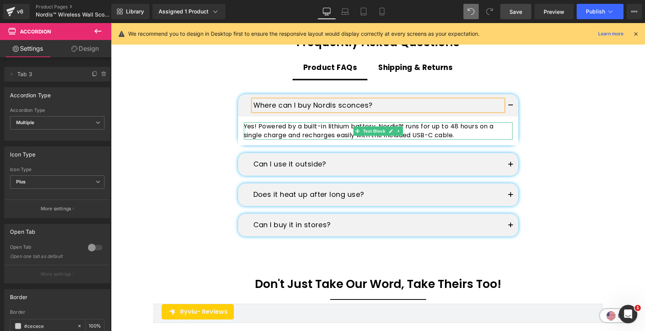
click at [468, 129] on span "Yes! Powered by a built-in lithium battery, Nordis™ runs for up to 48 hours on …" at bounding box center [369, 130] width 250 height 17
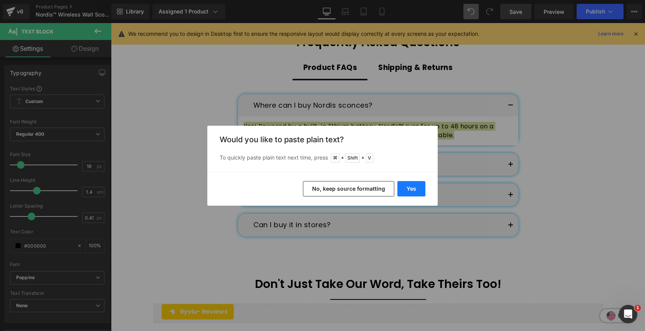
click at [414, 184] on button "Yes" at bounding box center [411, 188] width 28 height 15
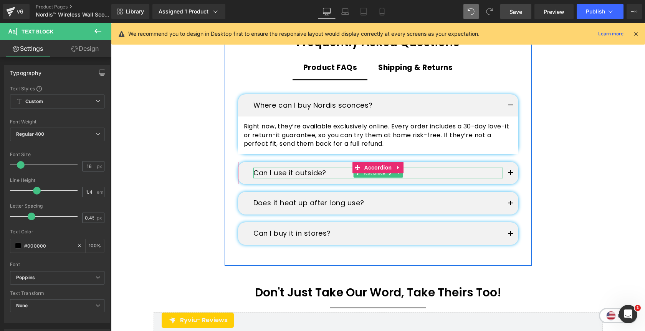
click at [281, 172] on p "Can I use it outside?" at bounding box center [378, 172] width 250 height 11
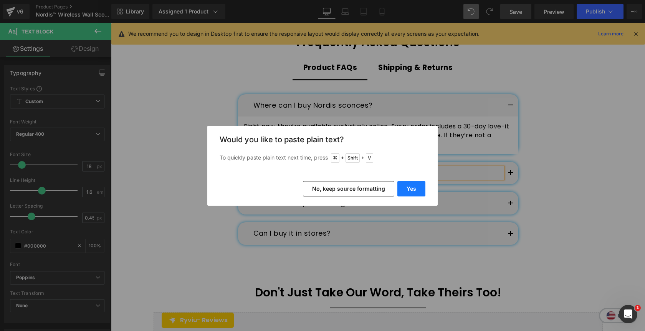
click at [409, 189] on button "Yes" at bounding box center [411, 188] width 28 height 15
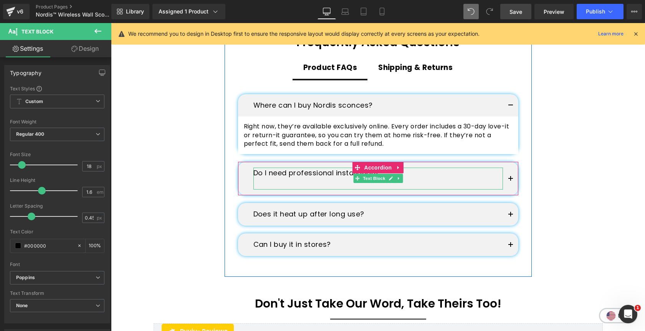
click at [317, 187] on p at bounding box center [378, 183] width 250 height 11
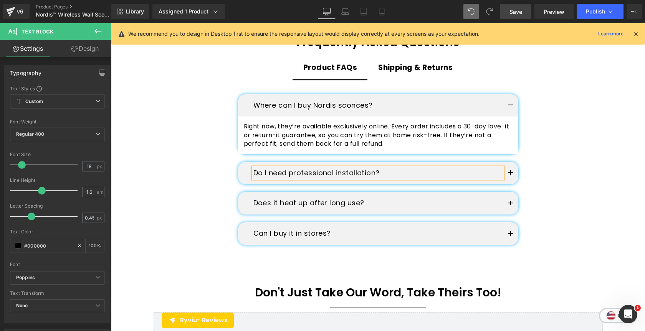
click at [511, 175] on button "button" at bounding box center [510, 173] width 15 height 23
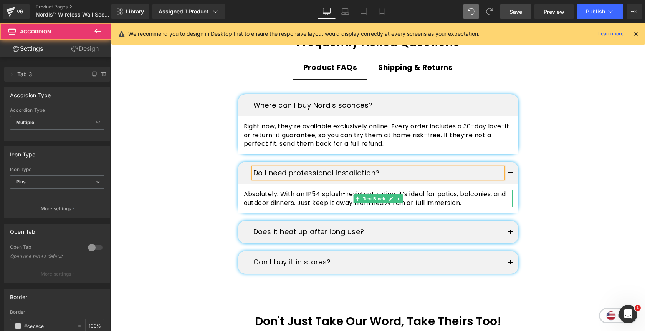
click at [442, 200] on p "Absolutely. With an IP54 splash-resistant rating, it’s ideal for patios, balcon…" at bounding box center [378, 198] width 269 height 17
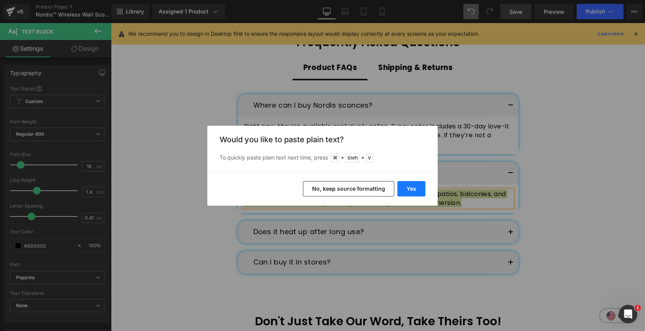
click at [414, 188] on button "Yes" at bounding box center [411, 188] width 28 height 15
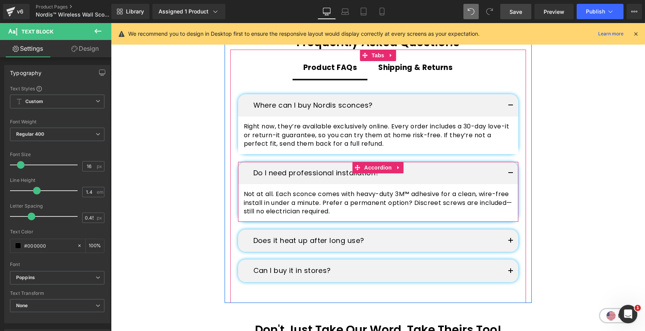
click at [513, 176] on button "button" at bounding box center [510, 173] width 15 height 23
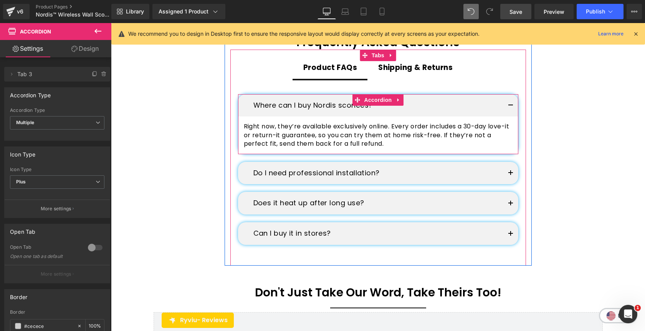
click at [511, 108] on span "button" at bounding box center [511, 108] width 0 height 0
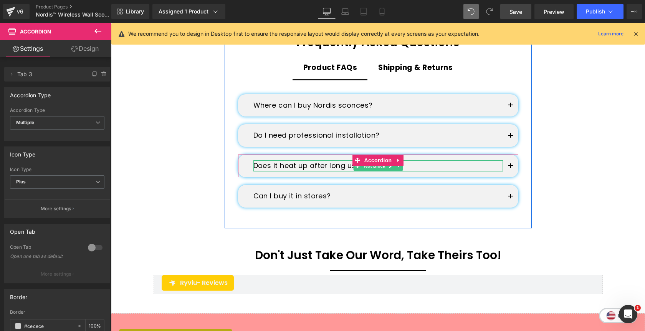
click at [285, 164] on p "Does it heat up after long use?" at bounding box center [378, 165] width 250 height 11
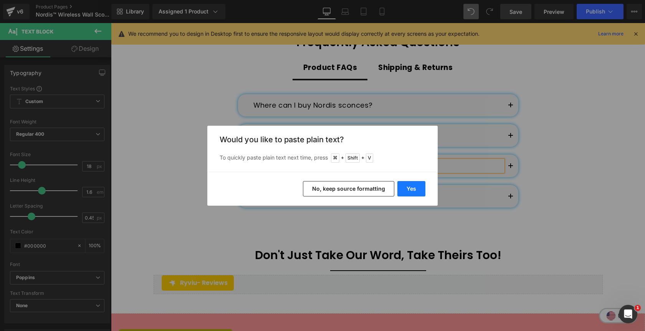
drag, startPoint x: 407, startPoint y: 186, endPoint x: 296, endPoint y: 163, distance: 113.3
click at [407, 186] on button "Yes" at bounding box center [411, 188] width 28 height 15
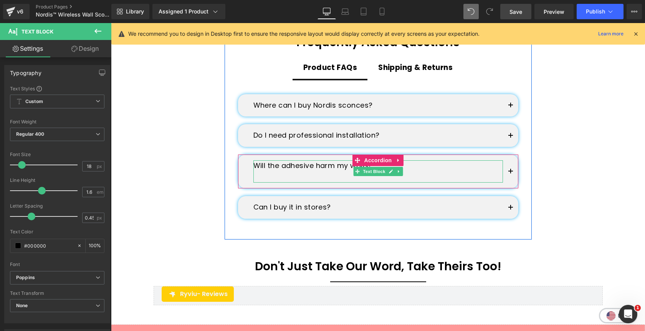
click at [343, 178] on p at bounding box center [378, 176] width 250 height 11
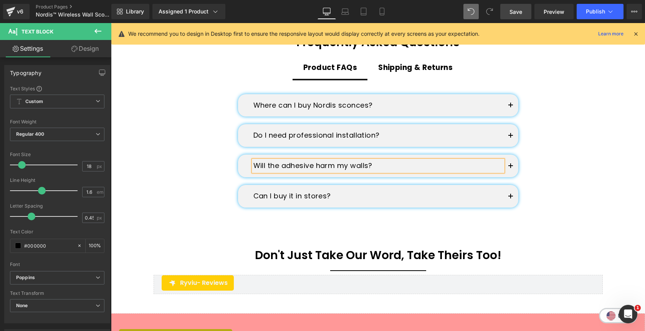
click at [508, 167] on button "button" at bounding box center [510, 165] width 15 height 23
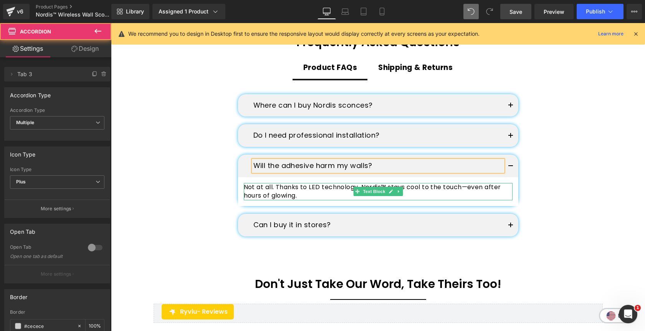
click at [445, 190] on p "Not at all. Thanks to LED technology, Nordis™ stays cool to the touch—even afte…" at bounding box center [378, 191] width 269 height 17
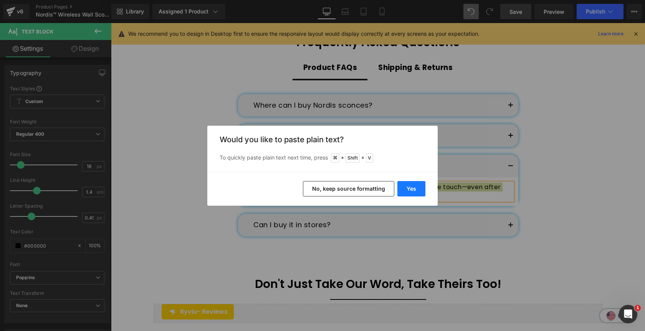
click at [408, 190] on button "Yes" at bounding box center [411, 188] width 28 height 15
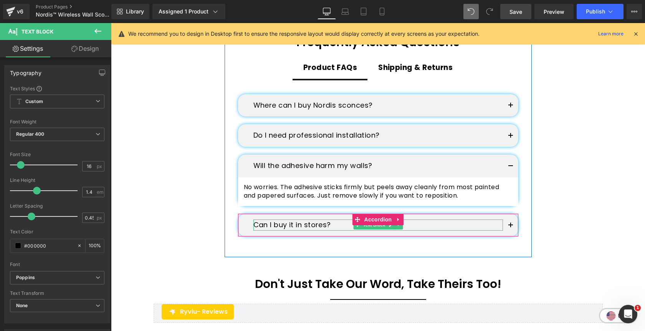
click at [284, 227] on p "Can I buy it in stores?" at bounding box center [378, 224] width 250 height 11
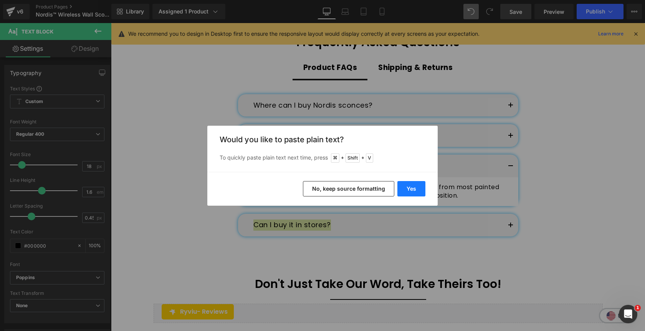
click at [415, 188] on button "Yes" at bounding box center [411, 188] width 28 height 15
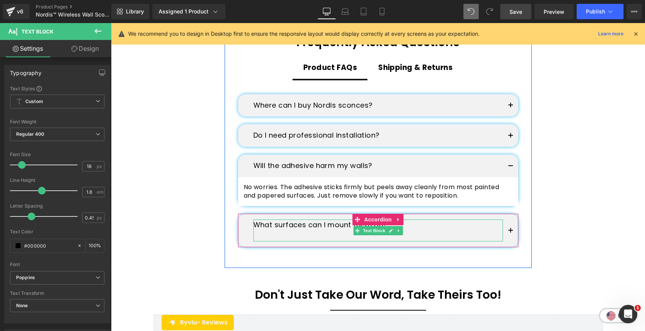
click at [345, 239] on p at bounding box center [378, 235] width 250 height 11
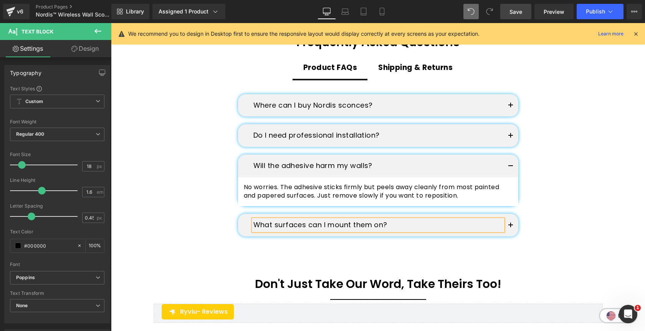
click at [511, 223] on button "button" at bounding box center [510, 225] width 15 height 23
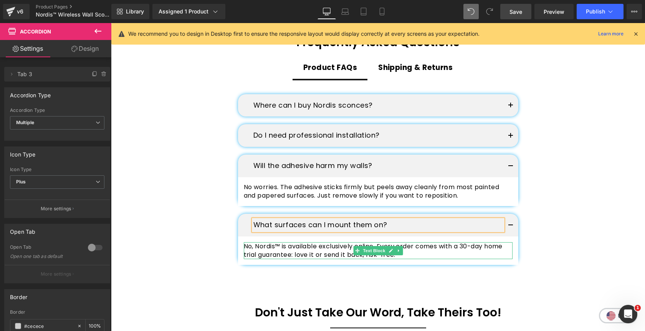
click at [439, 253] on p "No, Nordis™ is available exclusively online. Every order comes with a 30-day ho…" at bounding box center [378, 250] width 269 height 17
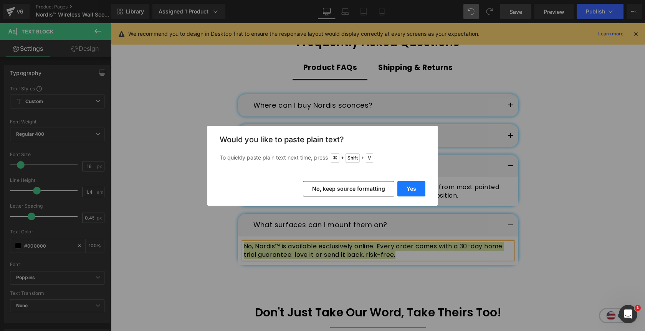
click at [421, 185] on button "Yes" at bounding box center [411, 188] width 28 height 15
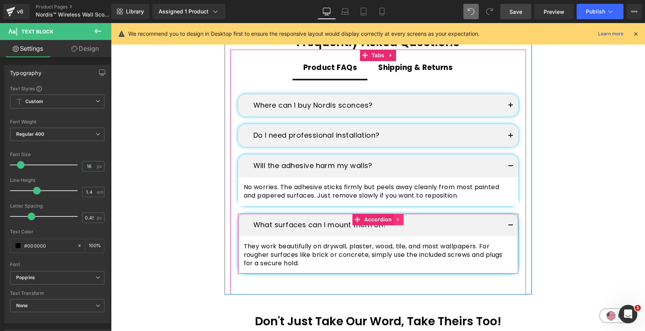
click at [401, 220] on link at bounding box center [399, 220] width 10 height 12
click at [396, 220] on link at bounding box center [394, 220] width 10 height 12
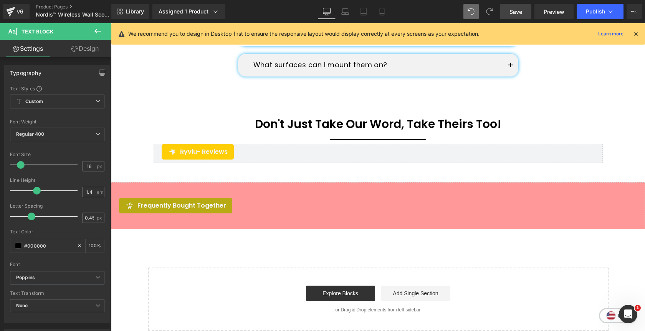
scroll to position [2229, 0]
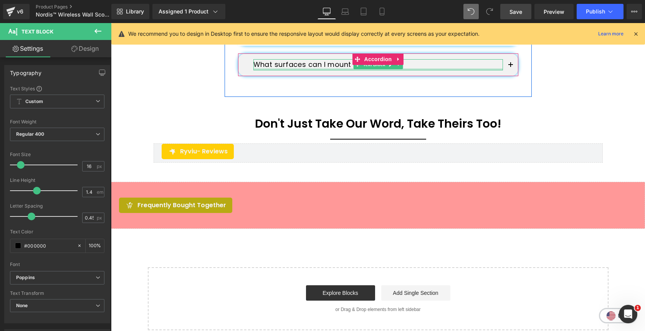
click at [412, 69] on div at bounding box center [378, 69] width 250 height 2
click at [412, 69] on p "What surfaces can I mount them on?" at bounding box center [378, 64] width 250 height 11
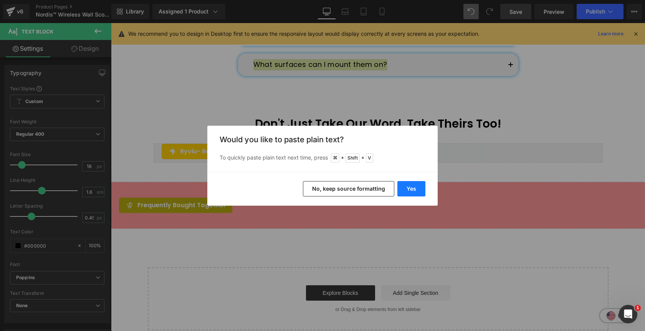
click at [411, 187] on button "Yes" at bounding box center [411, 188] width 28 height 15
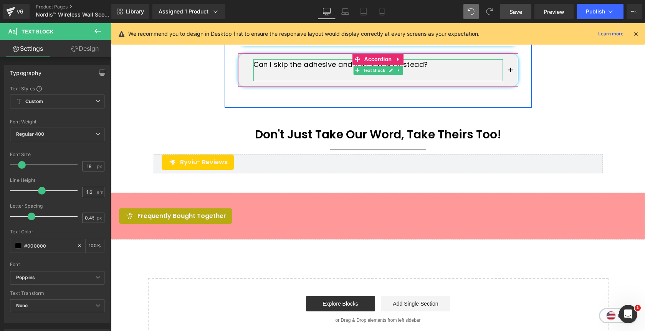
click at [335, 78] on p at bounding box center [378, 75] width 250 height 11
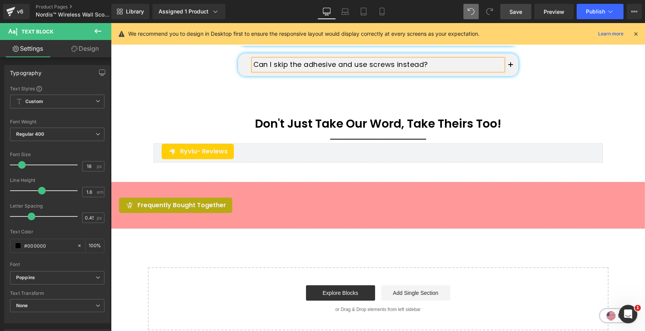
click at [510, 66] on button "button" at bounding box center [510, 64] width 15 height 23
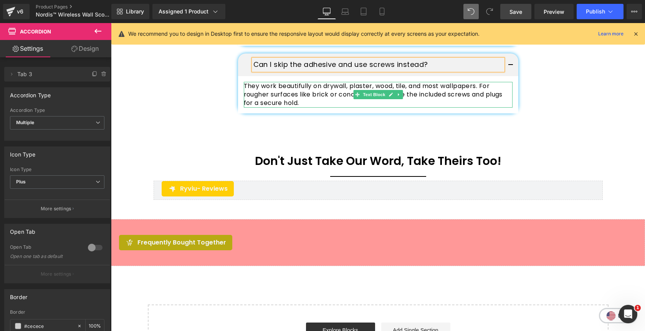
click at [430, 95] on p "They work beautifully on drywall, plaster, wood, tile, and most wallpapers. For…" at bounding box center [378, 95] width 269 height 26
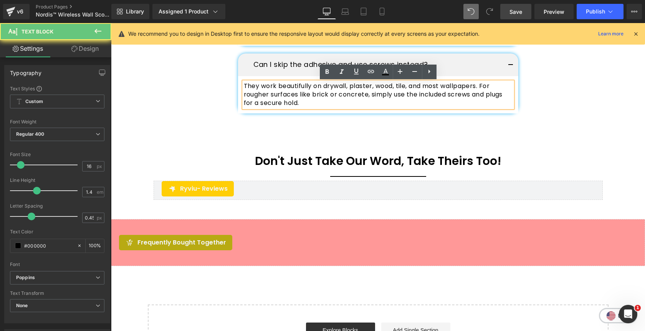
click at [430, 95] on p "They work beautifully on drywall, plaster, wood, tile, and most wallpapers. For…" at bounding box center [378, 95] width 269 height 26
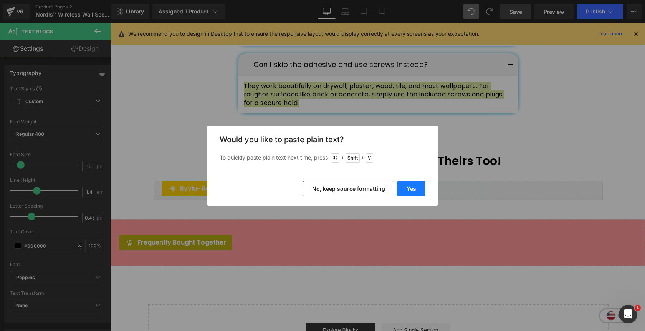
click at [410, 183] on button "Yes" at bounding box center [411, 188] width 28 height 15
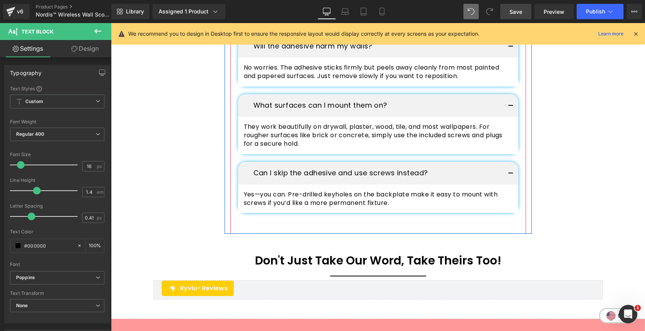
scroll to position [1999, 0]
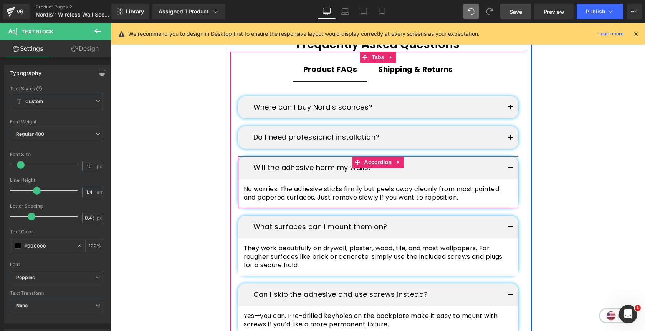
click at [510, 164] on button "button" at bounding box center [510, 167] width 15 height 23
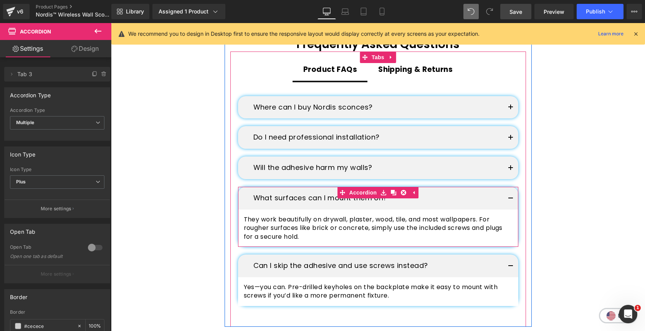
click at [507, 196] on button "button" at bounding box center [510, 198] width 15 height 23
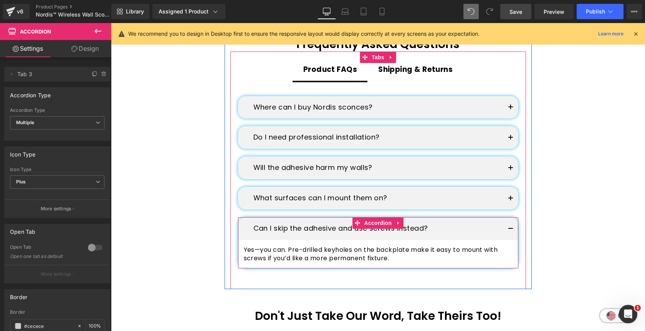
click at [511, 227] on button "button" at bounding box center [510, 228] width 15 height 23
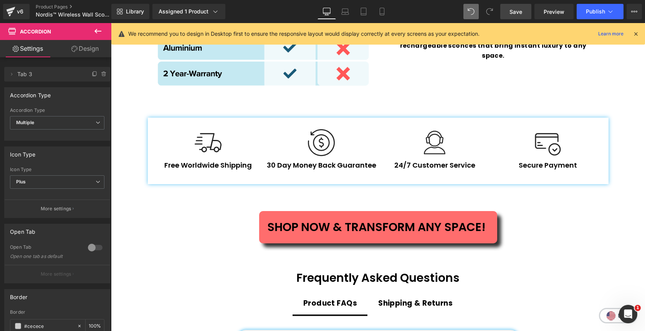
scroll to position [1757, 0]
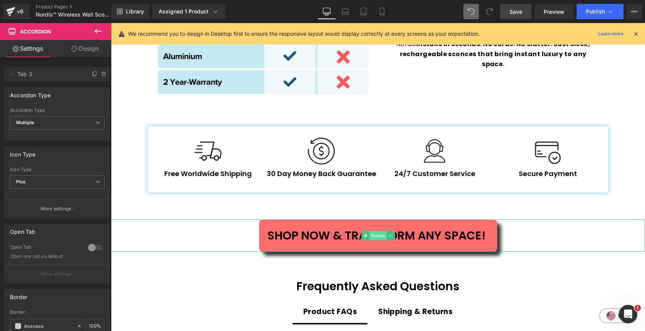
click at [373, 235] on span "Button" at bounding box center [378, 235] width 18 height 9
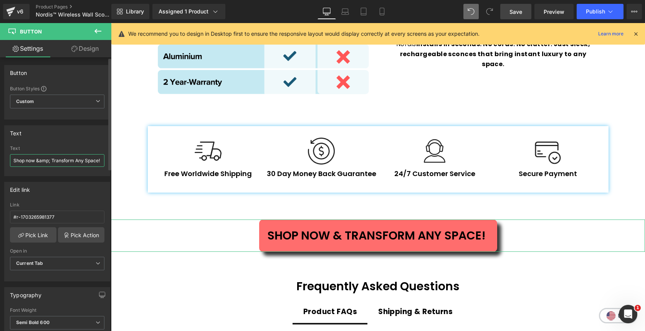
click at [65, 159] on input "Shop now &amp; Transform Any Space!" at bounding box center [57, 160] width 94 height 13
paste input "transform any room in seconds"
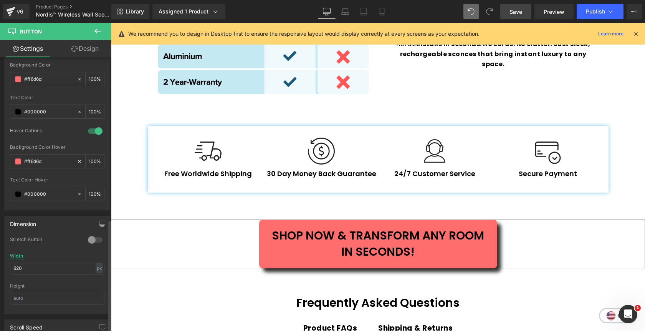
scroll to position [404, 0]
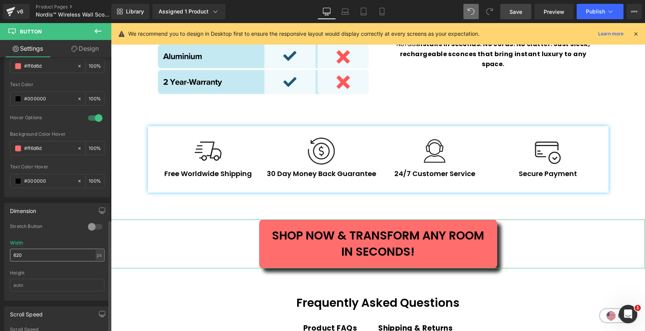
type input "Shop now & transform any room in seconds!"
click at [13, 255] on input "620" at bounding box center [57, 254] width 94 height 13
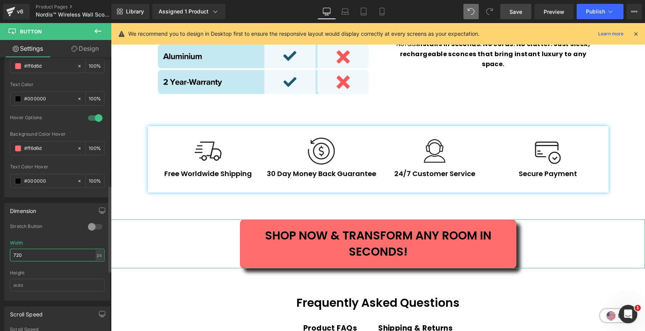
click at [13, 255] on input "720" at bounding box center [57, 254] width 94 height 13
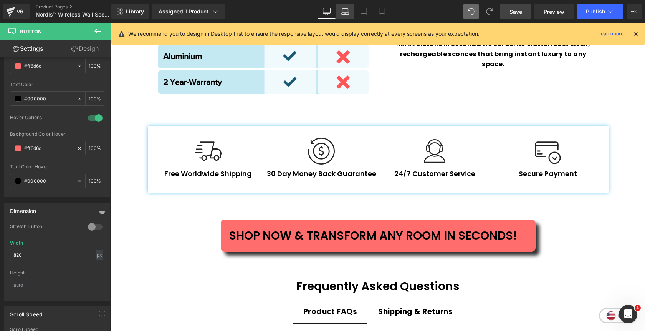
type input "820"
click at [347, 10] on icon at bounding box center [345, 12] width 8 height 8
type input "28"
type input "100"
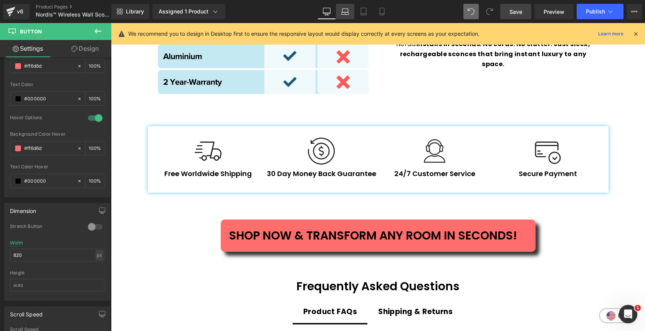
type input "100"
type input "580"
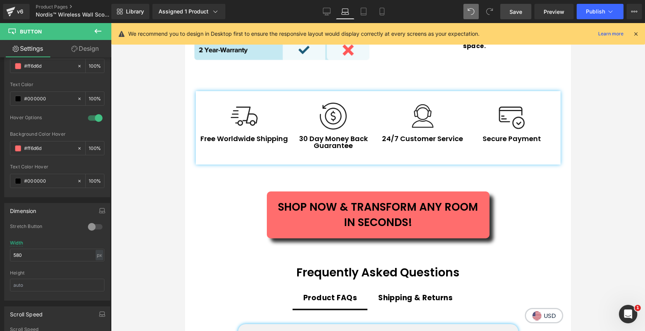
scroll to position [1666, 0]
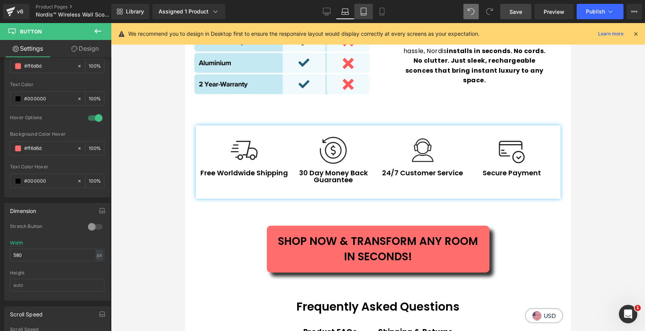
click at [369, 17] on link "Tablet" at bounding box center [363, 11] width 18 height 15
type input "100"
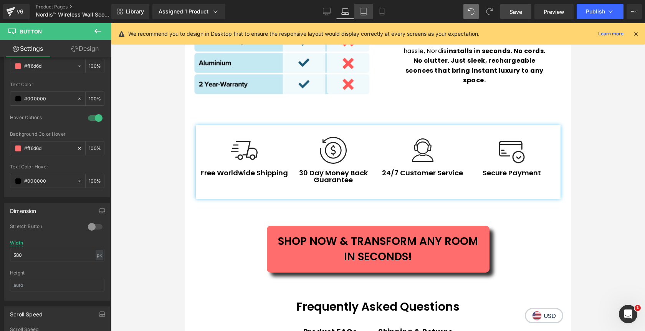
type input "600"
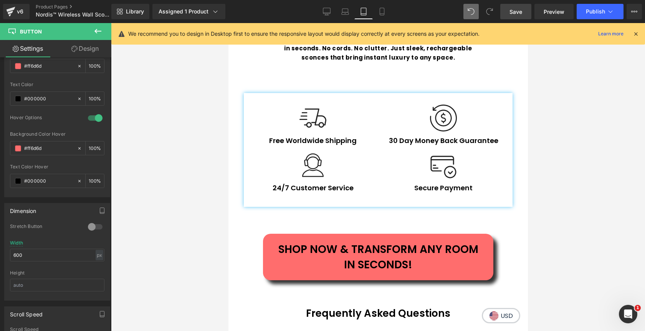
scroll to position [2238, 0]
click at [380, 15] on icon at bounding box center [382, 12] width 8 height 8
type input "25"
type input "100"
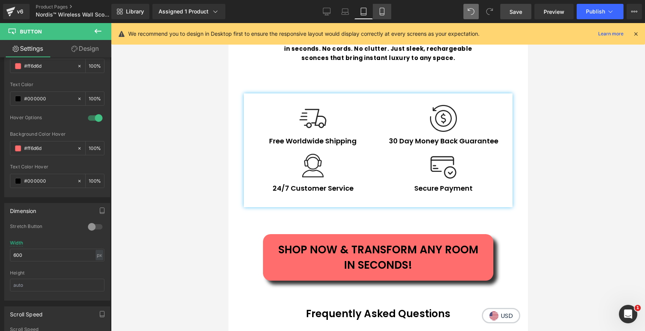
type input "100"
type input "350"
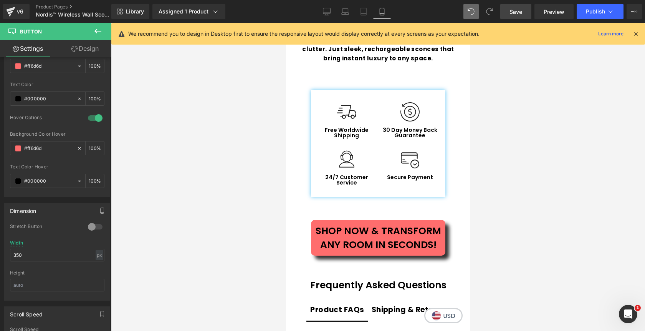
scroll to position [2122, 0]
click at [323, 12] on icon at bounding box center [326, 11] width 7 height 6
type input "30"
type input "100"
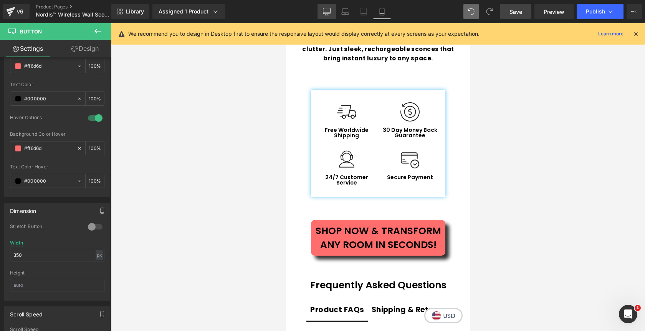
type input "100"
type input "820"
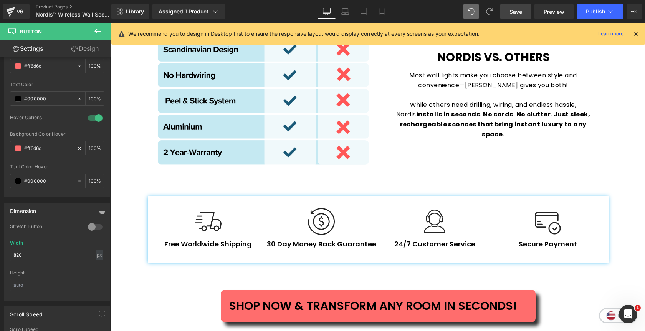
scroll to position [1678, 0]
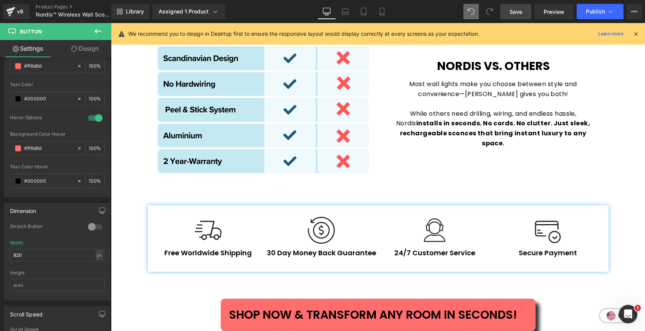
click at [519, 8] on span "Save" at bounding box center [516, 12] width 13 height 8
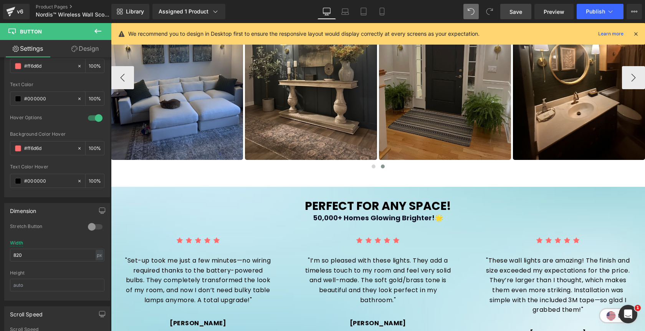
scroll to position [602, 0]
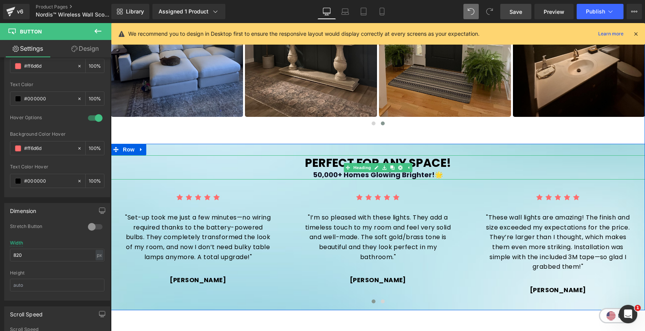
click at [319, 176] on b "50,000+ Homes Glowing Brighter!🌟" at bounding box center [378, 175] width 130 height 10
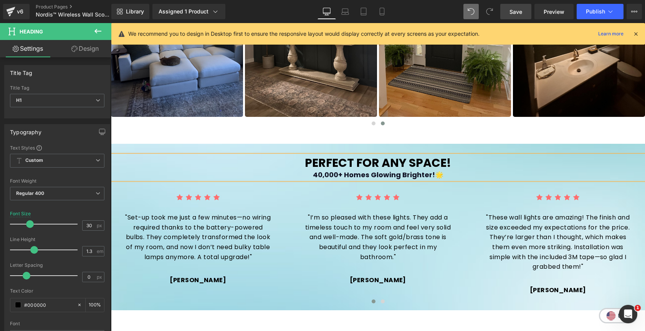
click at [552, 135] on div "Image Image Image Image Image Image Image" at bounding box center [378, 125] width 534 height 369
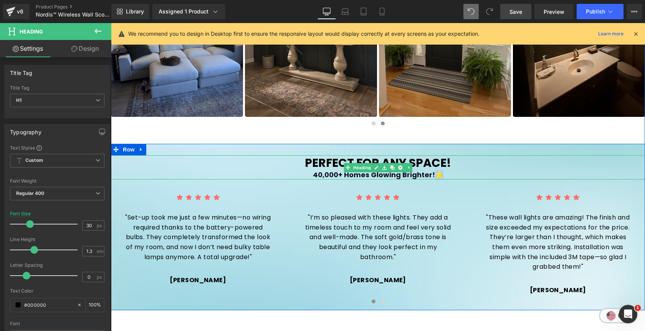
drag, startPoint x: 441, startPoint y: 174, endPoint x: 435, endPoint y: 174, distance: 5.4
click at [435, 174] on b "40,000+ Homes Glowing Brighter!🌟" at bounding box center [378, 175] width 131 height 10
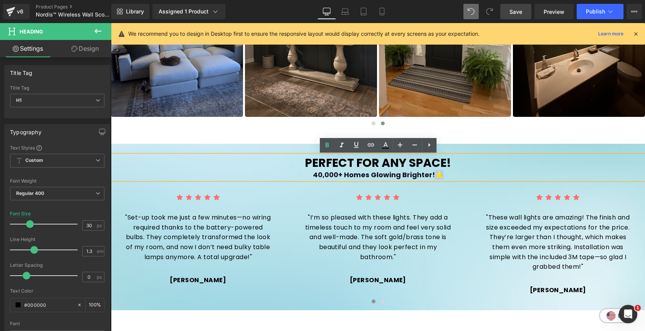
copy b "🌟"
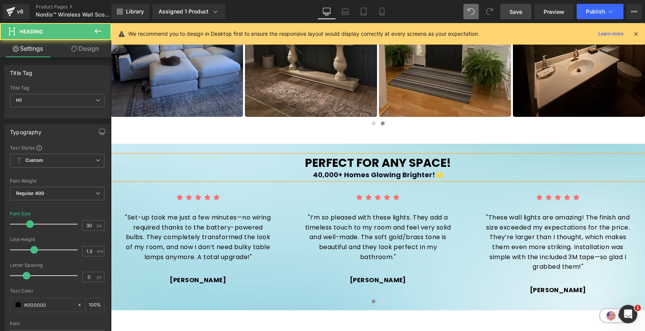
click at [315, 172] on div "40,000+ Homes Glowing Brighter!🌟" at bounding box center [378, 174] width 534 height 9
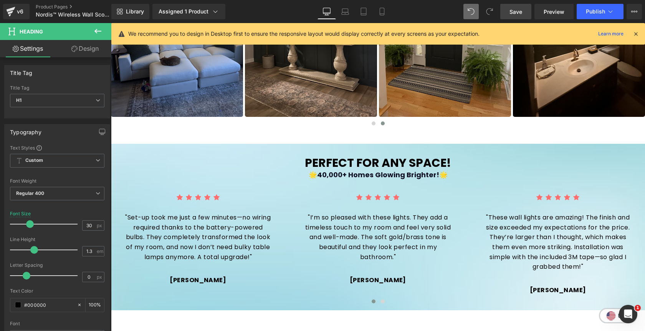
click at [520, 12] on span "Save" at bounding box center [516, 12] width 13 height 8
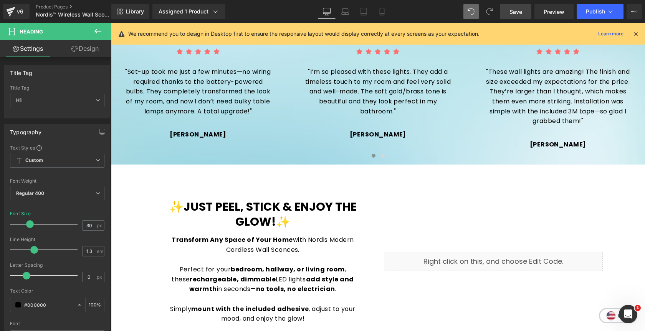
scroll to position [0, 0]
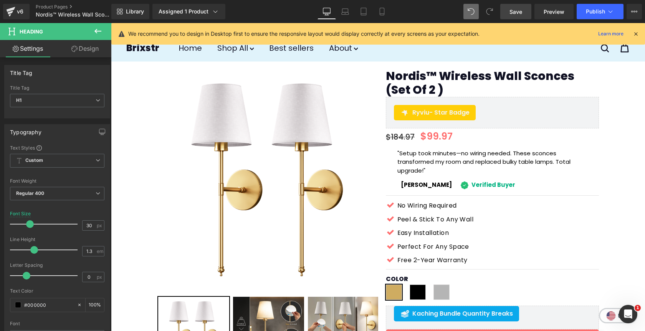
click at [523, 11] on link "Save" at bounding box center [515, 11] width 31 height 15
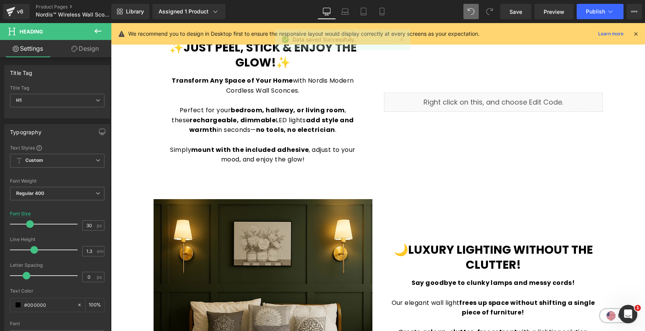
scroll to position [921, 0]
